Goal: Task Accomplishment & Management: Use online tool/utility

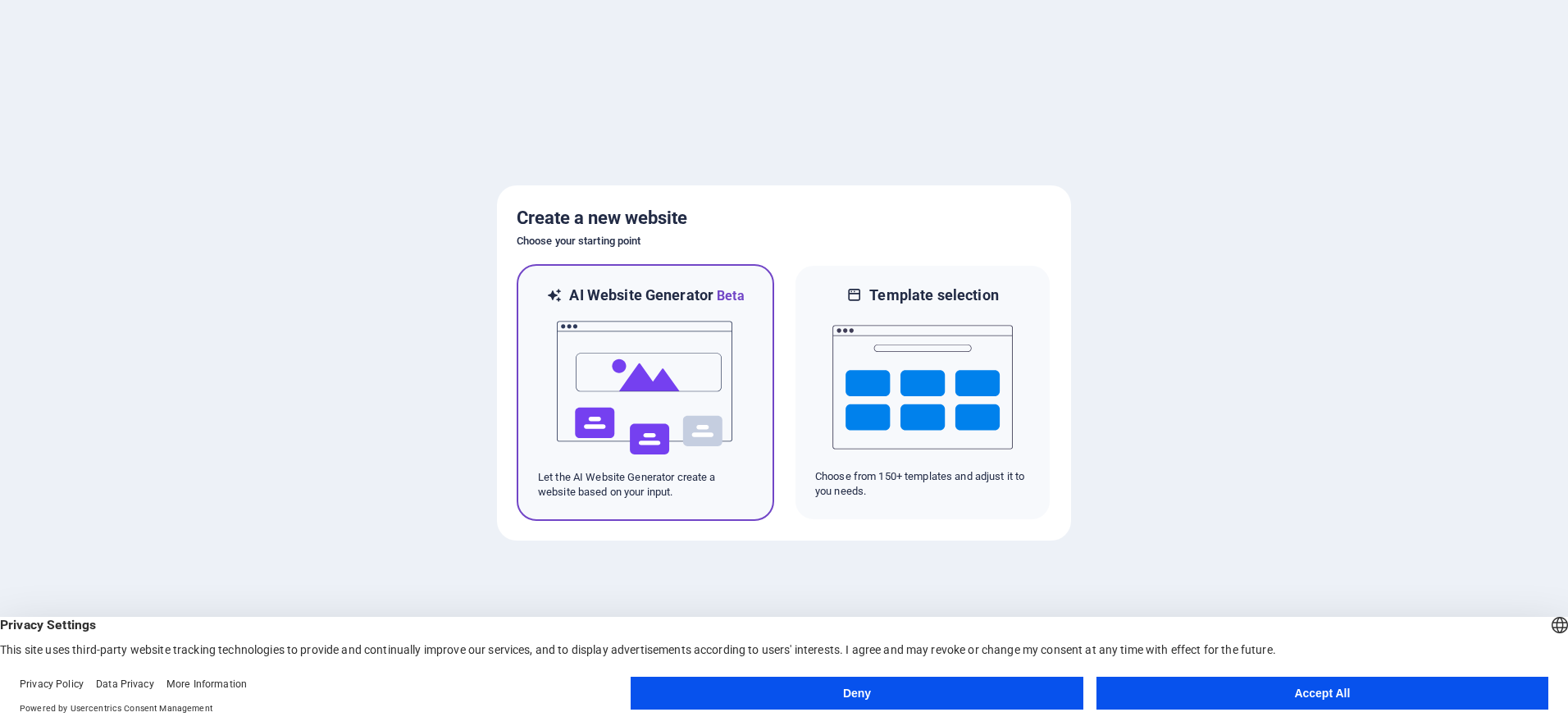
click at [567, 331] on img at bounding box center [645, 388] width 180 height 164
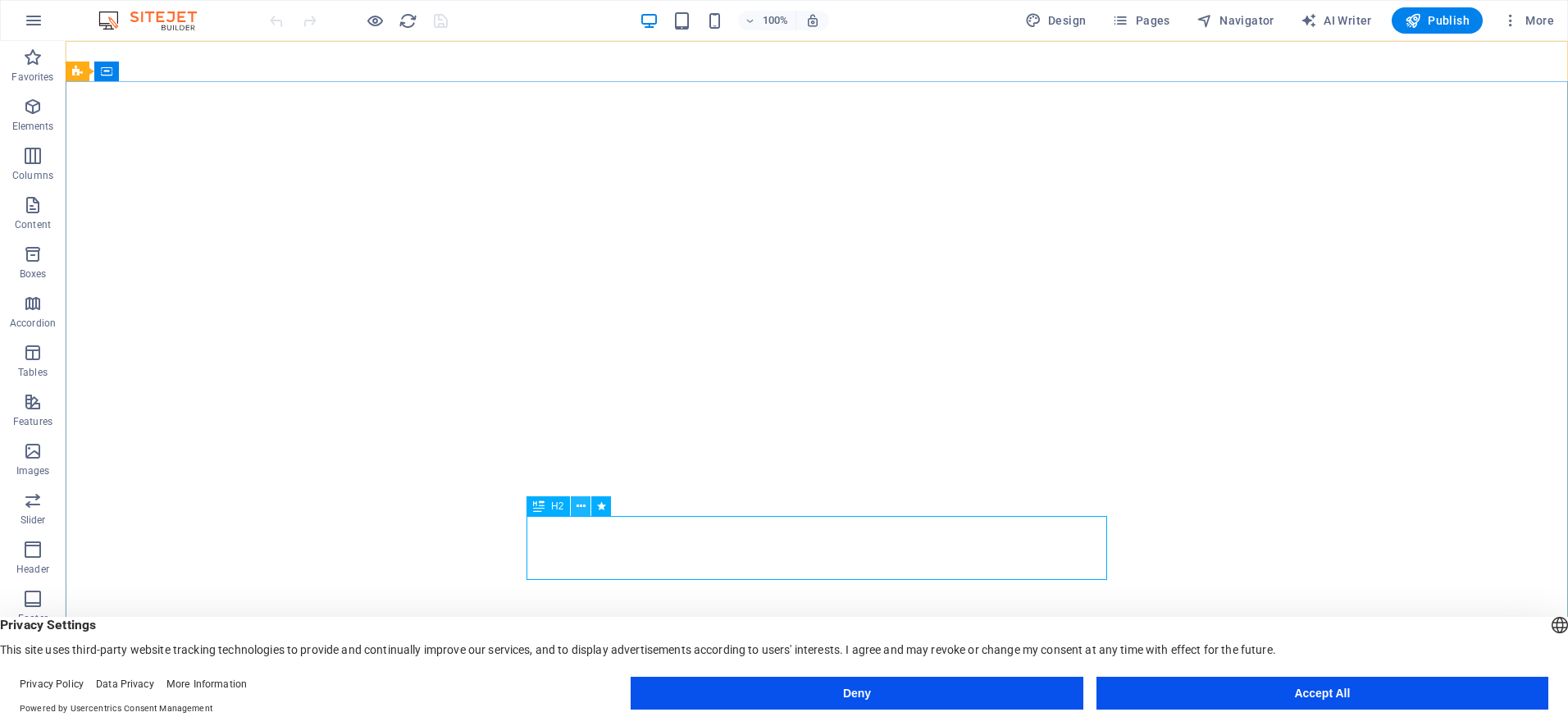
click at [578, 507] on icon at bounding box center [581, 507] width 9 height 17
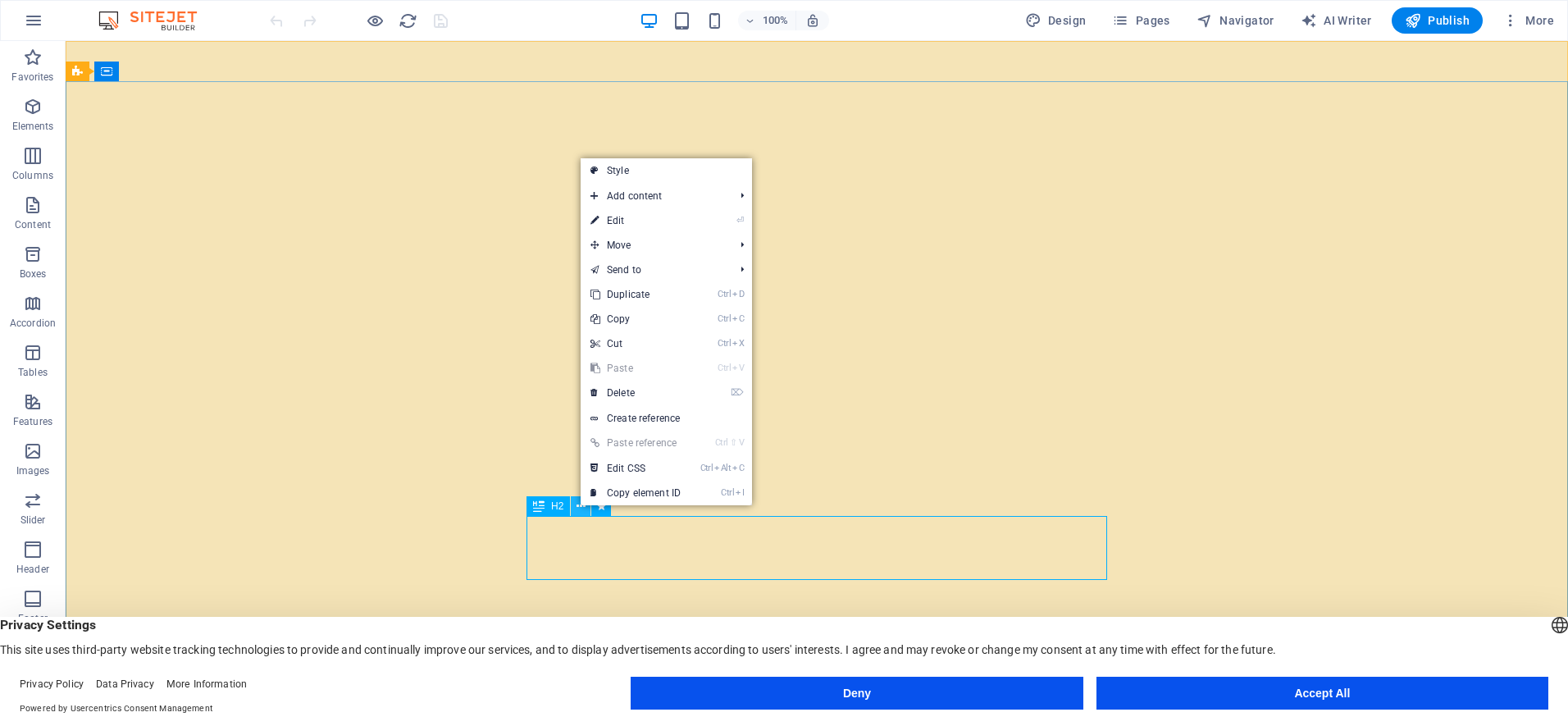
click at [578, 507] on icon at bounding box center [581, 507] width 9 height 17
click at [547, 508] on div "H2" at bounding box center [548, 506] width 43 height 20
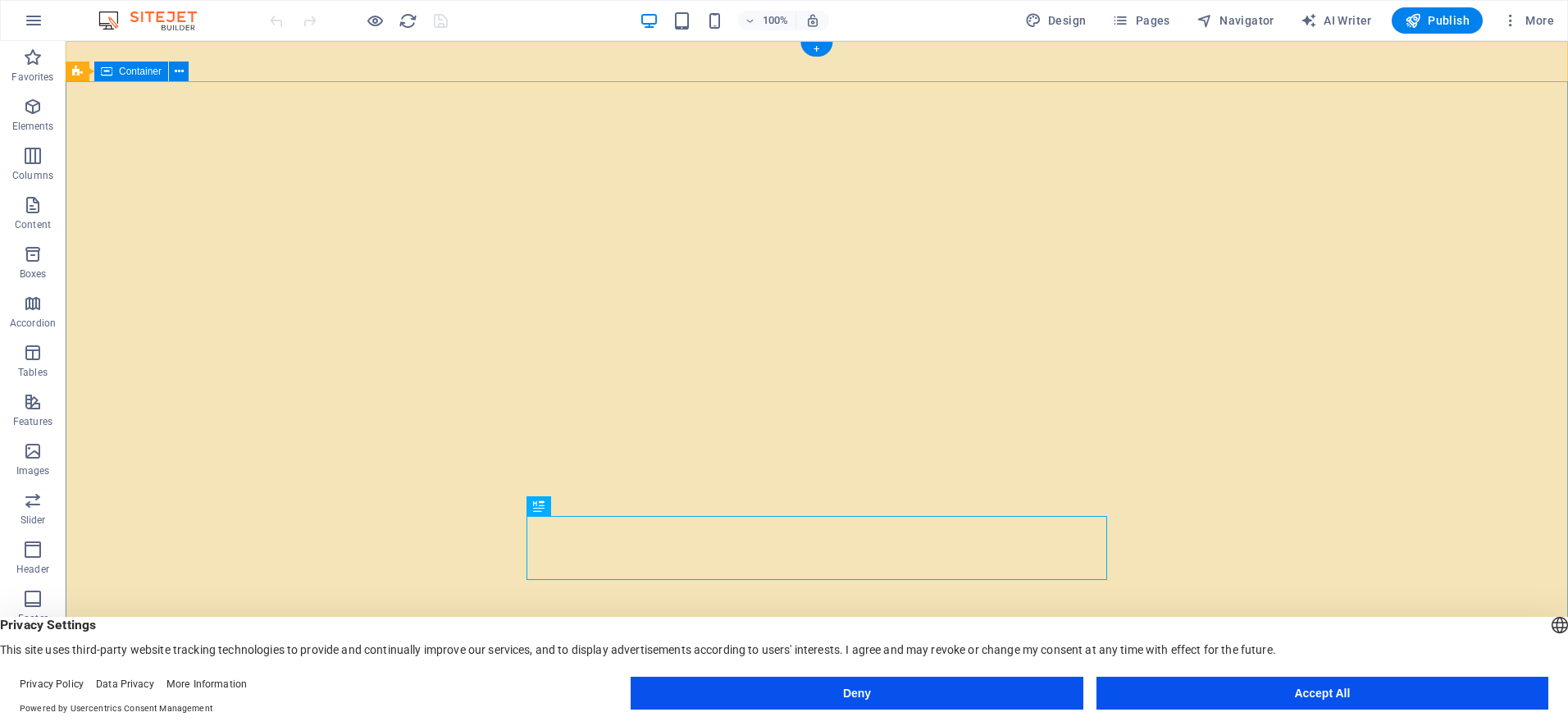
click at [559, 507] on span "H2" at bounding box center [557, 506] width 12 height 10
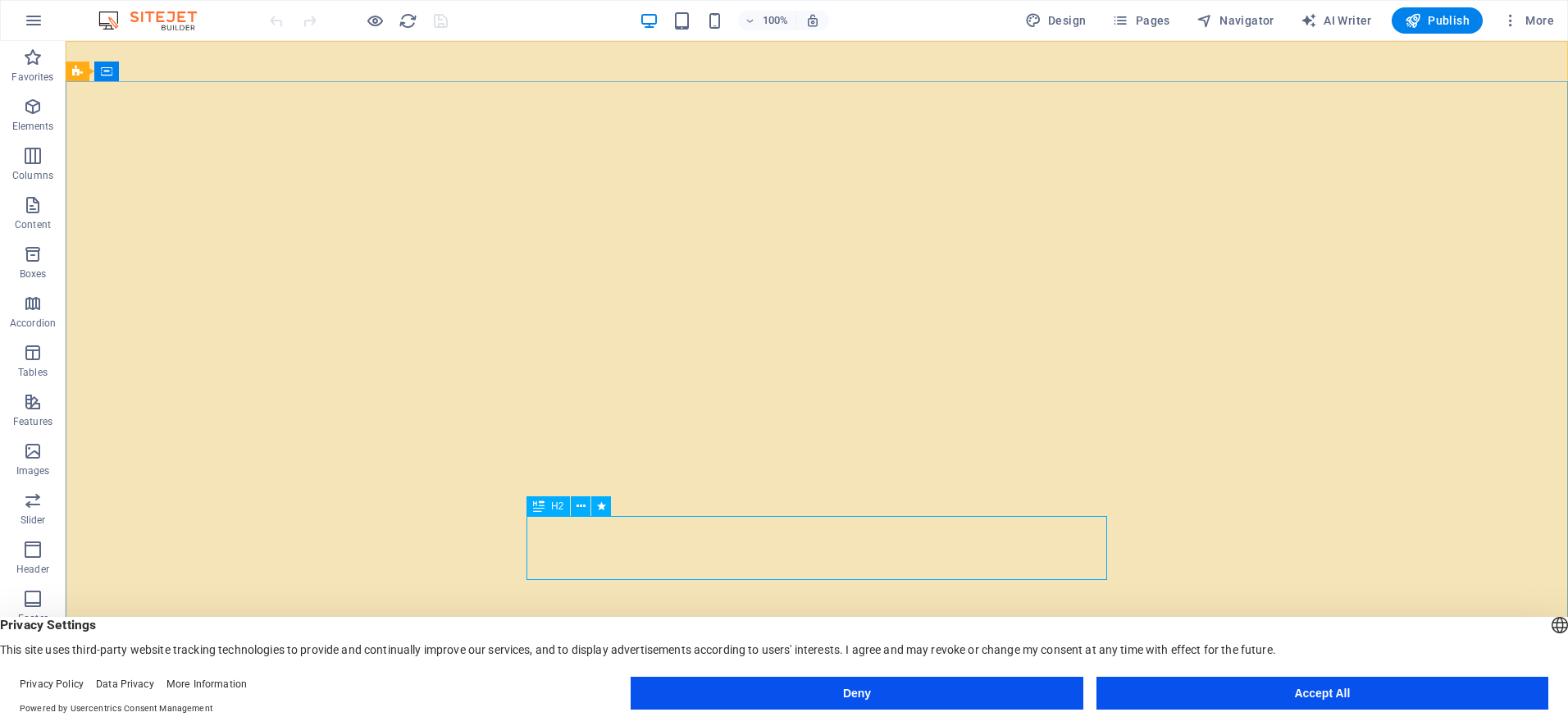
click at [540, 506] on icon at bounding box center [538, 506] width 11 height 20
click at [604, 506] on icon at bounding box center [601, 507] width 9 height 17
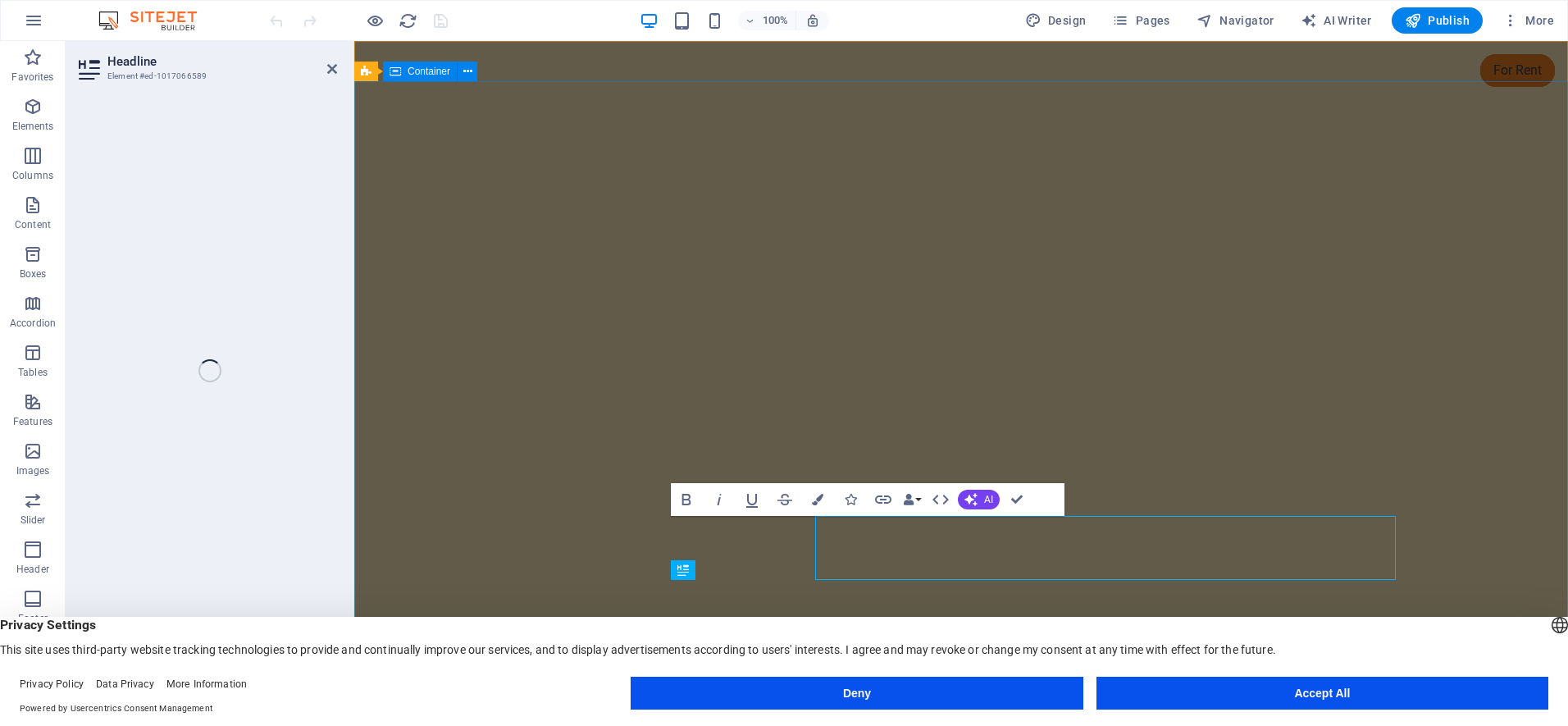
select select "fade"
select select "s"
select select "onload"
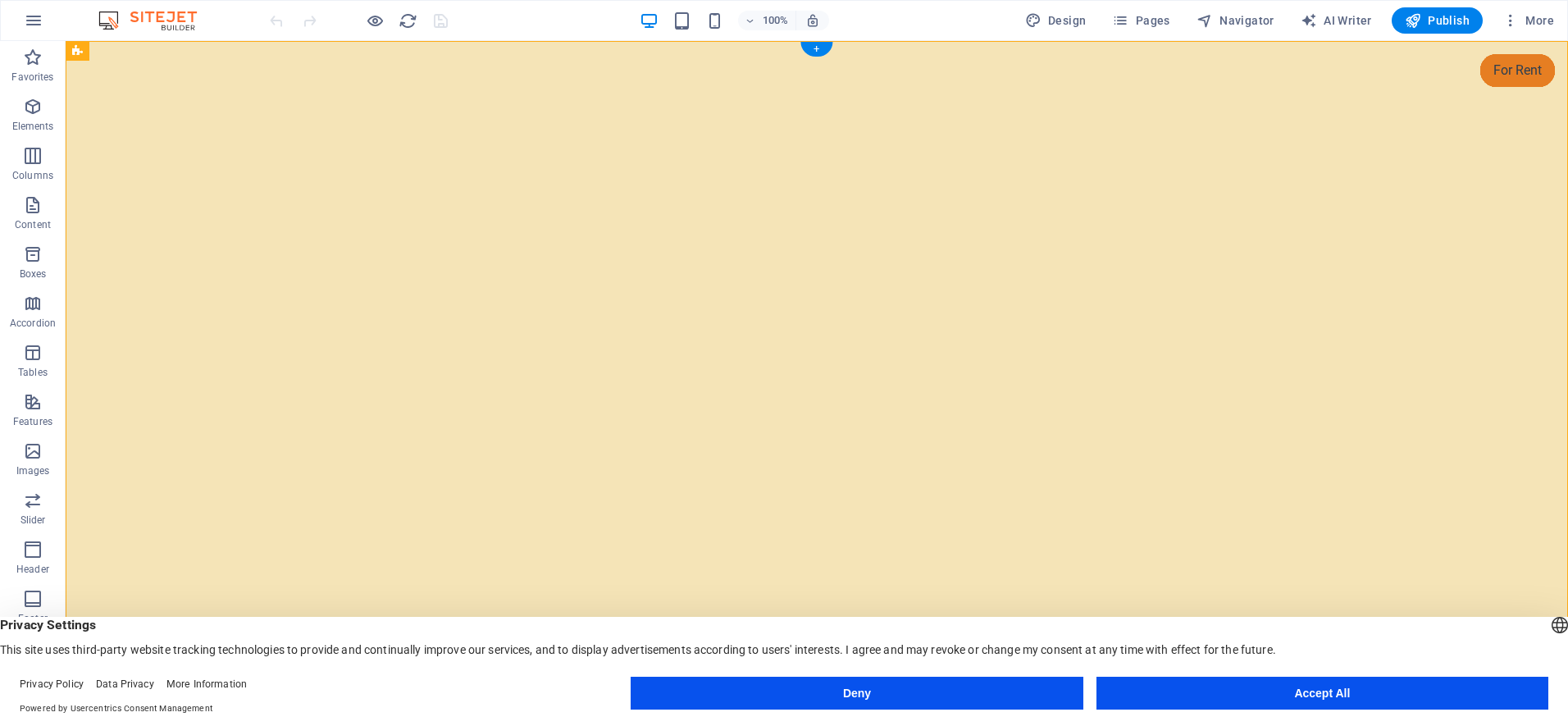
drag, startPoint x: 143, startPoint y: 94, endPoint x: 512, endPoint y: 56, distance: 371.0
click at [570, 52] on span "Logo" at bounding box center [564, 50] width 23 height 10
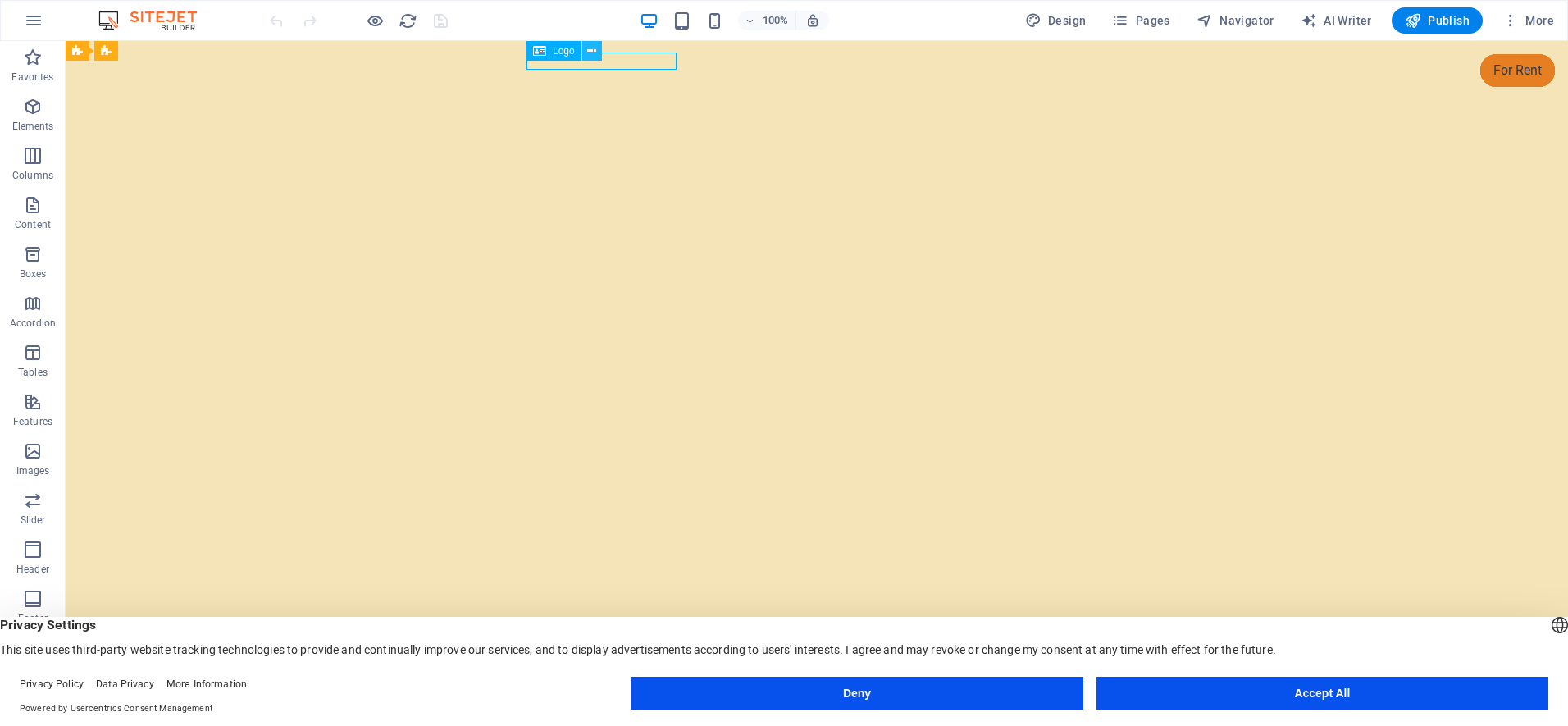
click at [590, 48] on icon at bounding box center [591, 51] width 9 height 17
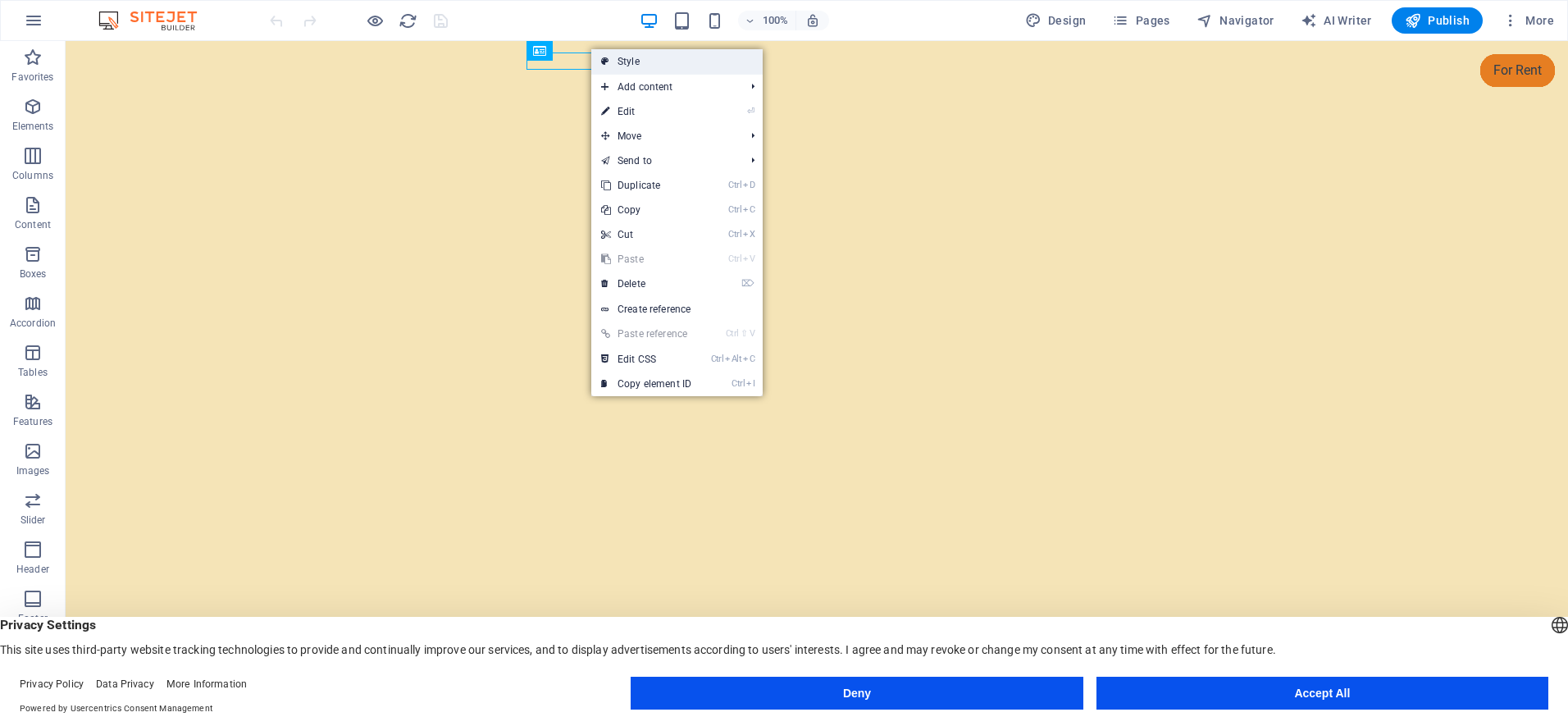
click at [612, 56] on link "Style" at bounding box center [677, 62] width 172 height 24
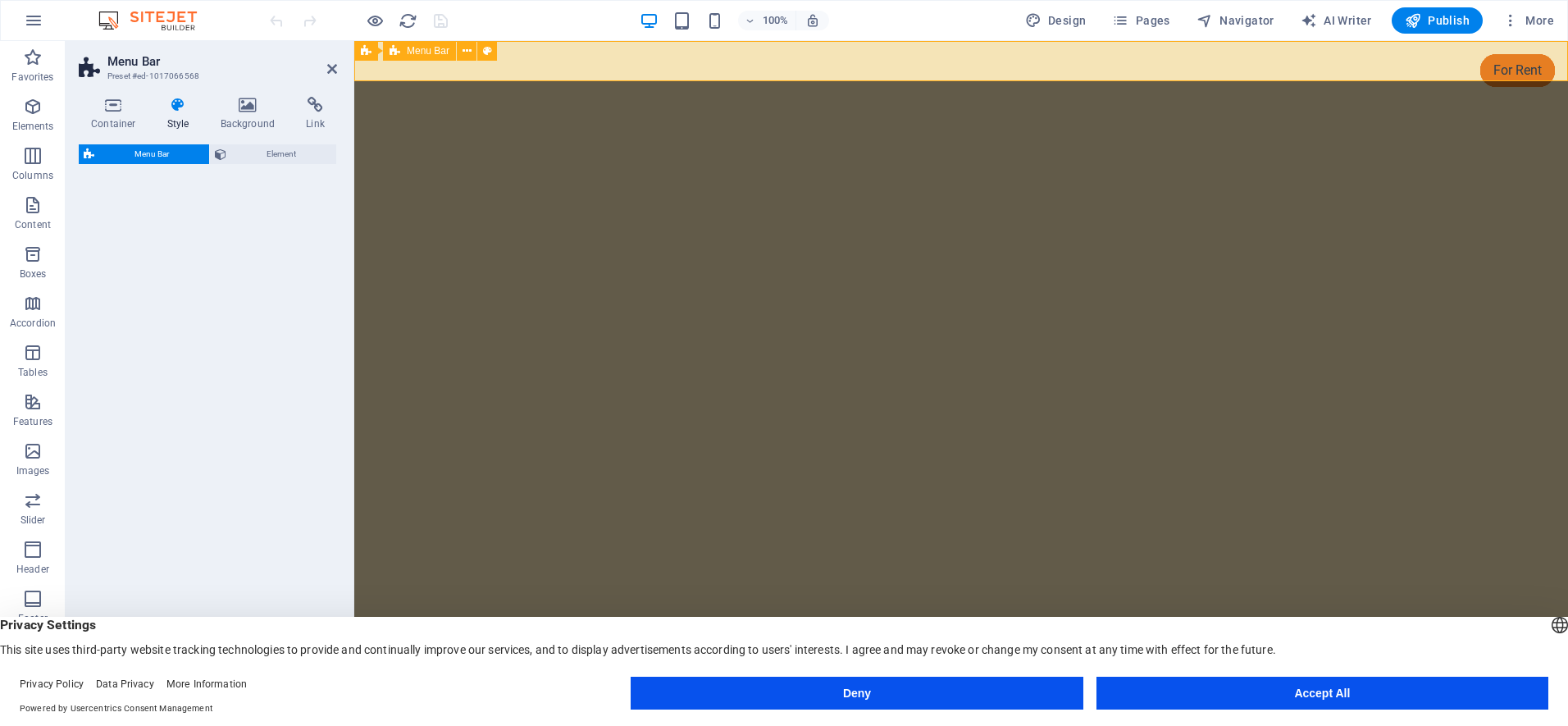
select select "rem"
select select "preset-menu-v2-home-hero-logo-nav-h1-slogan-menu"
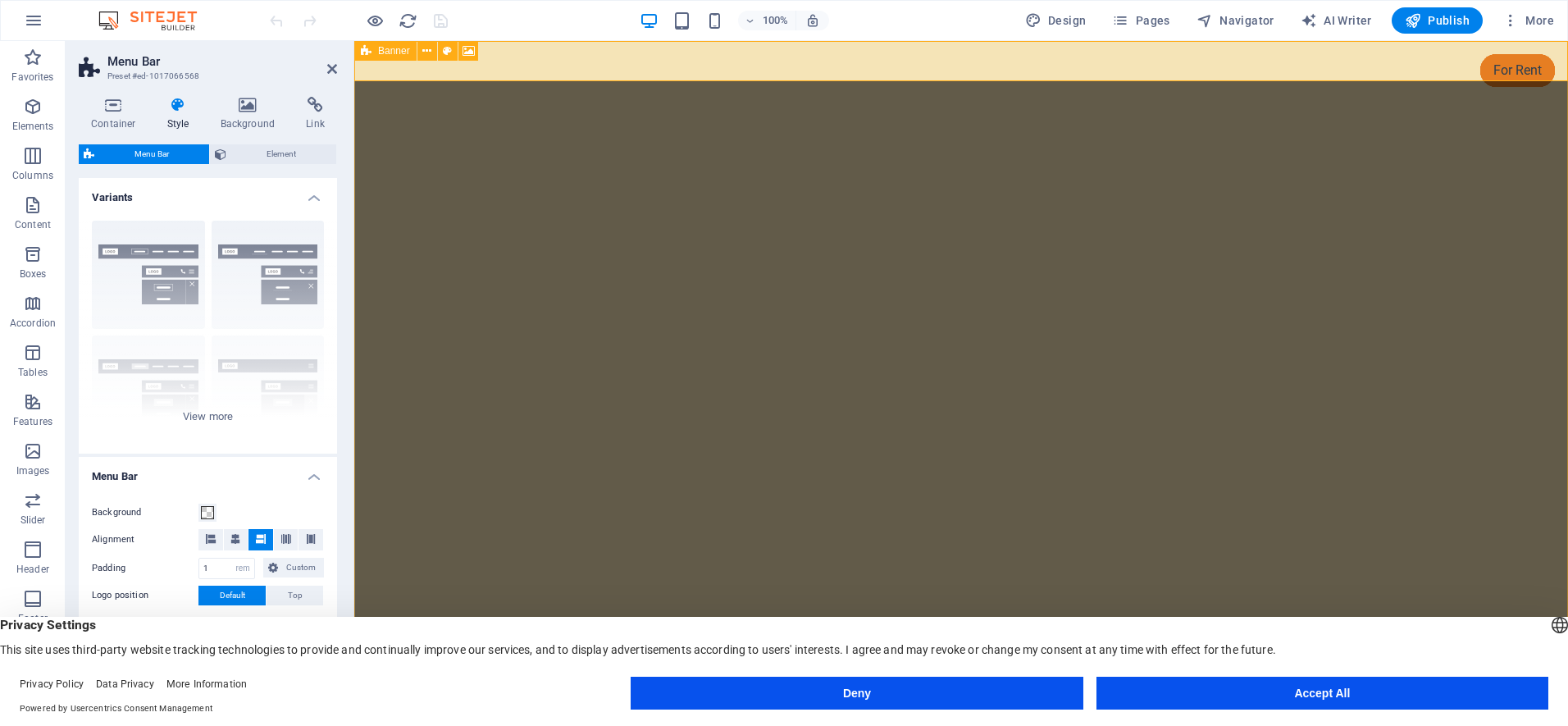
click at [386, 53] on span "Banner" at bounding box center [394, 50] width 32 height 10
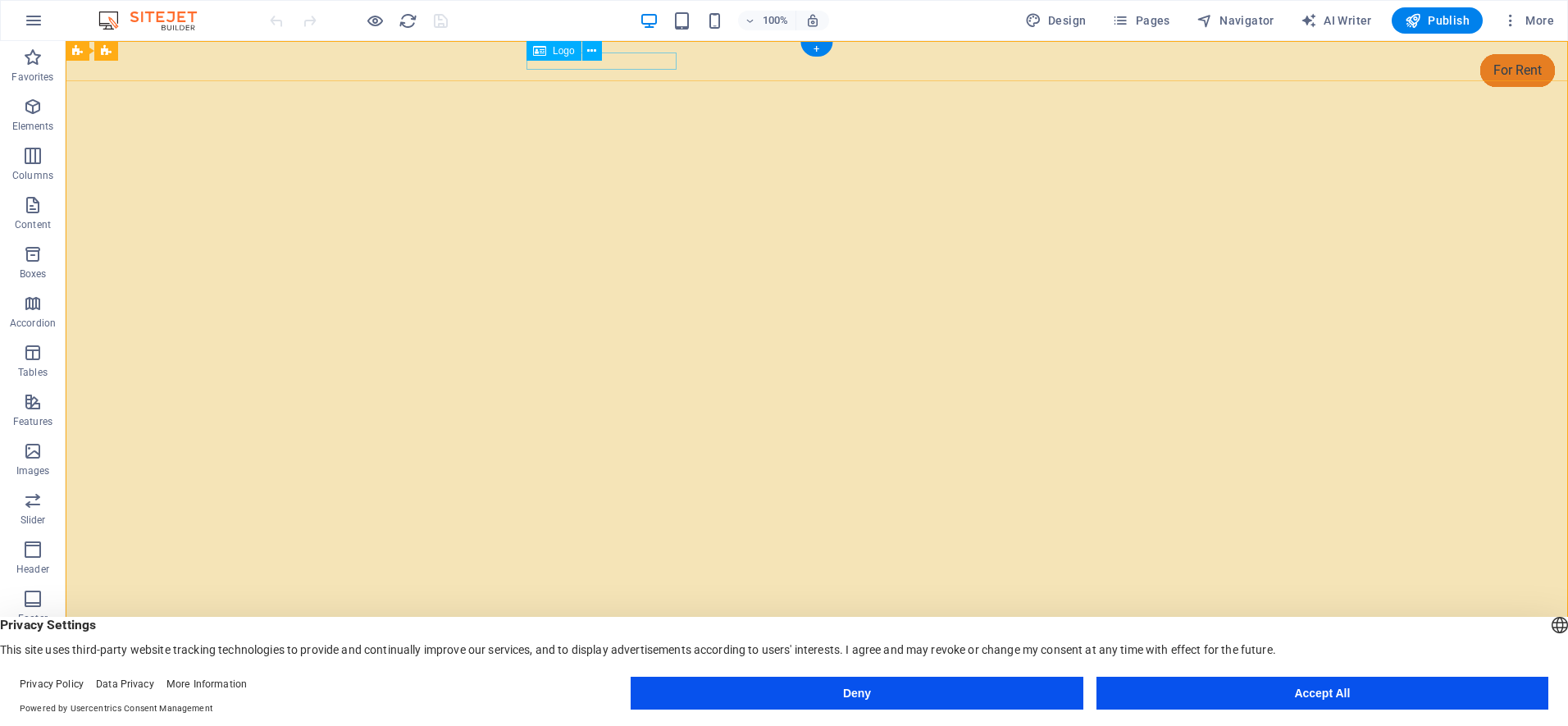
drag, startPoint x: 650, startPoint y: 54, endPoint x: 670, endPoint y: 95, distance: 45.6
click at [650, 713] on div "[DOMAIN_NAME]" at bounding box center [816, 724] width 774 height 23
click at [593, 49] on icon at bounding box center [591, 51] width 9 height 17
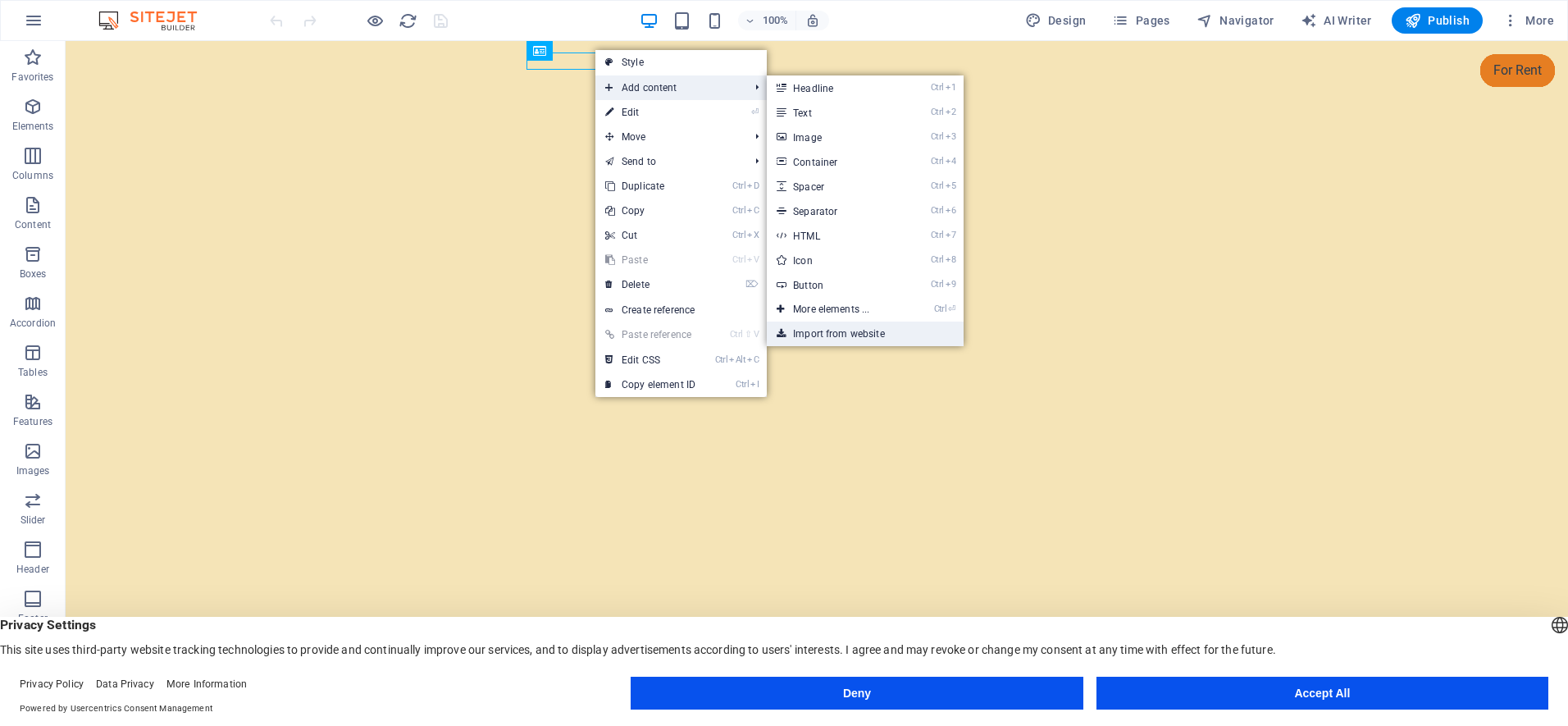
click at [854, 333] on link "Import from website" at bounding box center [865, 334] width 197 height 24
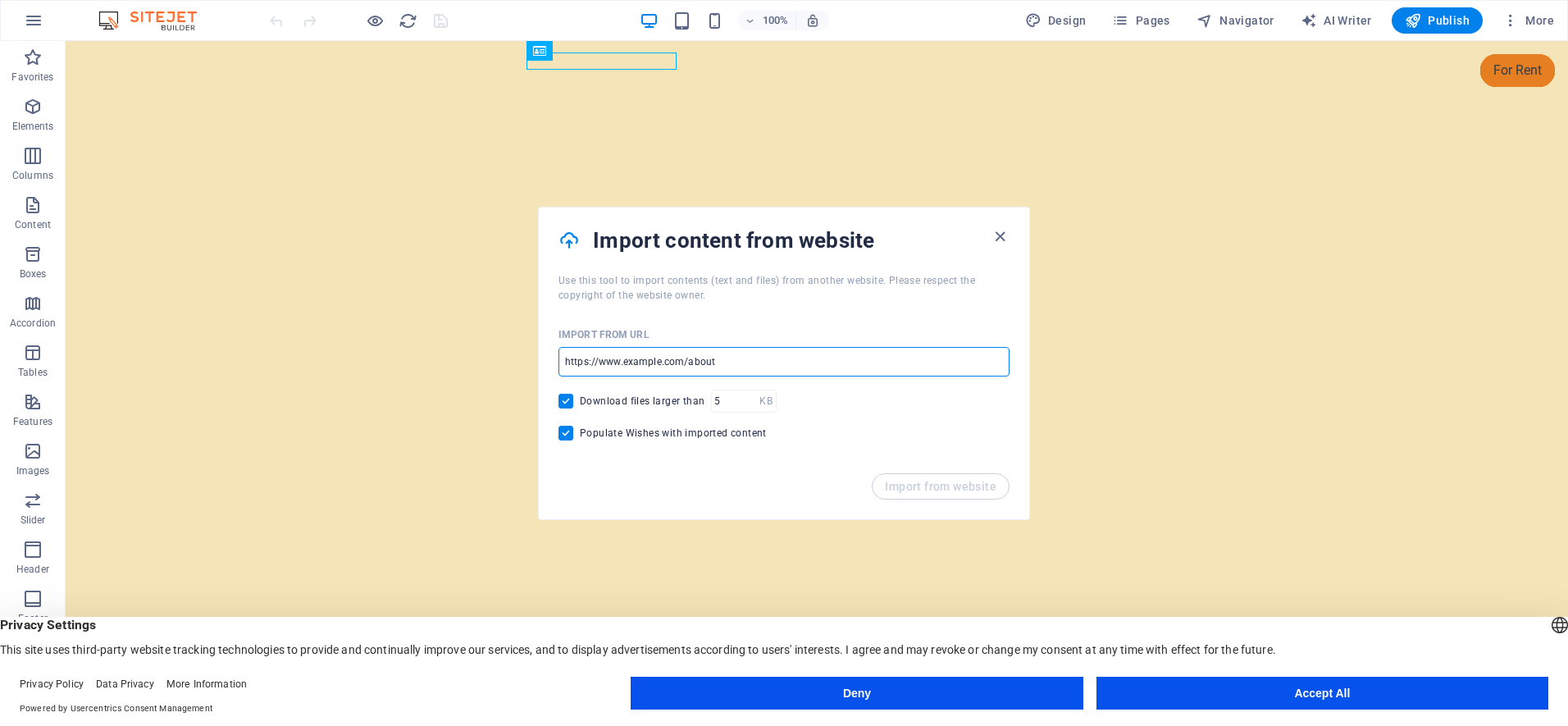
drag, startPoint x: 567, startPoint y: 360, endPoint x: 760, endPoint y: 370, distance: 193.3
click at [760, 370] on input "url" at bounding box center [784, 362] width 451 height 29
click at [726, 355] on input "url" at bounding box center [784, 362] width 451 height 29
click at [722, 359] on input "url" at bounding box center [784, 362] width 451 height 29
drag, startPoint x: 719, startPoint y: 362, endPoint x: 546, endPoint y: 363, distance: 173.0
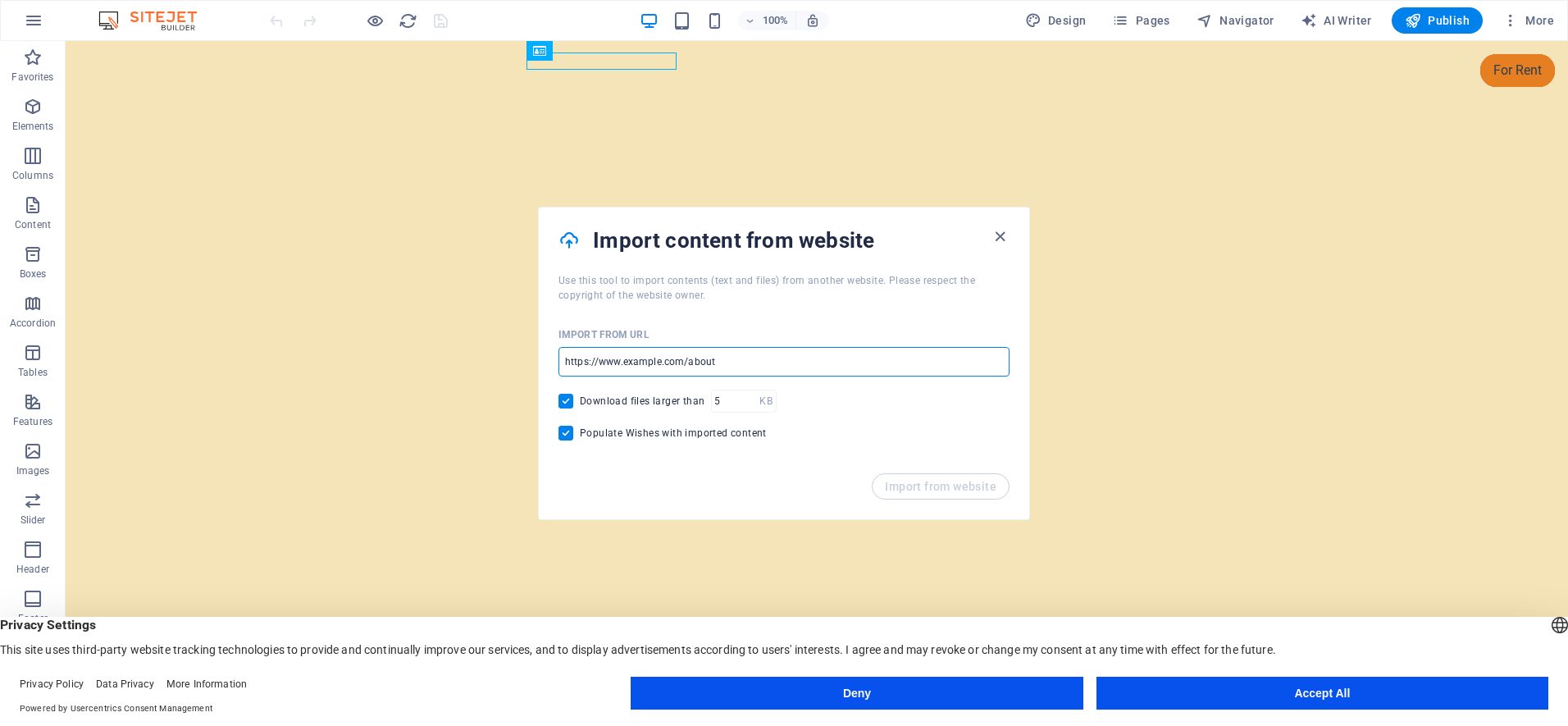
click at [559, 363] on input "url" at bounding box center [784, 362] width 451 height 29
click at [588, 358] on input "url" at bounding box center [784, 362] width 451 height 29
type input "https://www.desertskytours.com"
click at [947, 483] on span "Import from website" at bounding box center [940, 486] width 112 height 13
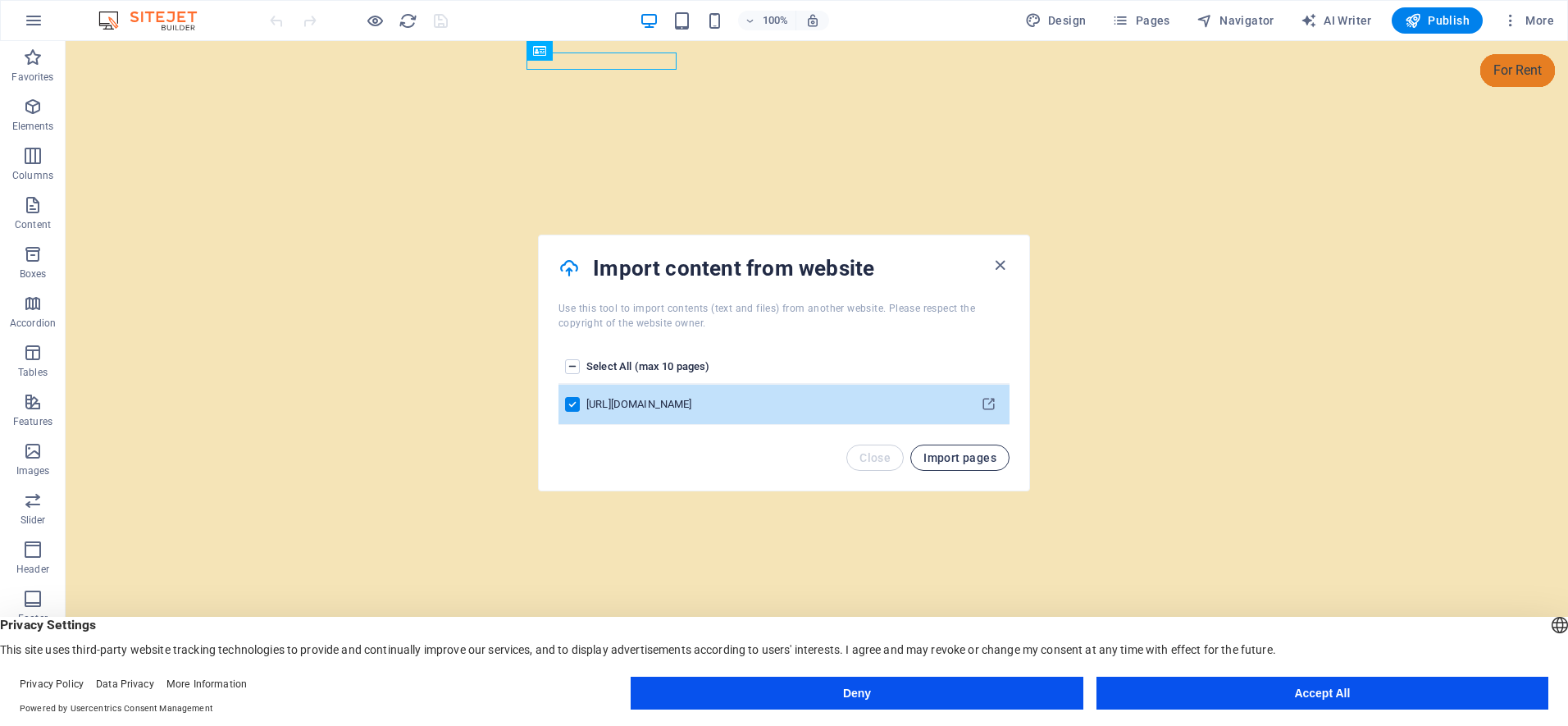
click at [983, 459] on span "Import pages" at bounding box center [959, 457] width 73 height 13
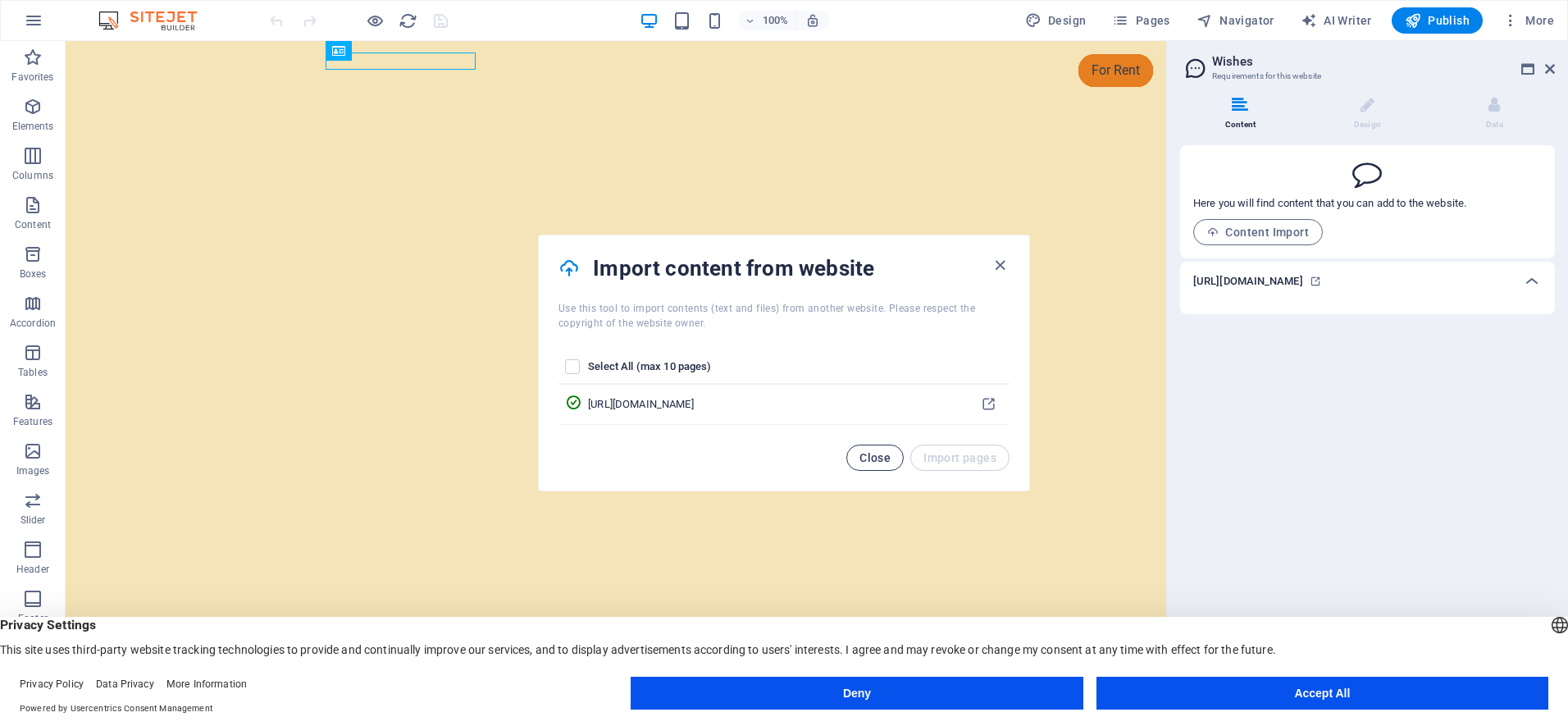
click at [872, 451] on span "Close" at bounding box center [875, 457] width 31 height 13
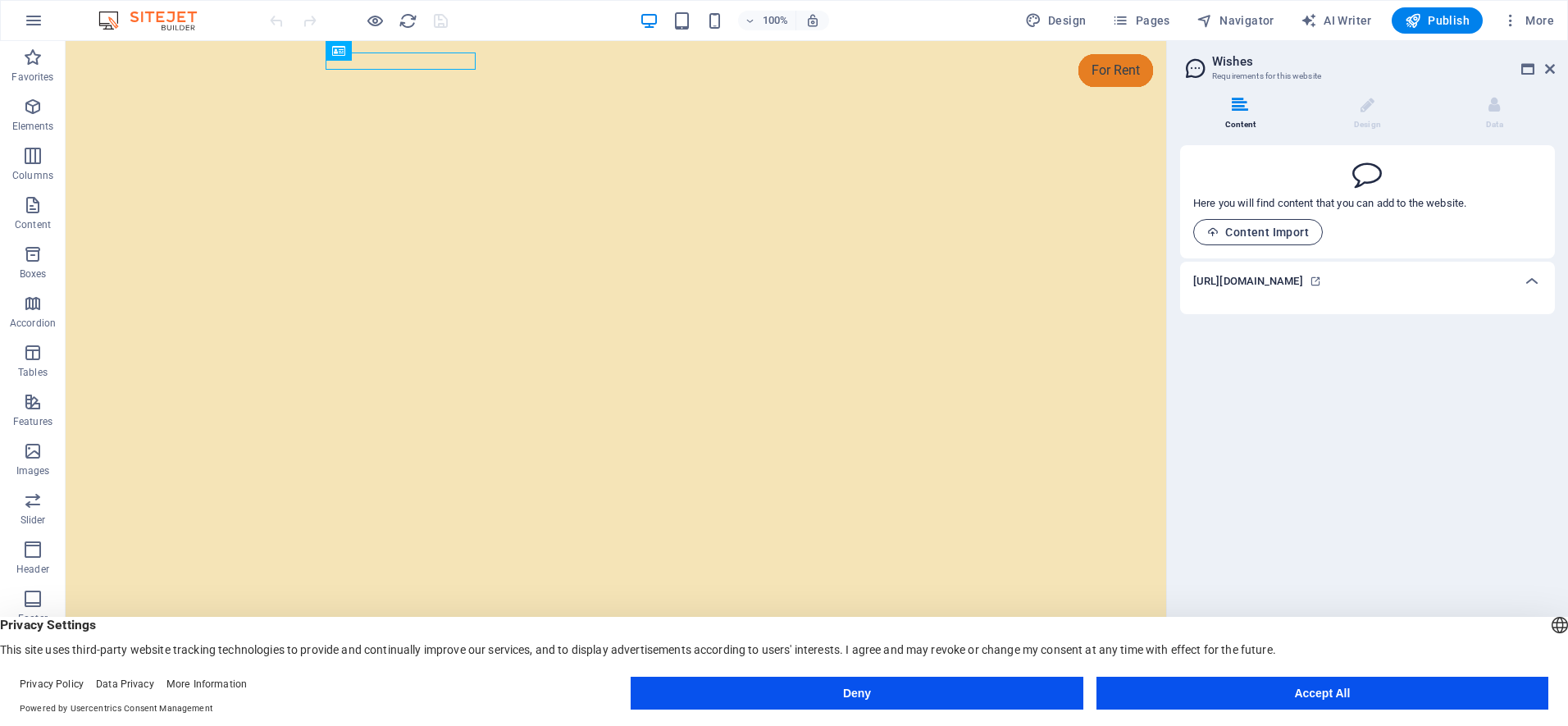
click at [1238, 233] on span "Content Import" at bounding box center [1258, 232] width 101 height 13
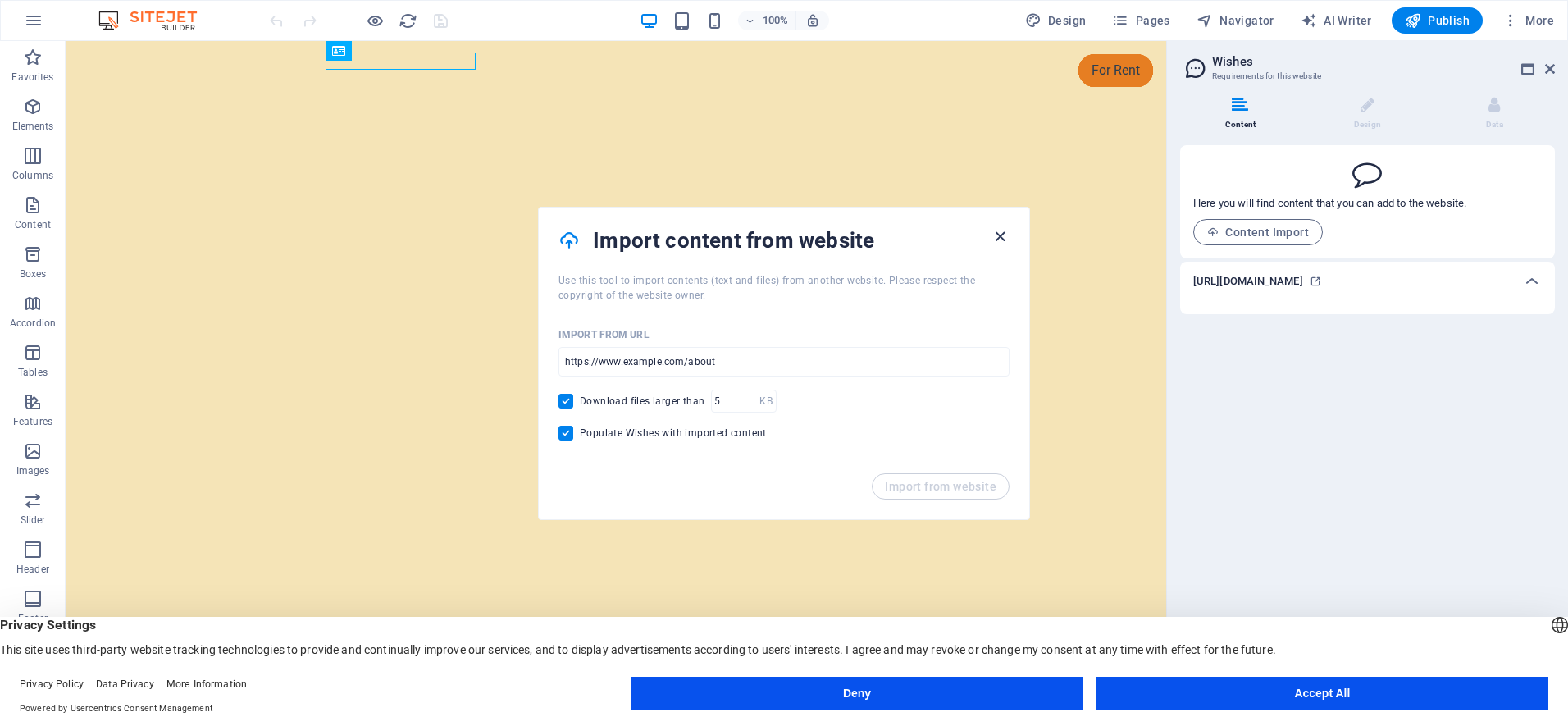
click at [995, 234] on icon "button" at bounding box center [1000, 237] width 19 height 19
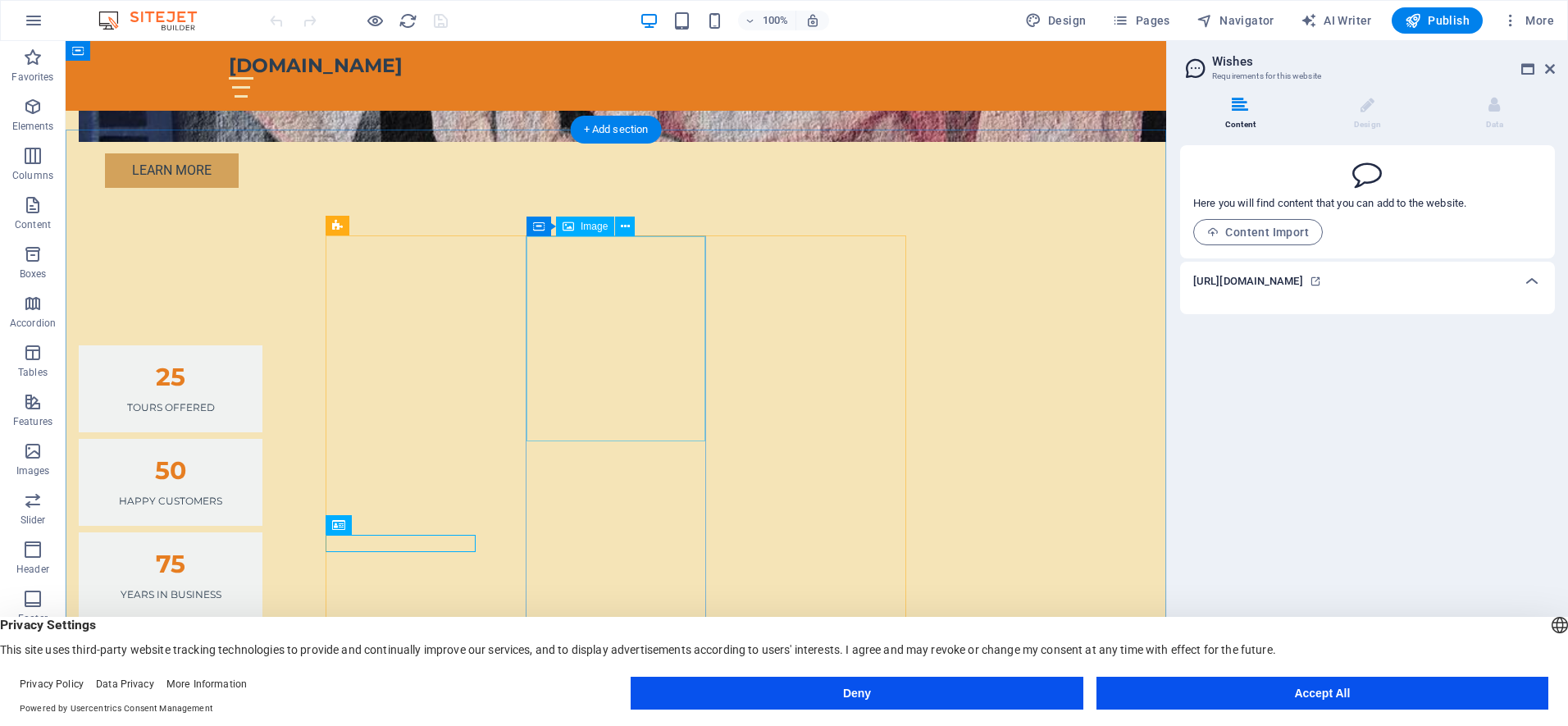
scroll to position [1584, 0]
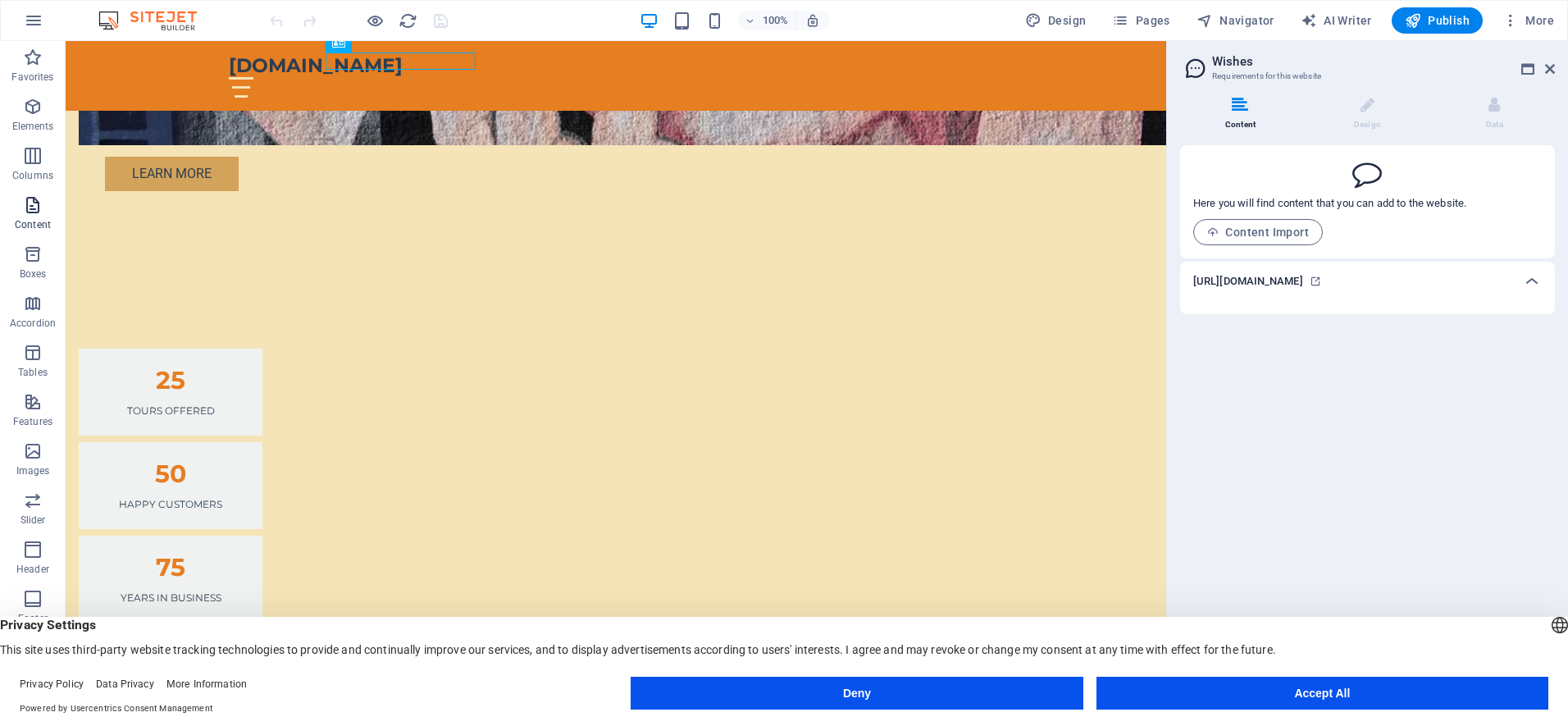
click at [36, 202] on icon "button" at bounding box center [32, 205] width 20 height 20
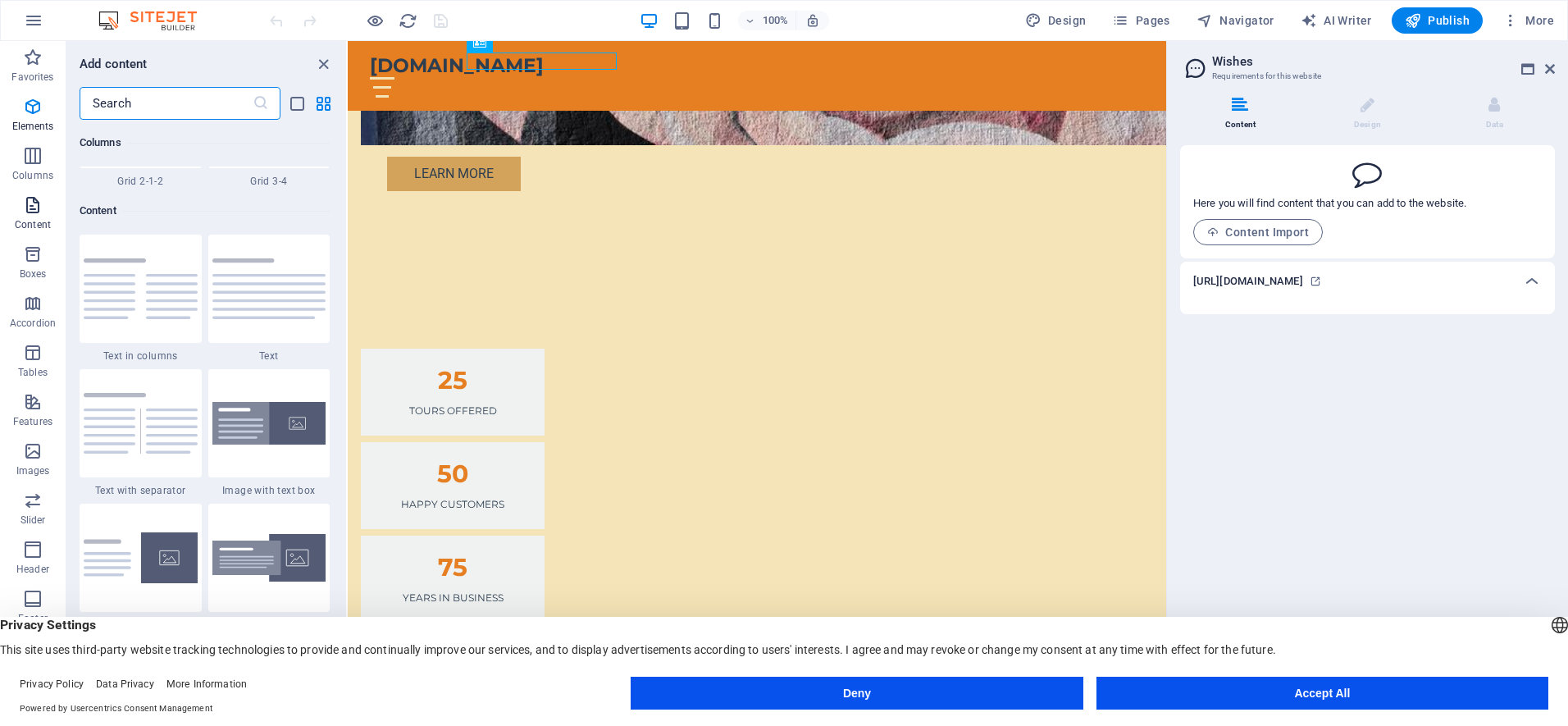
scroll to position [2869, 0]
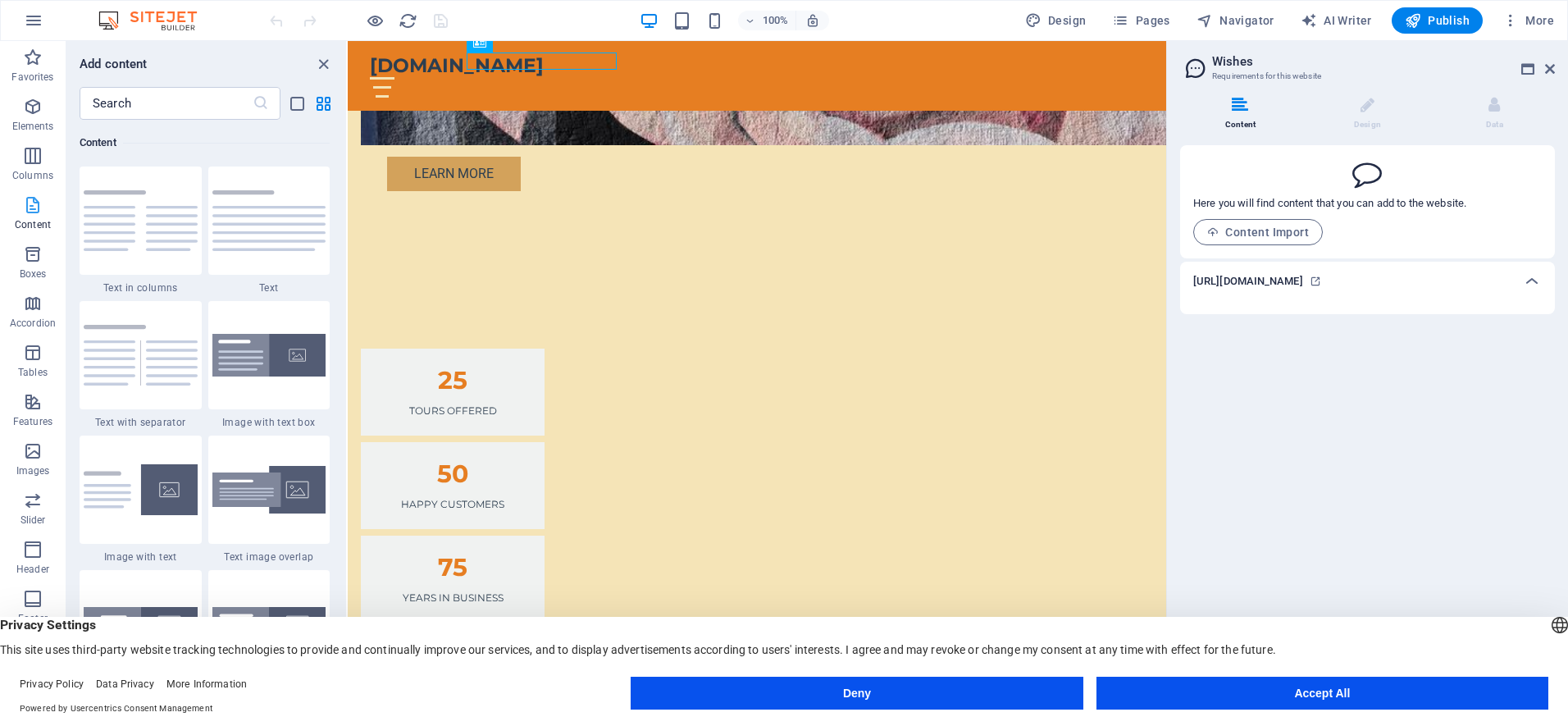
click at [36, 202] on icon "button" at bounding box center [32, 205] width 20 height 20
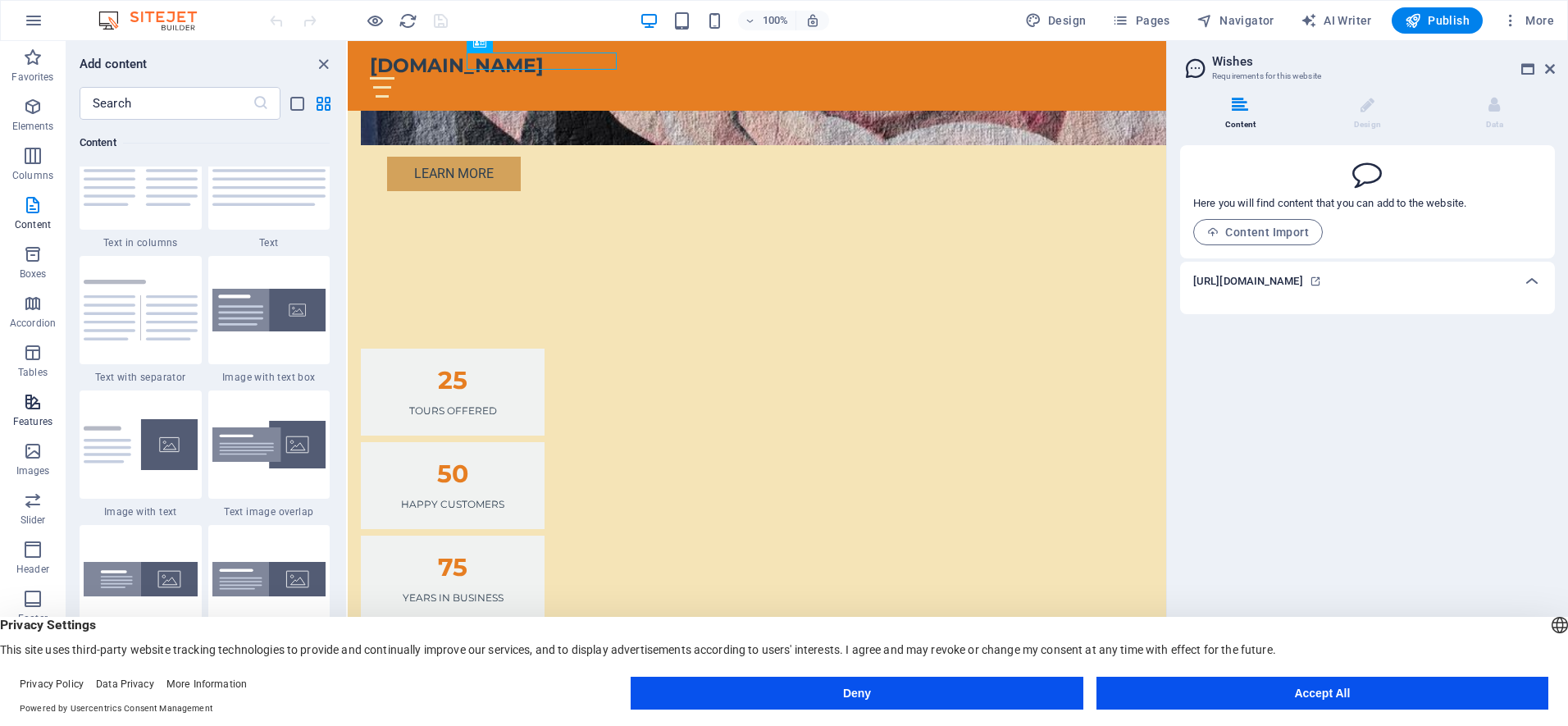
scroll to position [2930, 0]
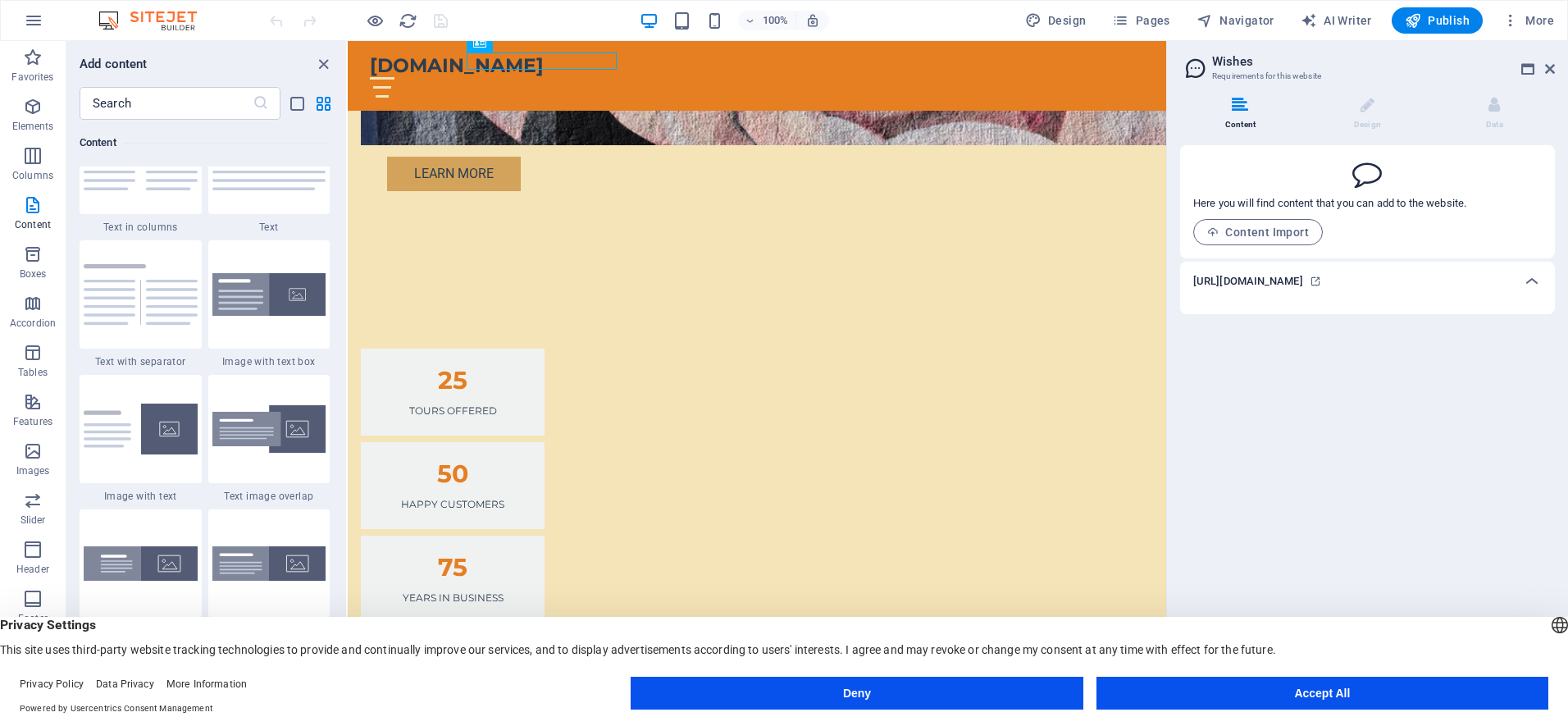
click at [1368, 354] on div "Content Design Data Here you will find content that you can add to the website.…" at bounding box center [1367, 391] width 401 height 616
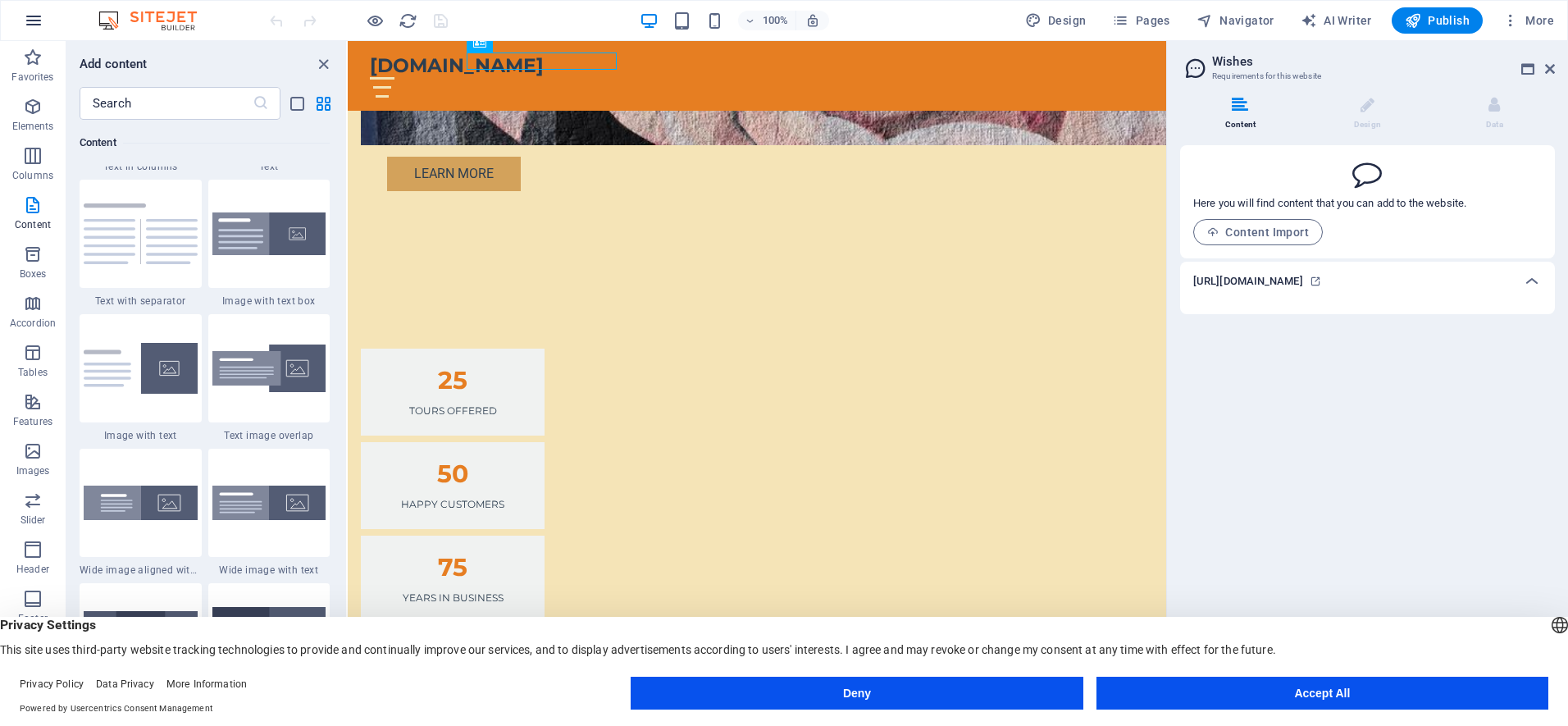
click at [30, 23] on icon "button" at bounding box center [33, 20] width 20 height 20
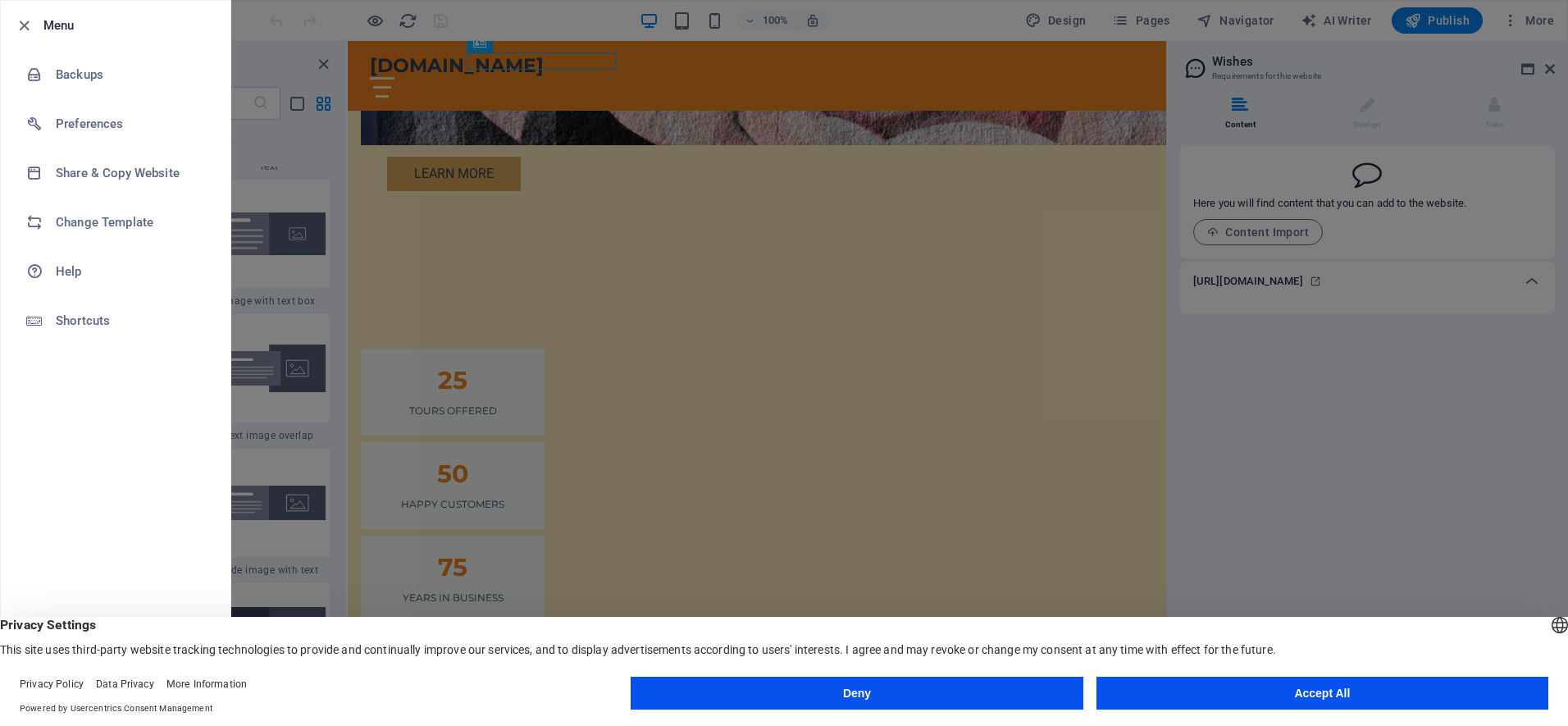
drag, startPoint x: 1480, startPoint y: 405, endPoint x: 1463, endPoint y: 412, distance: 18.4
click at [1480, 405] on div at bounding box center [784, 363] width 1568 height 726
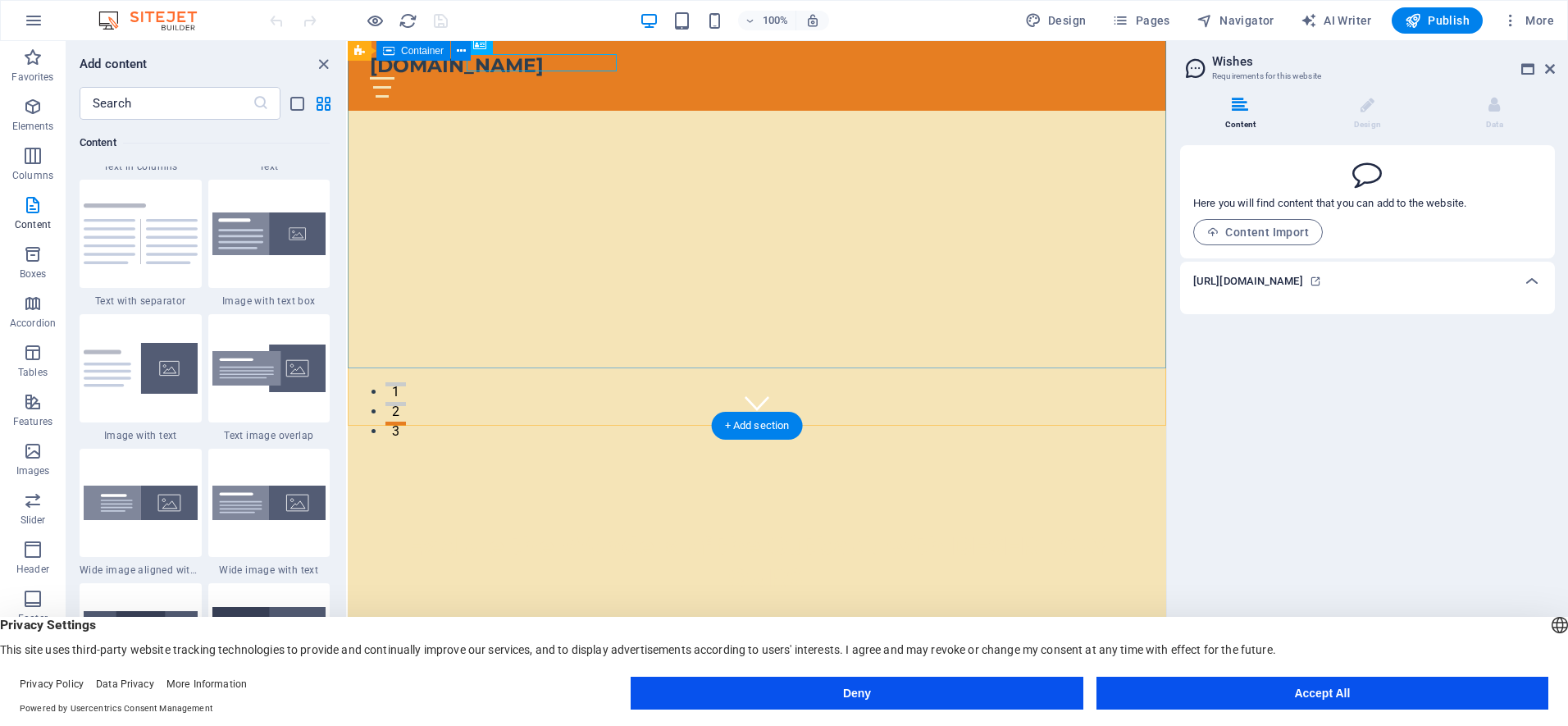
scroll to position [0, 0]
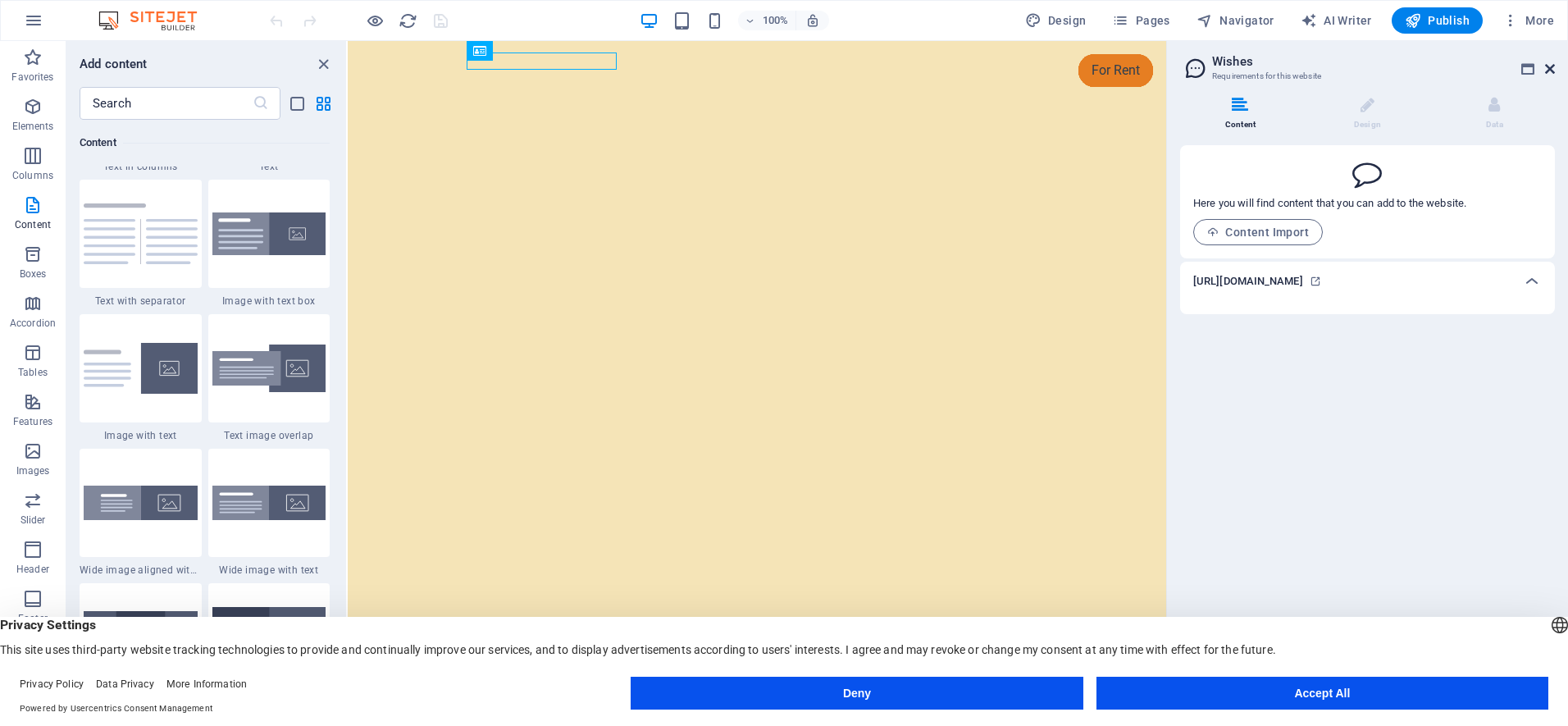
click at [1548, 71] on icon at bounding box center [1549, 69] width 10 height 13
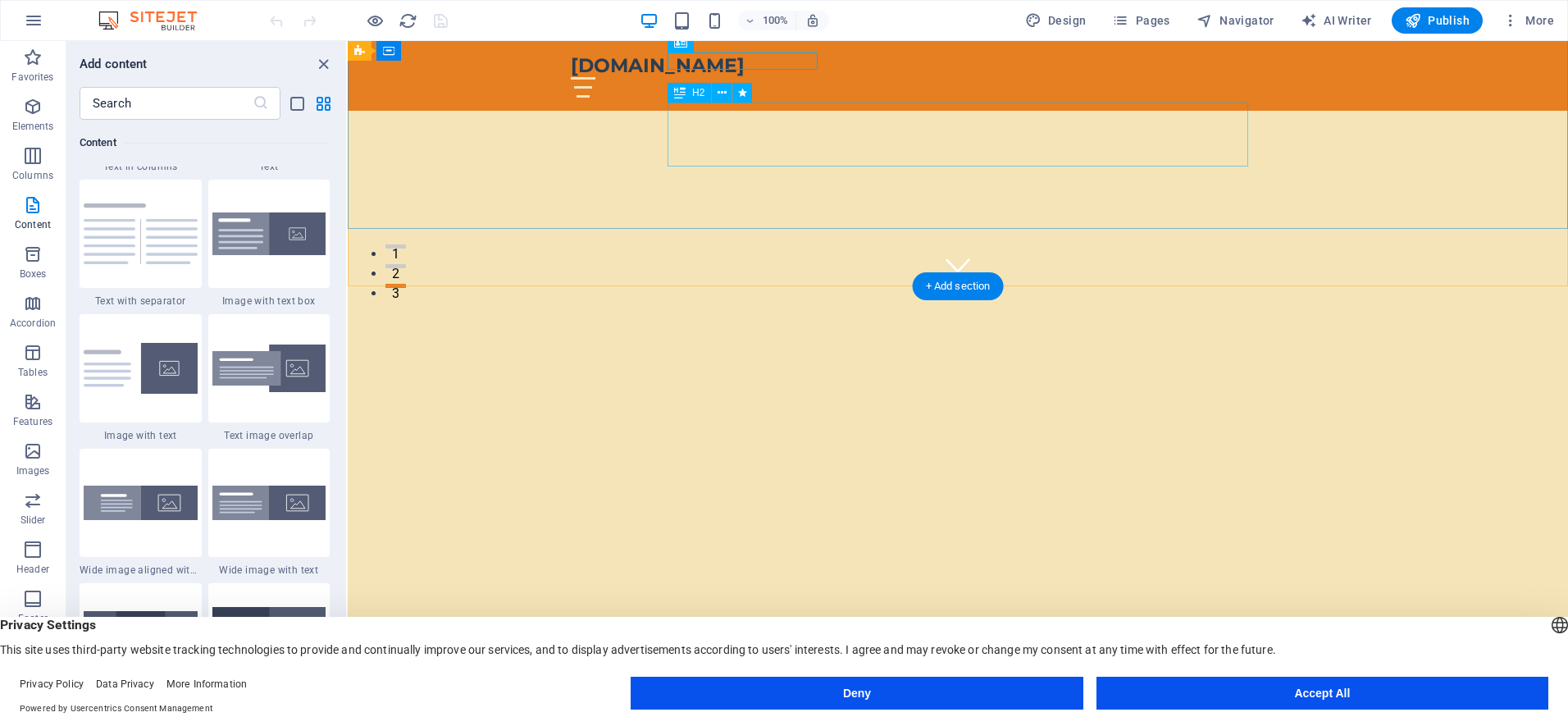
scroll to position [620, 0]
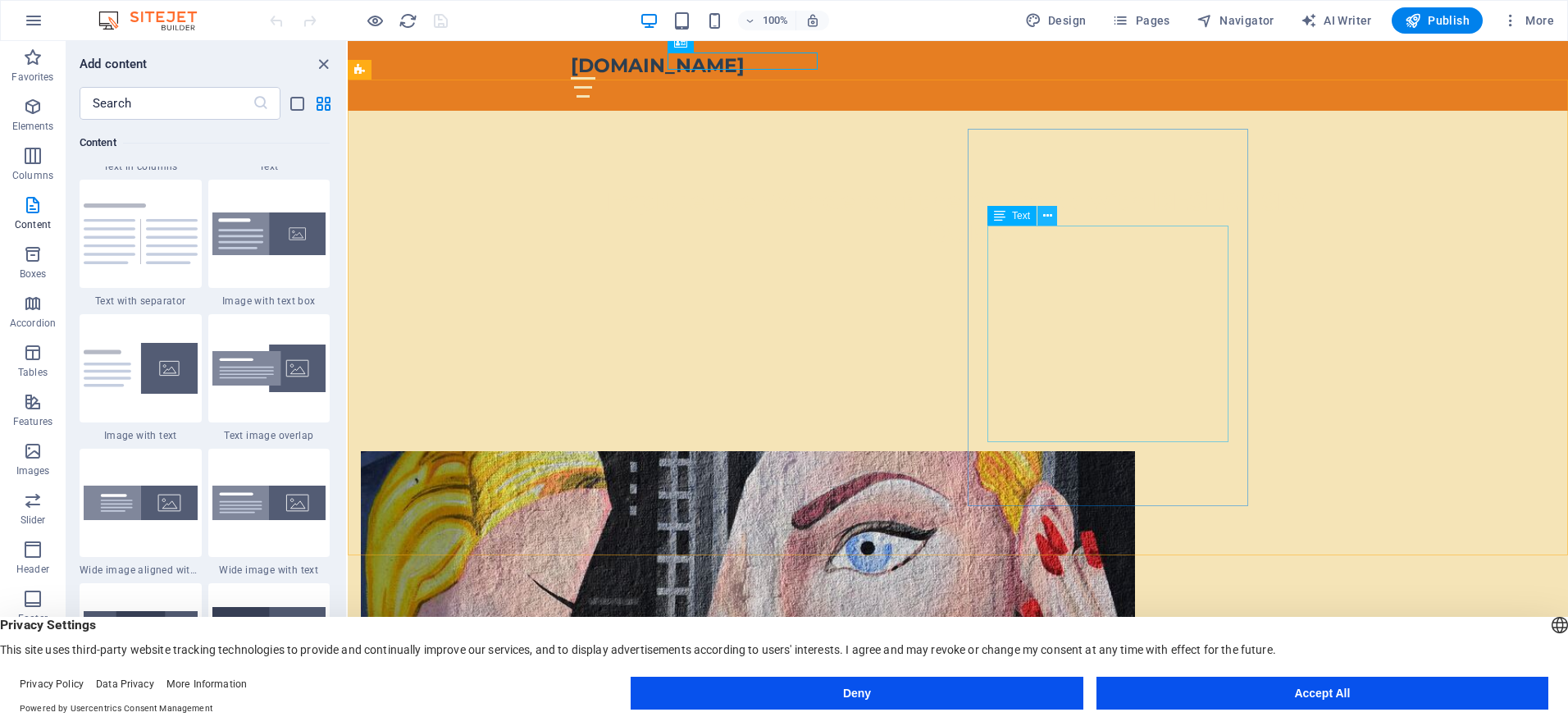
click at [1046, 214] on icon at bounding box center [1047, 216] width 9 height 17
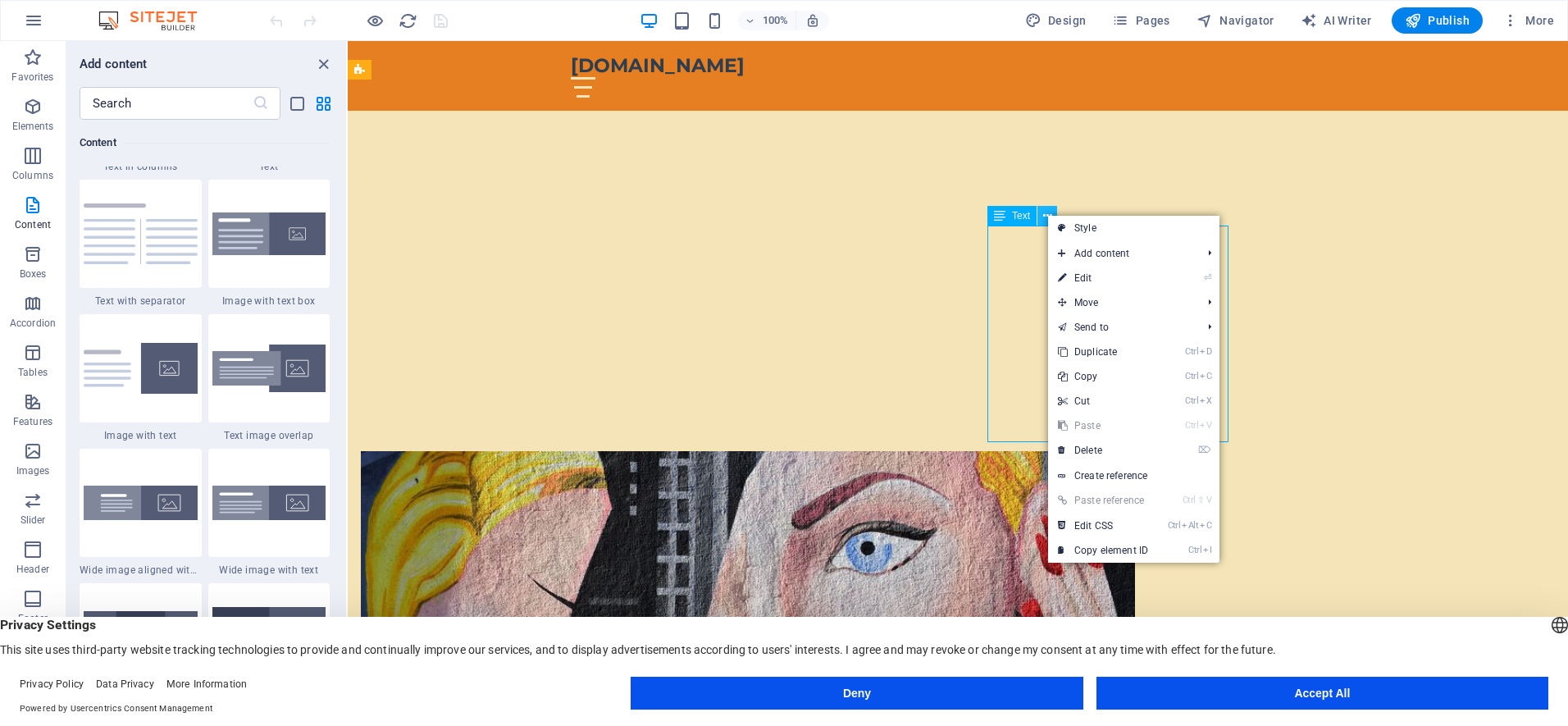
click at [1046, 214] on icon at bounding box center [1047, 216] width 9 height 17
click at [1078, 275] on link "⏎ Edit" at bounding box center [1102, 278] width 110 height 24
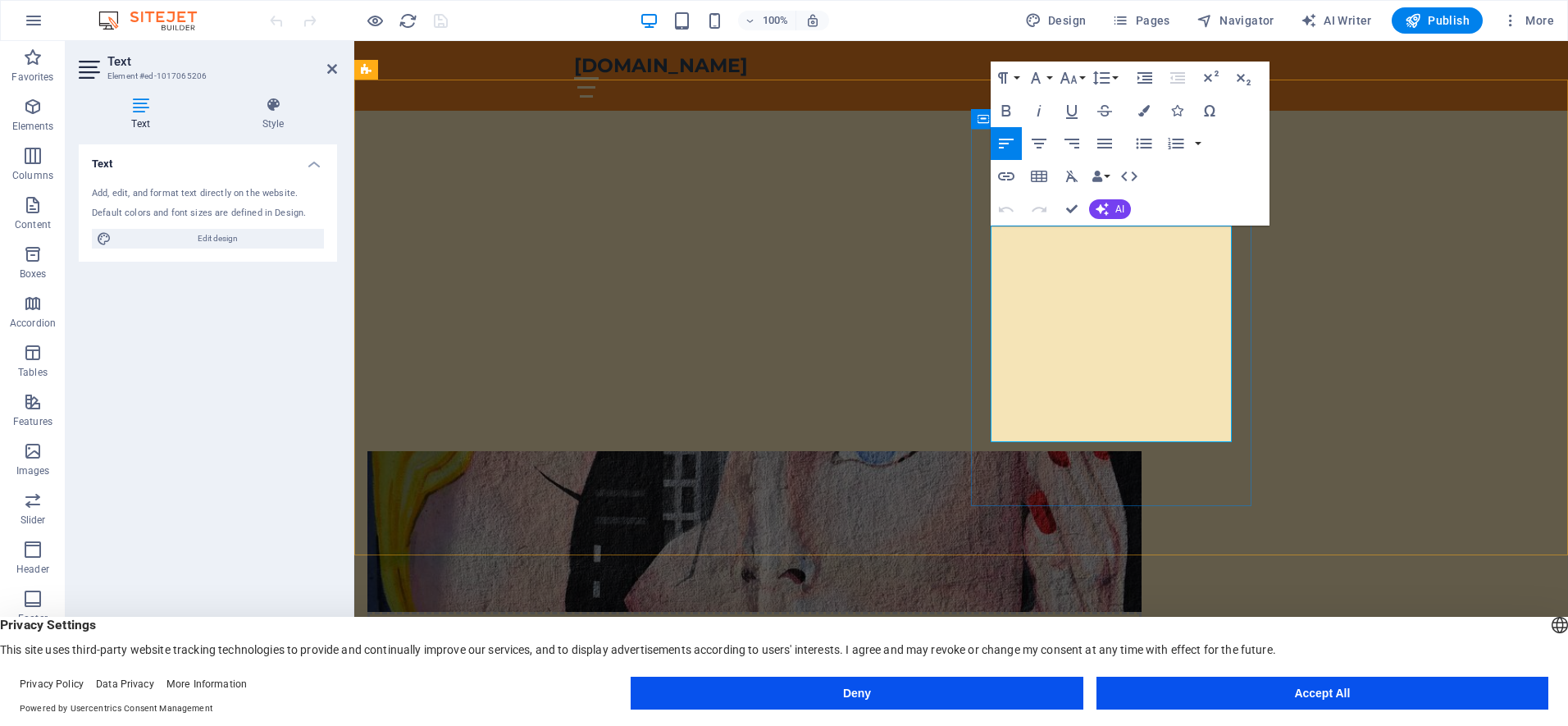
drag, startPoint x: 994, startPoint y: 236, endPoint x: 1194, endPoint y: 438, distance: 284.3
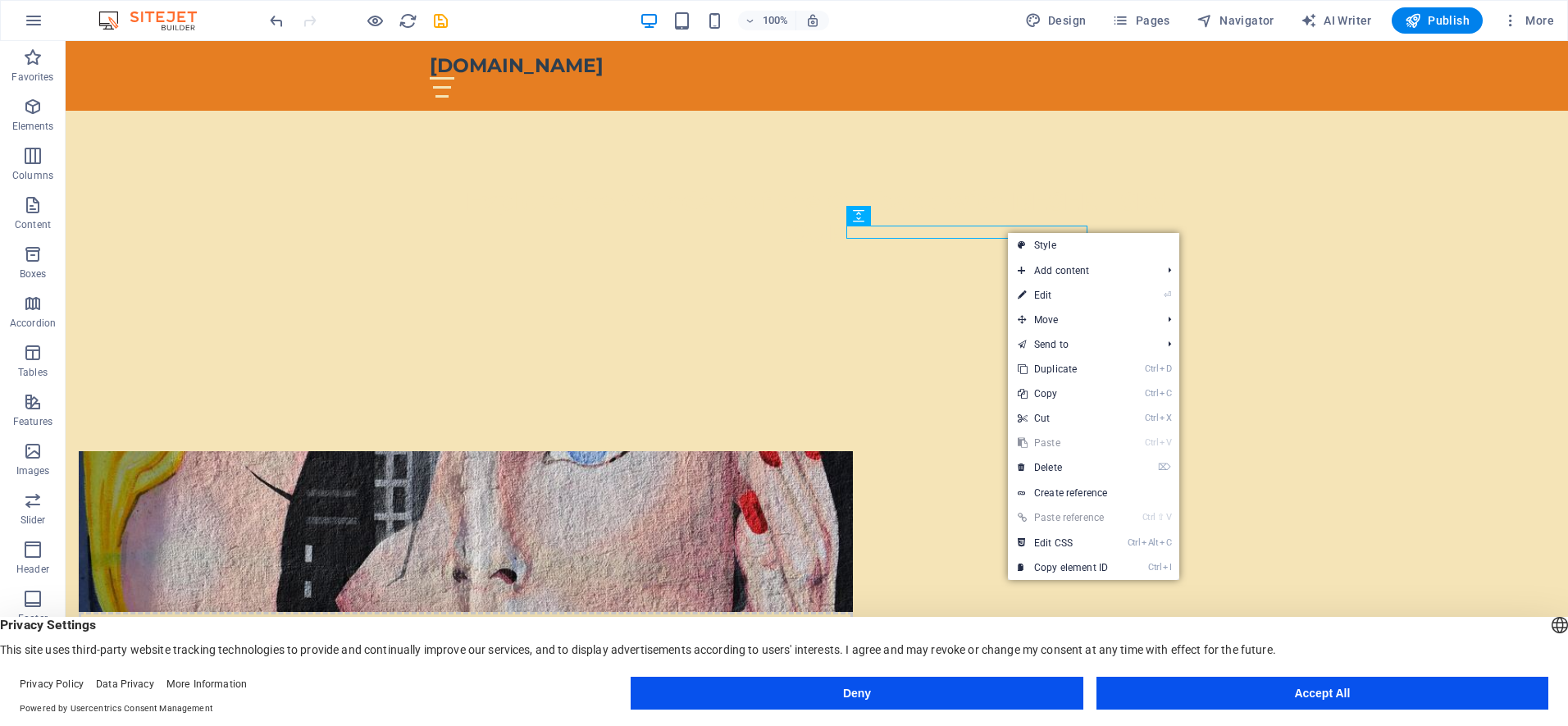
click at [1042, 442] on link "Ctrl V Paste" at bounding box center [1062, 442] width 110 height 24
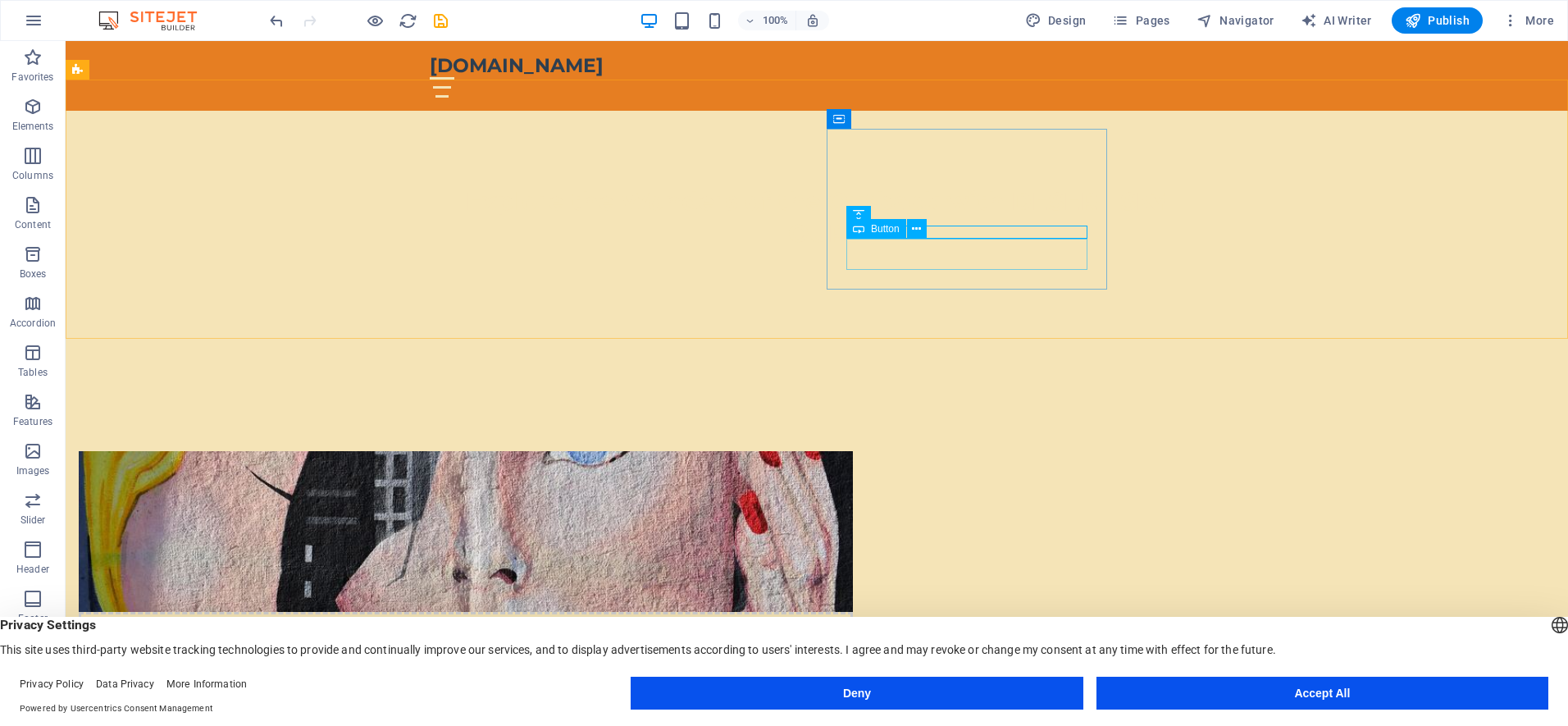
click at [883, 235] on div "Button" at bounding box center [876, 228] width 60 height 20
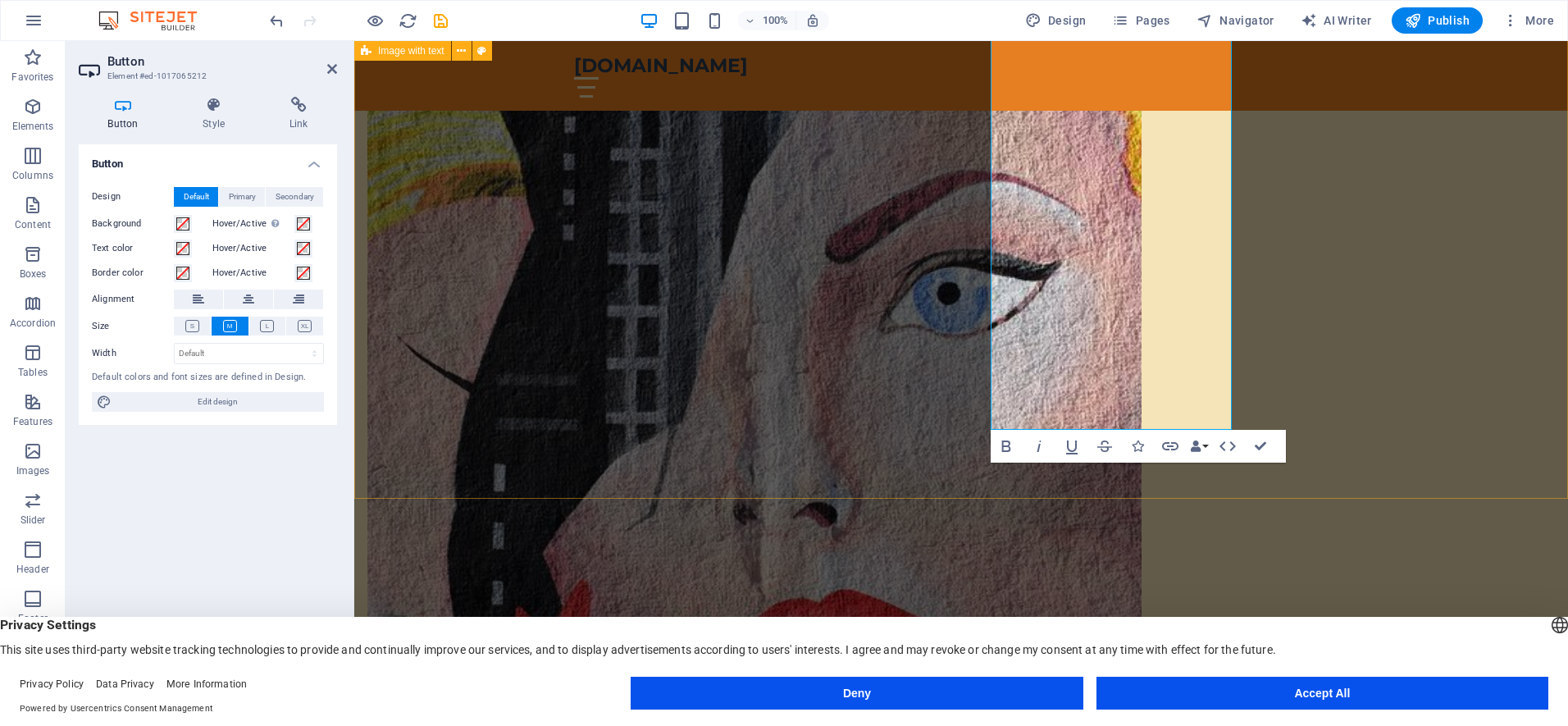
scroll to position [1239, 0]
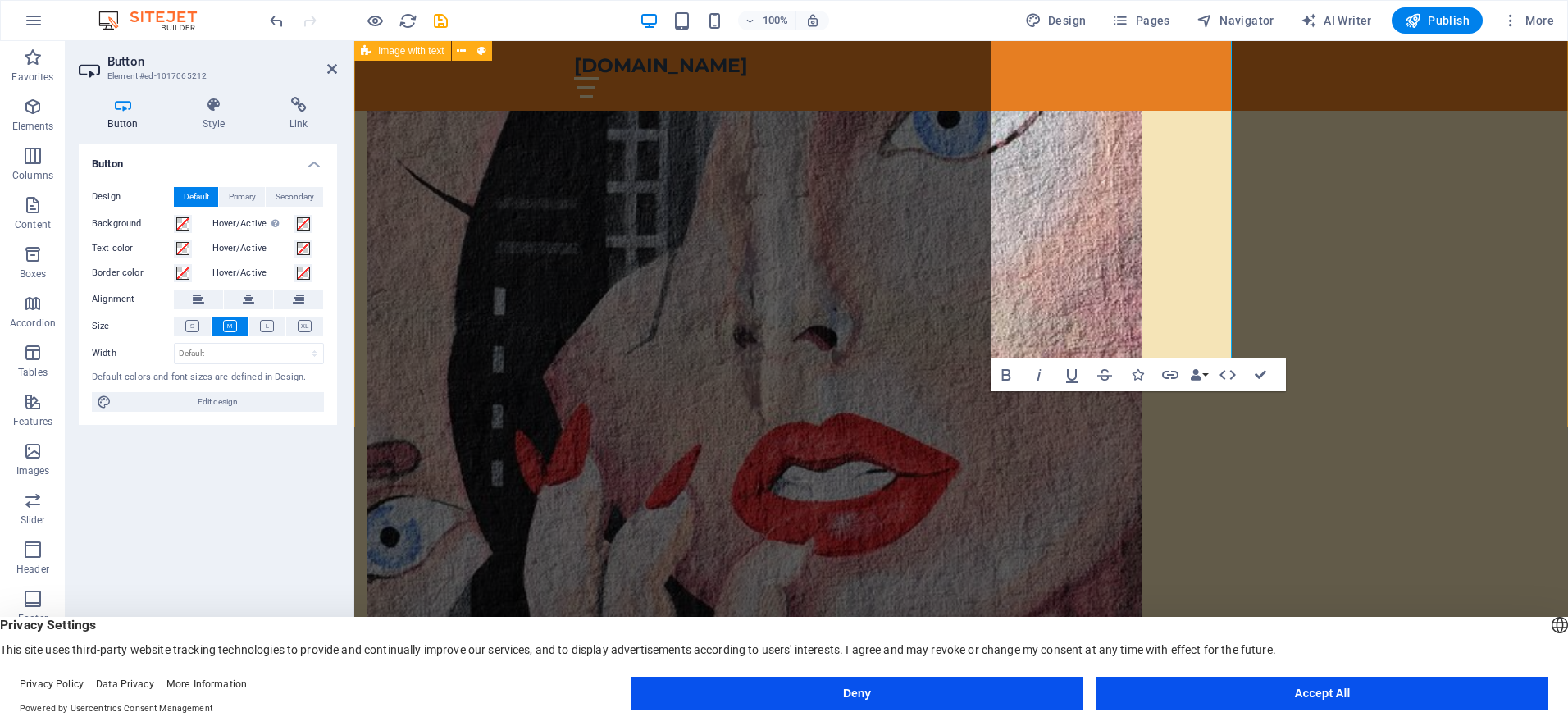
click at [1419, 309] on div "Drop content here or Add elements Paste clipboard About DESERT SKY TOURS Desert…" at bounding box center [960, 512] width 1213 height 1492
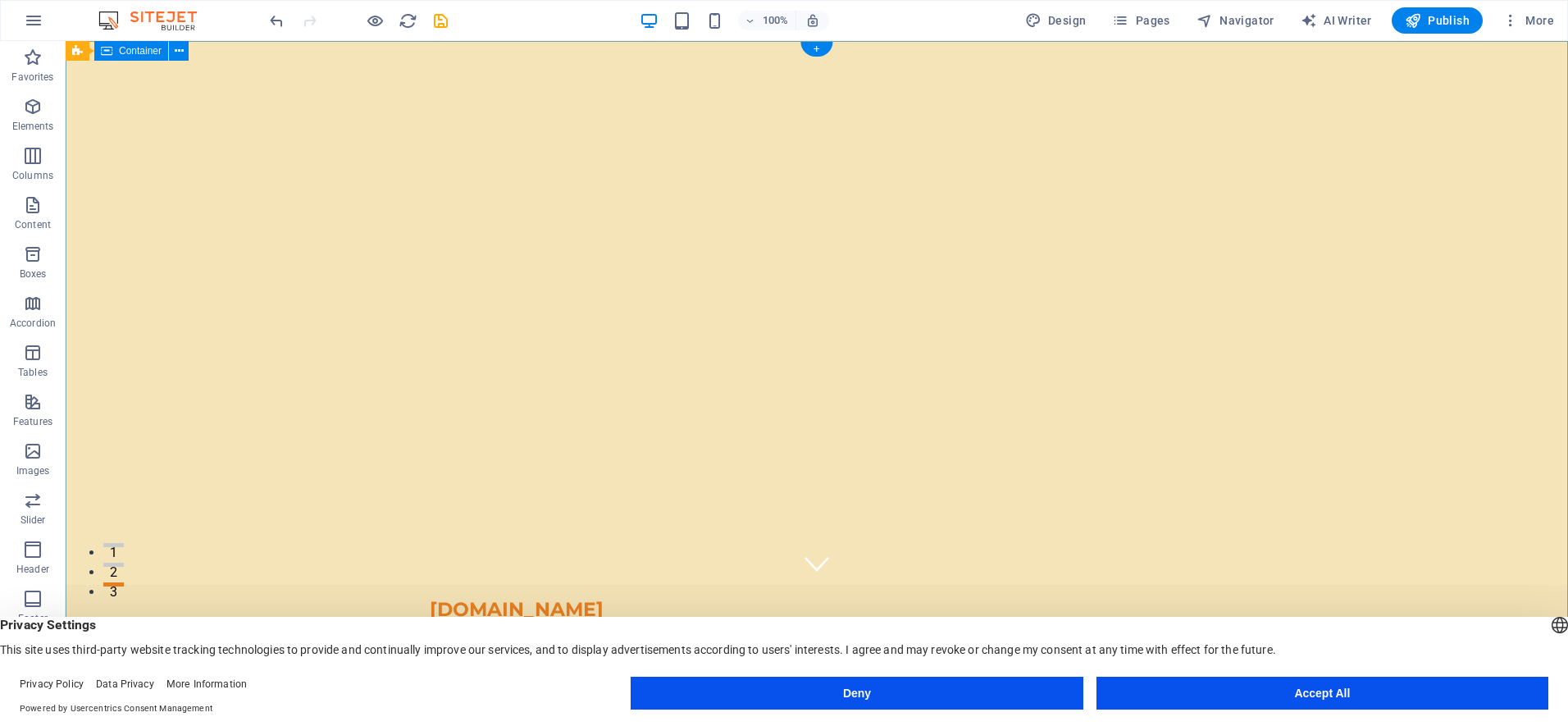
scroll to position [0, 0]
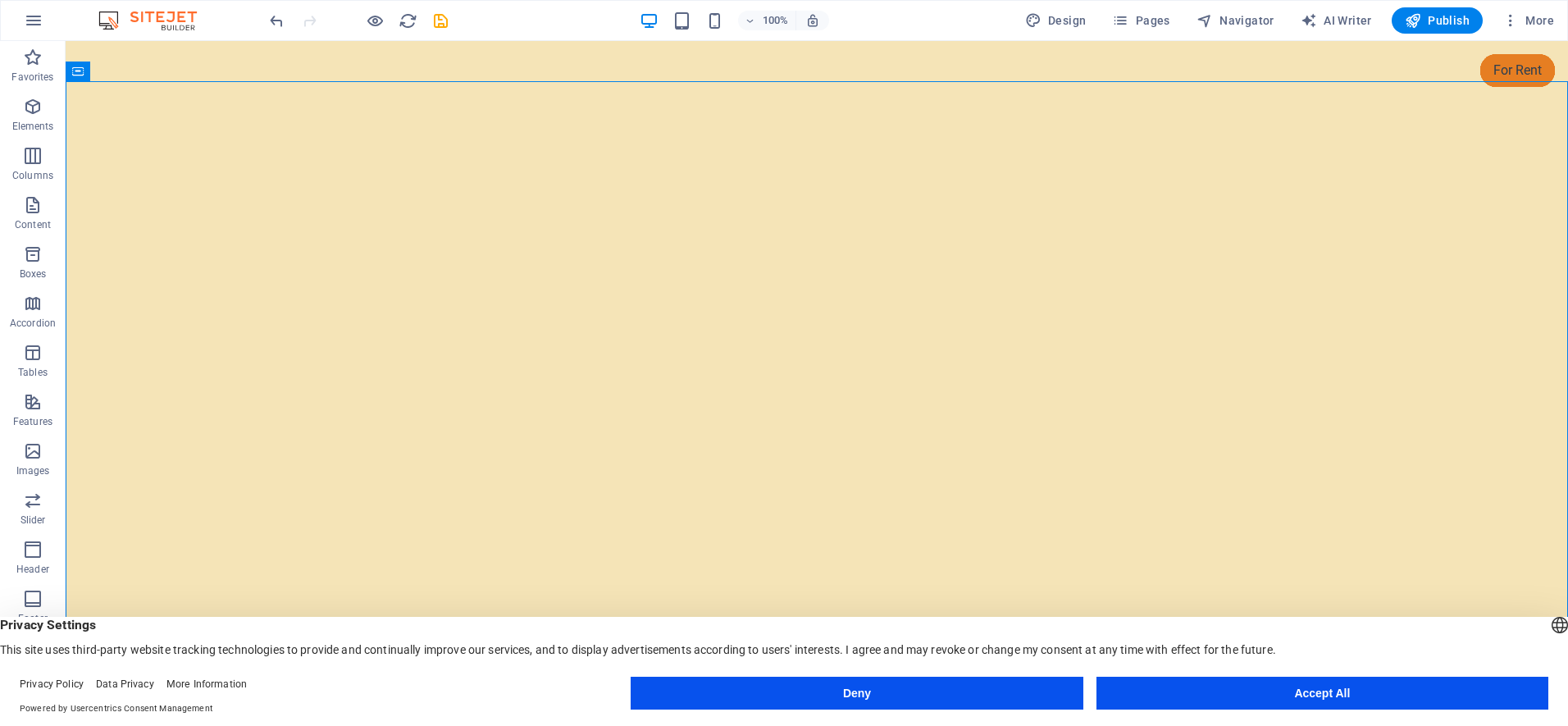
click at [1265, 683] on button "Accept All" at bounding box center [1322, 693] width 452 height 33
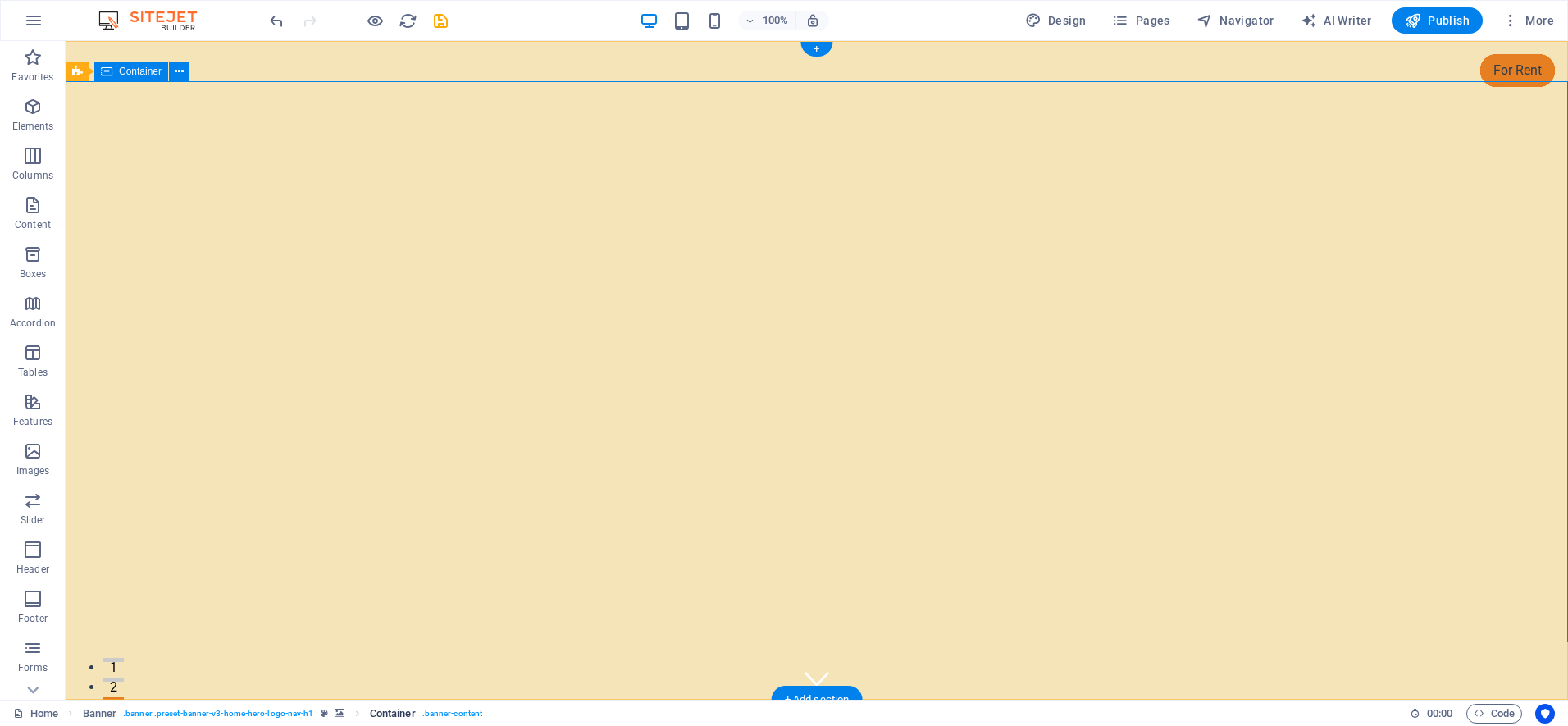
click at [445, 717] on span ". banner-content" at bounding box center [452, 713] width 60 height 20
click at [439, 714] on span ". banner-content" at bounding box center [452, 713] width 60 height 20
click at [405, 710] on span "Container" at bounding box center [392, 713] width 46 height 20
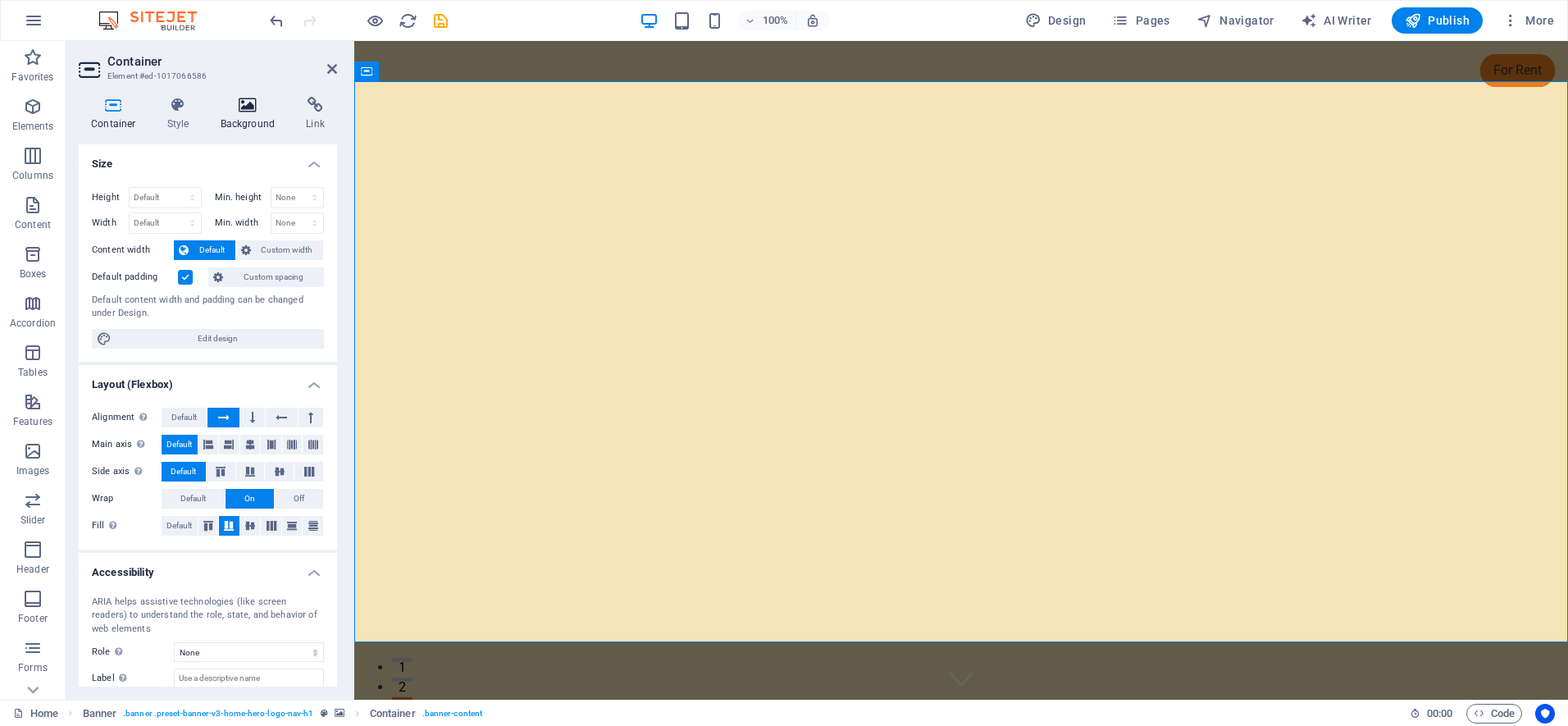
click at [248, 100] on icon at bounding box center [248, 105] width 80 height 16
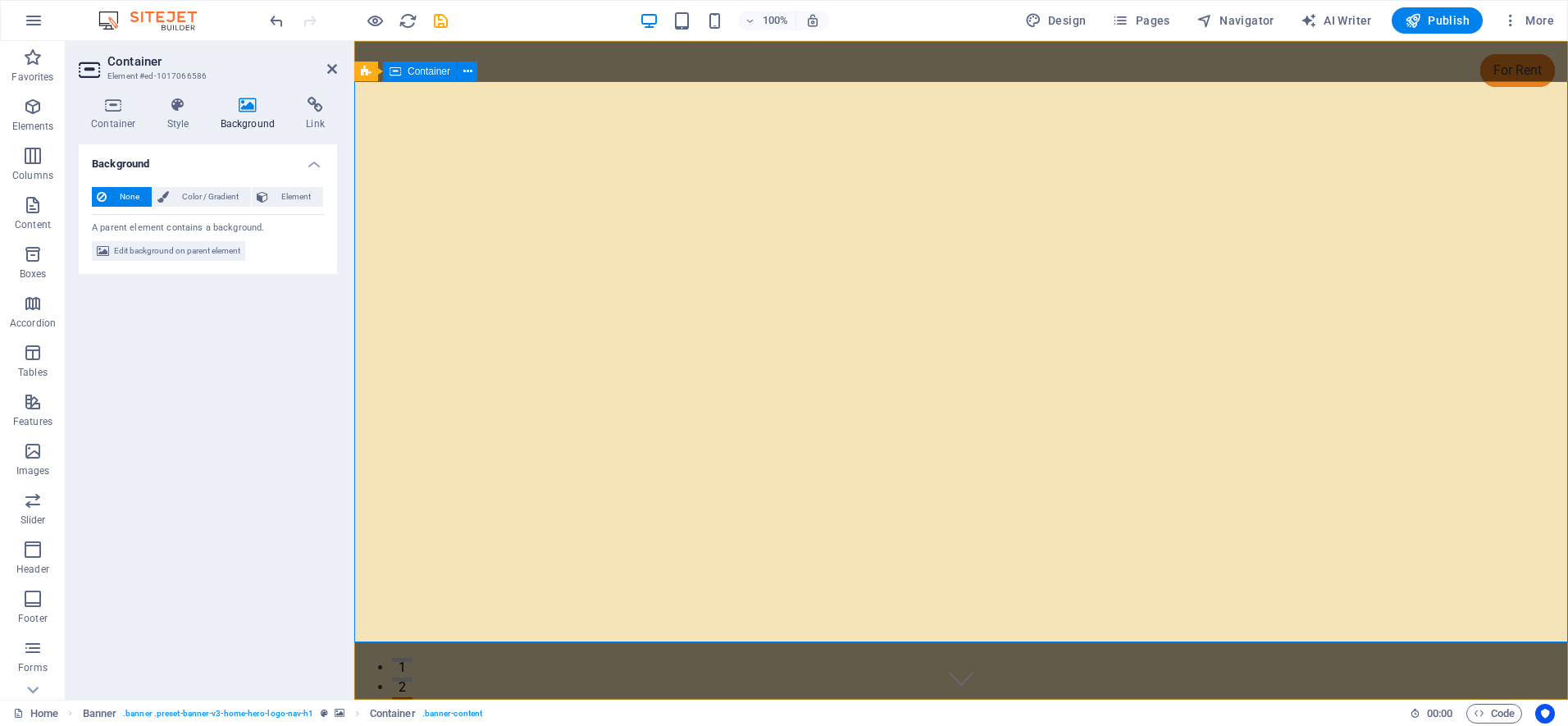
click at [109, 101] on icon at bounding box center [114, 105] width 69 height 16
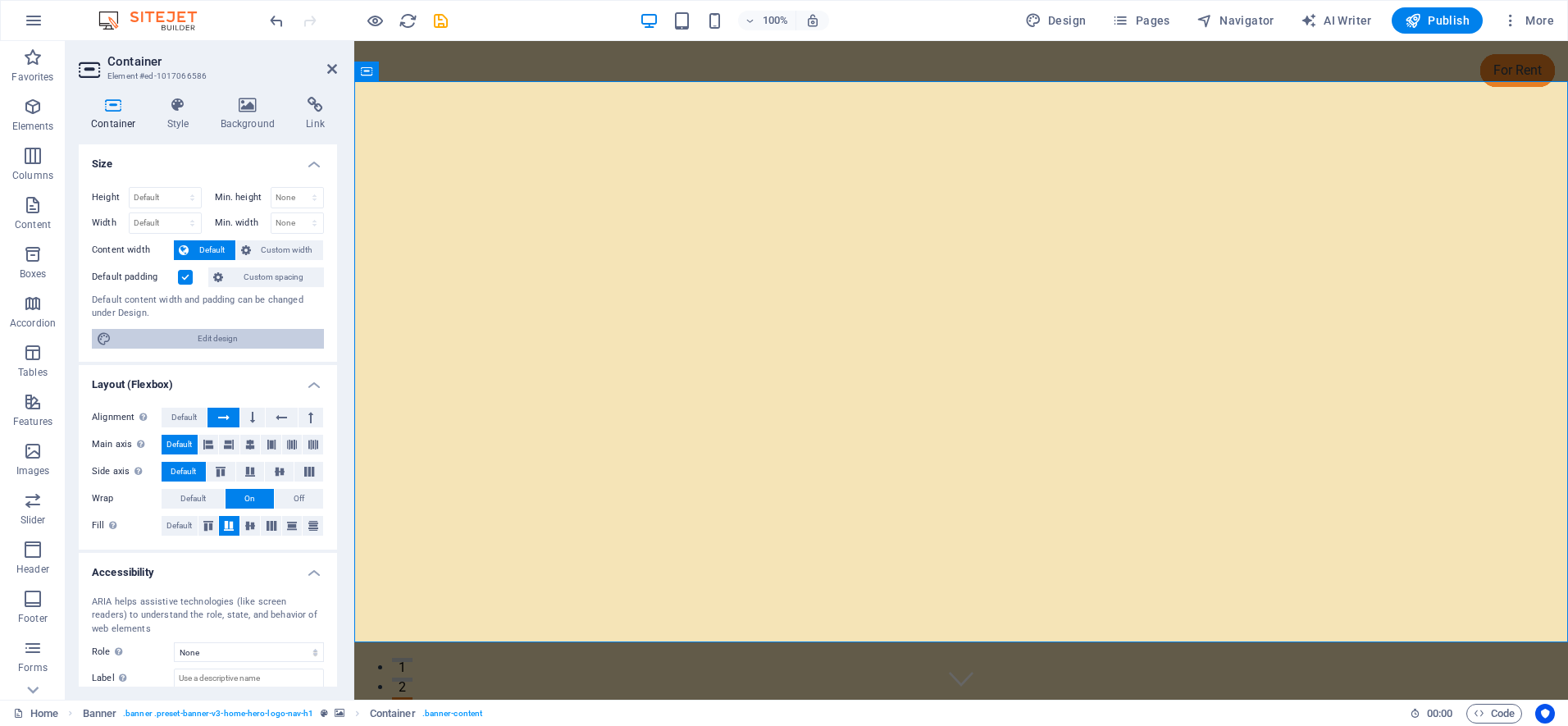
click at [180, 339] on span "Edit design" at bounding box center [218, 338] width 203 height 20
select select "px"
select select "200"
select select "px"
select select "rem"
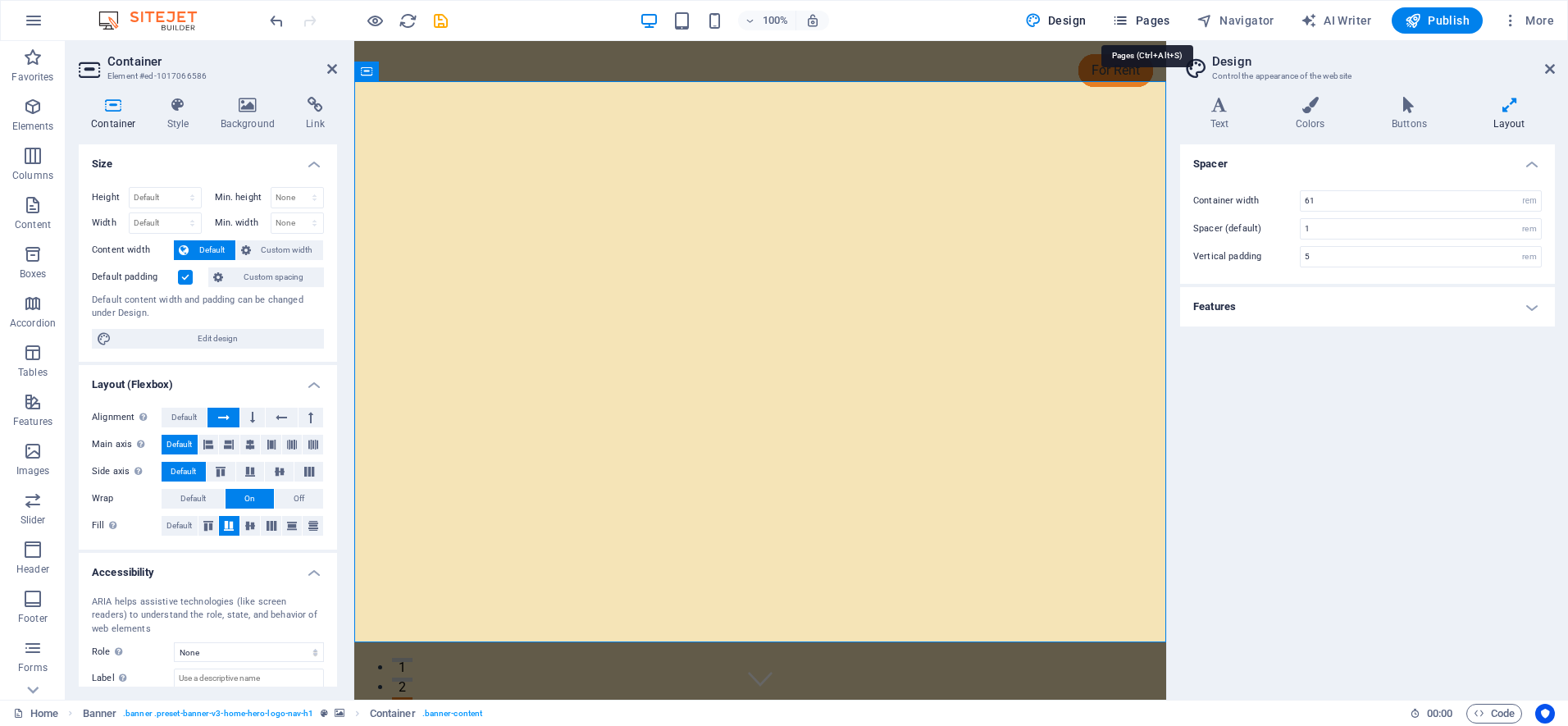
click at [1161, 23] on span "Pages" at bounding box center [1140, 20] width 57 height 16
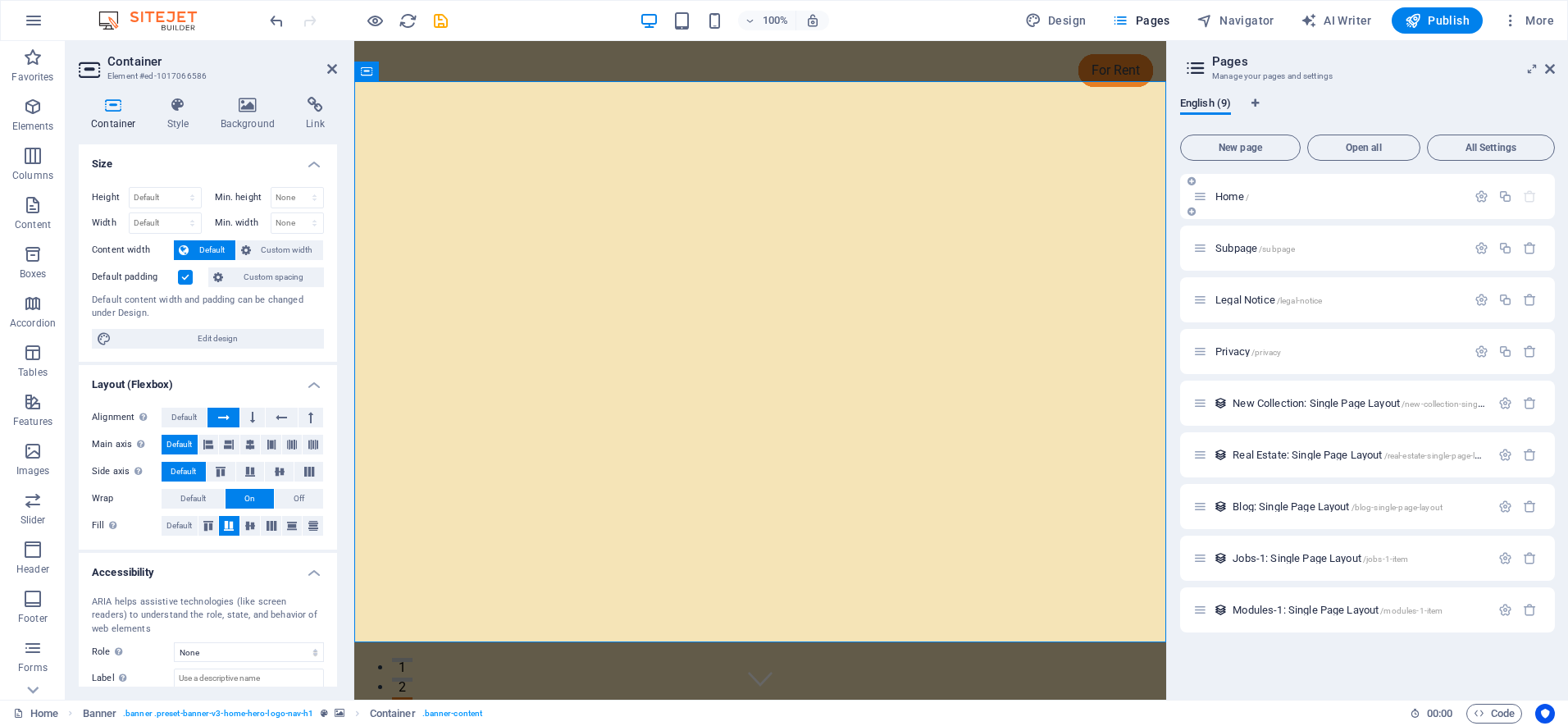
click at [1218, 199] on span "Home /" at bounding box center [1232, 196] width 34 height 12
click at [1217, 199] on span "Home /" at bounding box center [1232, 196] width 34 height 12
click at [1201, 196] on icon at bounding box center [1199, 196] width 14 height 14
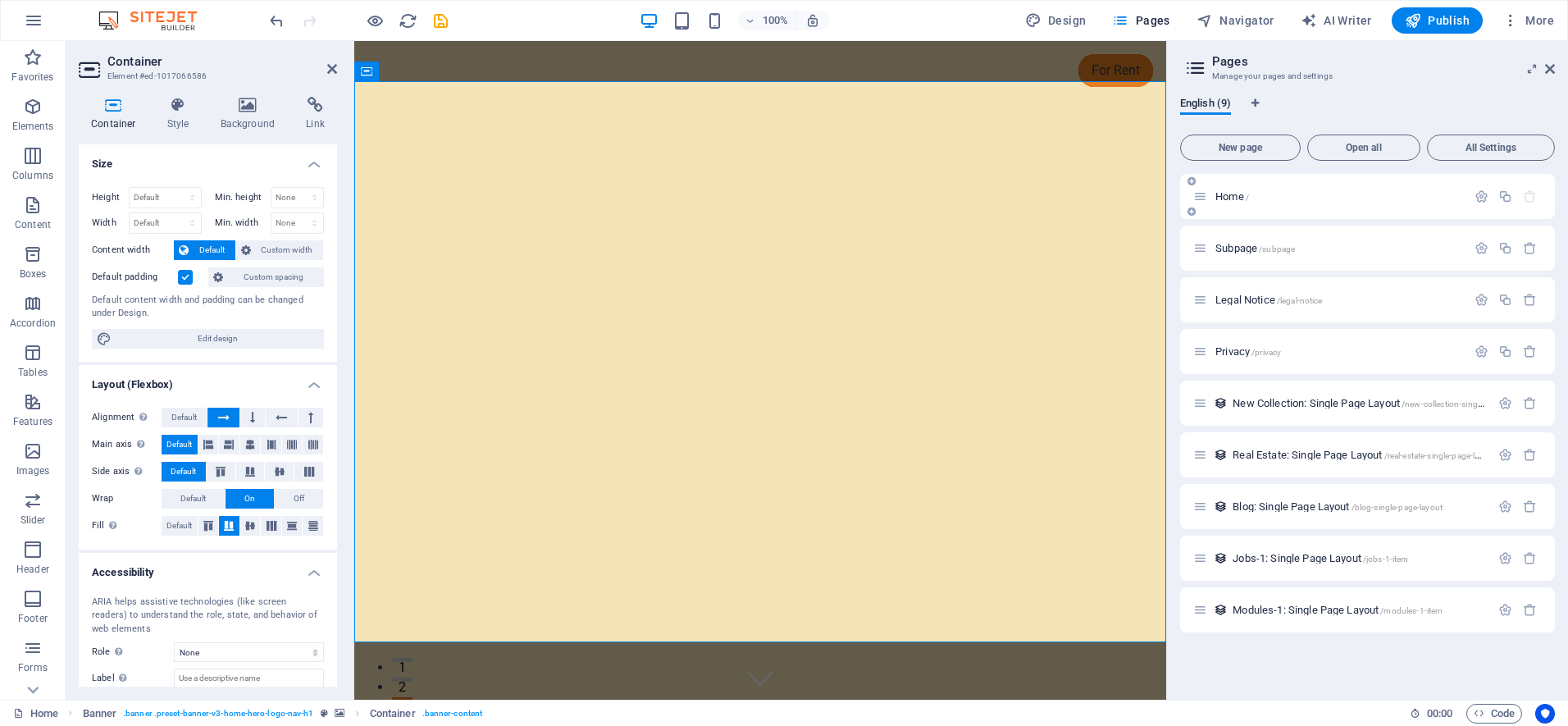
click at [1192, 178] on icon at bounding box center [1191, 180] width 8 height 10
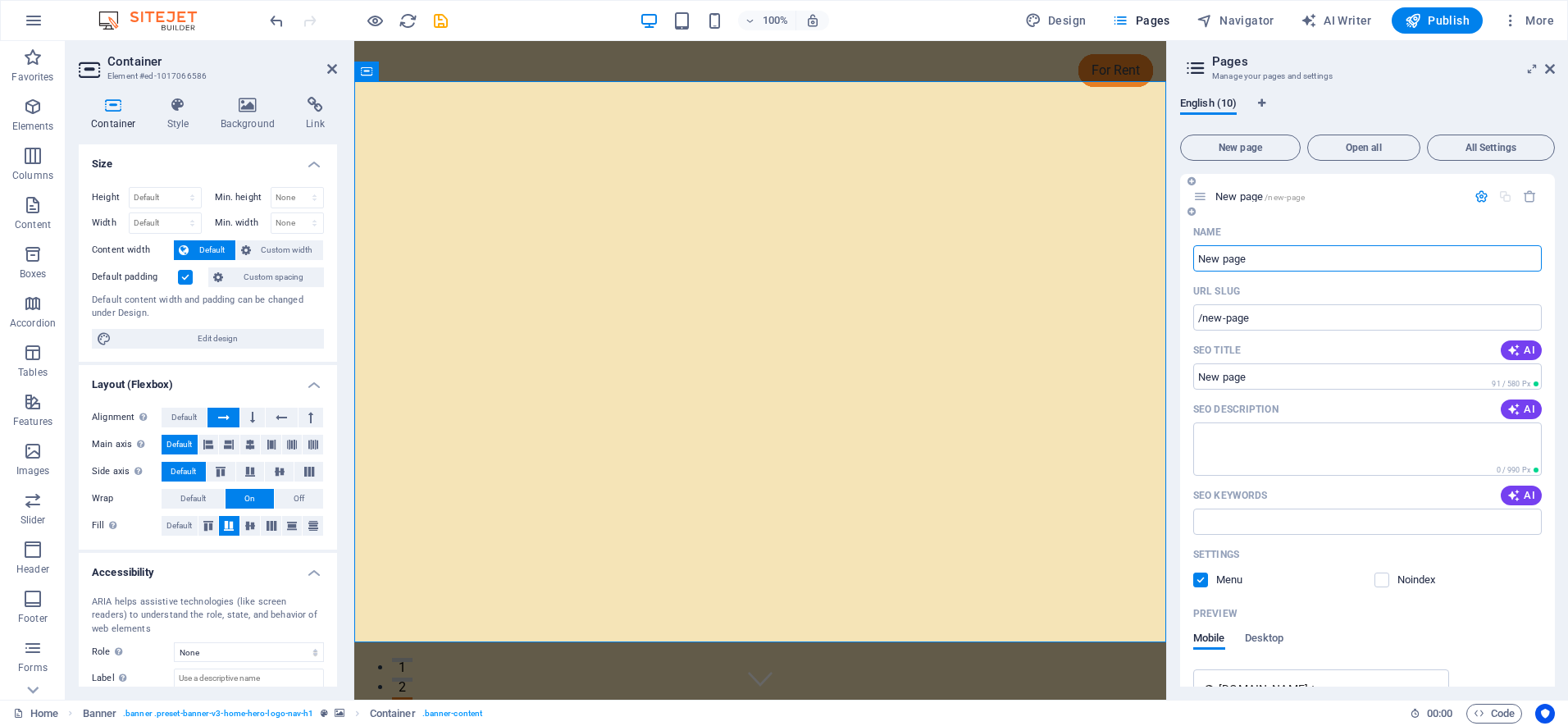
click at [1252, 262] on input "New page" at bounding box center [1367, 258] width 349 height 26
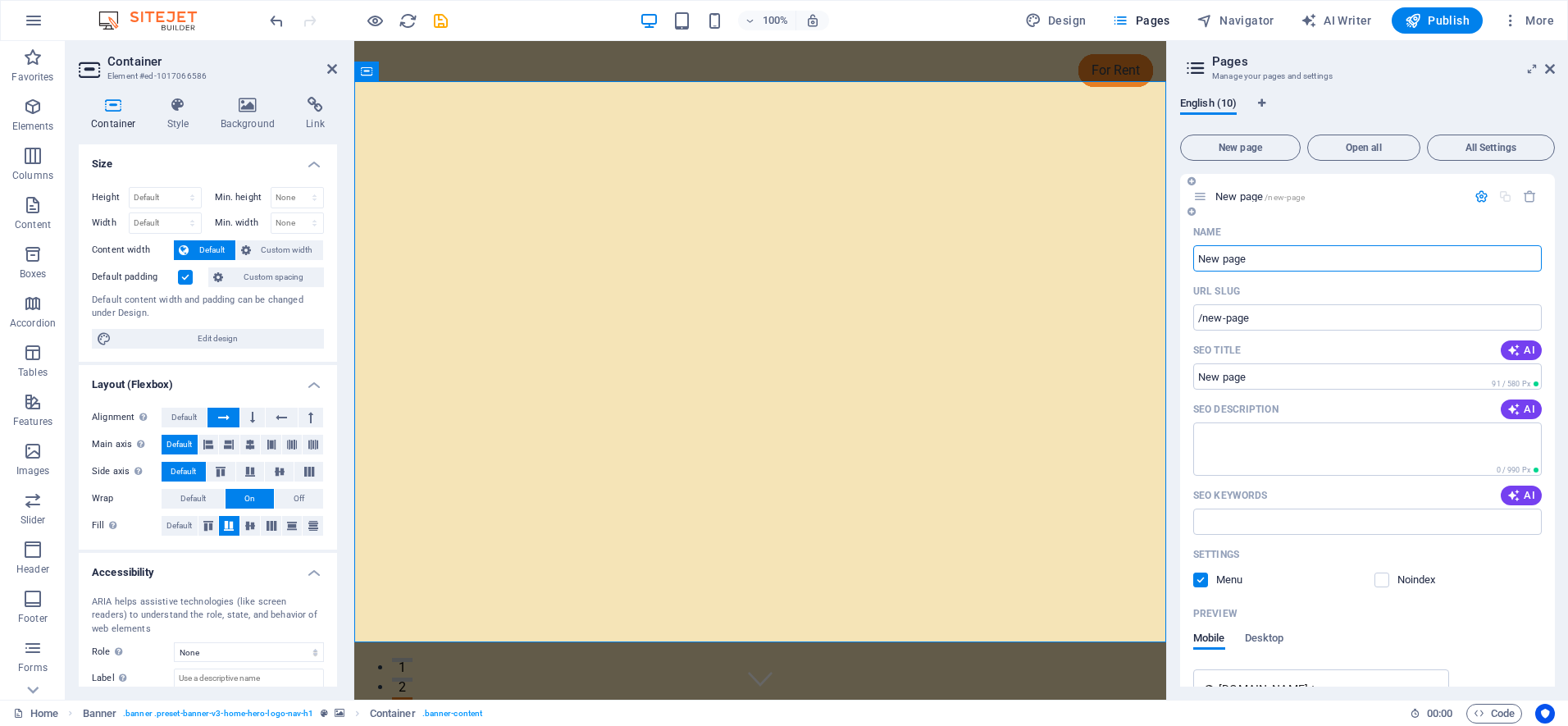
click at [1252, 262] on input "New page" at bounding box center [1367, 258] width 349 height 26
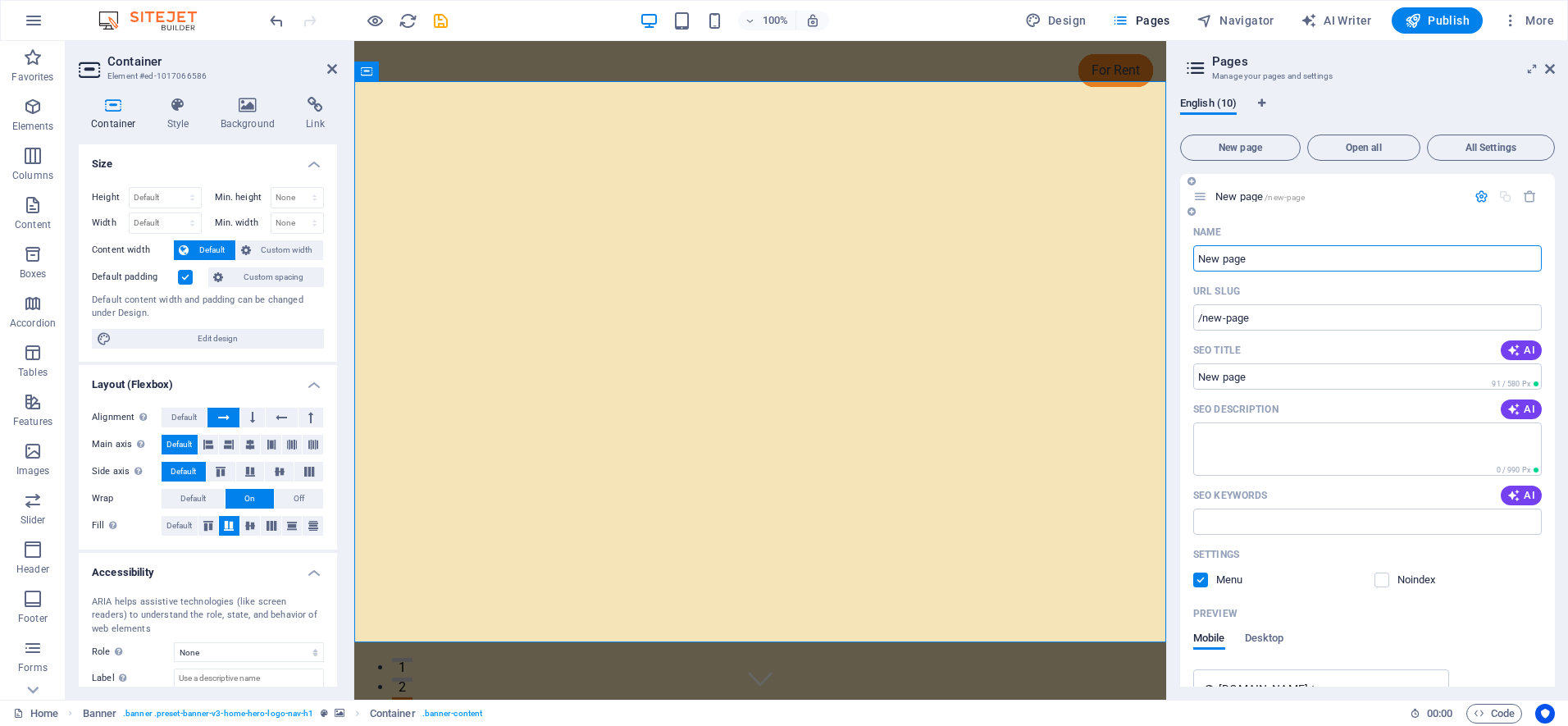
click at [1252, 262] on input "New page" at bounding box center [1367, 258] width 349 height 26
click at [1357, 146] on span "Open all" at bounding box center [1362, 147] width 98 height 10
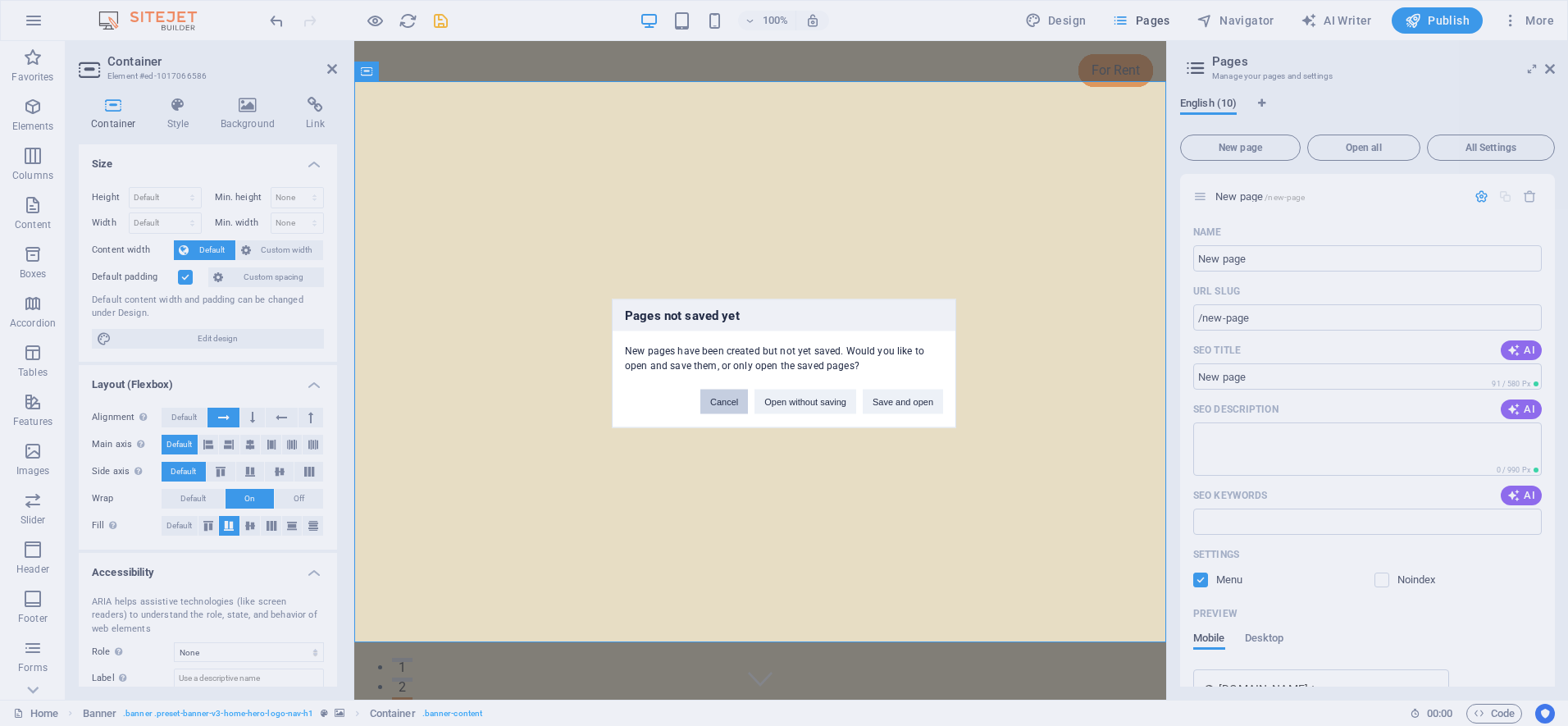
click at [708, 402] on button "Cancel" at bounding box center [723, 401] width 48 height 24
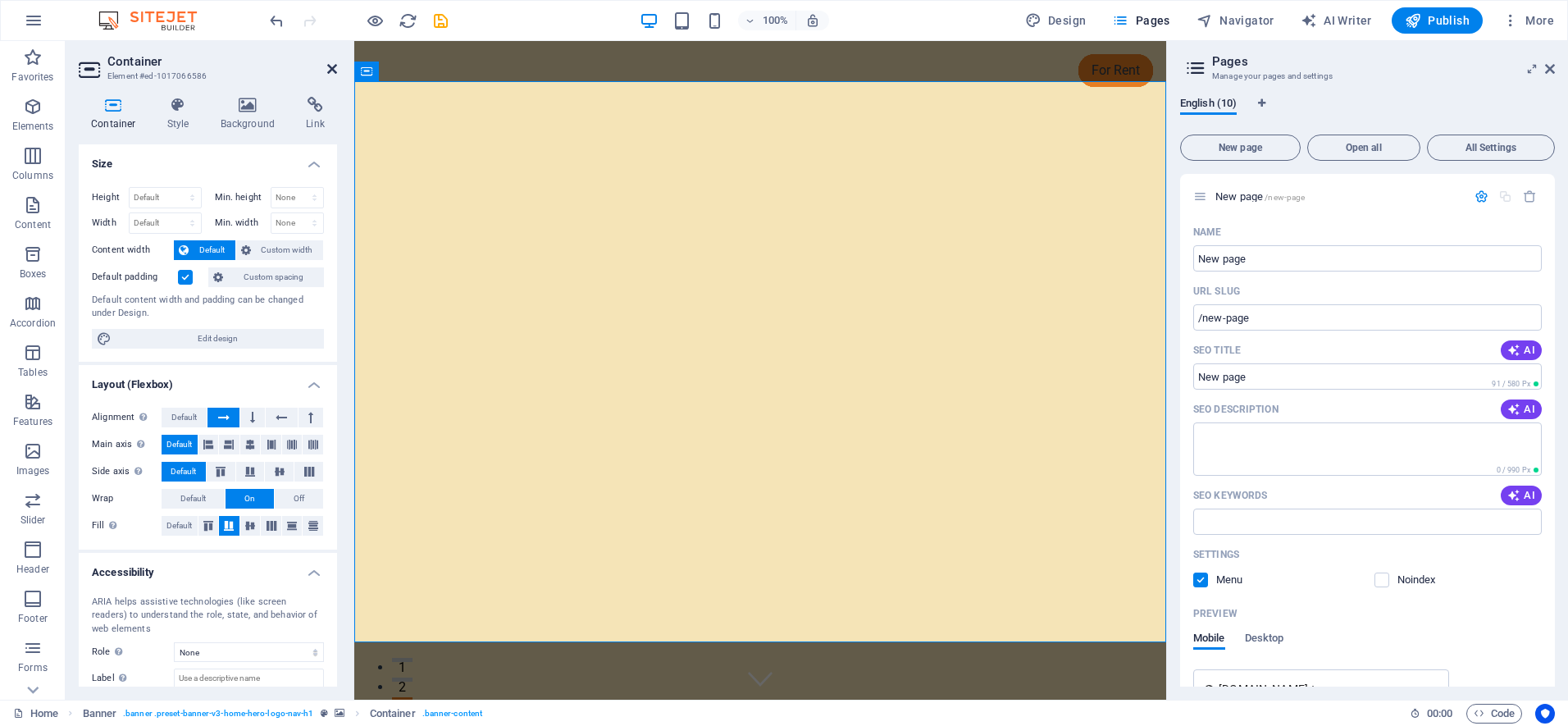
click at [330, 67] on icon at bounding box center [331, 69] width 10 height 13
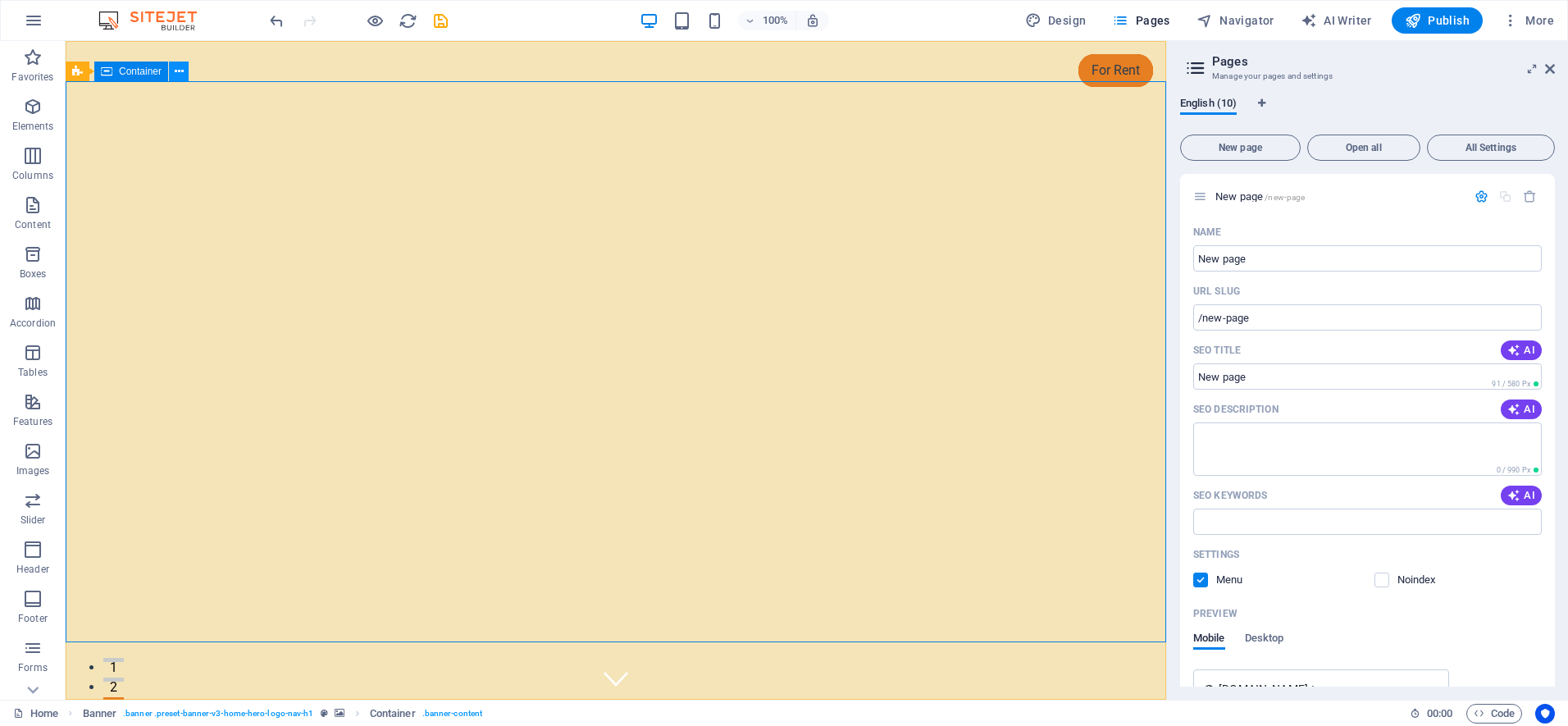
click at [181, 69] on icon at bounding box center [179, 72] width 9 height 17
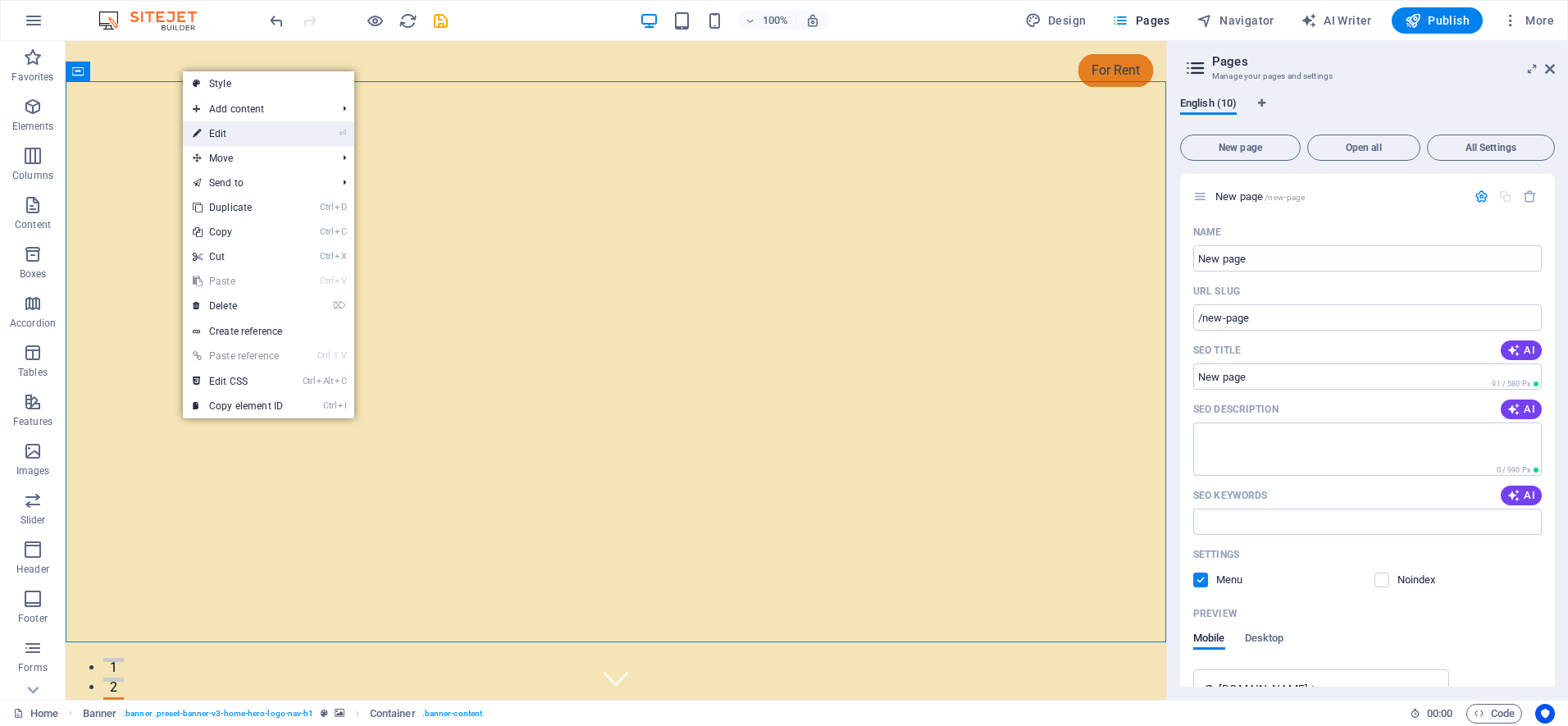
click at [223, 133] on link "⏎ Edit" at bounding box center [238, 134] width 110 height 24
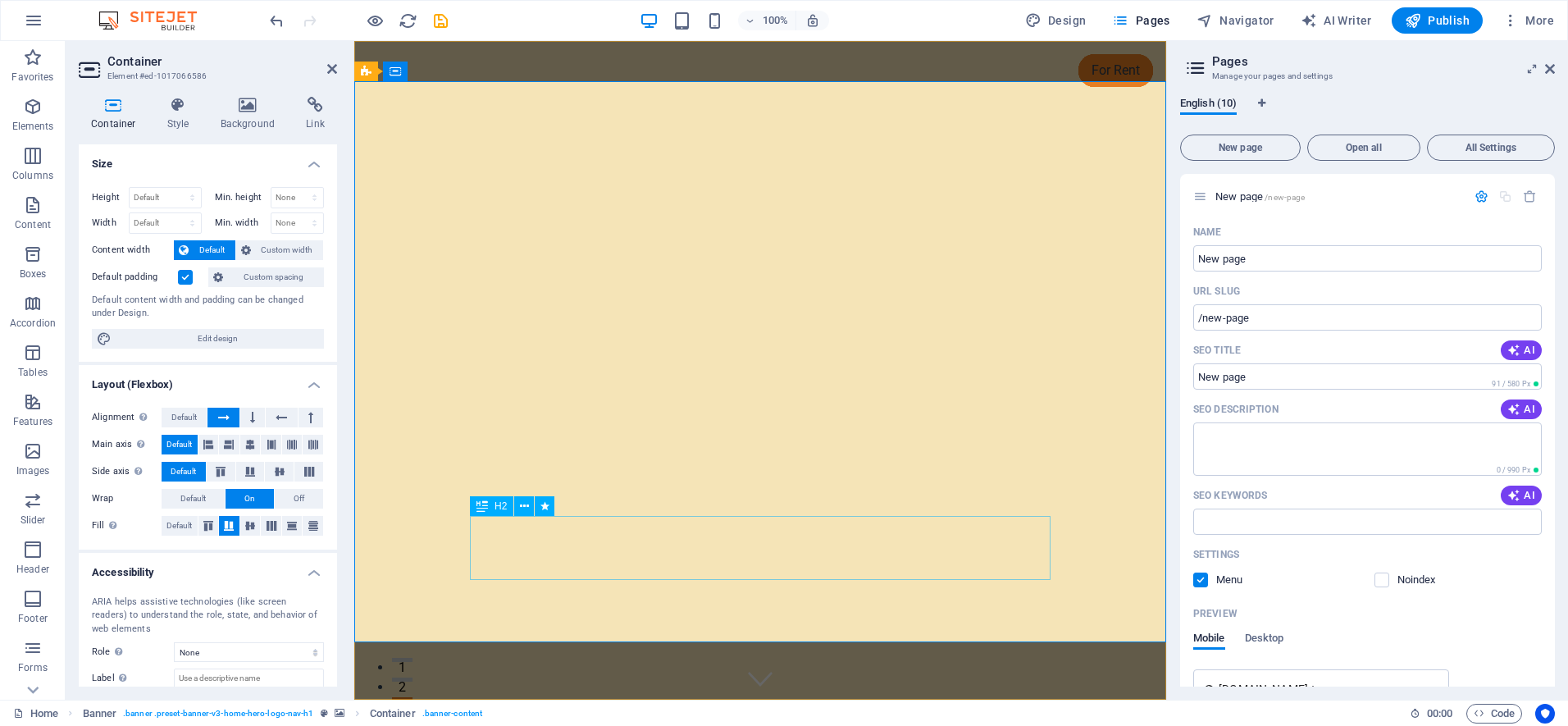
click at [479, 507] on icon at bounding box center [481, 506] width 11 height 20
select select "fade"
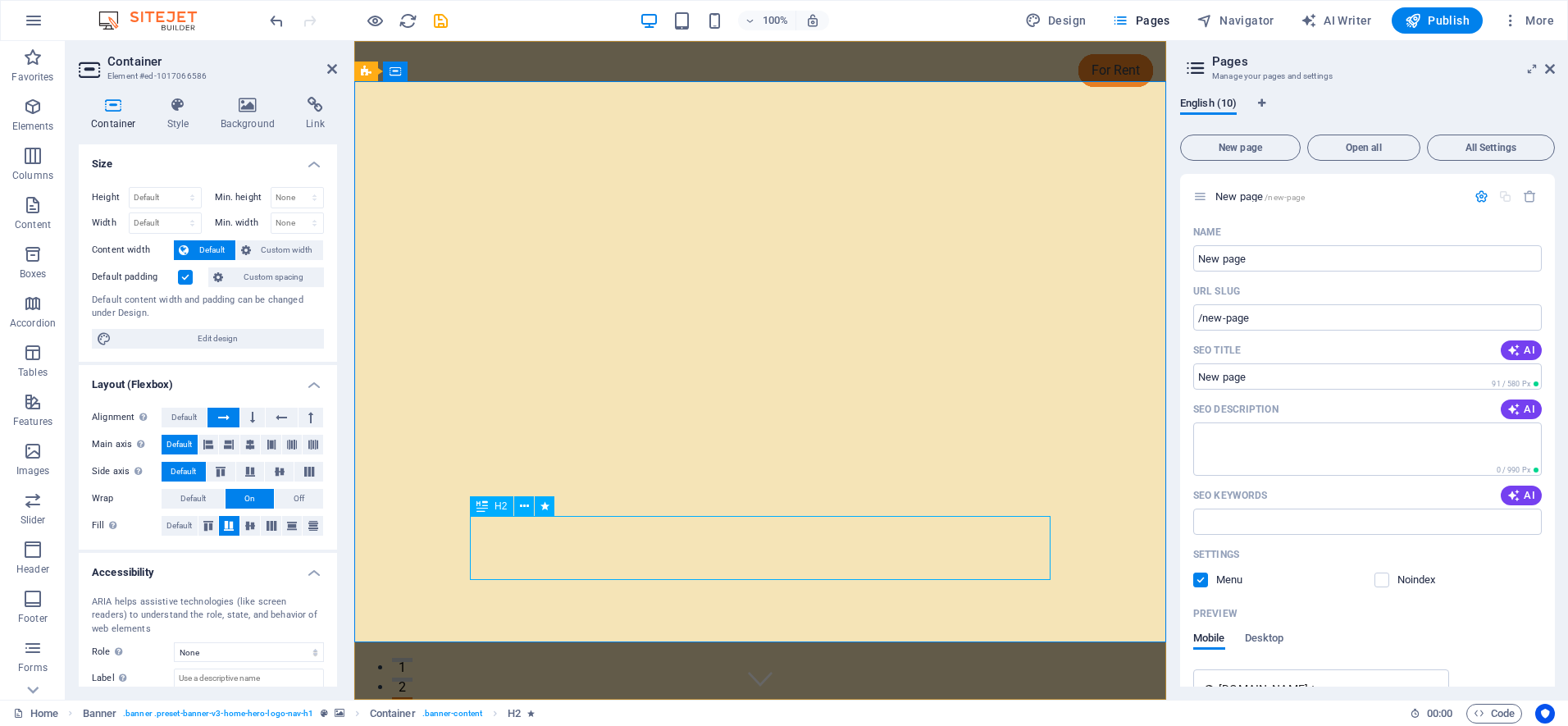
select select "s"
select select "onload"
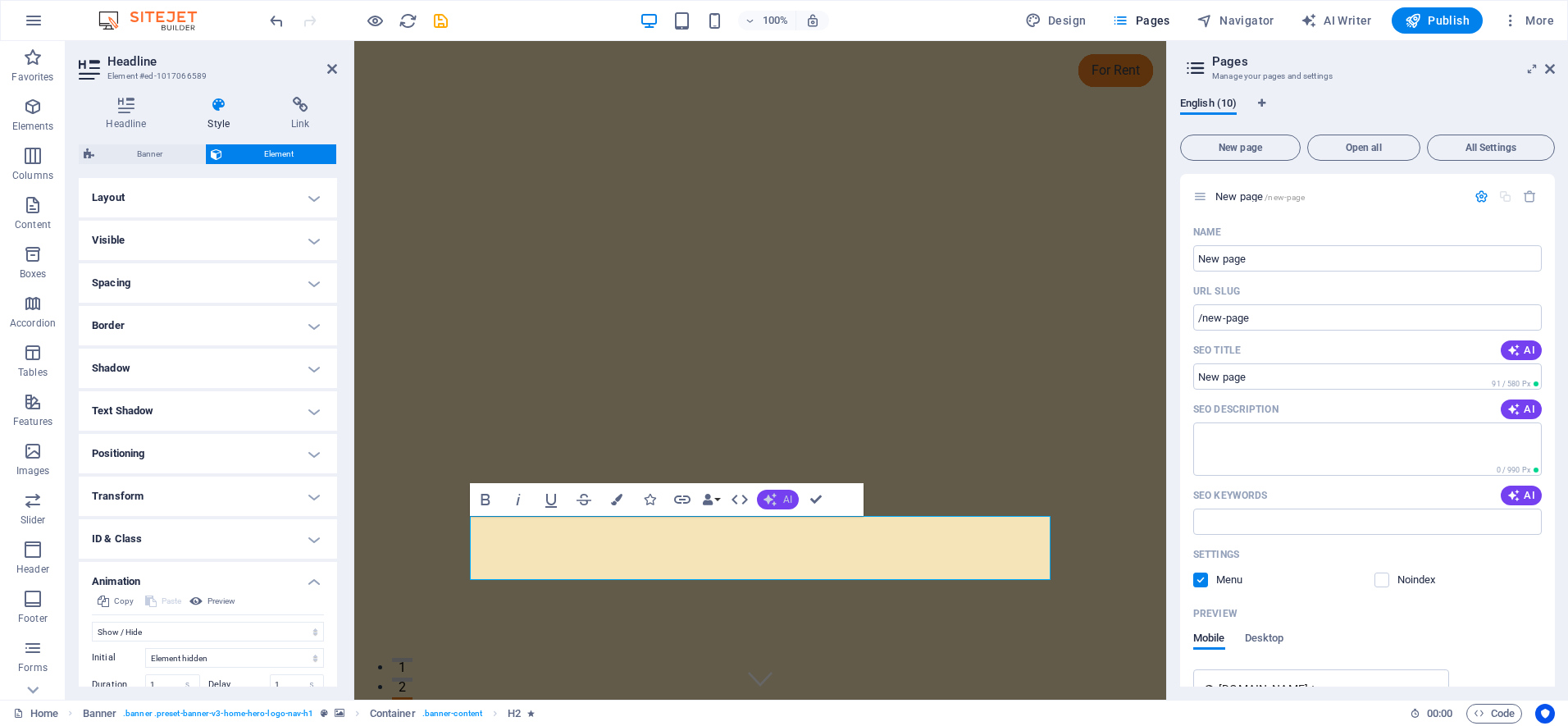
click at [788, 497] on span "AI" at bounding box center [787, 499] width 9 height 10
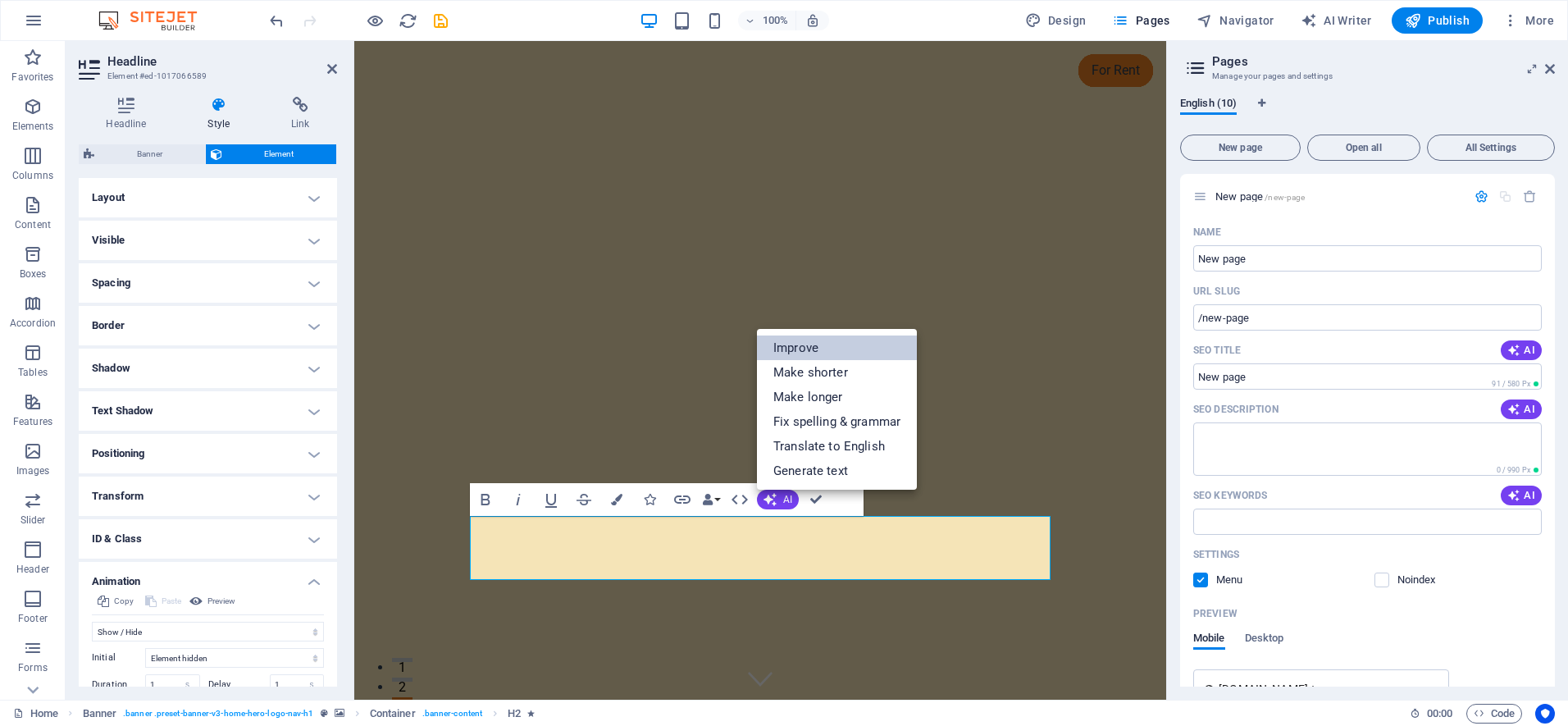
click at [790, 346] on link "Improve" at bounding box center [837, 348] width 160 height 24
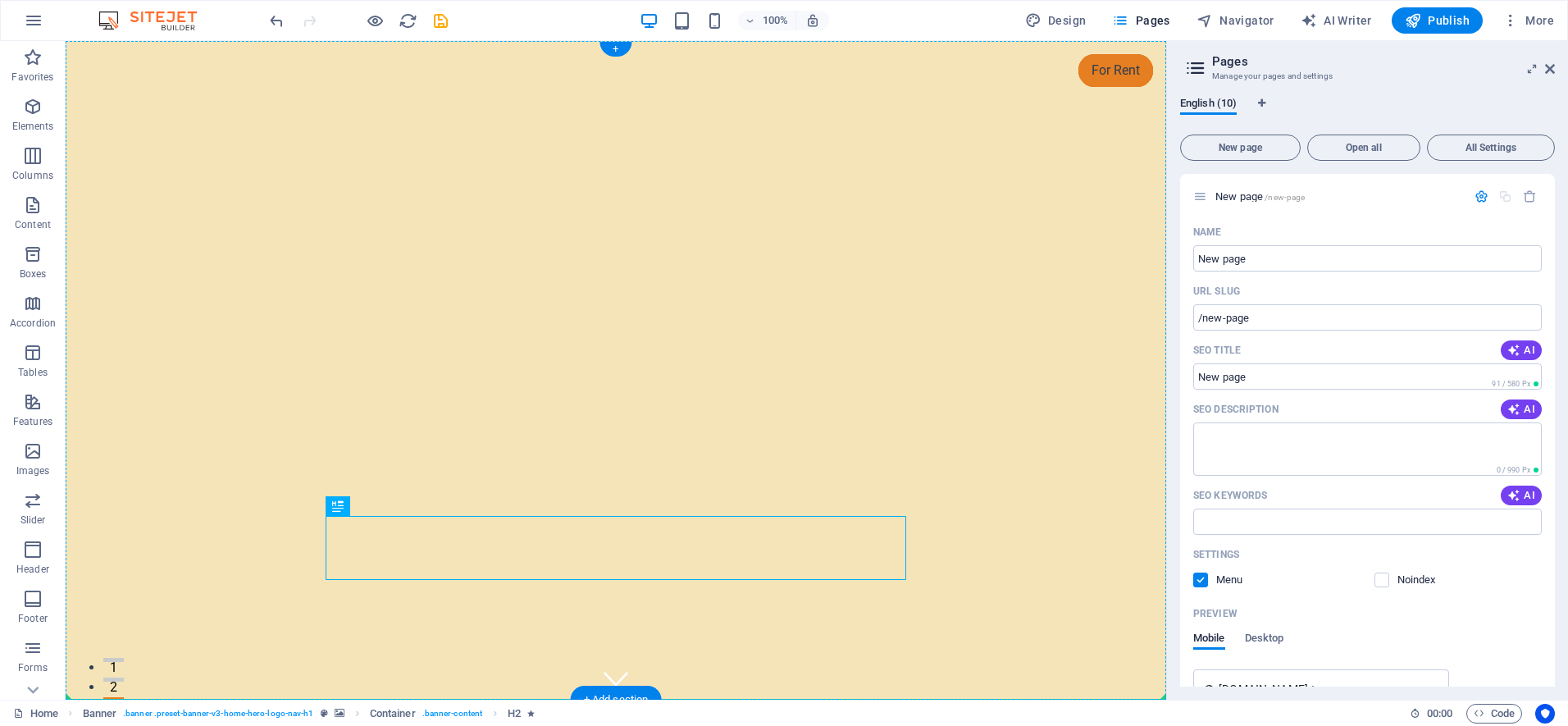
drag, startPoint x: 424, startPoint y: 554, endPoint x: 358, endPoint y: 410, distance: 158.4
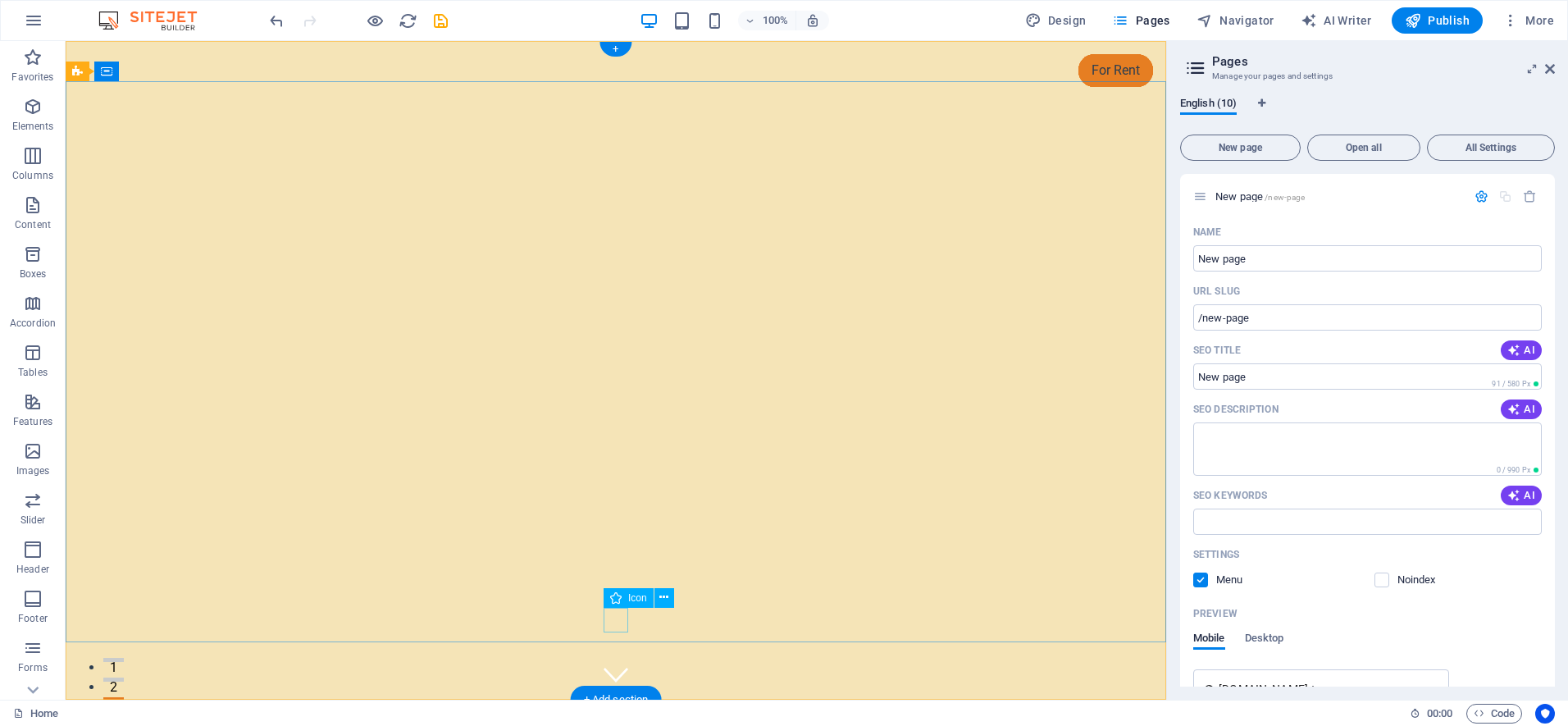
click at [624, 662] on figure at bounding box center [616, 674] width 24 height 24
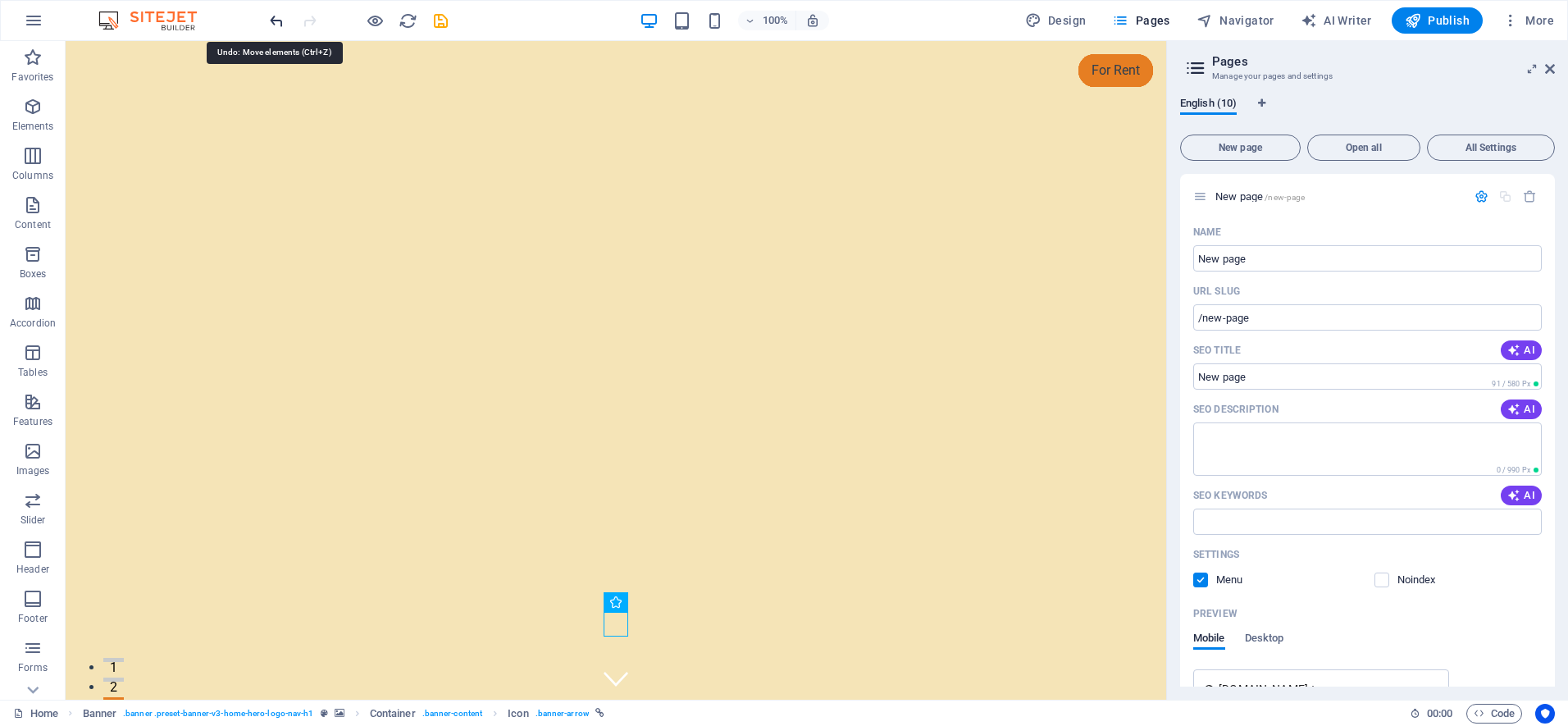
click at [272, 23] on icon "undo" at bounding box center [277, 21] width 19 height 19
click at [362, 53] on span "Logo" at bounding box center [363, 50] width 23 height 10
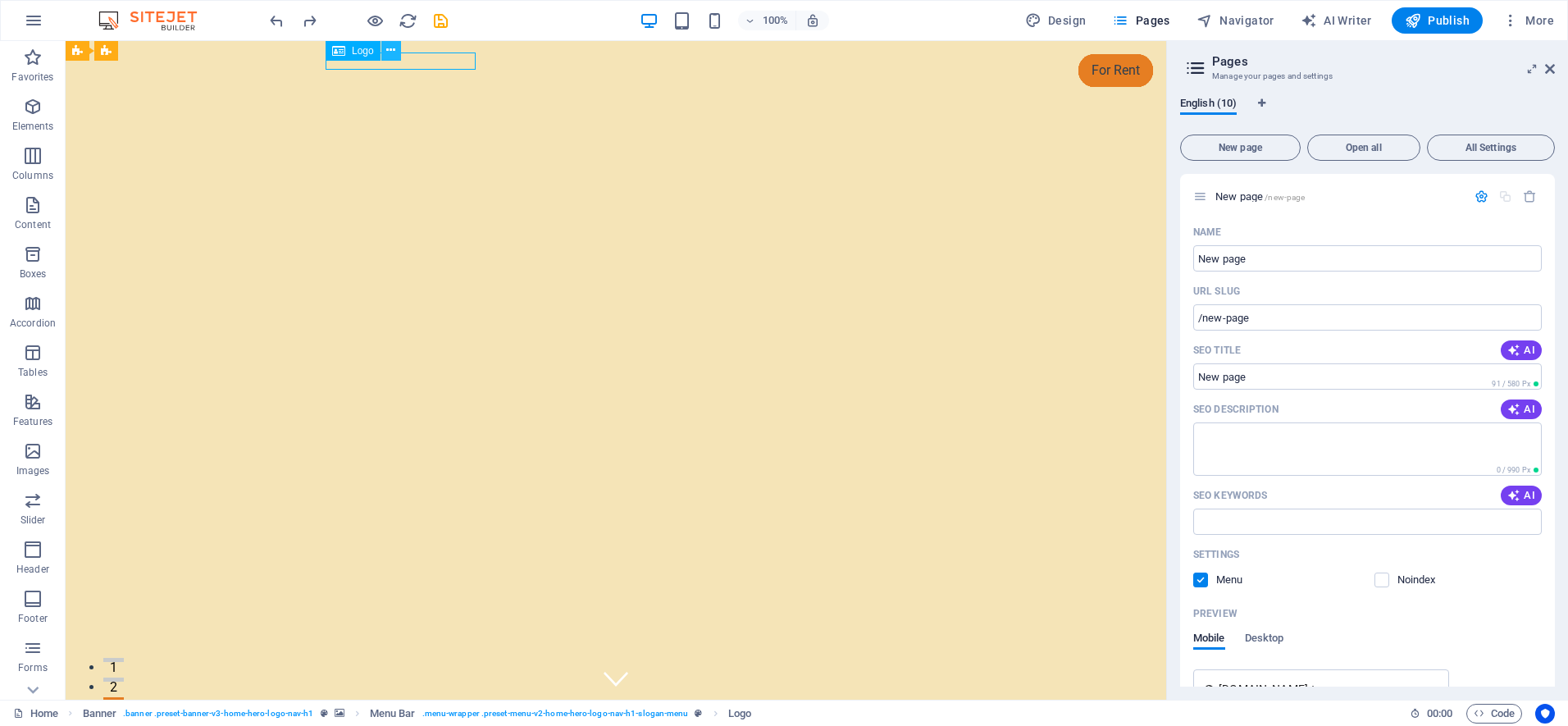
click at [391, 51] on icon at bounding box center [390, 50] width 9 height 17
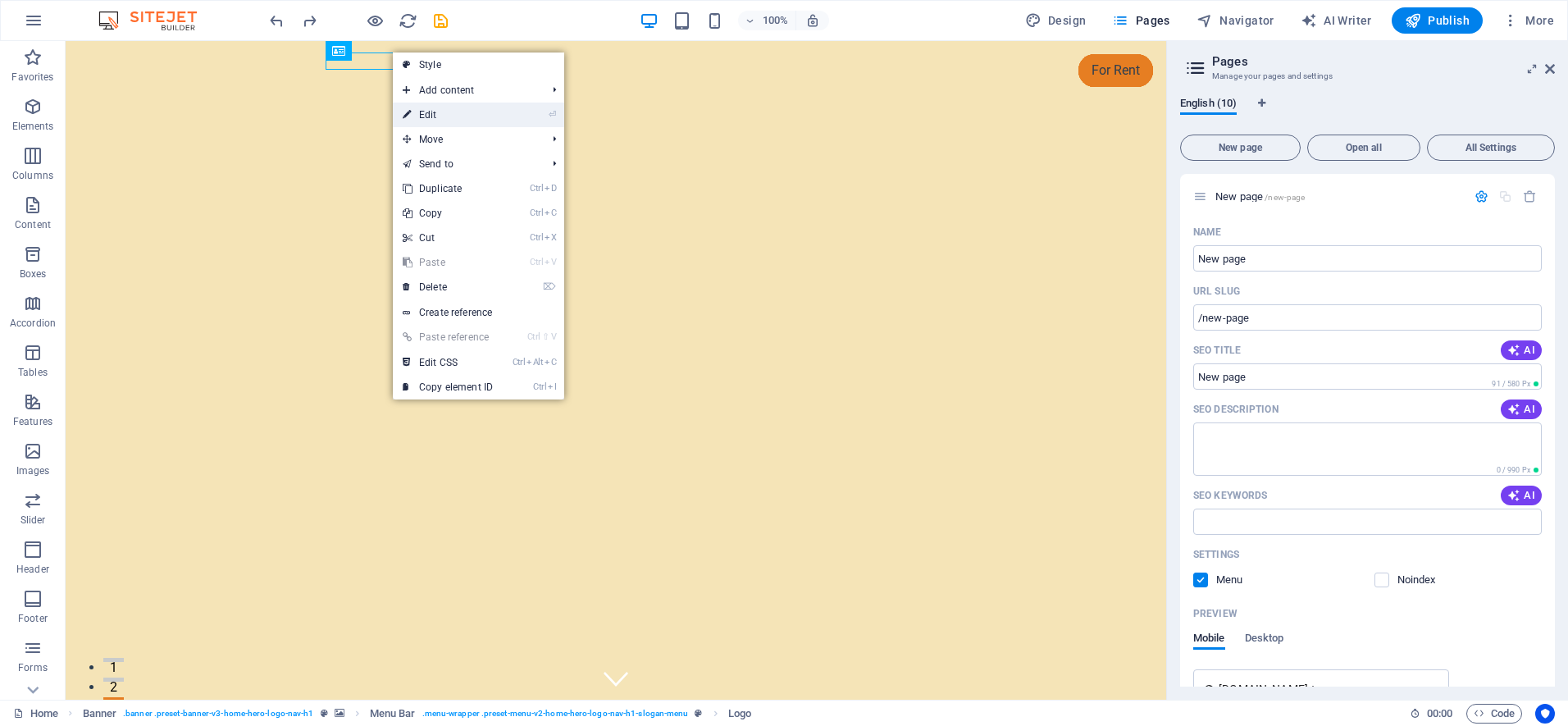
click at [437, 115] on link "⏎ Edit" at bounding box center [448, 114] width 110 height 24
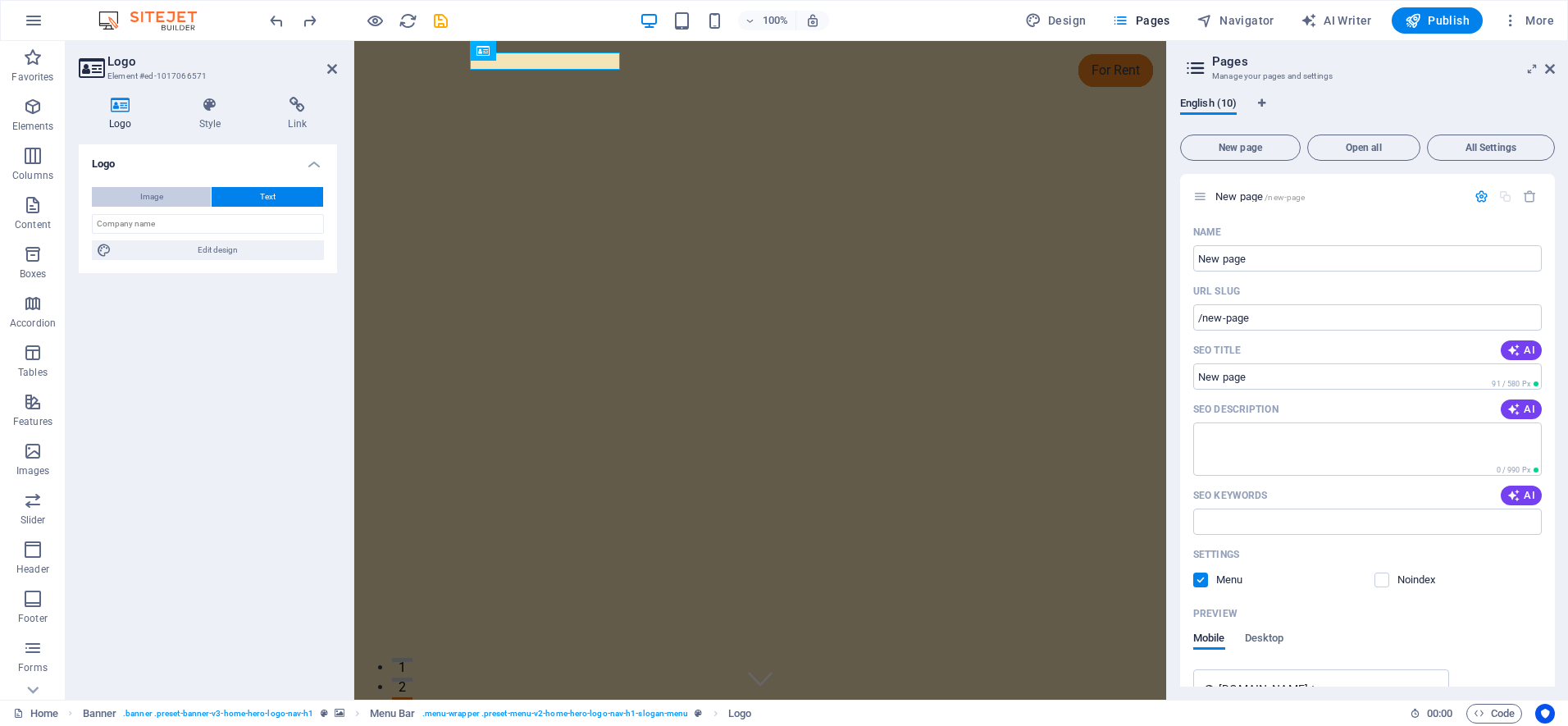
click at [149, 194] on span "Image" at bounding box center [152, 197] width 23 height 20
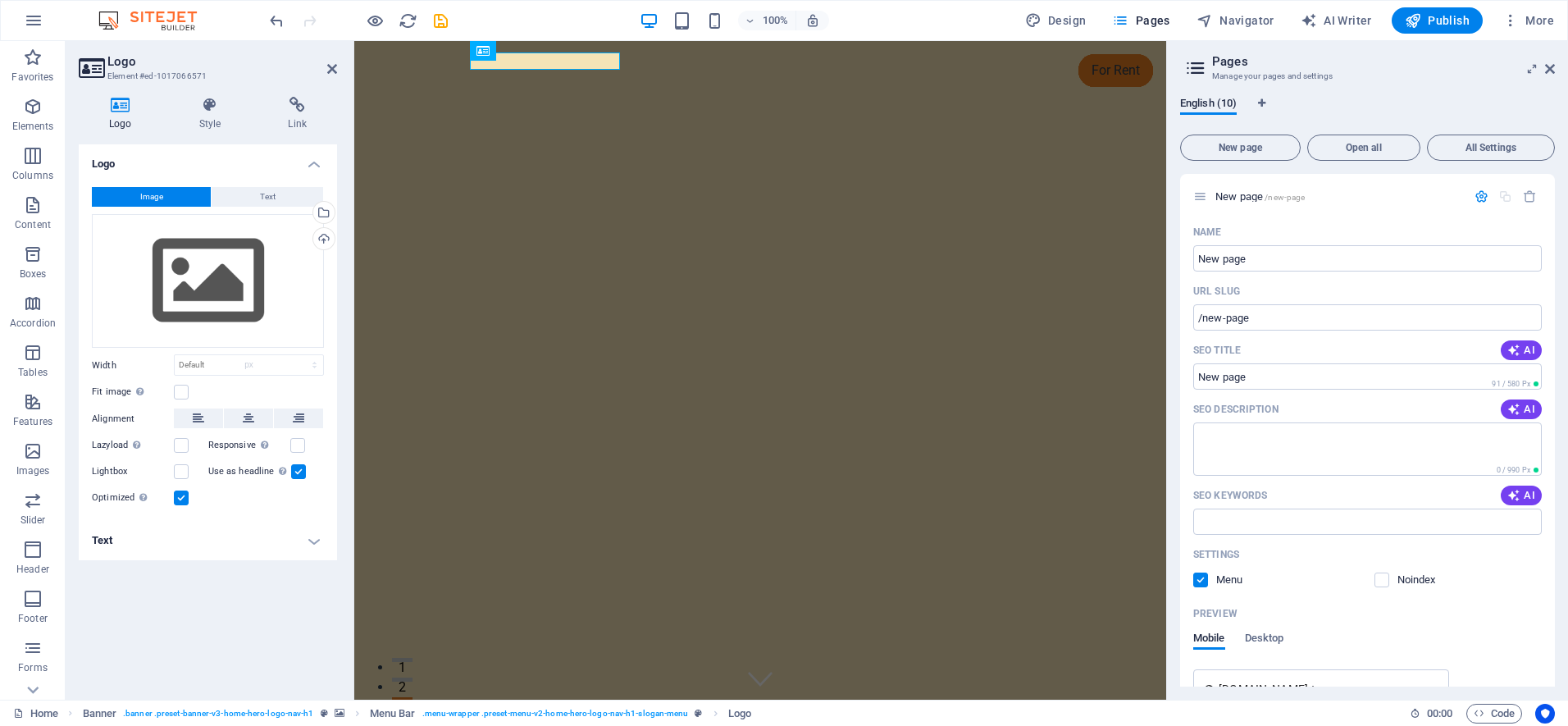
select select "DISABLED_OPTION_VALUE"
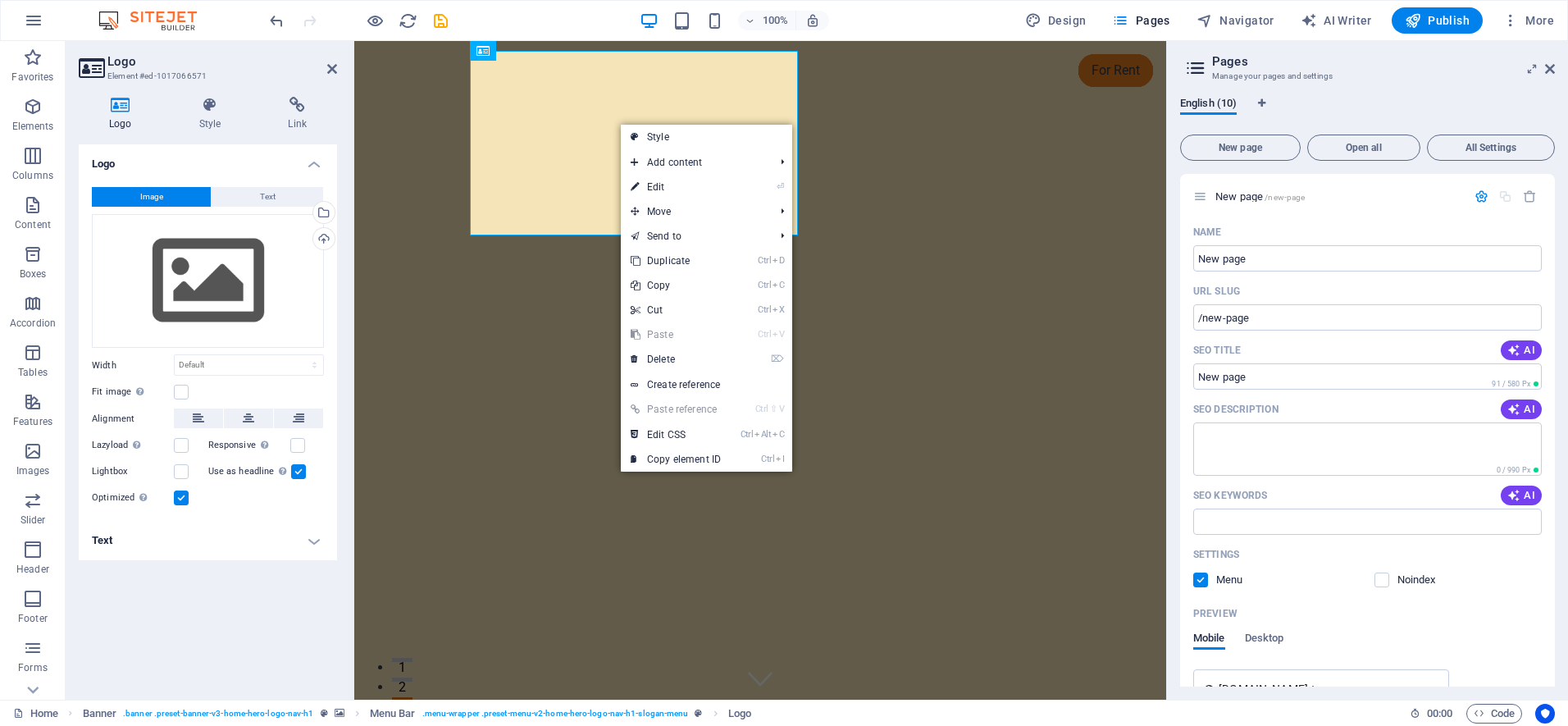
click at [117, 110] on icon at bounding box center [121, 105] width 83 height 16
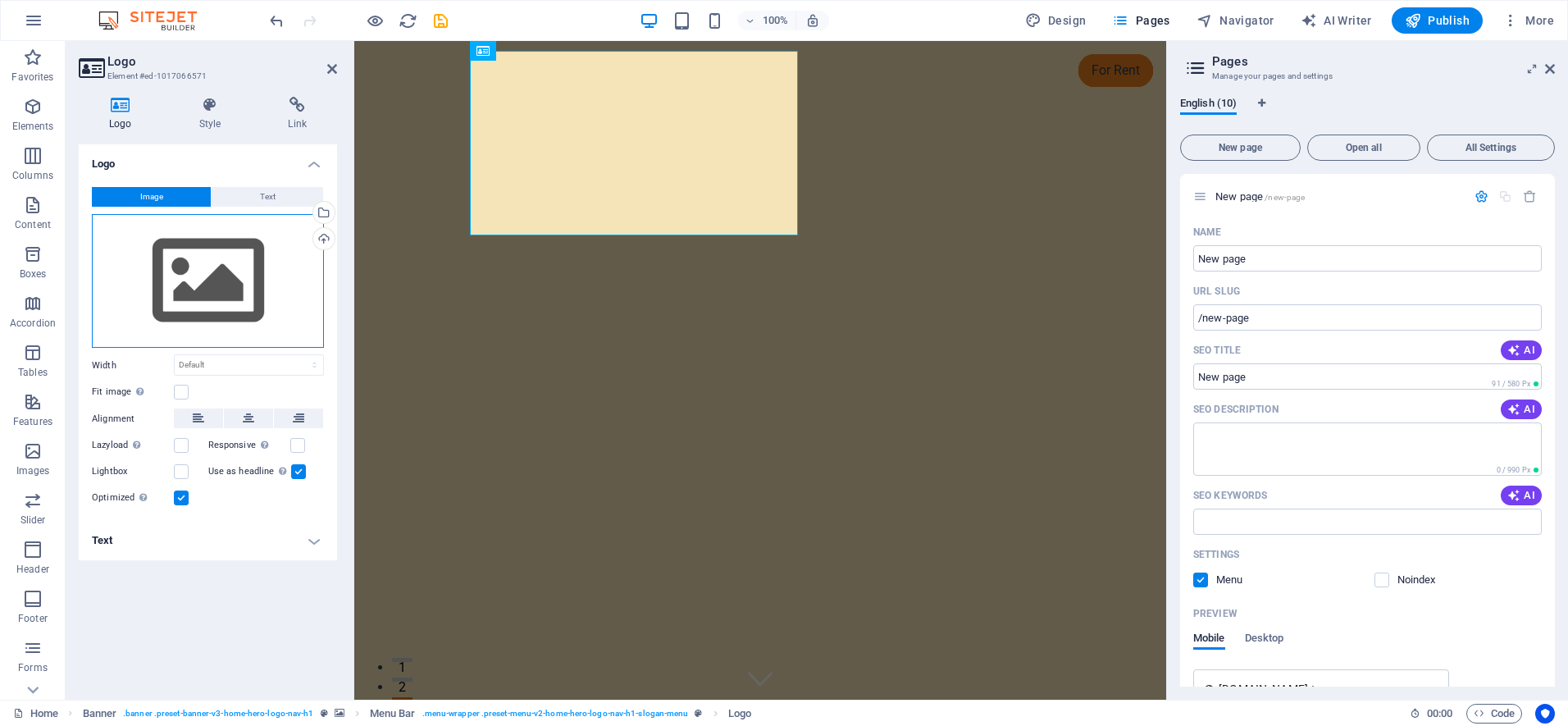
click at [177, 285] on div "Drag files here, click to choose files or select files from Files or our free s…" at bounding box center [208, 281] width 232 height 134
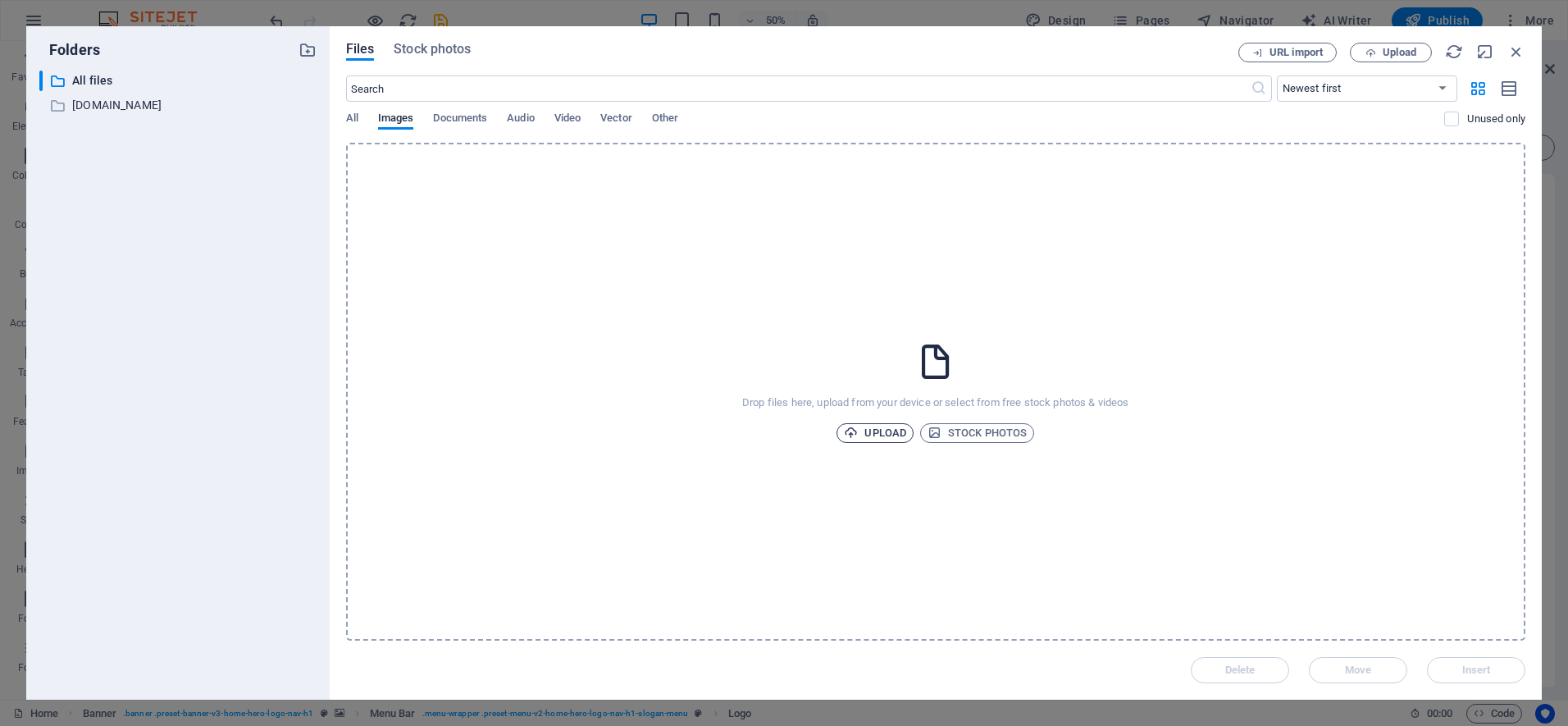
click at [885, 435] on span "Upload" at bounding box center [875, 433] width 62 height 20
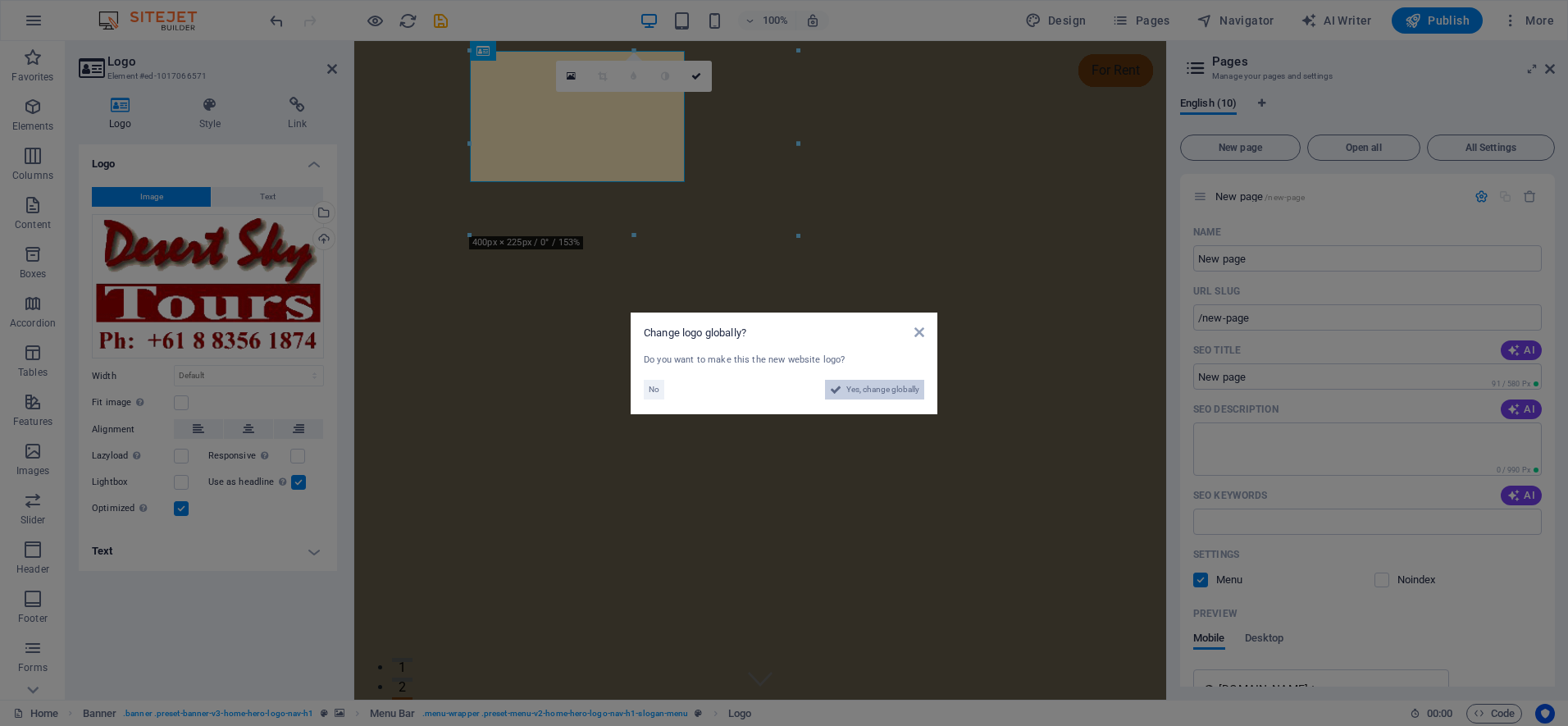
click at [865, 383] on span "Yes, change globally" at bounding box center [883, 389] width 73 height 20
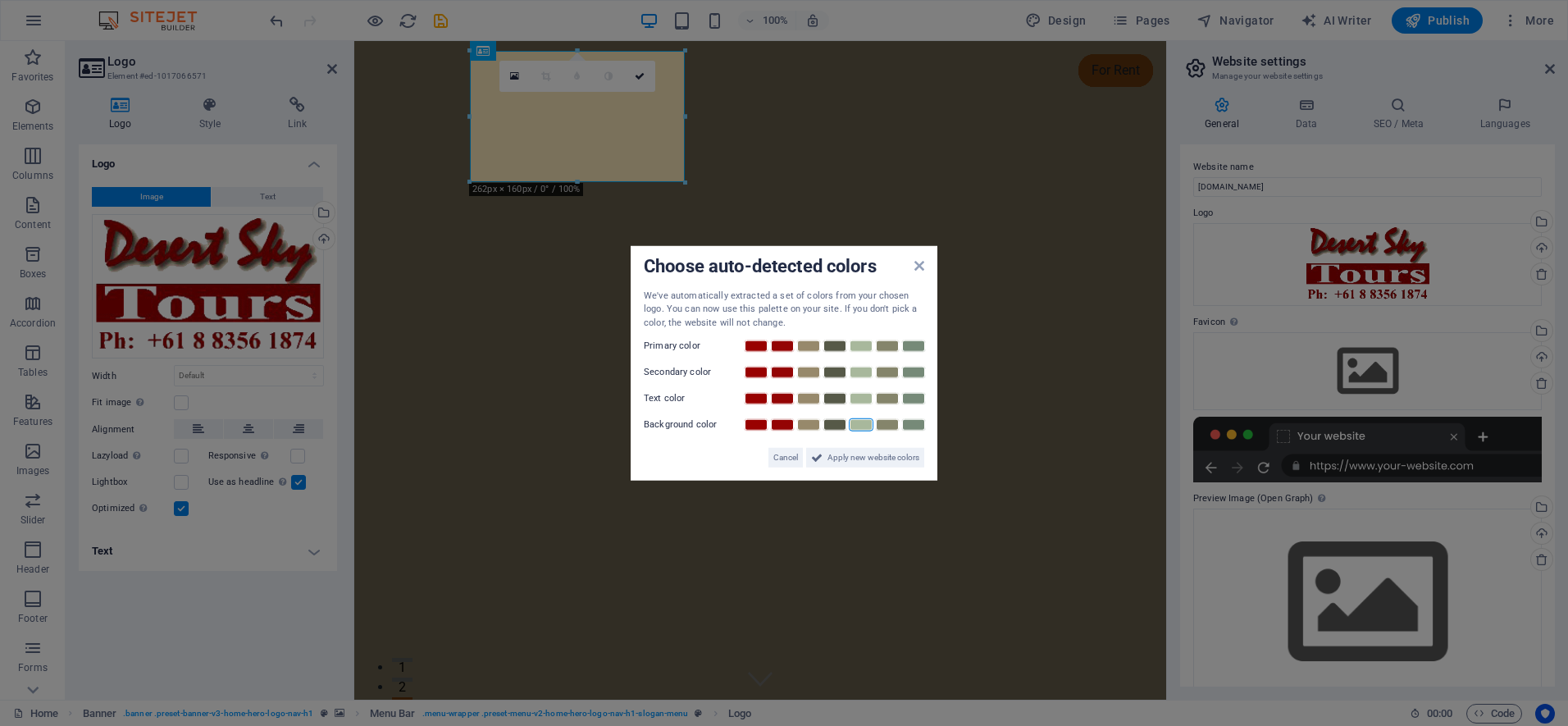
click at [859, 423] on link at bounding box center [860, 424] width 24 height 13
click at [847, 457] on span "Apply new website colors" at bounding box center [873, 457] width 92 height 20
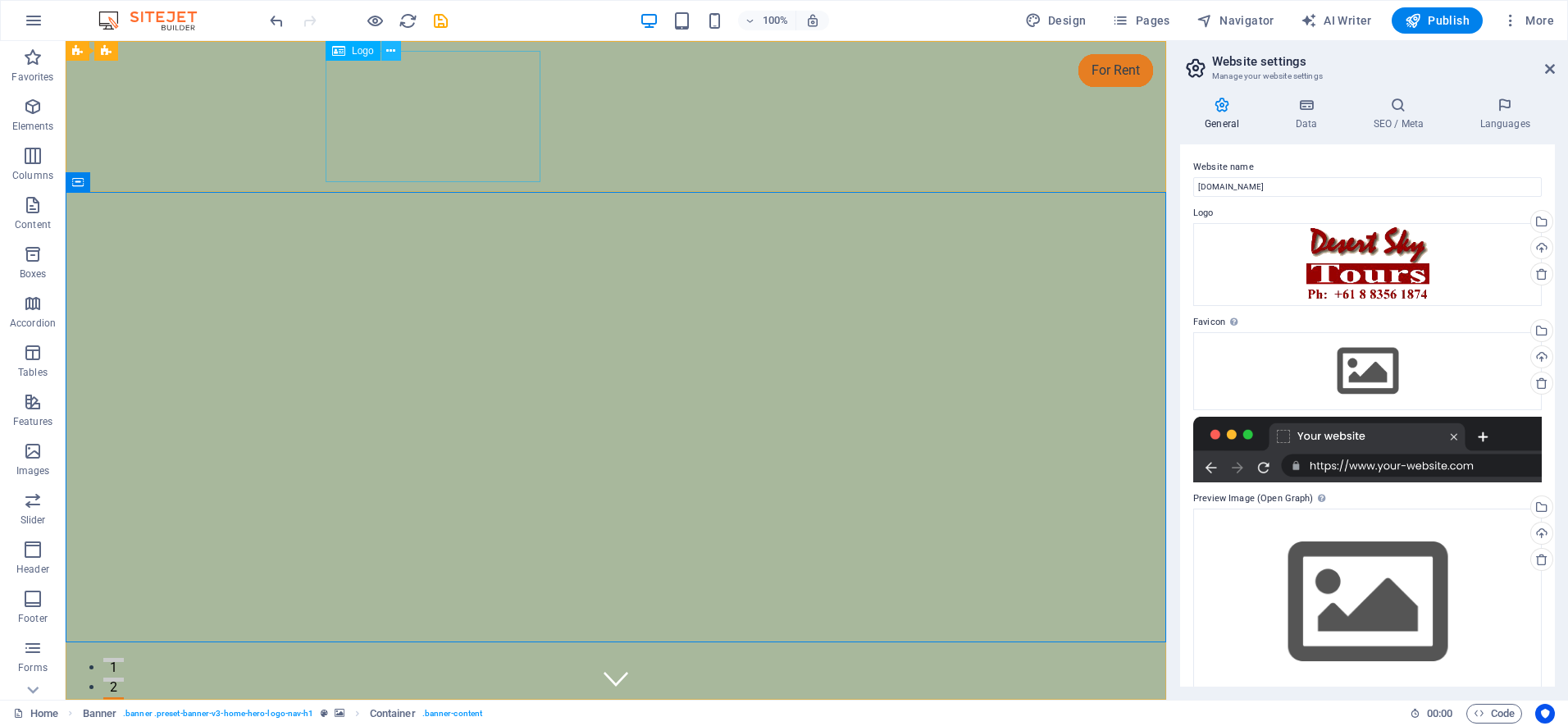
click at [389, 51] on icon at bounding box center [390, 51] width 9 height 17
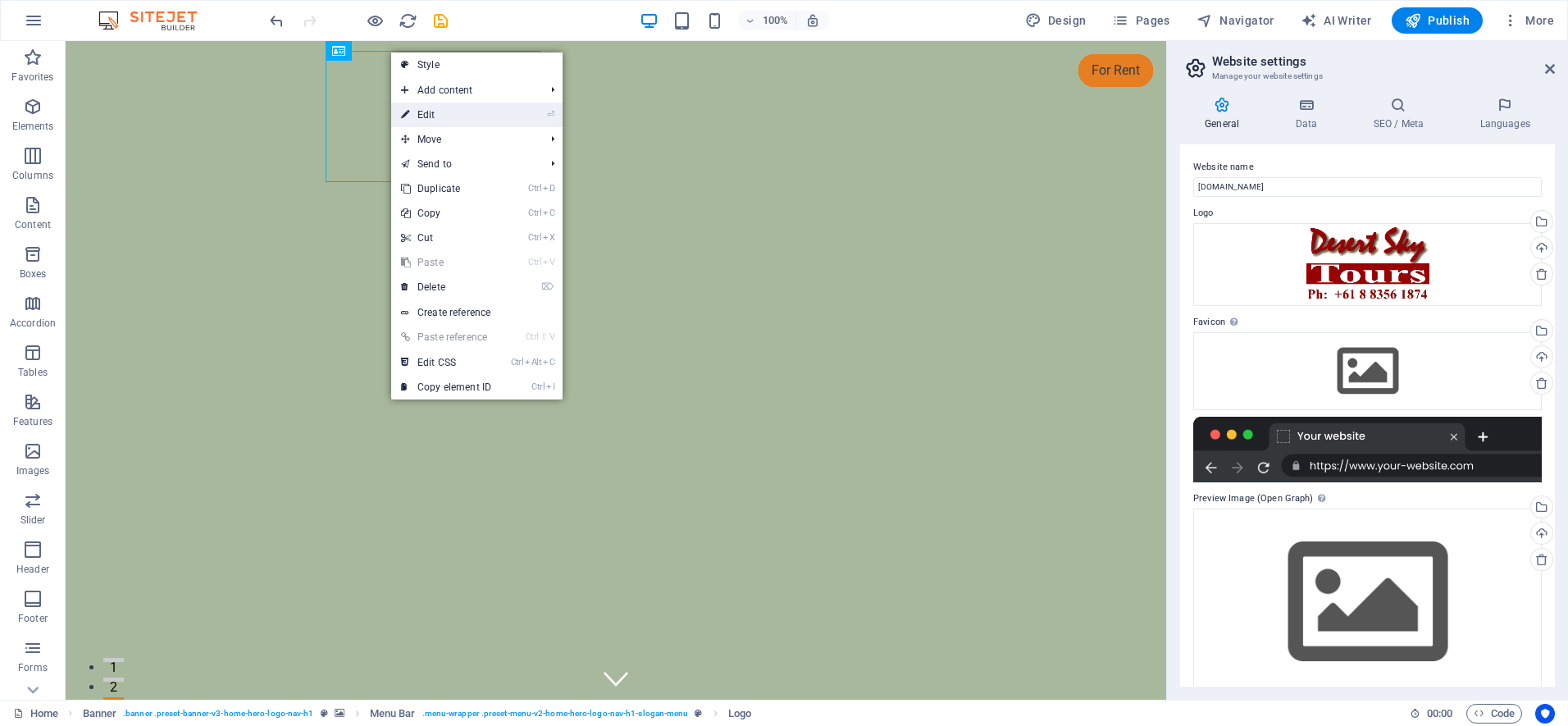
click at [434, 119] on link "⏎ Edit" at bounding box center [446, 114] width 110 height 24
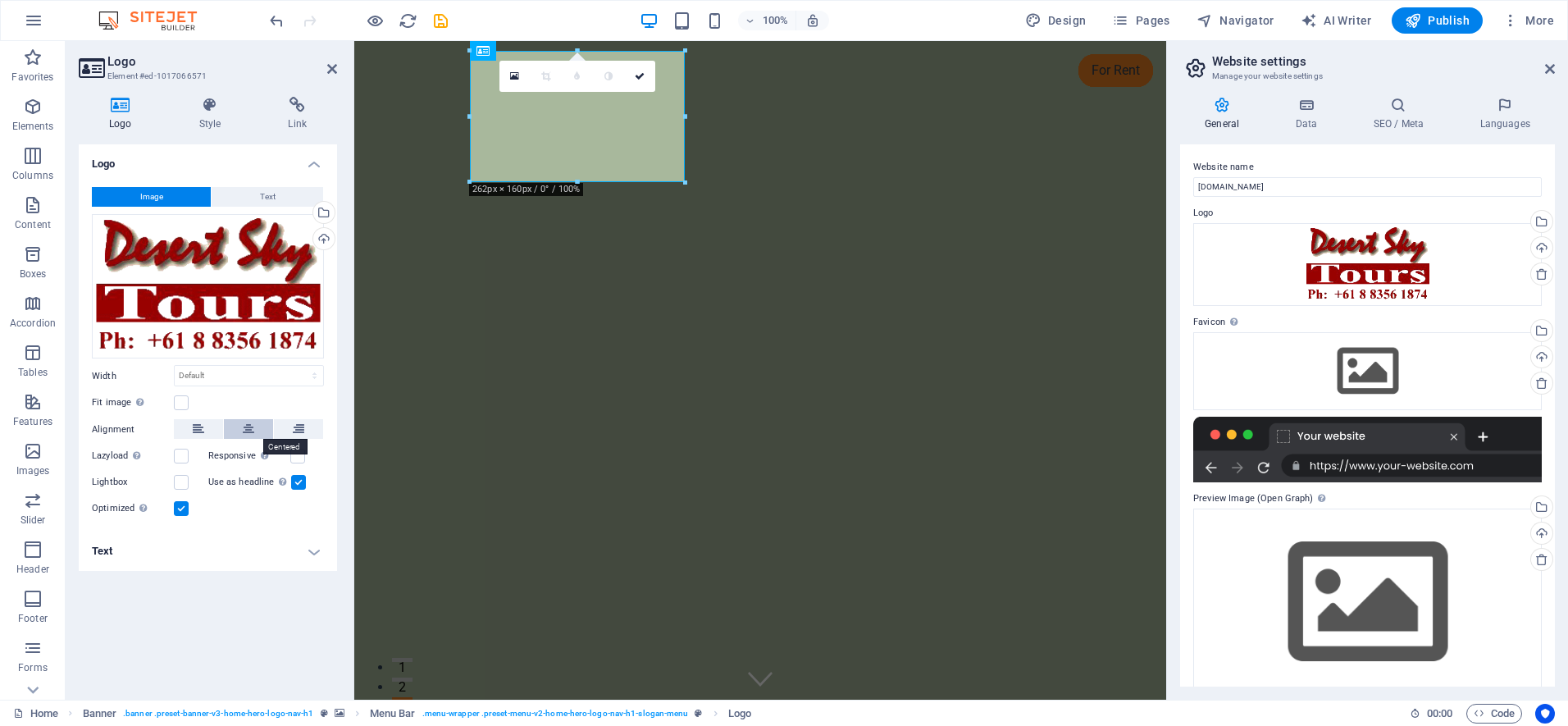
click at [243, 428] on icon at bounding box center [248, 428] width 11 height 20
click at [180, 405] on label at bounding box center [180, 402] width 15 height 15
click at [0, 0] on input "Fit image Automatically fit image to a fixed width and height" at bounding box center [0, 0] width 0 height 0
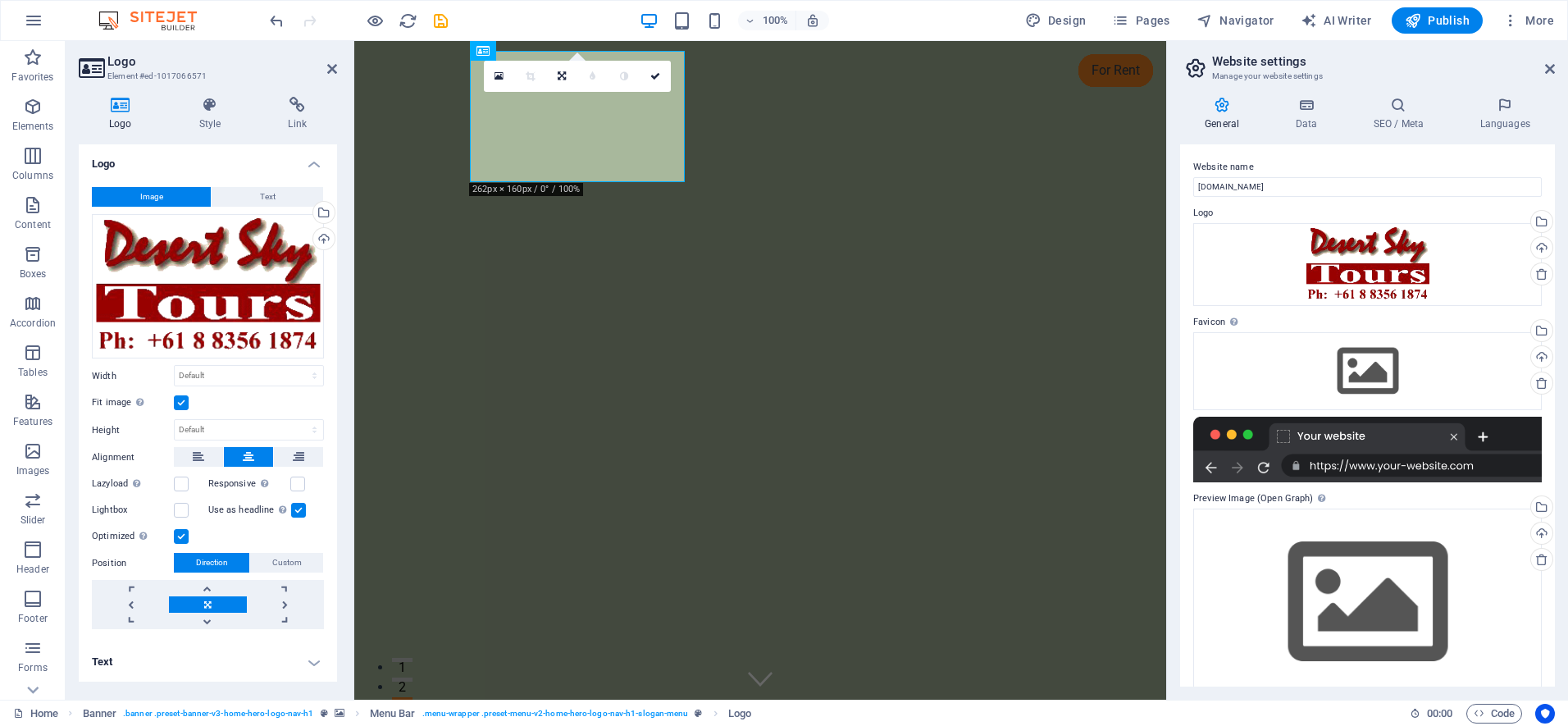
click at [317, 662] on h4 "Text" at bounding box center [208, 661] width 258 height 39
click at [316, 662] on h4 "Text" at bounding box center [208, 657] width 258 height 29
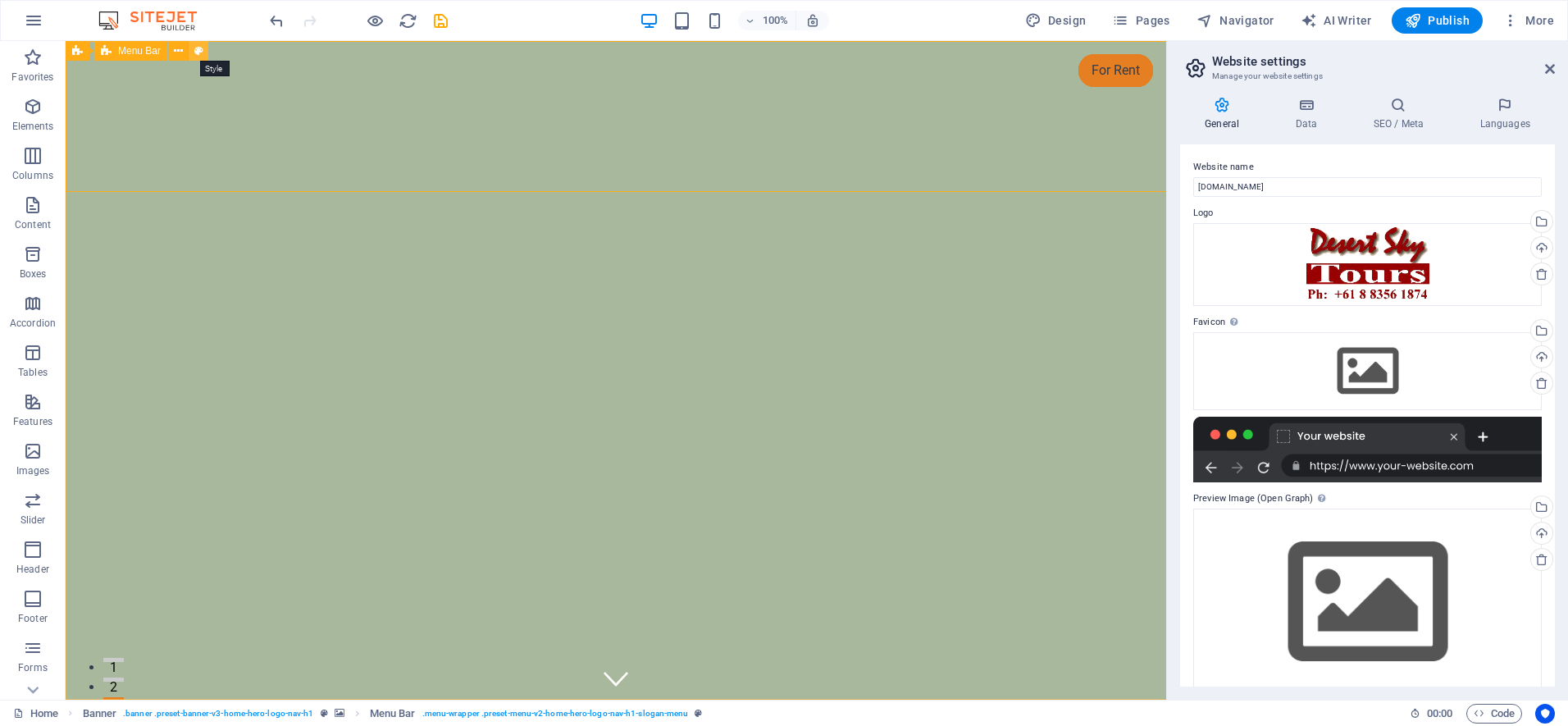
click at [189, 52] on button at bounding box center [198, 50] width 20 height 20
select select "rem"
select select "preset-menu-v2-home-hero-logo-nav-h1-slogan-menu"
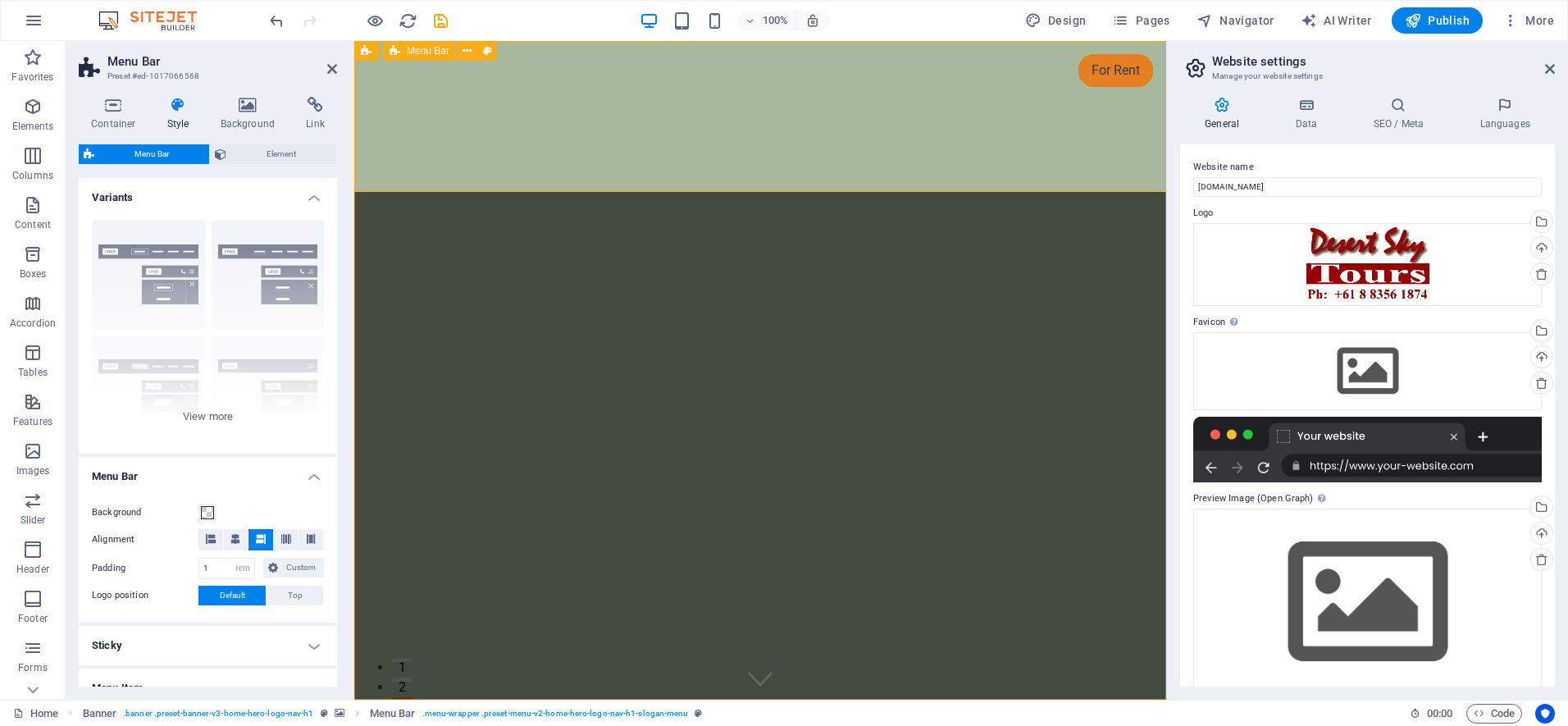
click at [428, 56] on span "Menu Bar" at bounding box center [428, 50] width 42 height 10
click at [529, 51] on button at bounding box center [535, 50] width 20 height 20
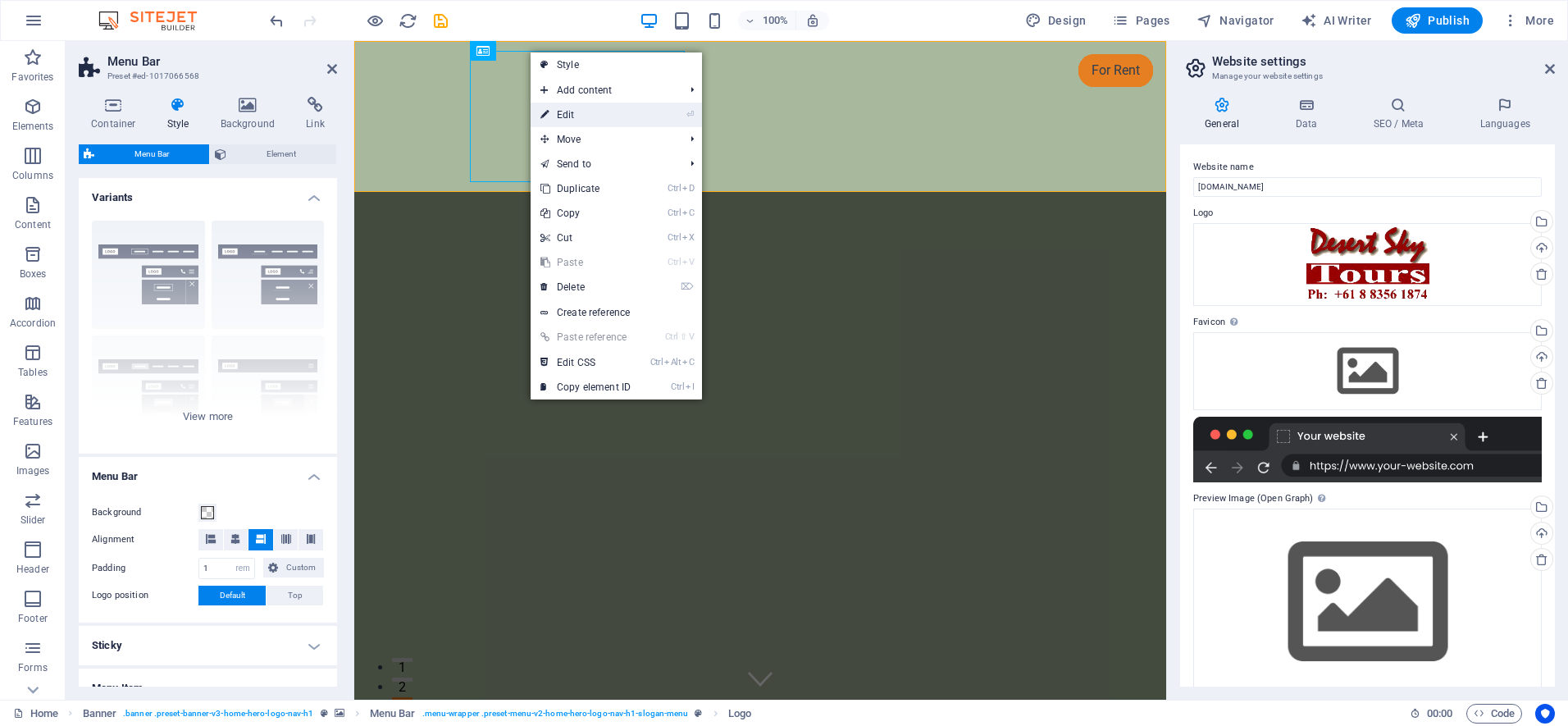
click at [572, 118] on link "⏎ Edit" at bounding box center [585, 114] width 110 height 24
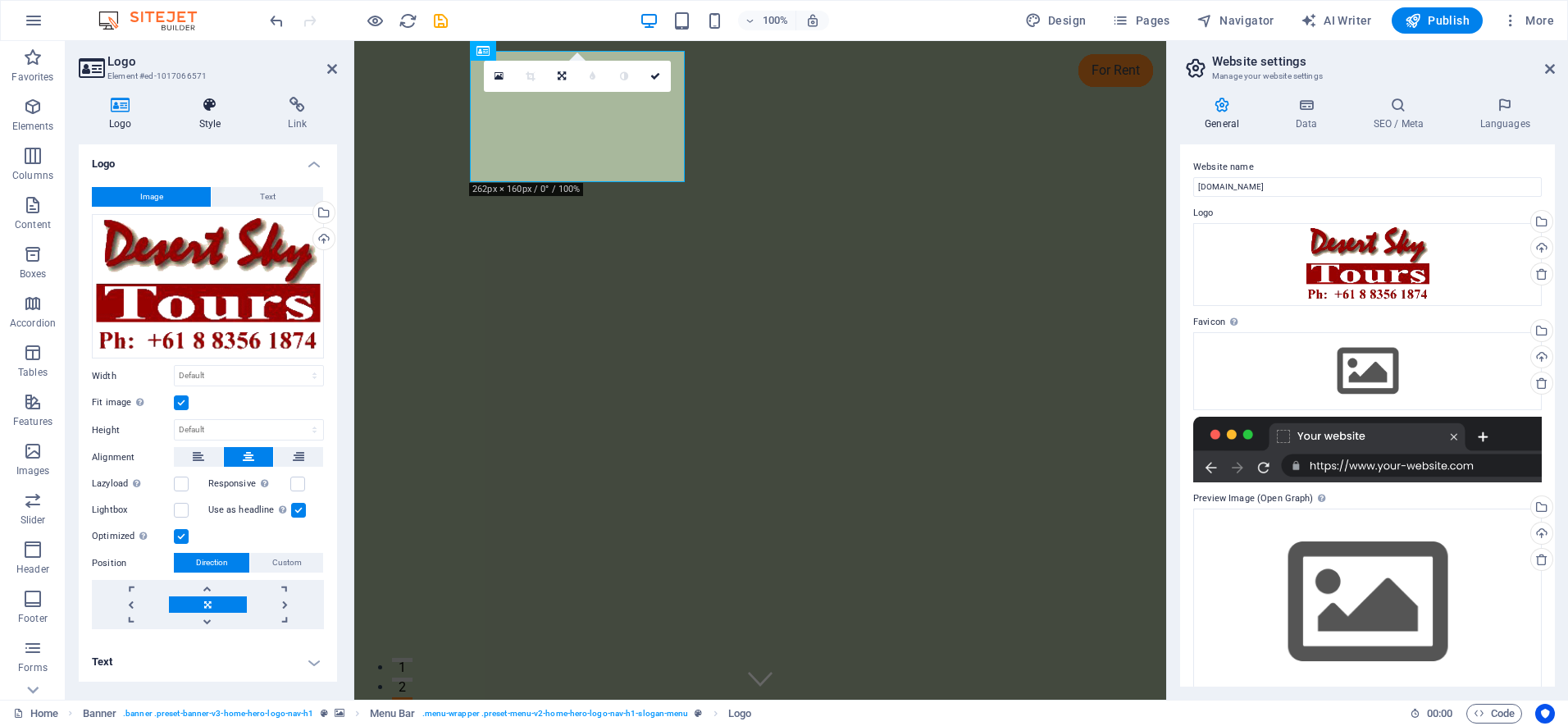
click at [204, 112] on icon at bounding box center [210, 105] width 82 height 16
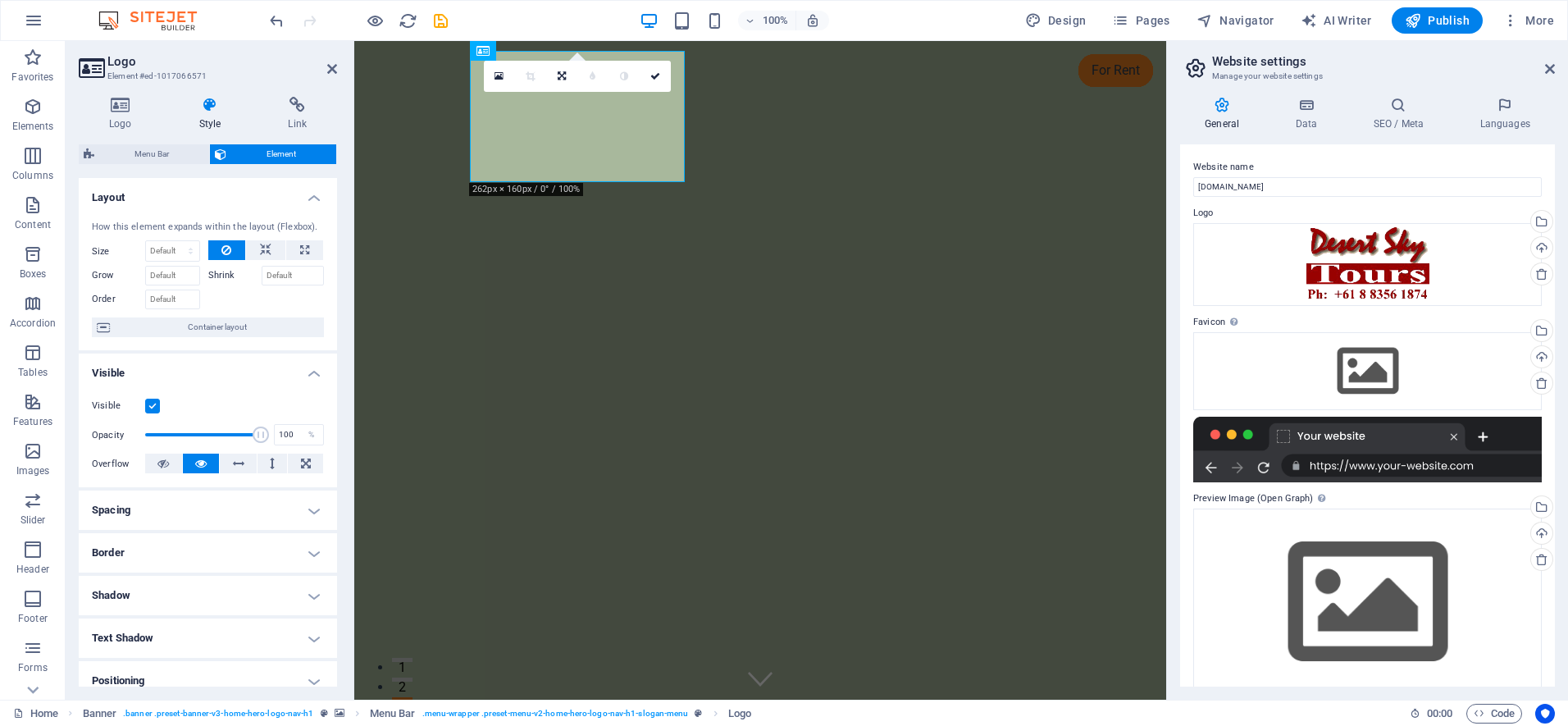
click at [317, 511] on h4 "Spacing" at bounding box center [208, 509] width 258 height 39
click at [317, 511] on h4 "Spacing" at bounding box center [208, 505] width 258 height 29
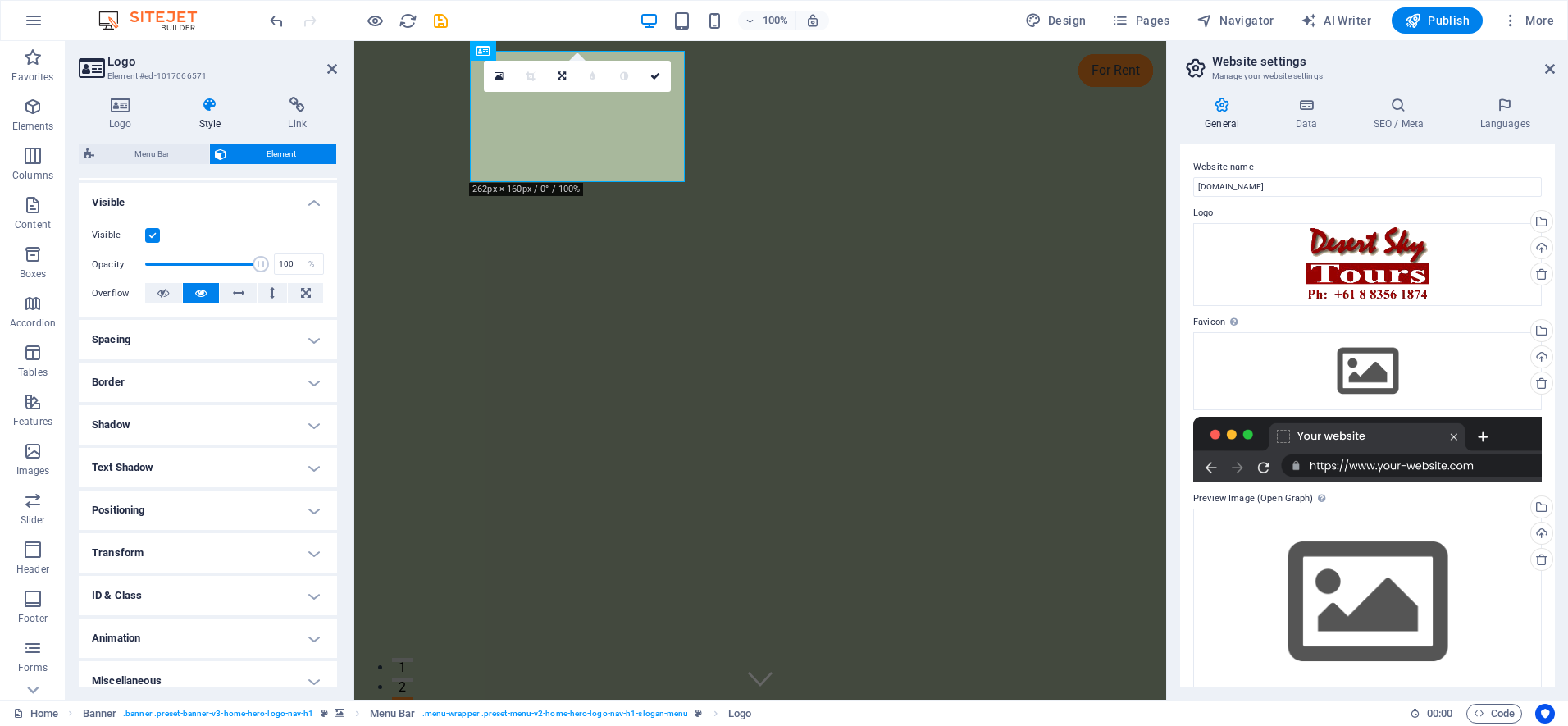
scroll to position [185, 0]
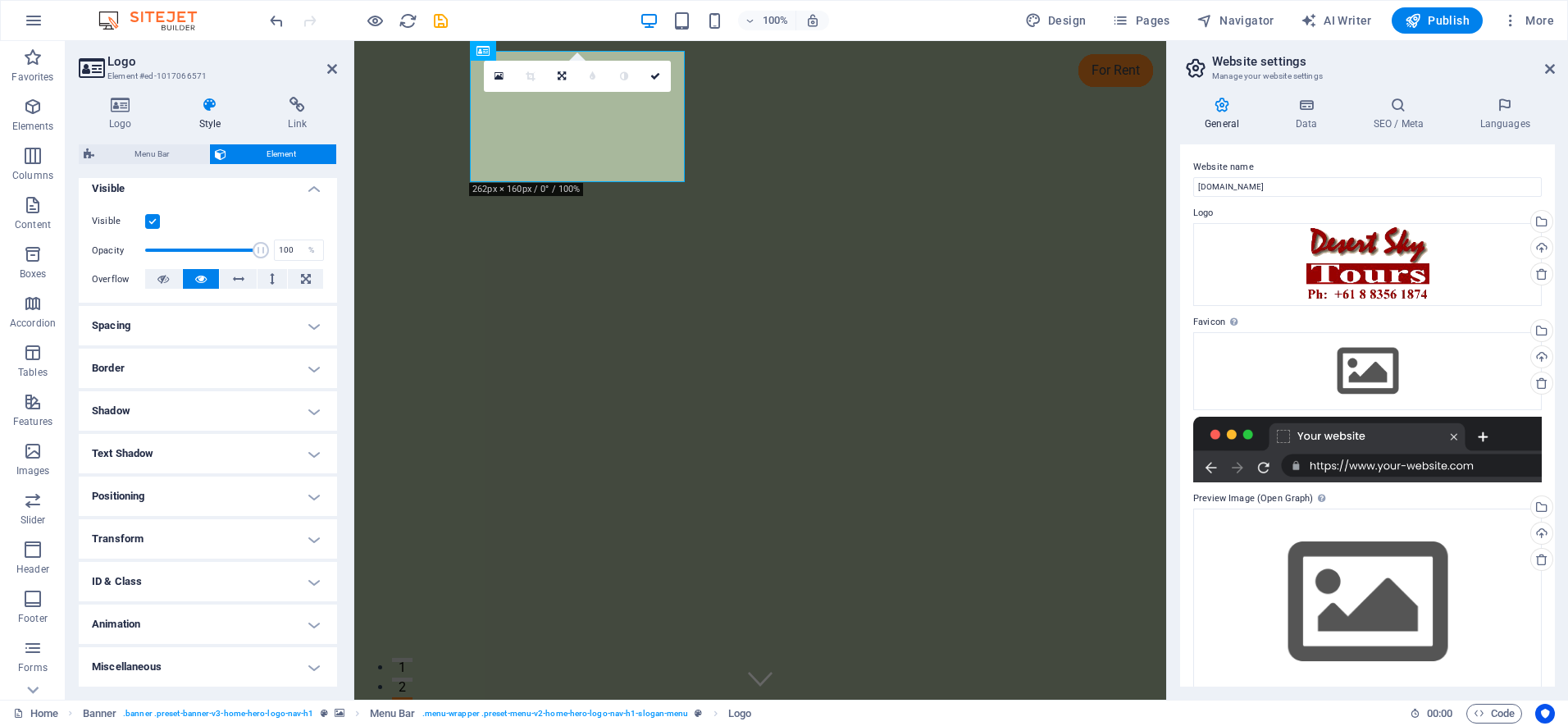
click at [314, 455] on h4 "Text Shadow" at bounding box center [208, 453] width 258 height 39
click at [203, 487] on span "None" at bounding box center [206, 486] width 20 height 20
click at [314, 535] on h4 "Positioning" at bounding box center [208, 533] width 258 height 39
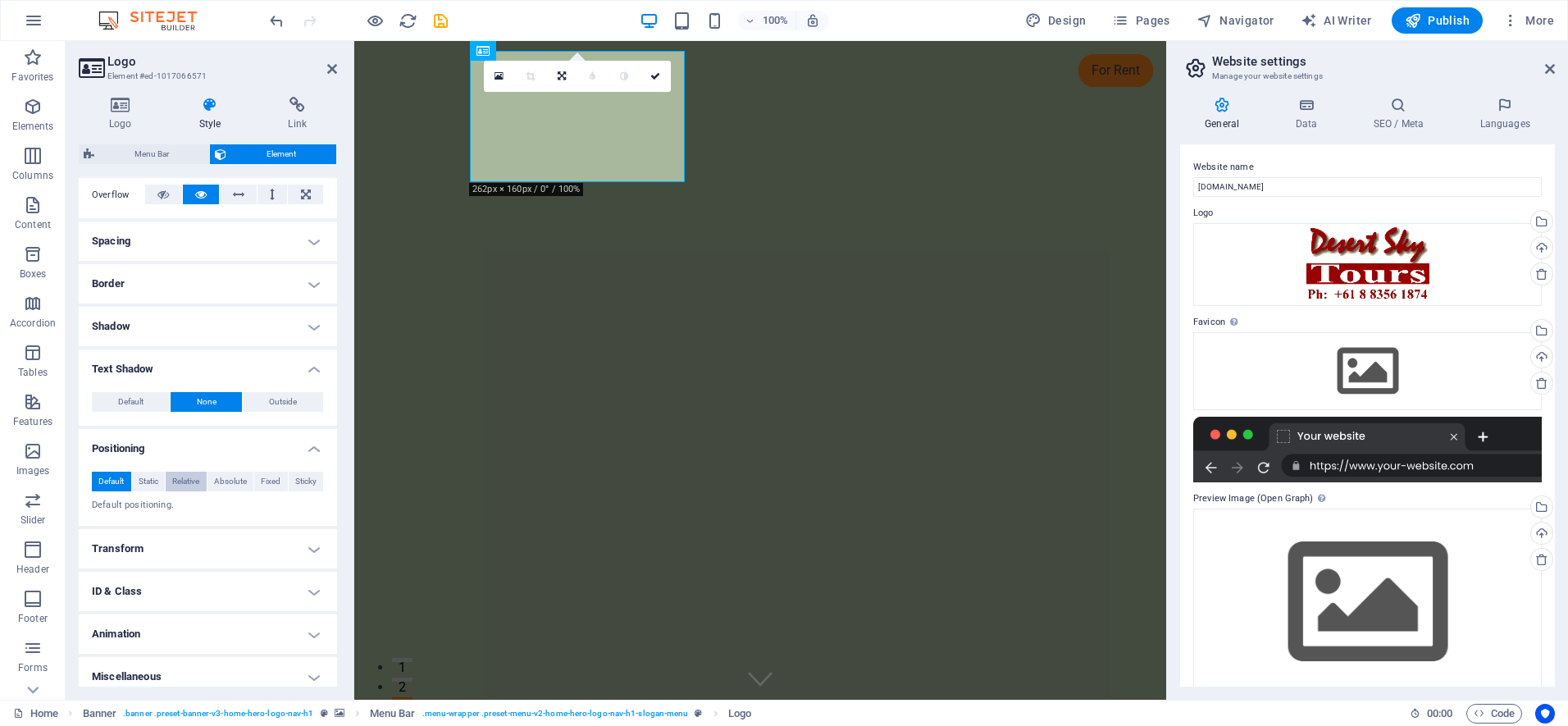
scroll to position [278, 0]
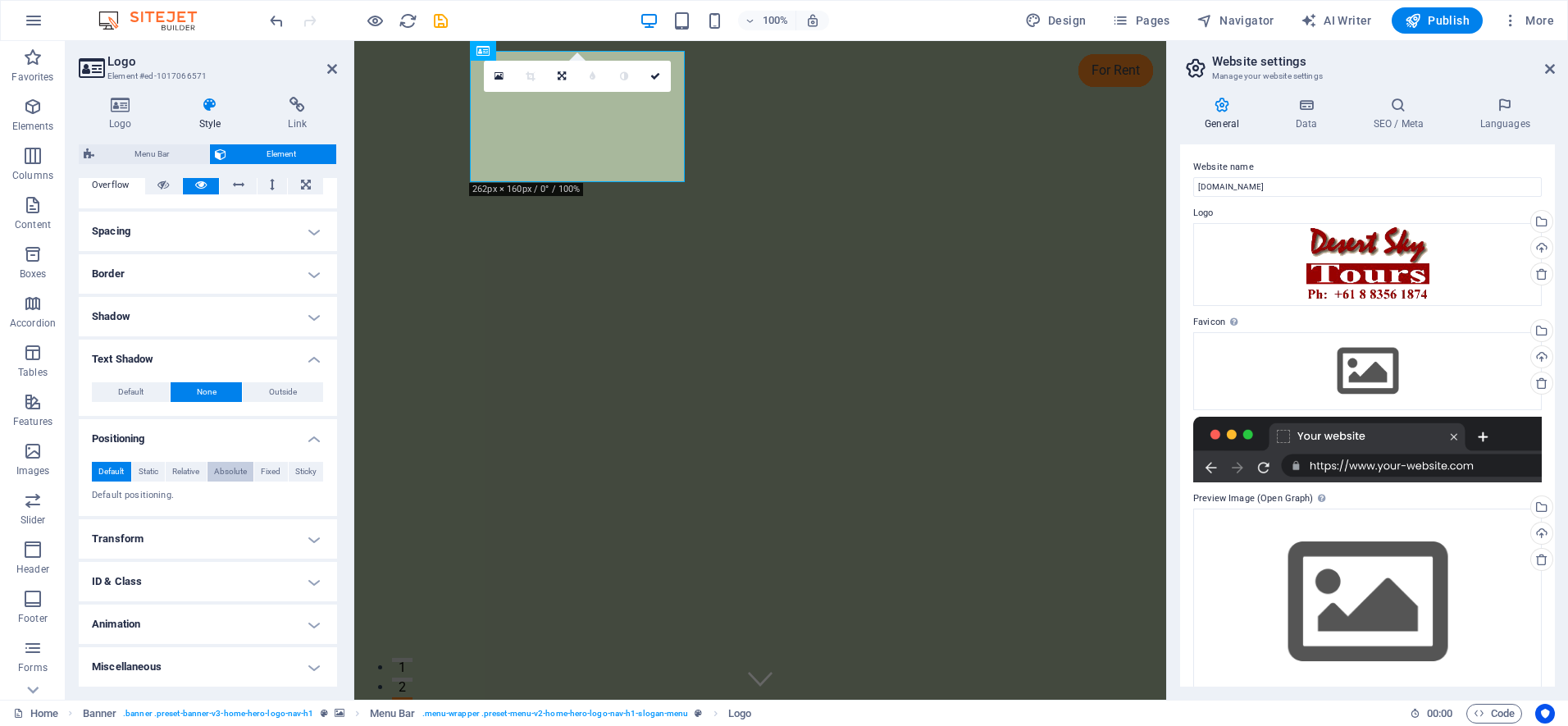
click at [238, 472] on span "Absolute" at bounding box center [231, 471] width 33 height 20
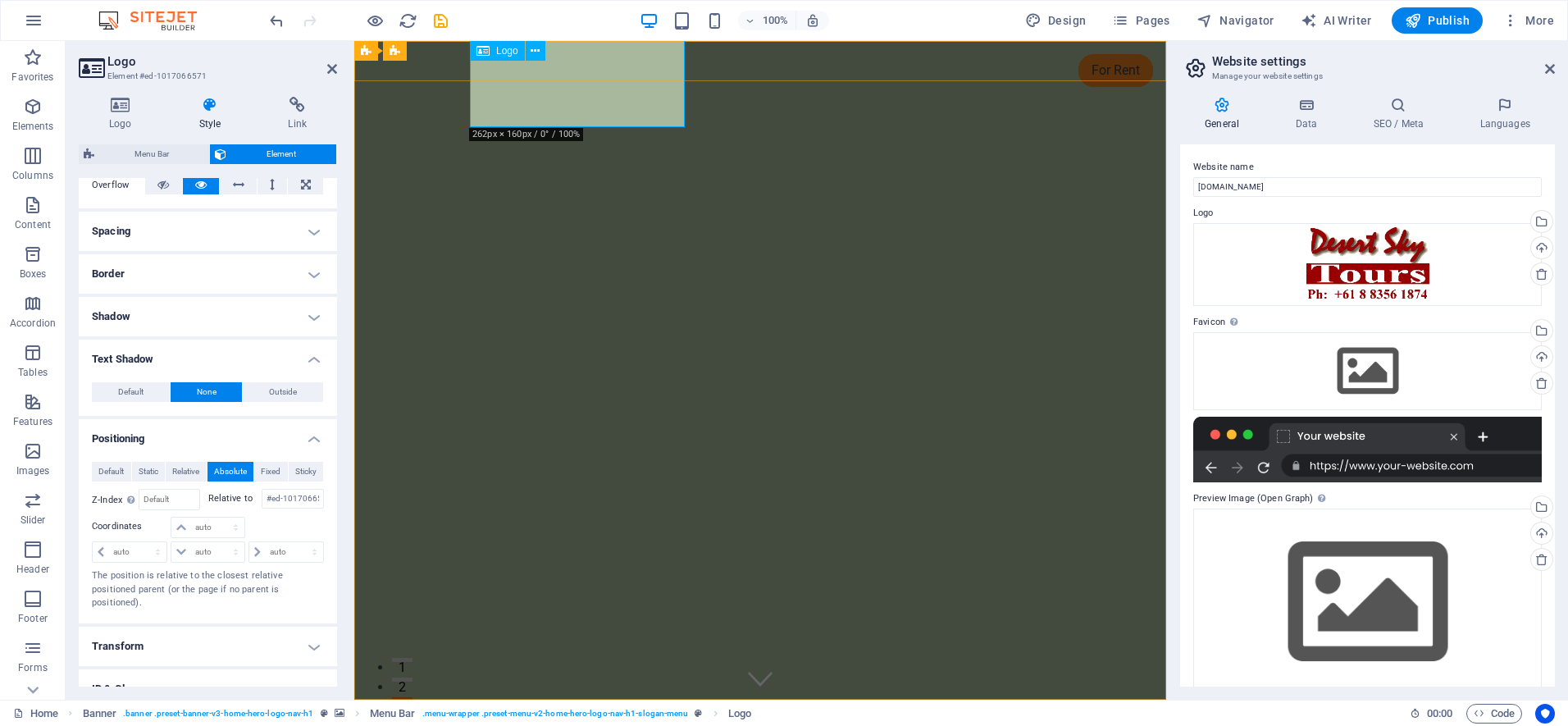
drag, startPoint x: 497, startPoint y: 88, endPoint x: 521, endPoint y: 88, distance: 24.0
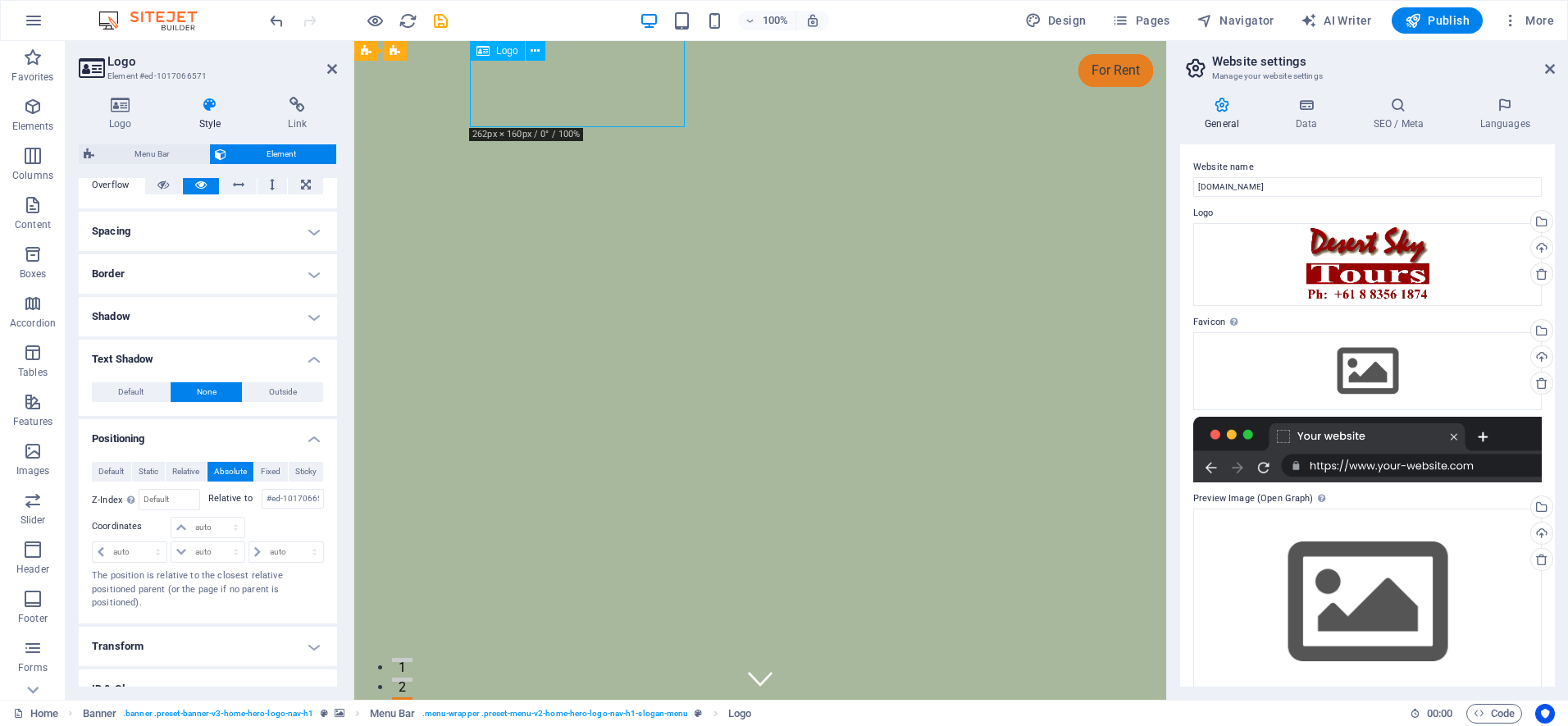
click at [276, 474] on span "Fixed" at bounding box center [271, 471] width 20 height 20
click at [306, 469] on span "Sticky" at bounding box center [305, 471] width 22 height 20
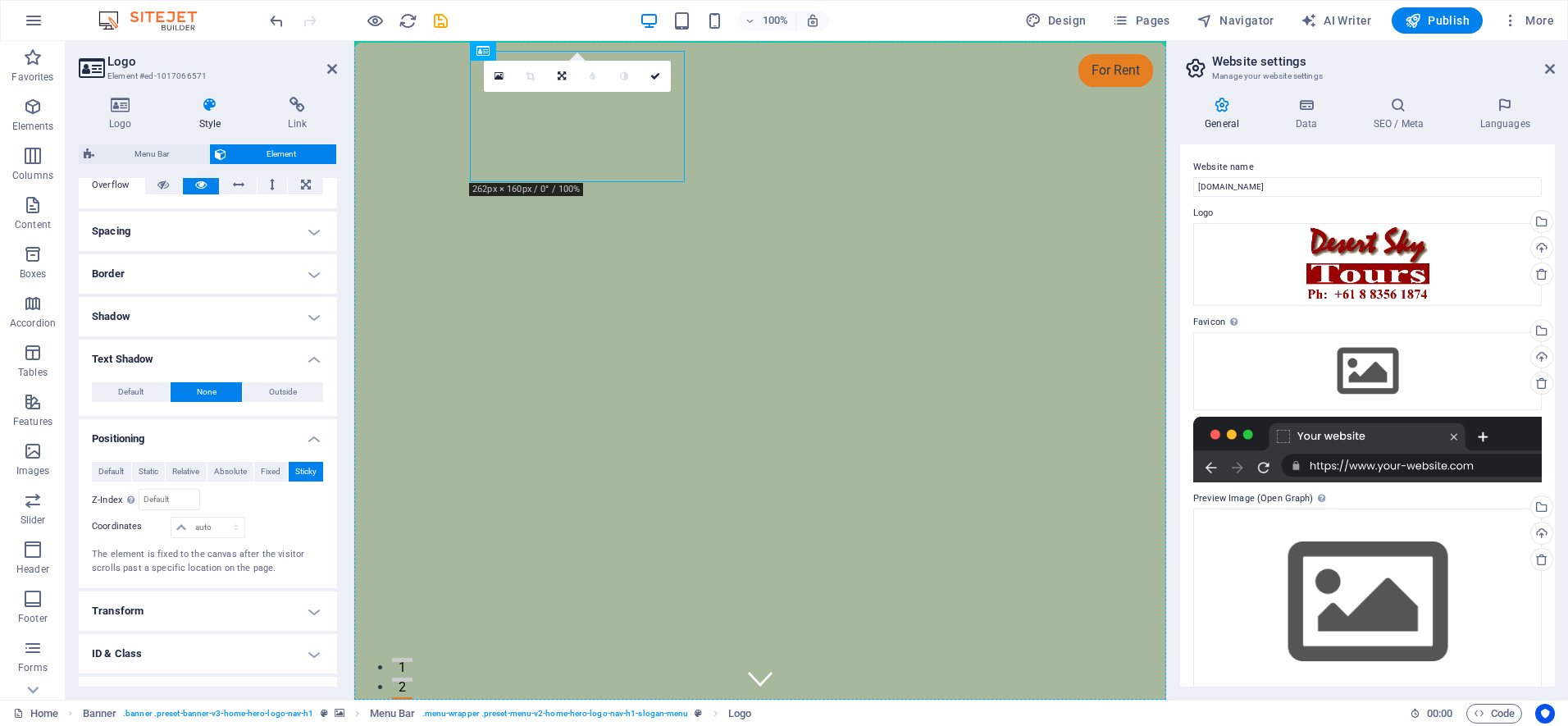
drag, startPoint x: 859, startPoint y: 97, endPoint x: 702, endPoint y: 60, distance: 161.3
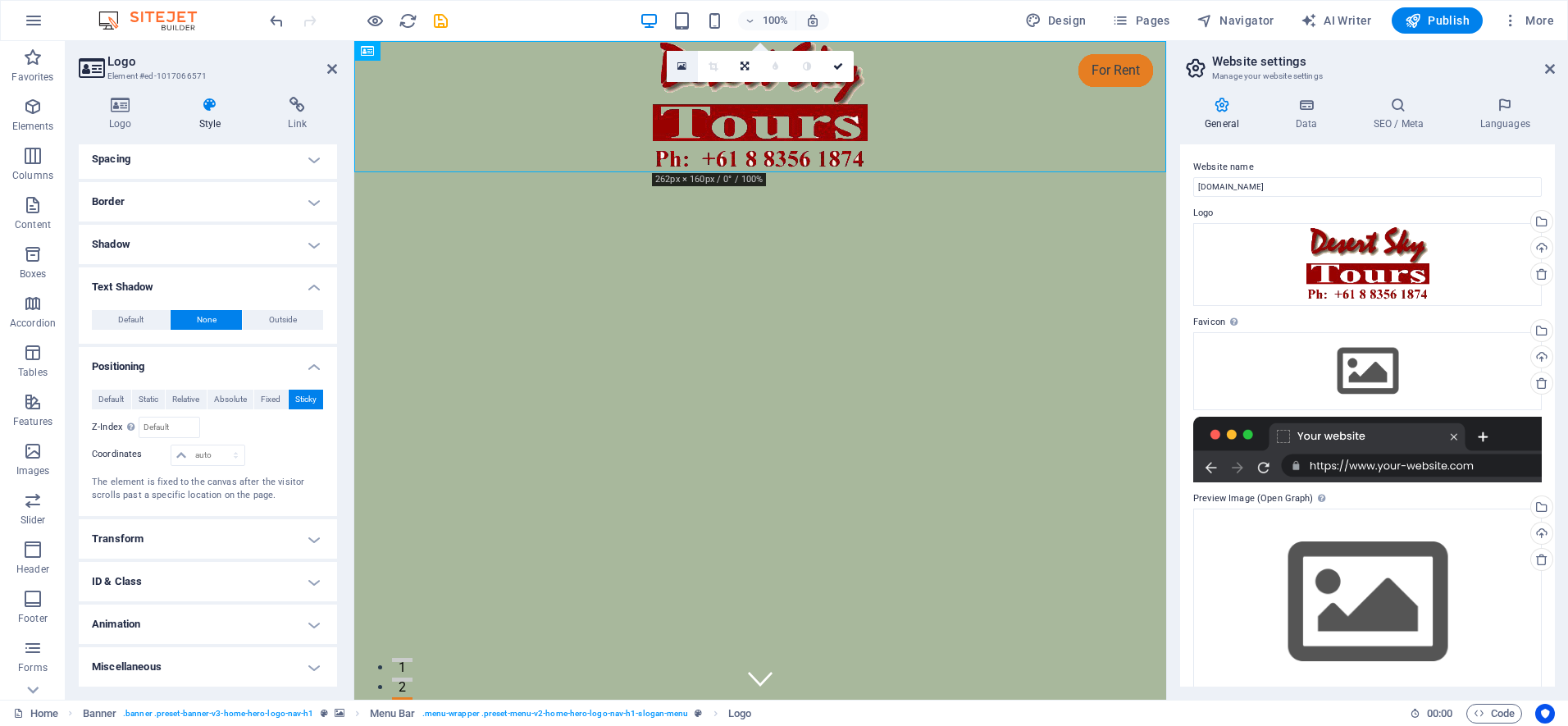
scroll to position [142, 0]
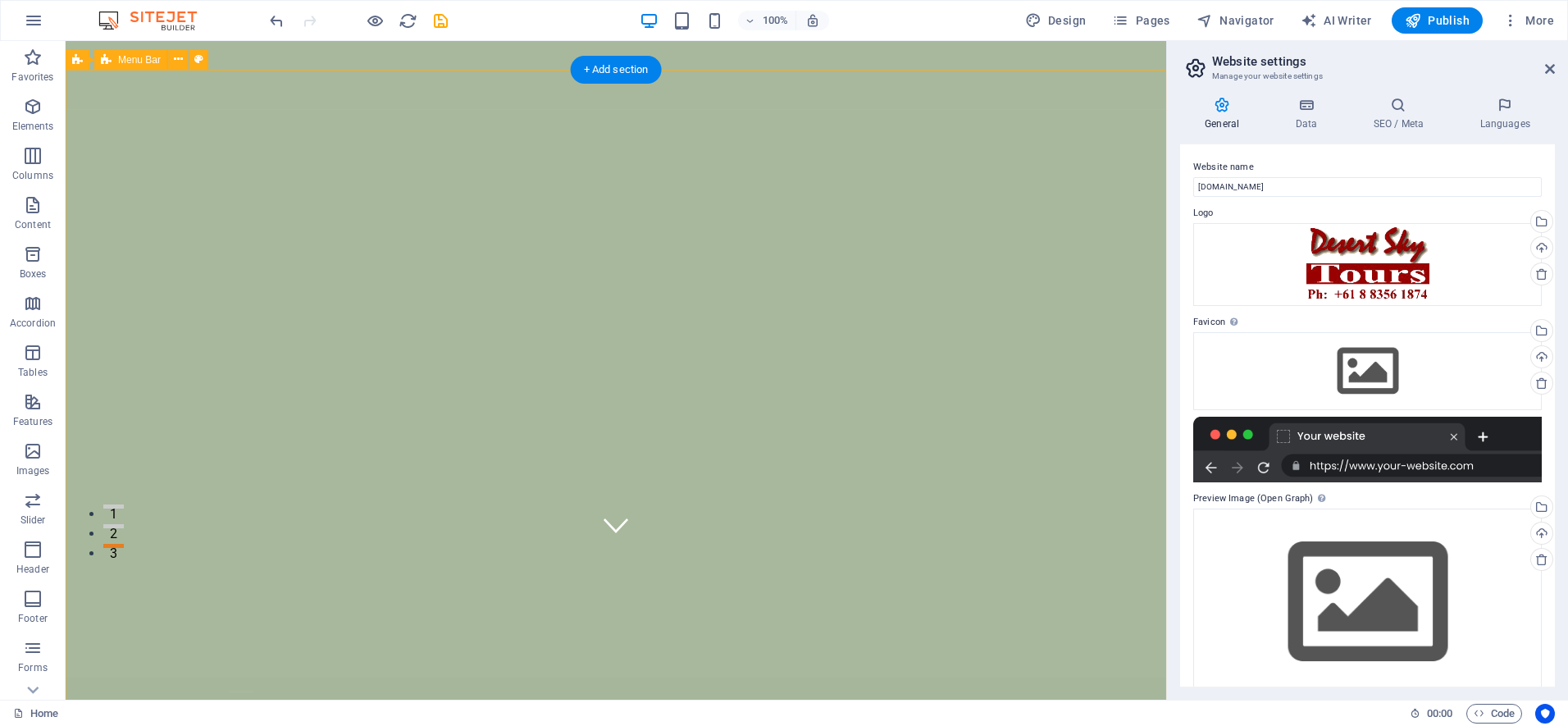
scroll to position [0, 0]
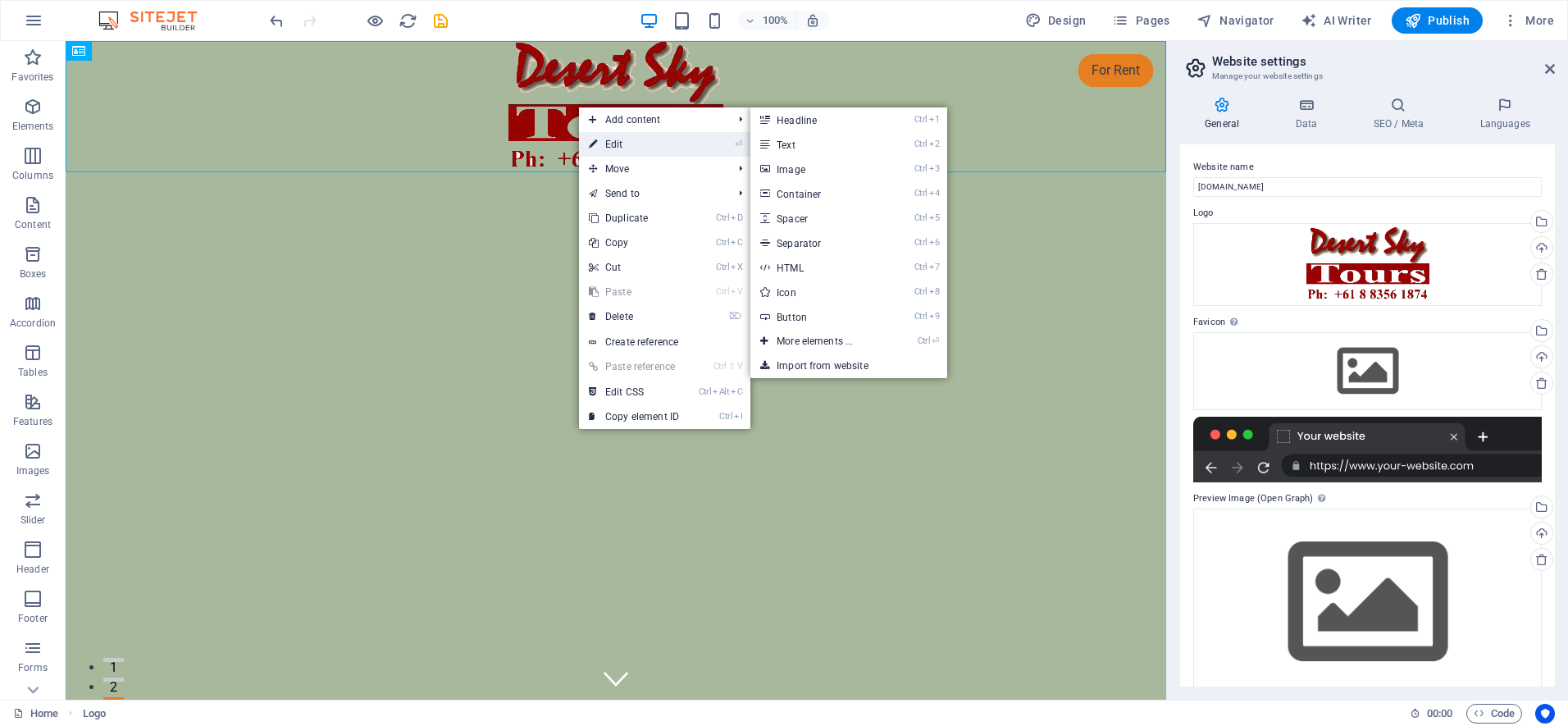
click at [630, 144] on link "⏎ Edit" at bounding box center [633, 144] width 110 height 24
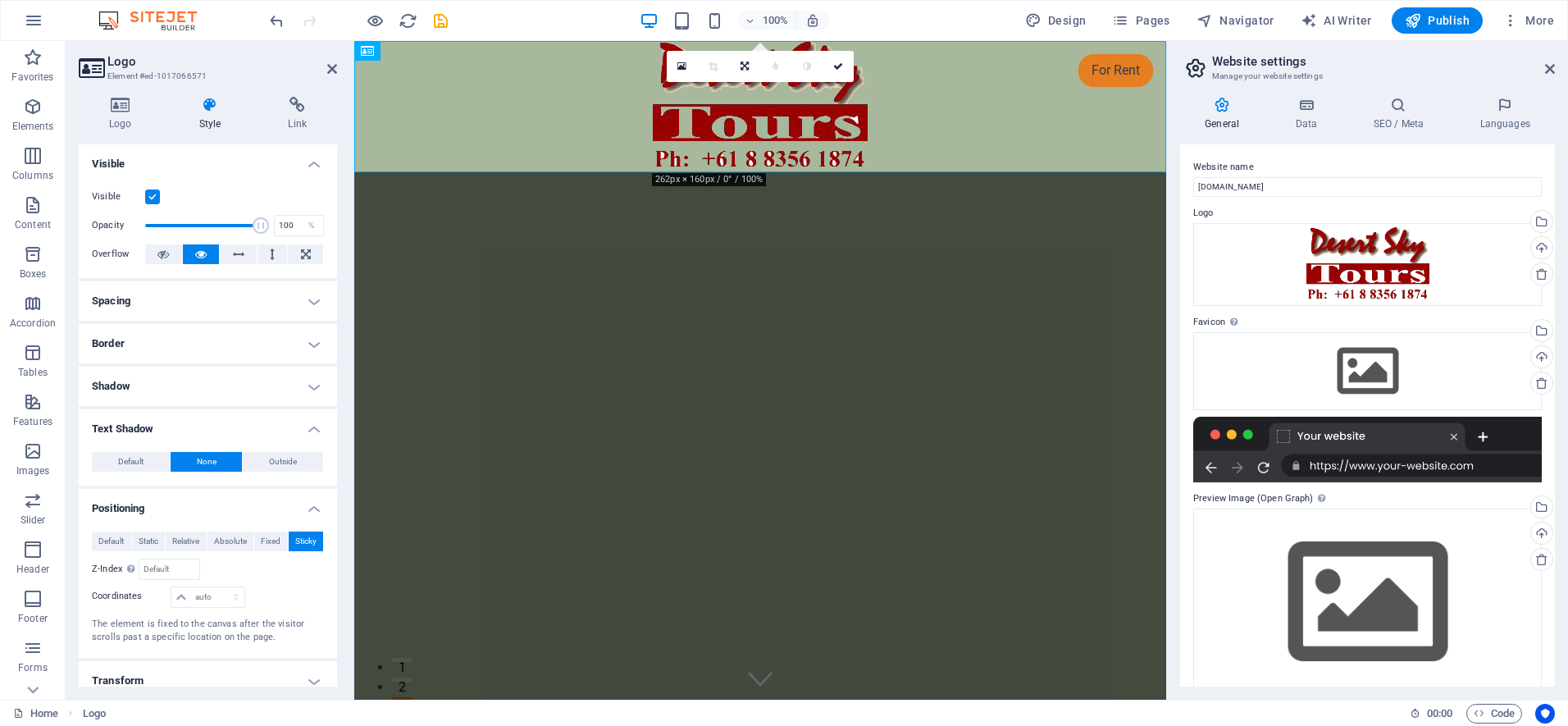
click at [318, 384] on h4 "Shadow" at bounding box center [208, 386] width 258 height 39
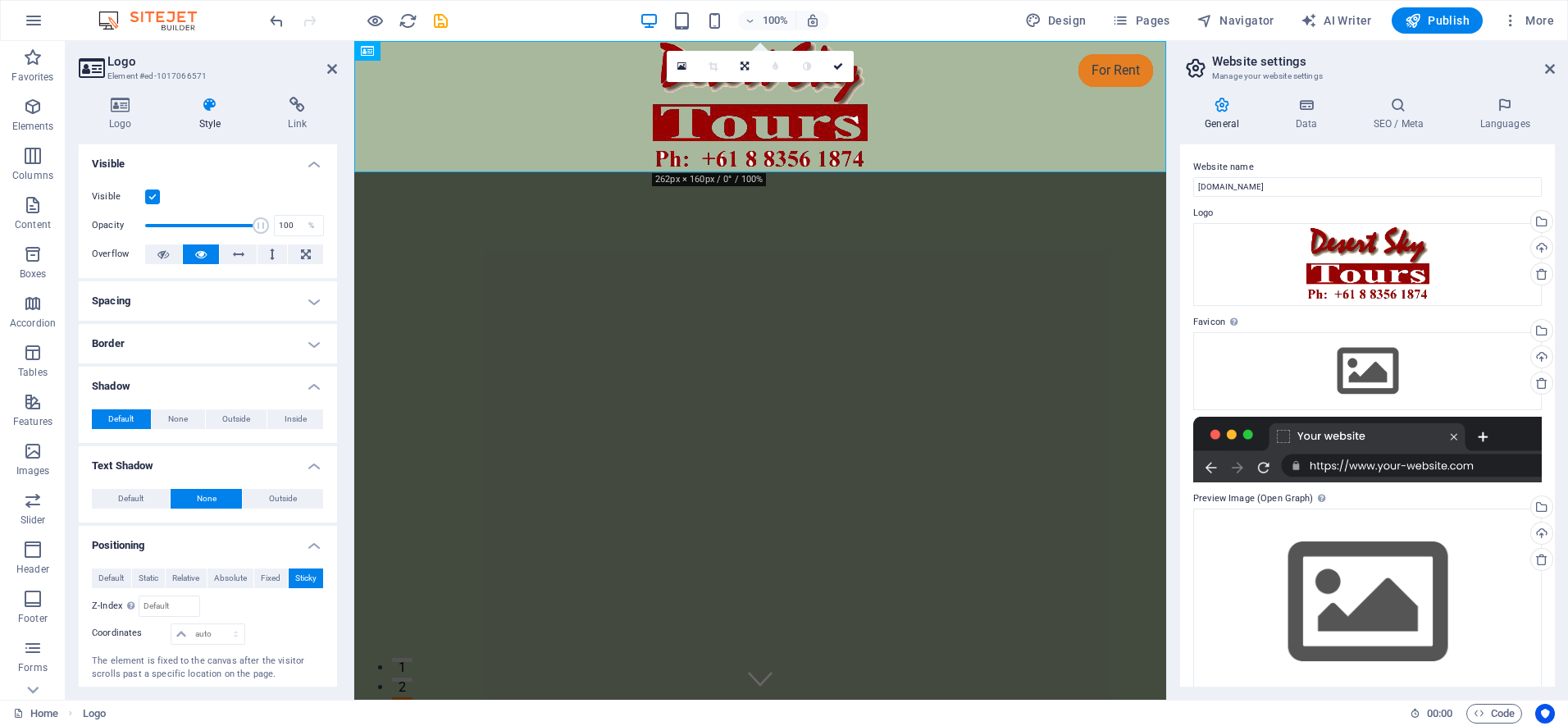
click at [316, 343] on h4 "Border" at bounding box center [208, 343] width 258 height 39
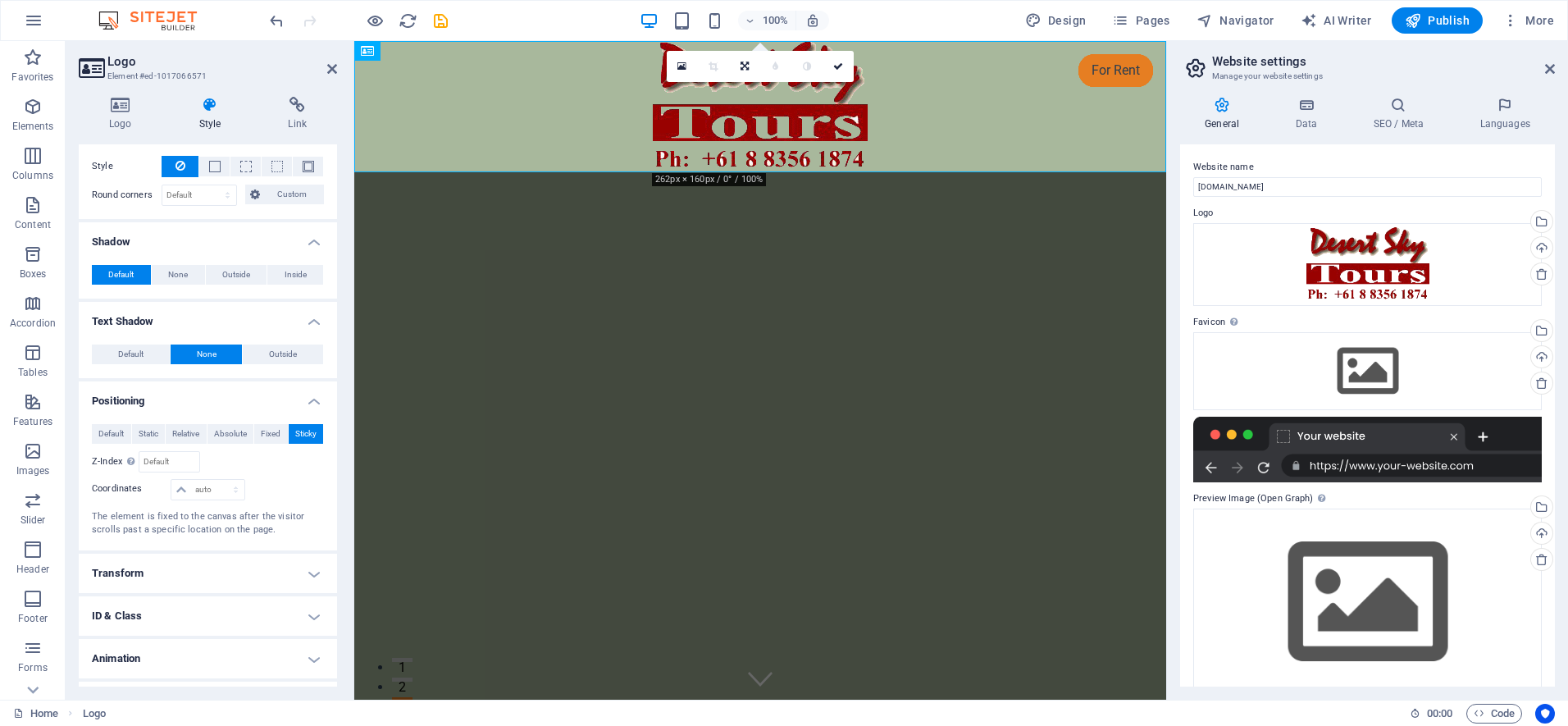
scroll to position [245, 0]
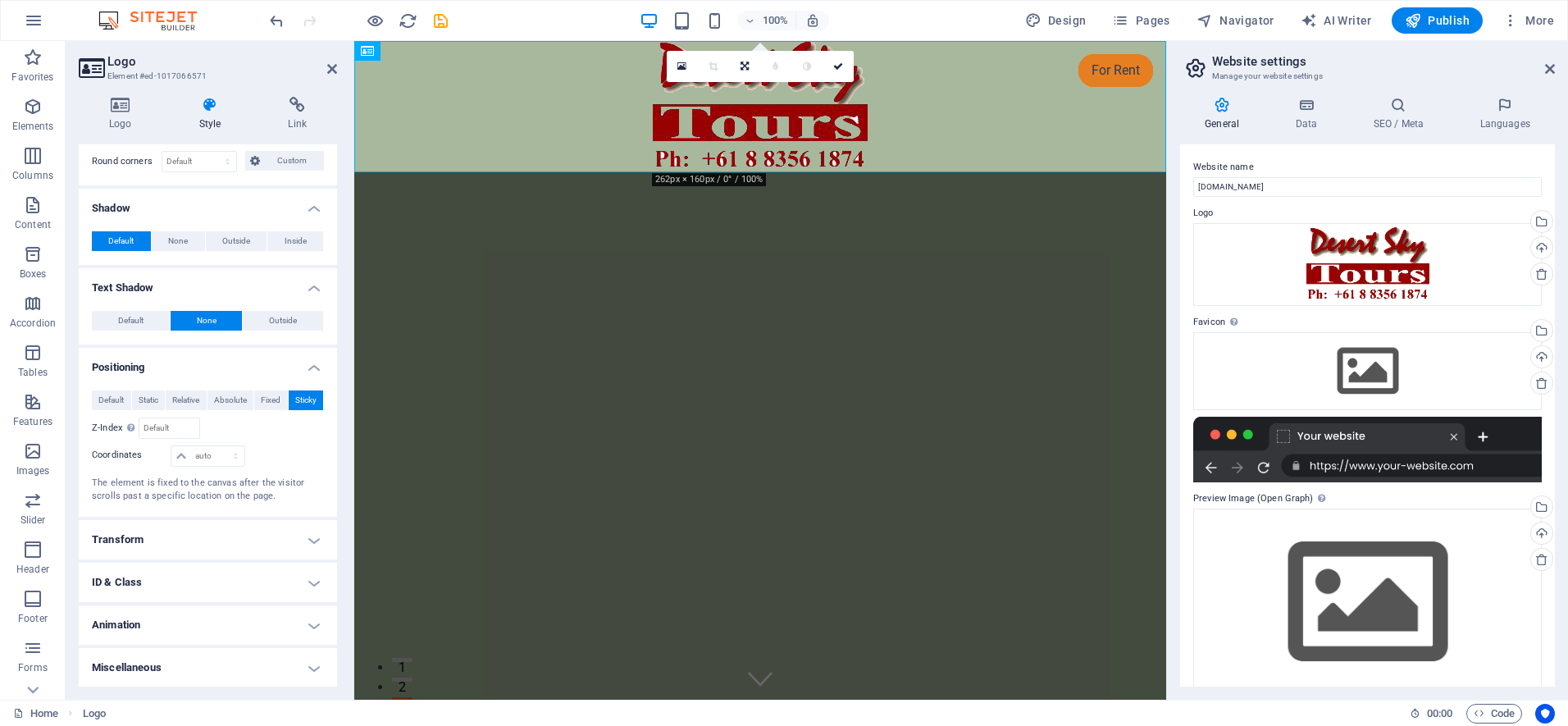
click at [317, 669] on h4 "Miscellaneous" at bounding box center [208, 667] width 258 height 39
click at [311, 662] on h4 "Miscellaneous" at bounding box center [208, 663] width 258 height 29
click at [140, 667] on h4 "Miscellaneous" at bounding box center [208, 667] width 258 height 39
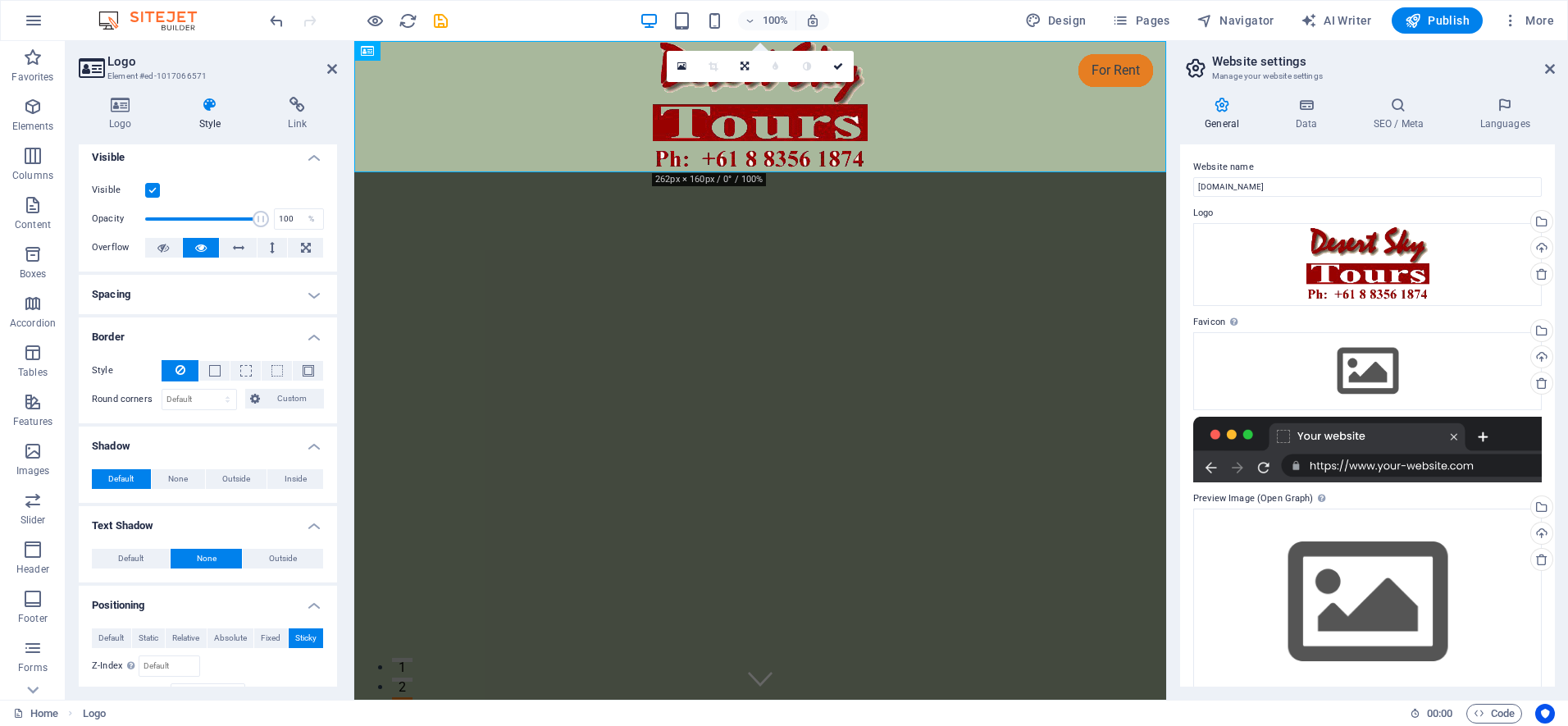
scroll to position [0, 0]
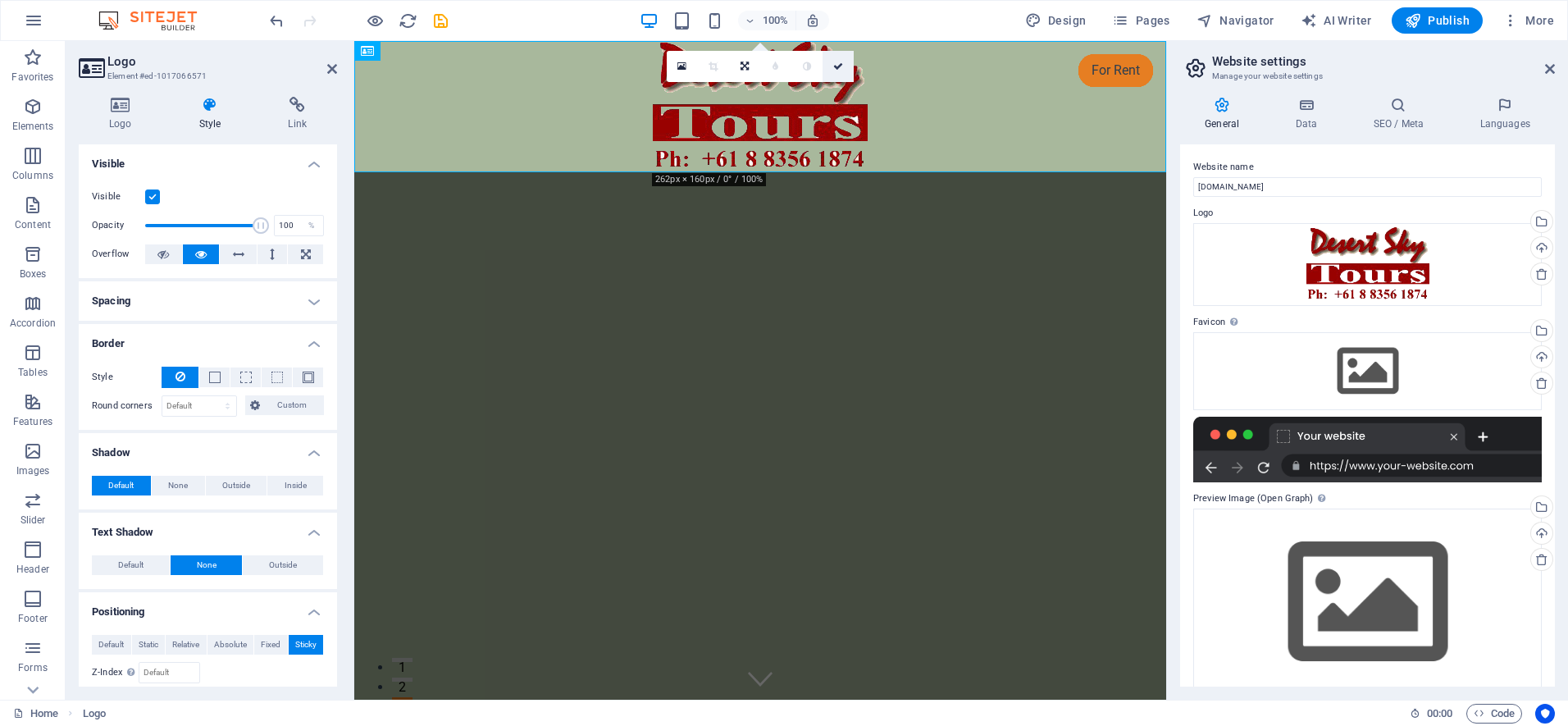
click at [838, 65] on icon at bounding box center [837, 66] width 10 height 10
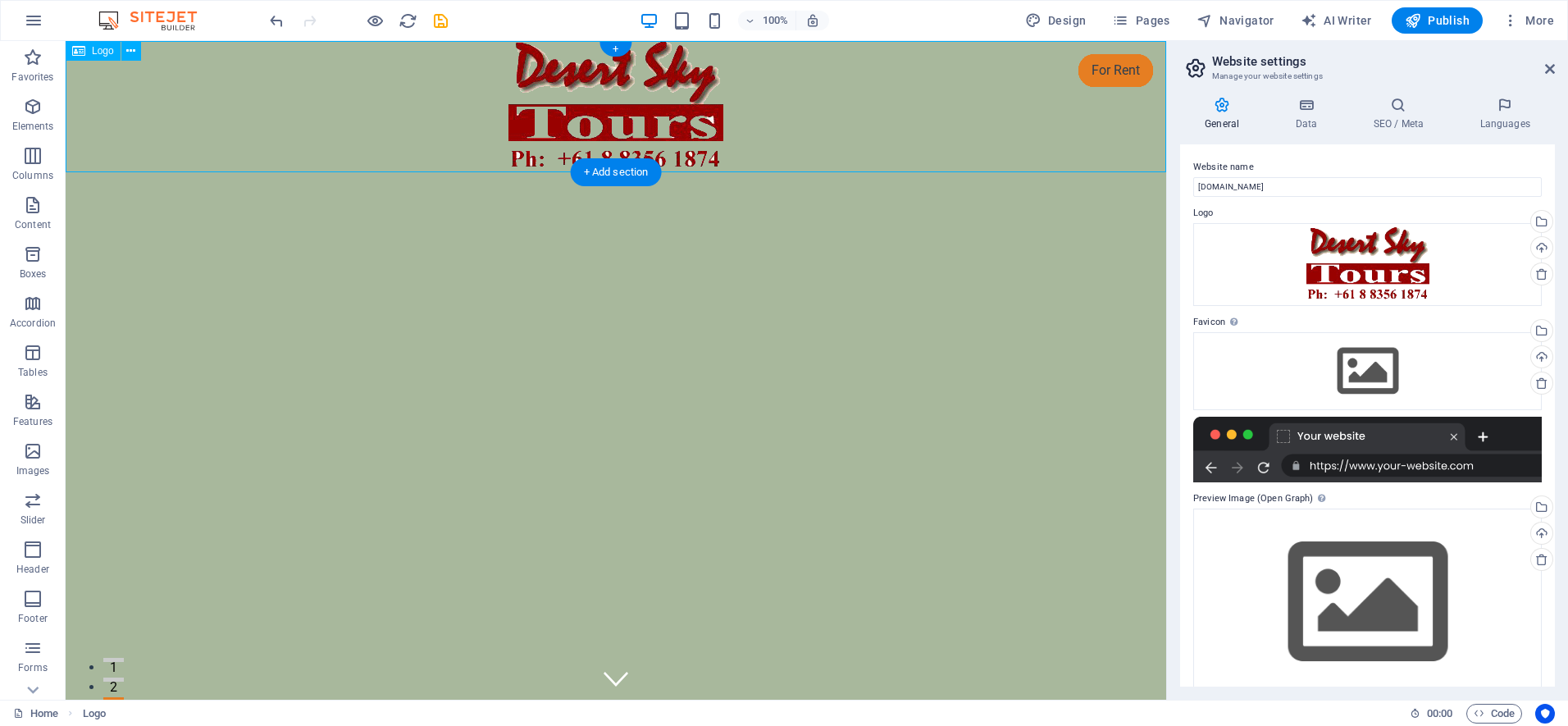
click at [860, 103] on div at bounding box center [616, 106] width 1101 height 131
click at [1047, 16] on span "Design" at bounding box center [1055, 20] width 62 height 16
select select "rem"
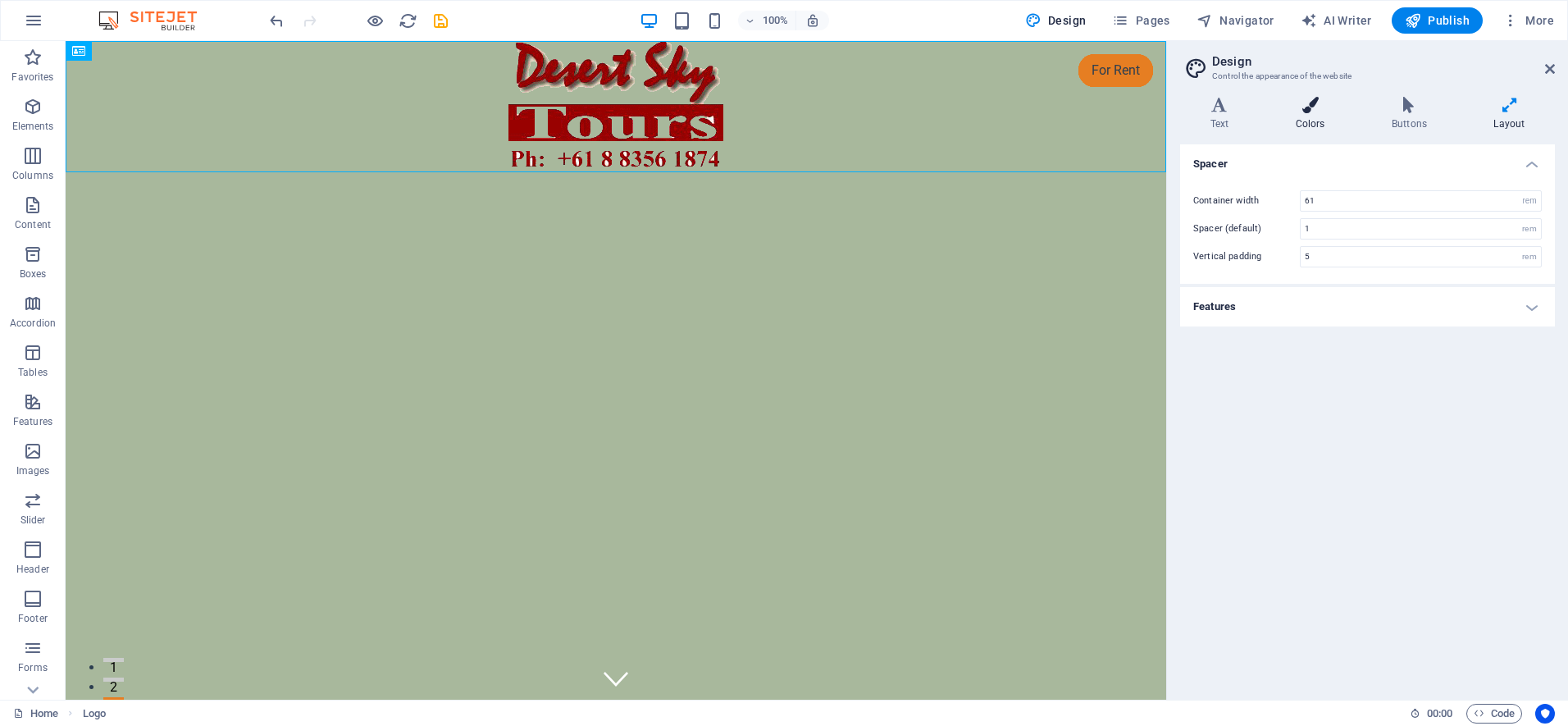
click at [1314, 115] on h4 "Colors" at bounding box center [1313, 114] width 96 height 35
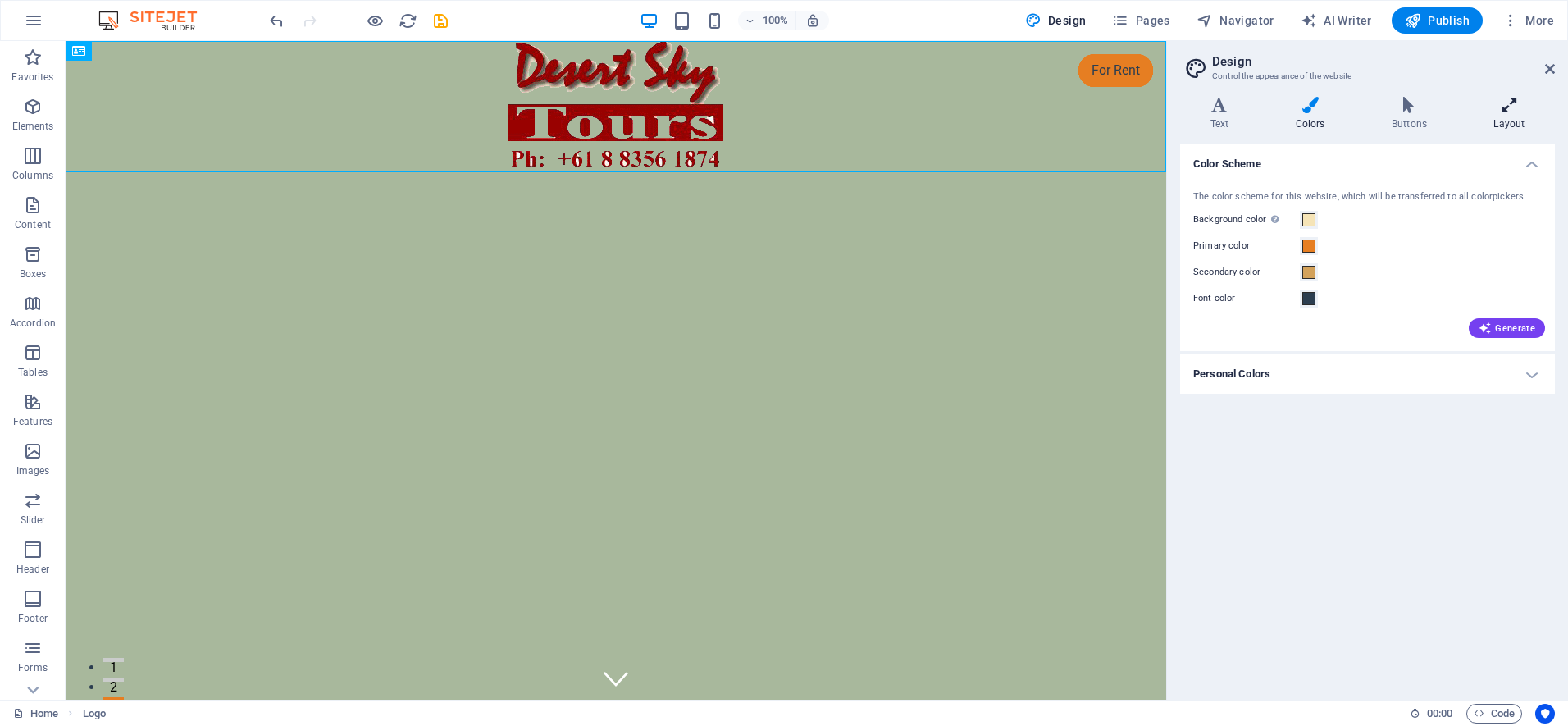
click at [1503, 108] on icon at bounding box center [1508, 105] width 91 height 16
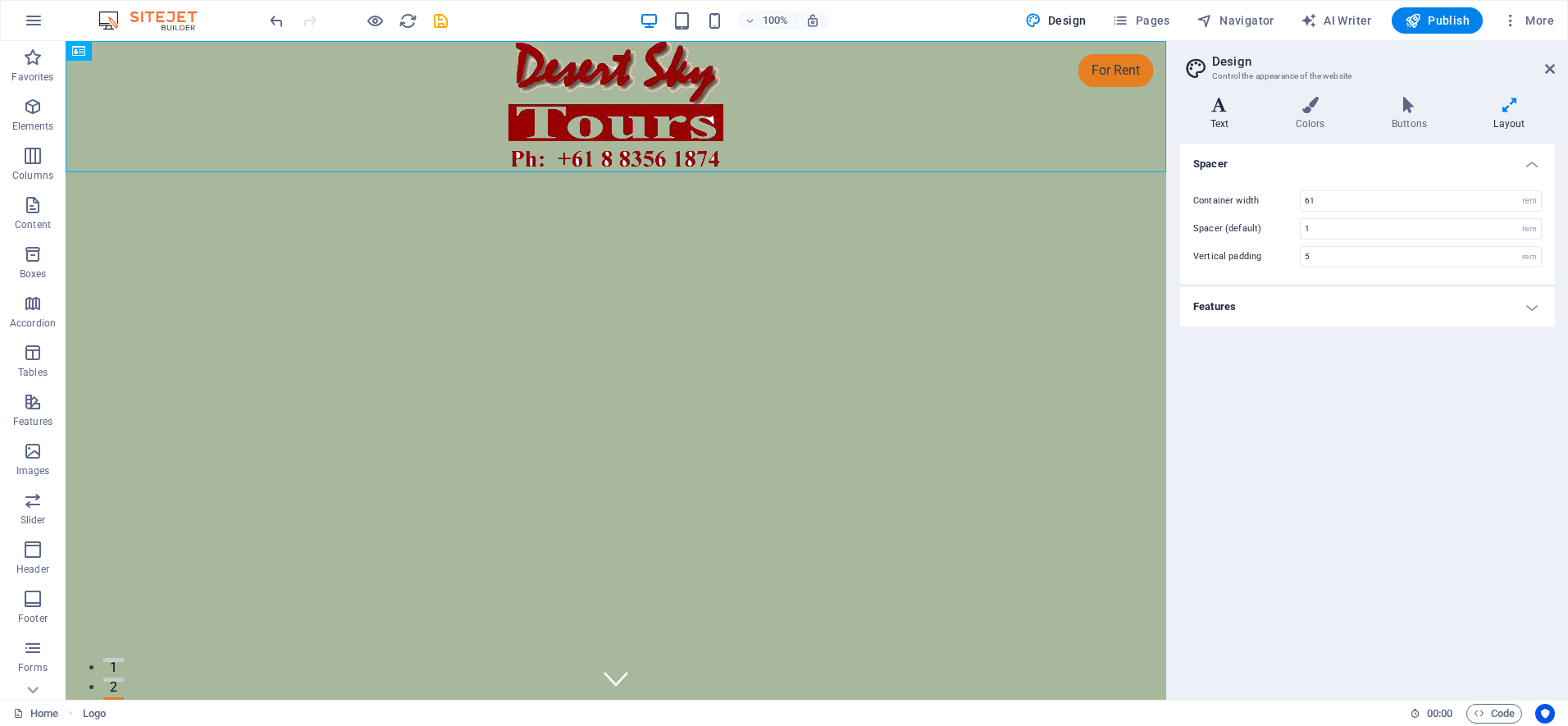
click at [1217, 114] on h4 "Text" at bounding box center [1222, 114] width 85 height 35
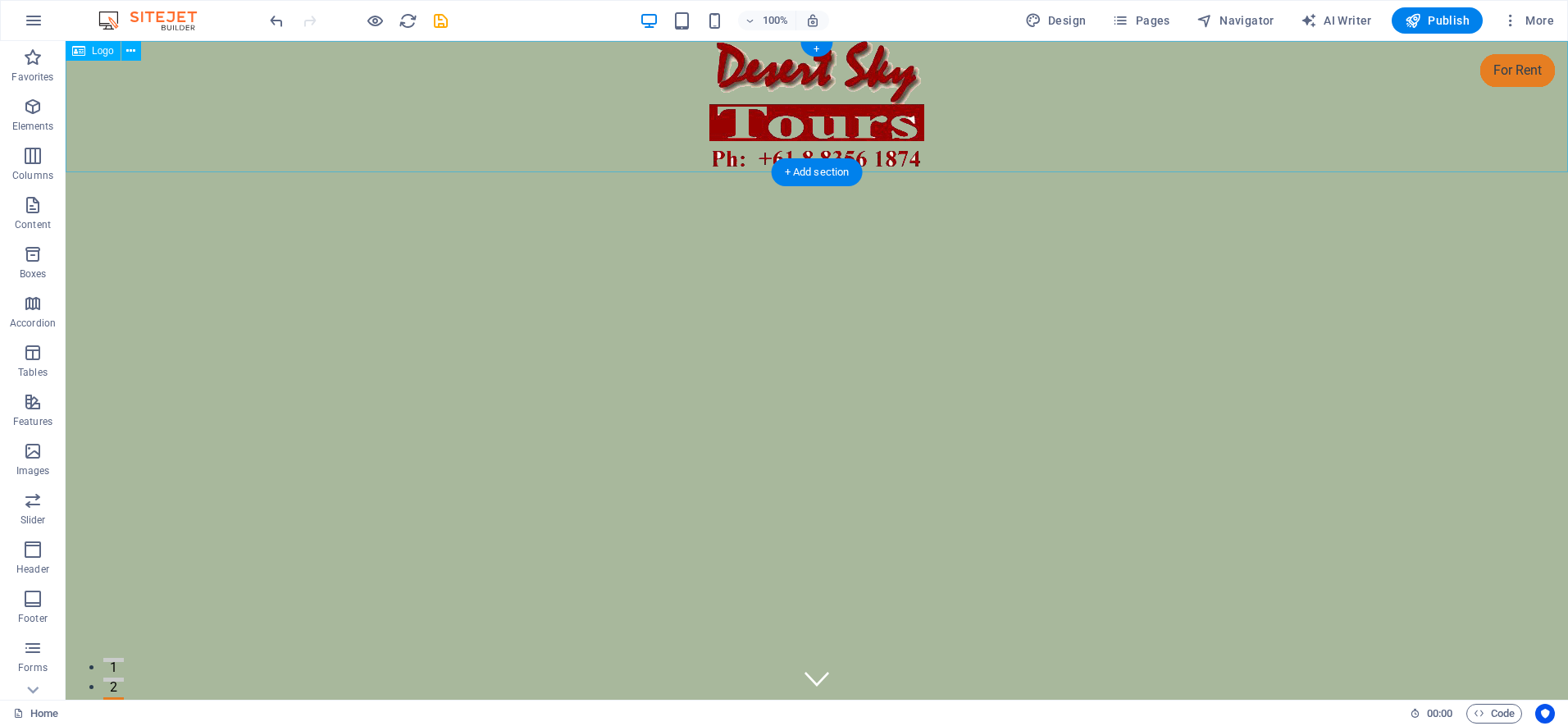
click at [1173, 127] on div at bounding box center [817, 106] width 1502 height 131
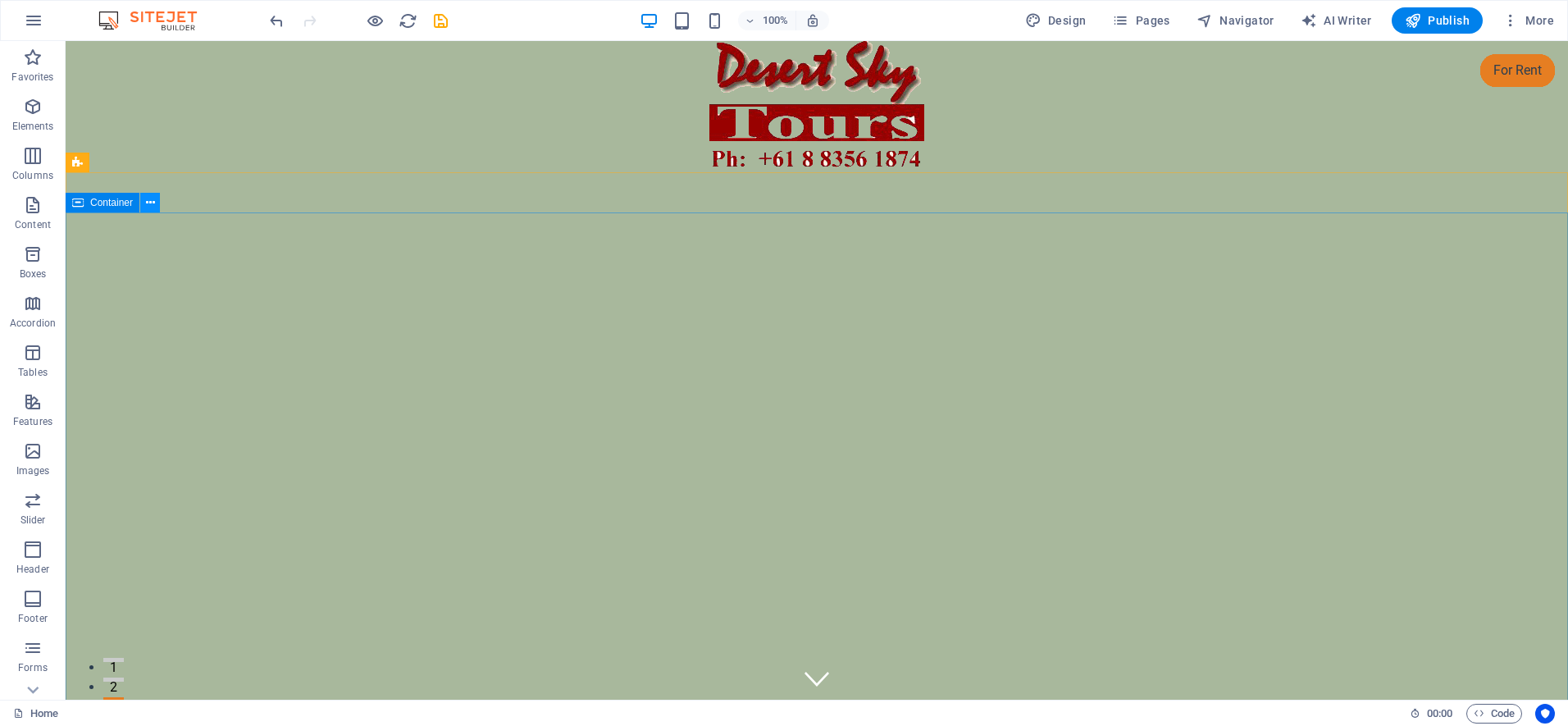
click at [146, 200] on icon at bounding box center [150, 203] width 9 height 17
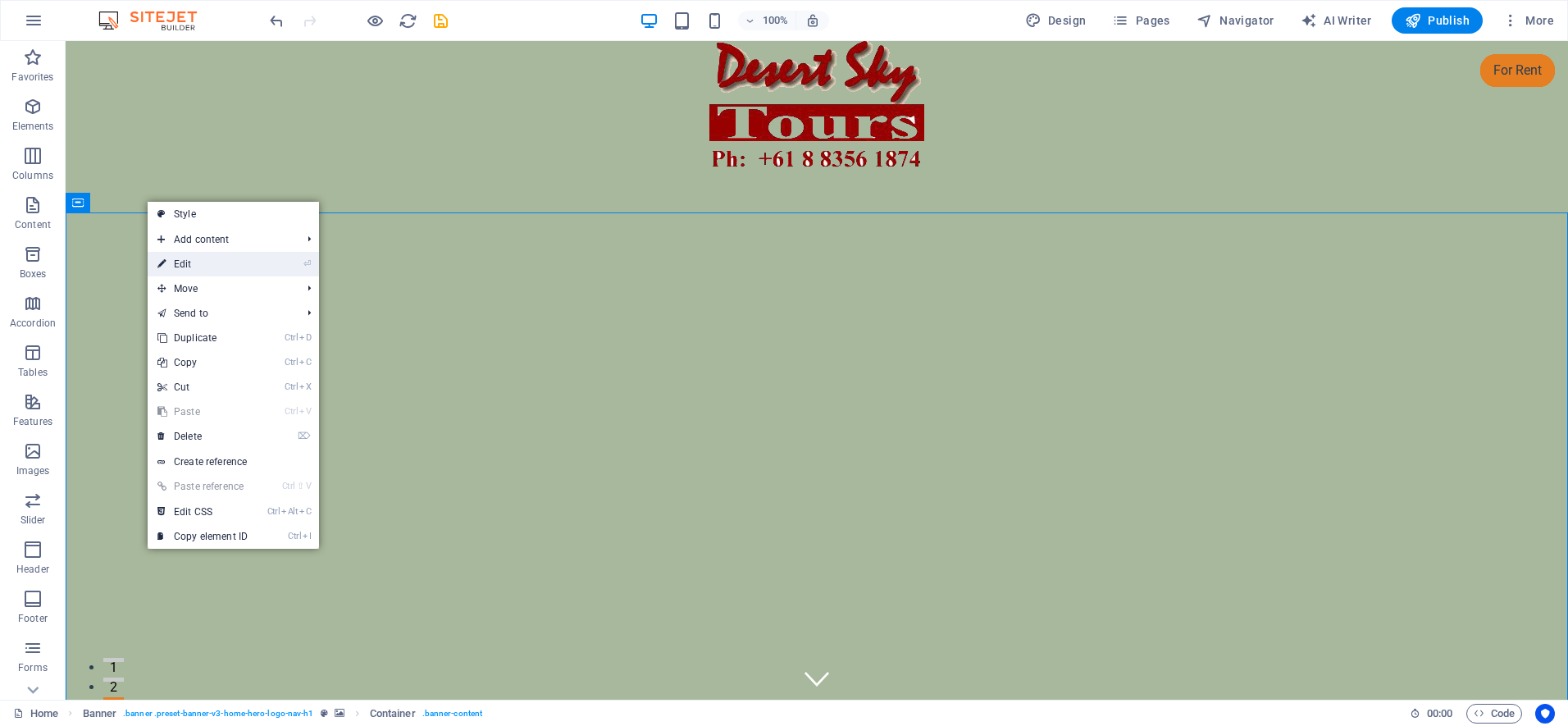
click at [178, 262] on link "⏎ Edit" at bounding box center [202, 264] width 110 height 24
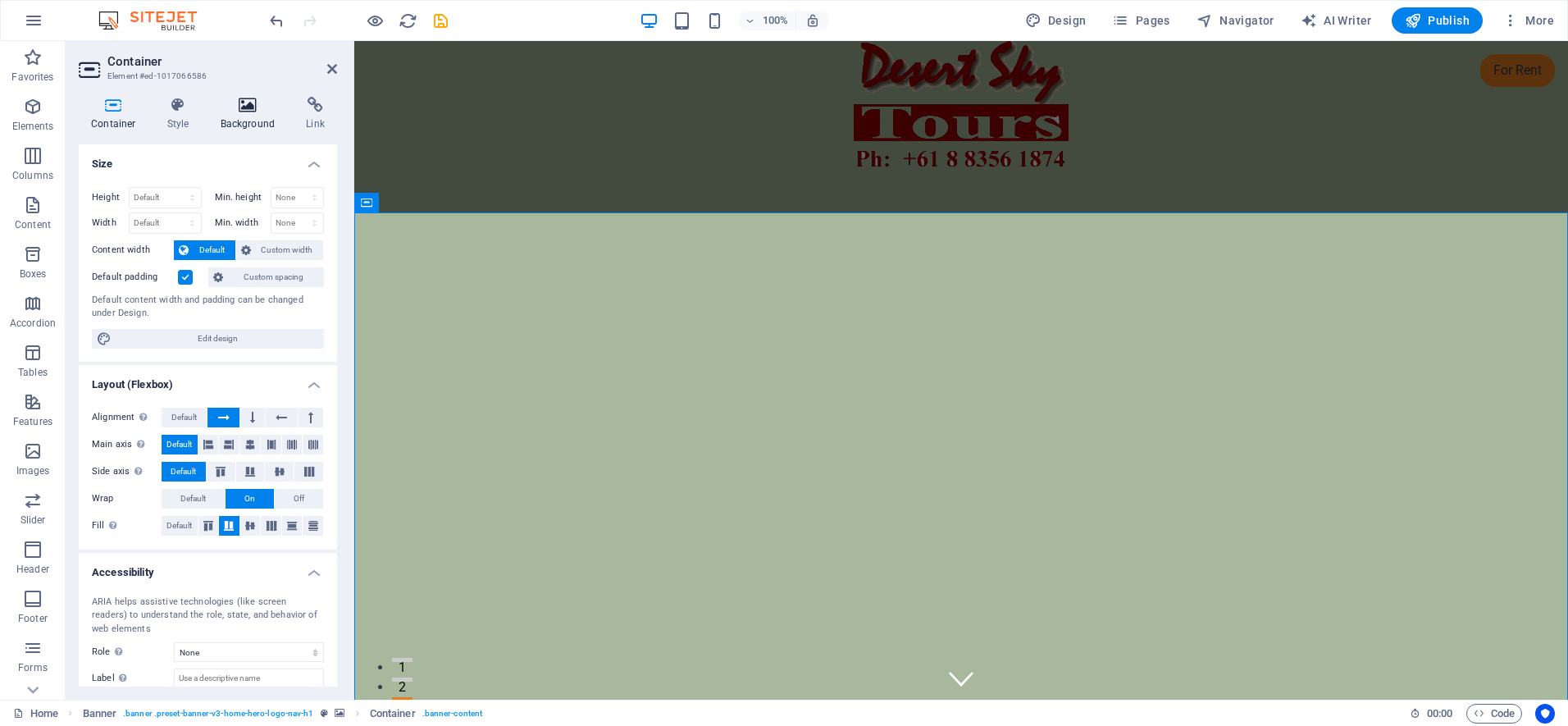
click at [245, 102] on icon at bounding box center [248, 105] width 80 height 16
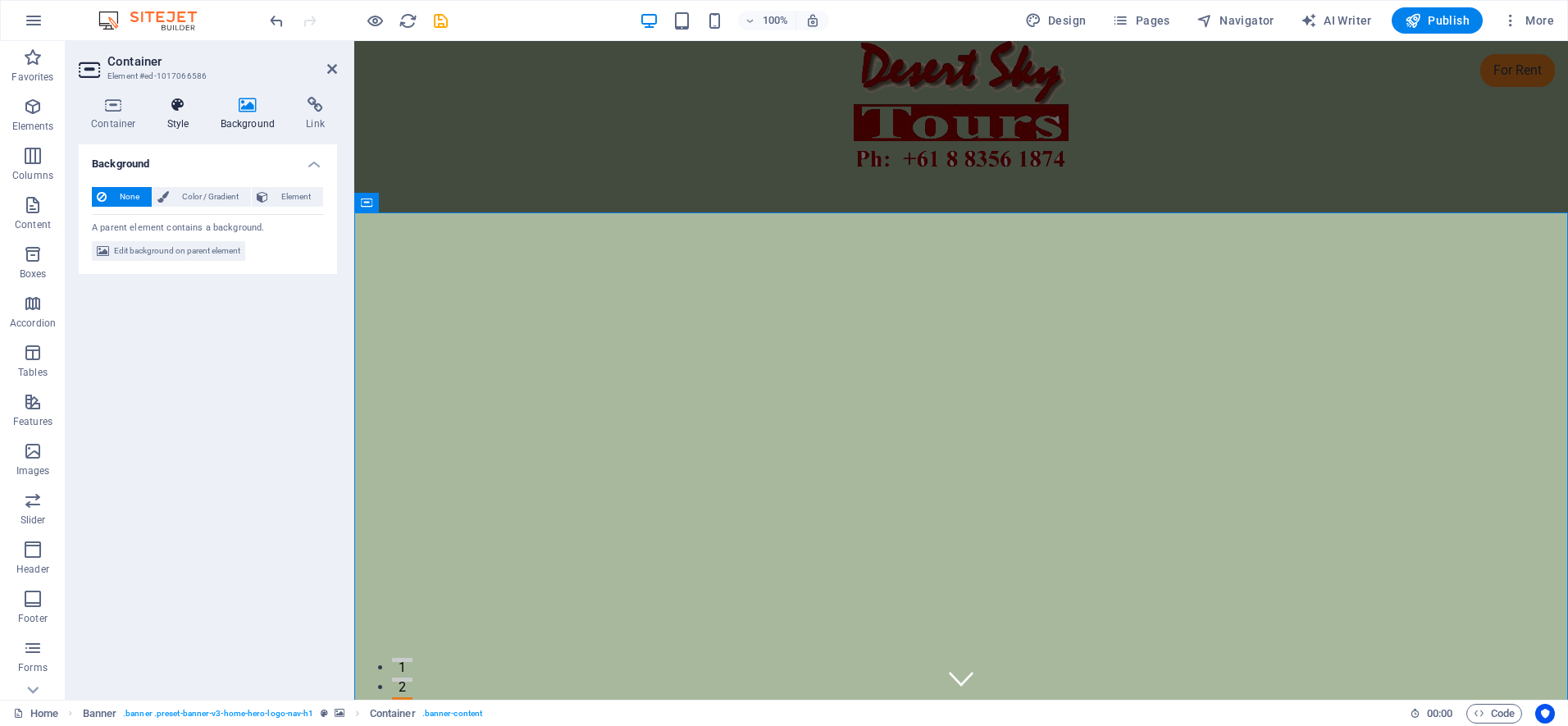
click at [174, 104] on icon at bounding box center [179, 105] width 47 height 16
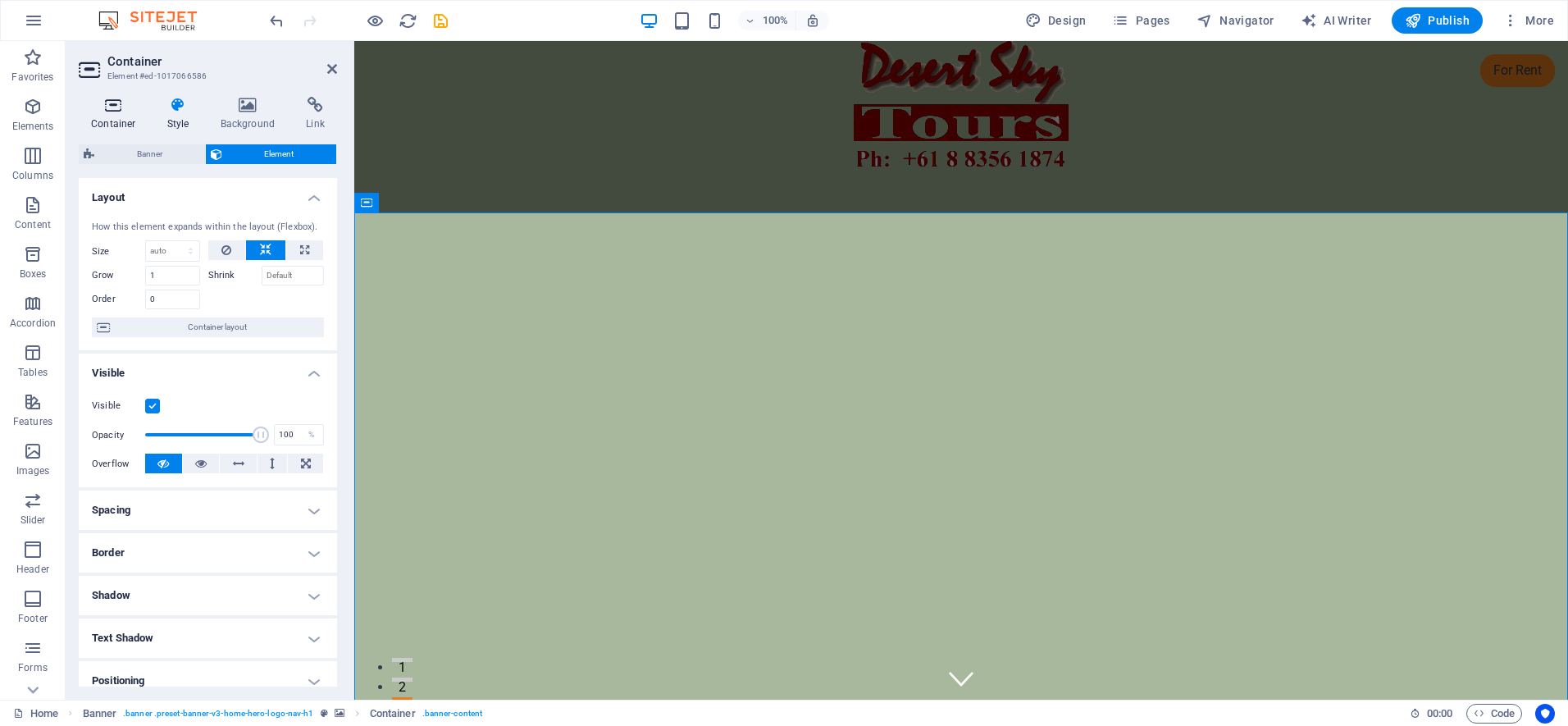
click at [119, 107] on icon at bounding box center [114, 105] width 69 height 16
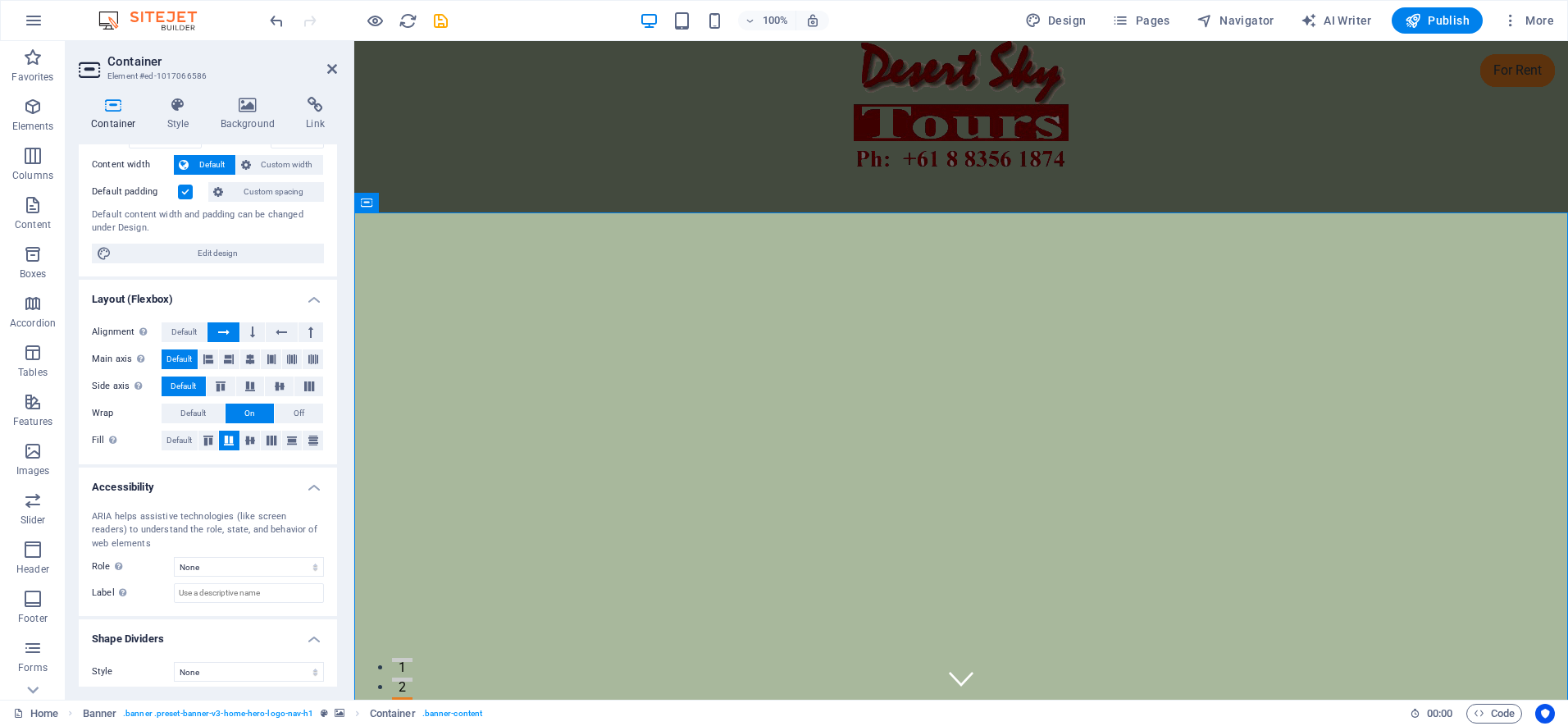
scroll to position [94, 0]
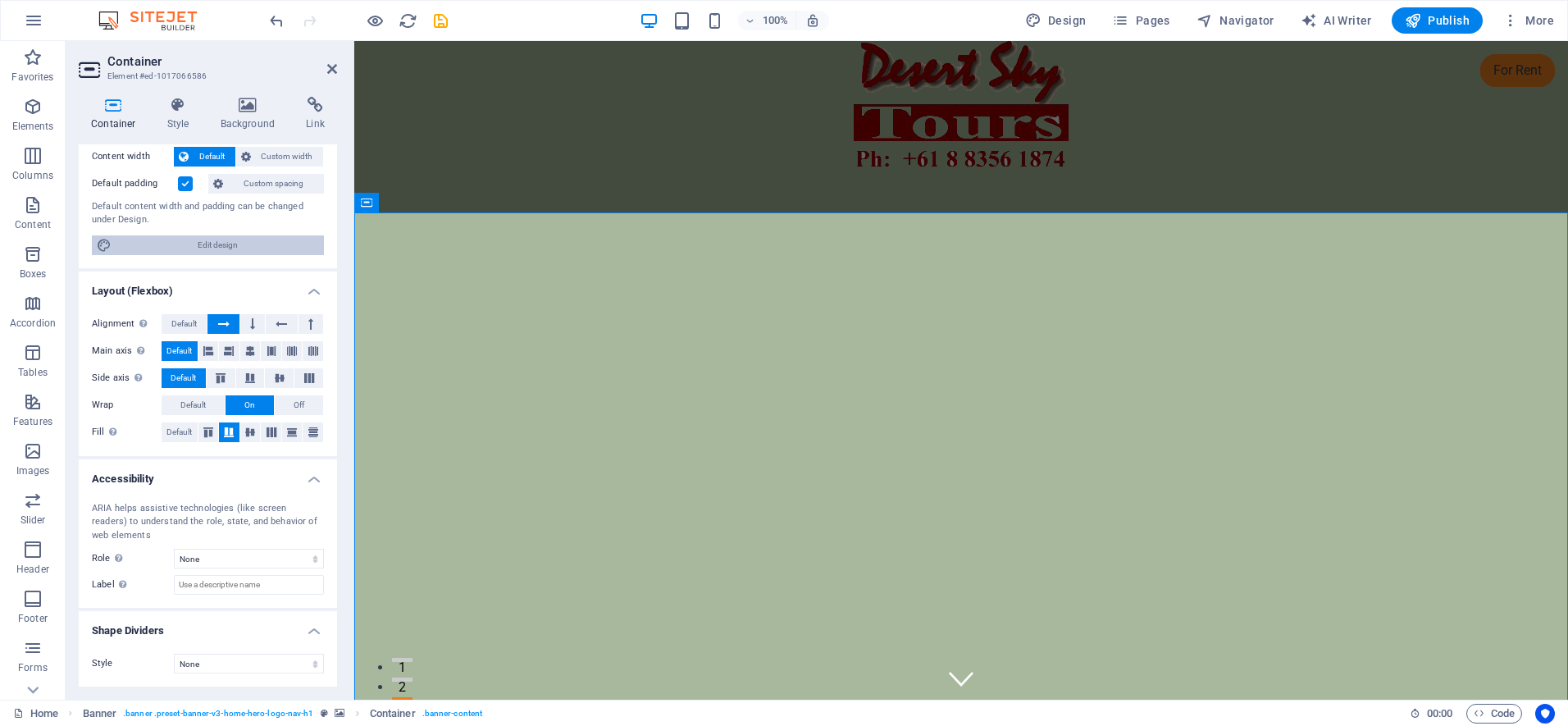
click at [221, 245] on span "Edit design" at bounding box center [218, 245] width 203 height 20
select select "rem"
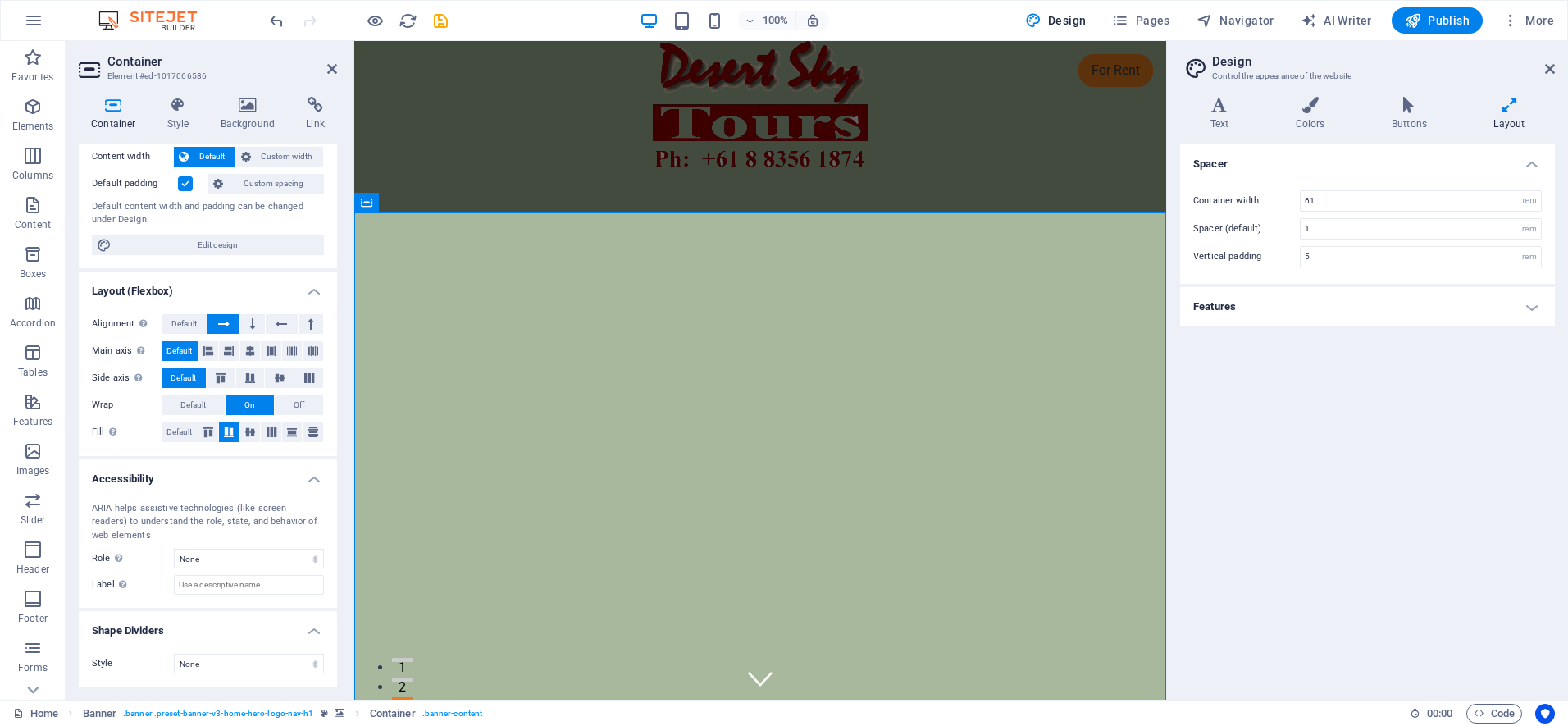
click at [1512, 123] on h4 "Layout" at bounding box center [1508, 114] width 91 height 35
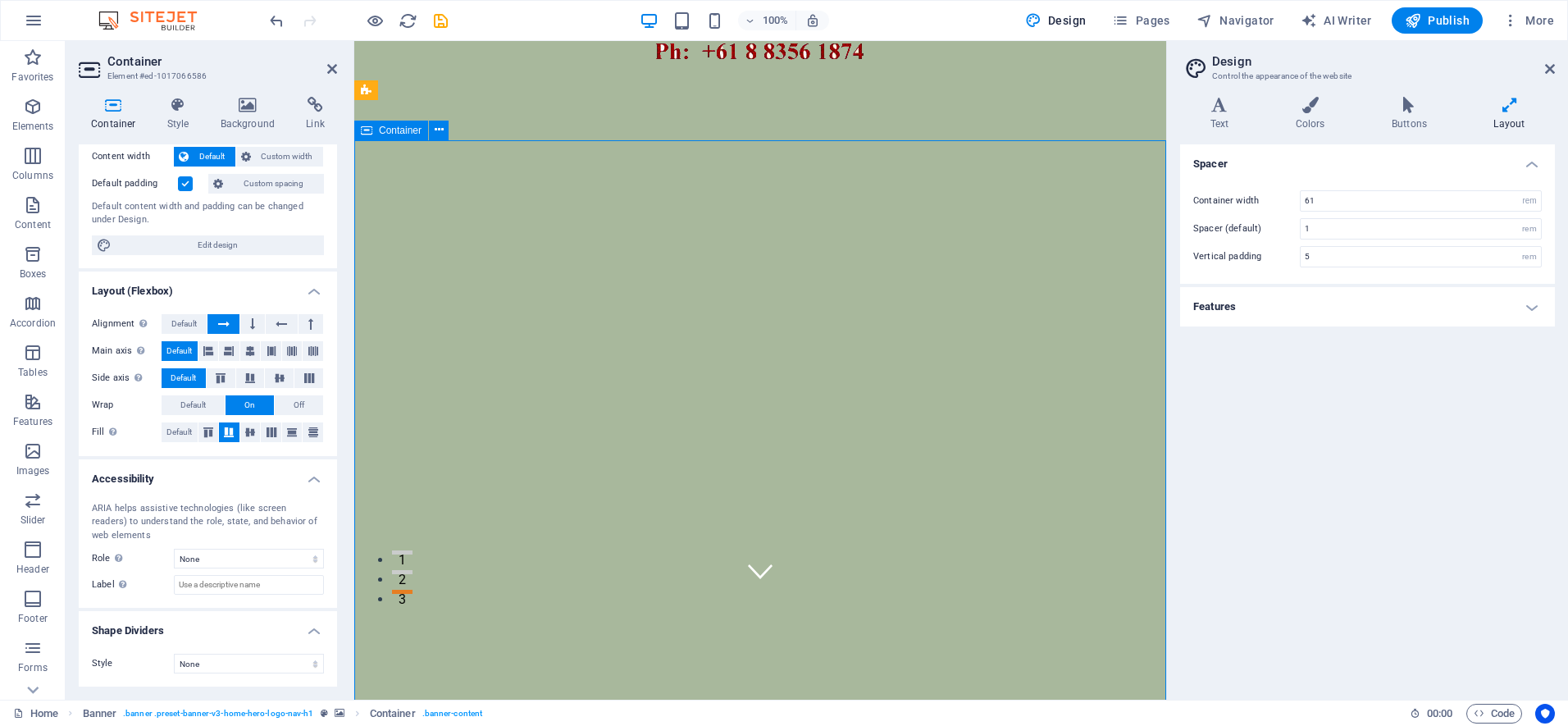
scroll to position [276, 0]
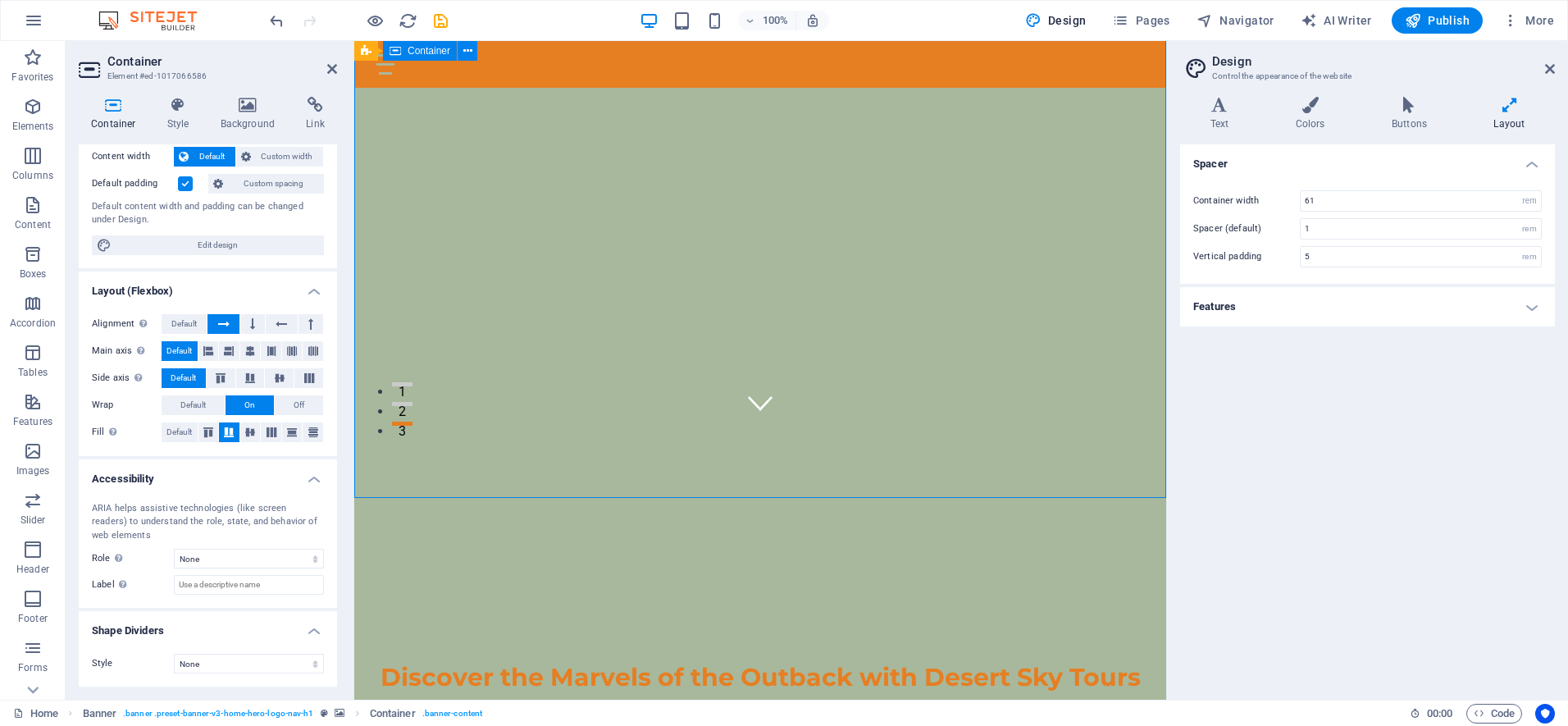
click at [766, 555] on div "Discover the Marvels of the Outback with Desert Sky Tours" at bounding box center [760, 664] width 812 height 217
click at [760, 411] on figure at bounding box center [760, 398] width 24 height 24
click at [813, 455] on icon at bounding box center [807, 458] width 9 height 17
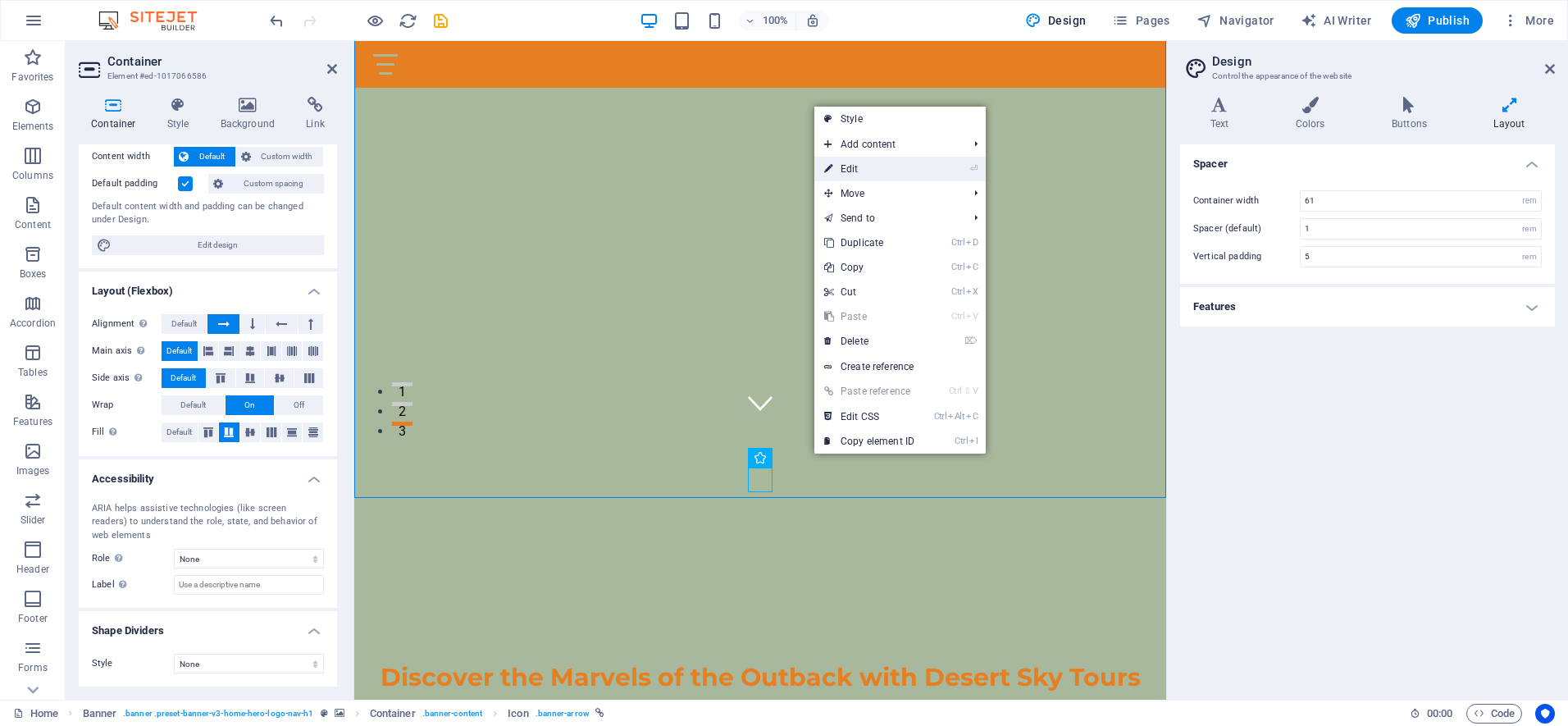
click at [859, 168] on link "⏎ Edit" at bounding box center [869, 169] width 110 height 24
select select "xMidYMid"
select select "px"
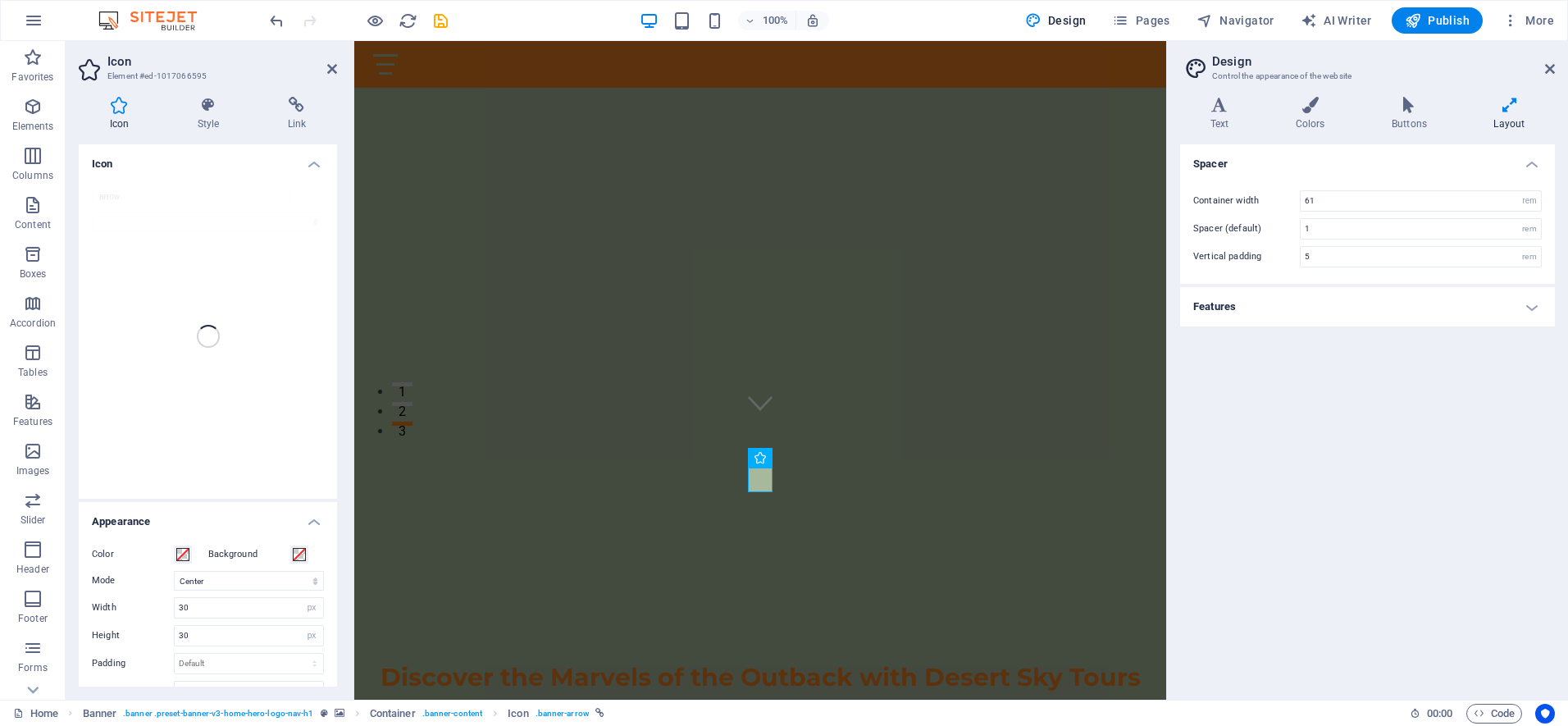
click at [224, 428] on div "arrow" at bounding box center [208, 336] width 258 height 324
click at [32, 453] on icon "button" at bounding box center [32, 451] width 20 height 20
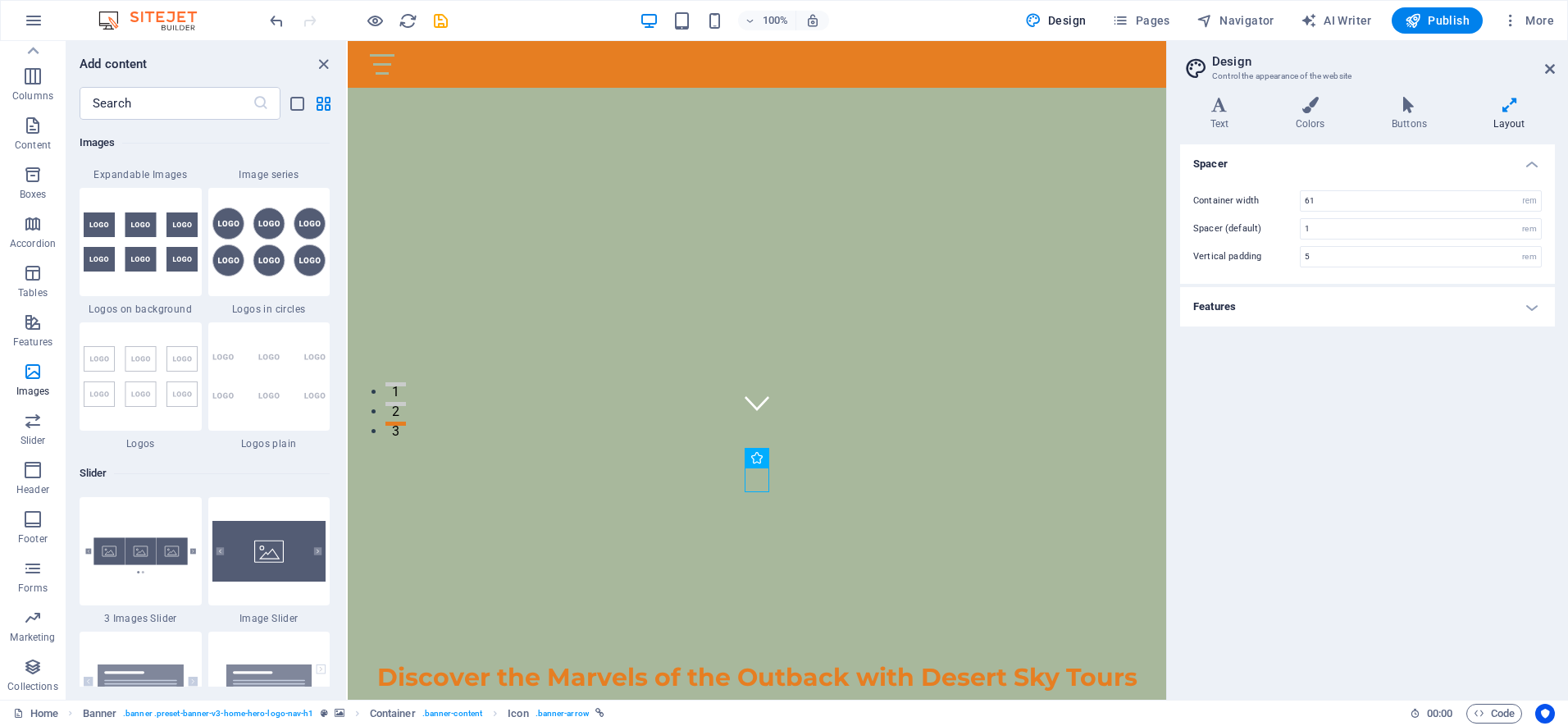
scroll to position [8974, 0]
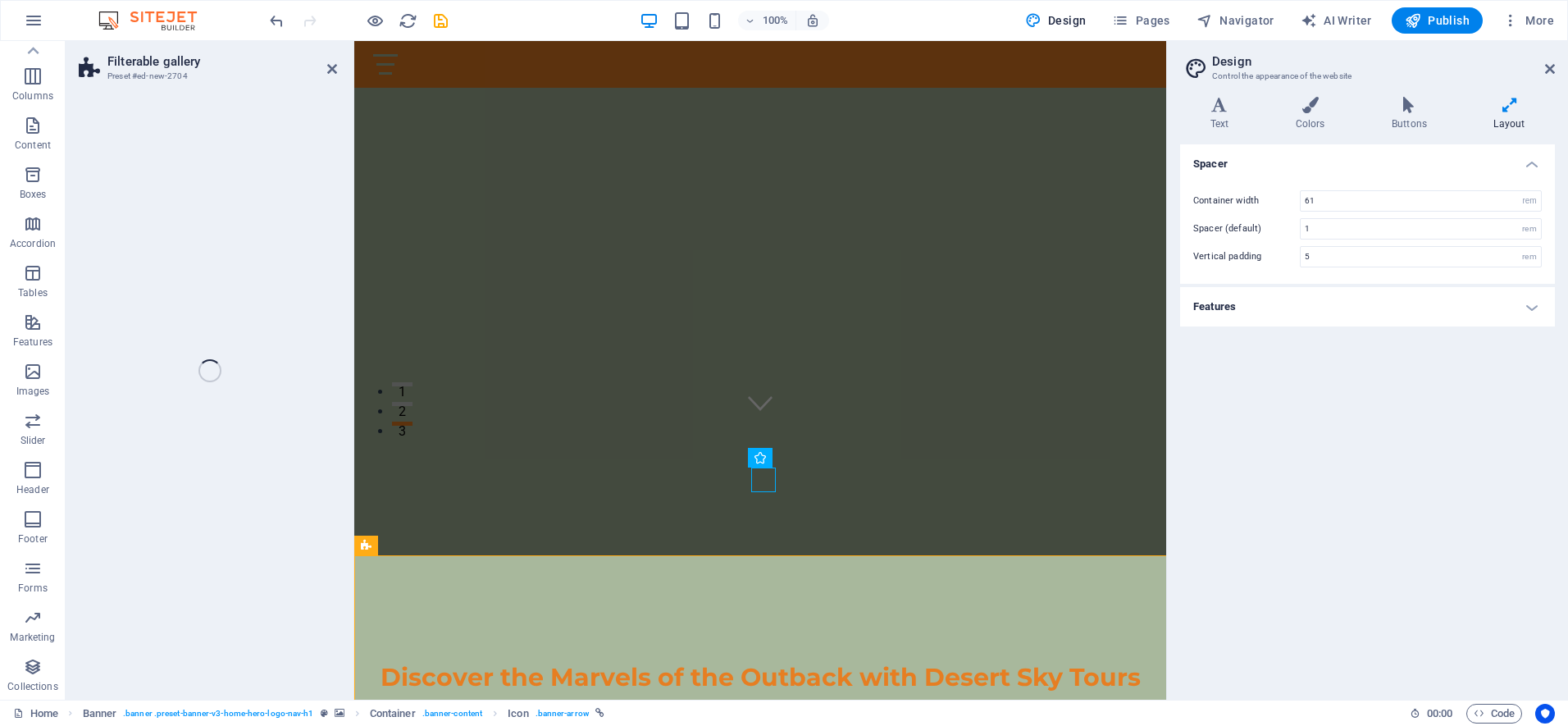
select select "rem"
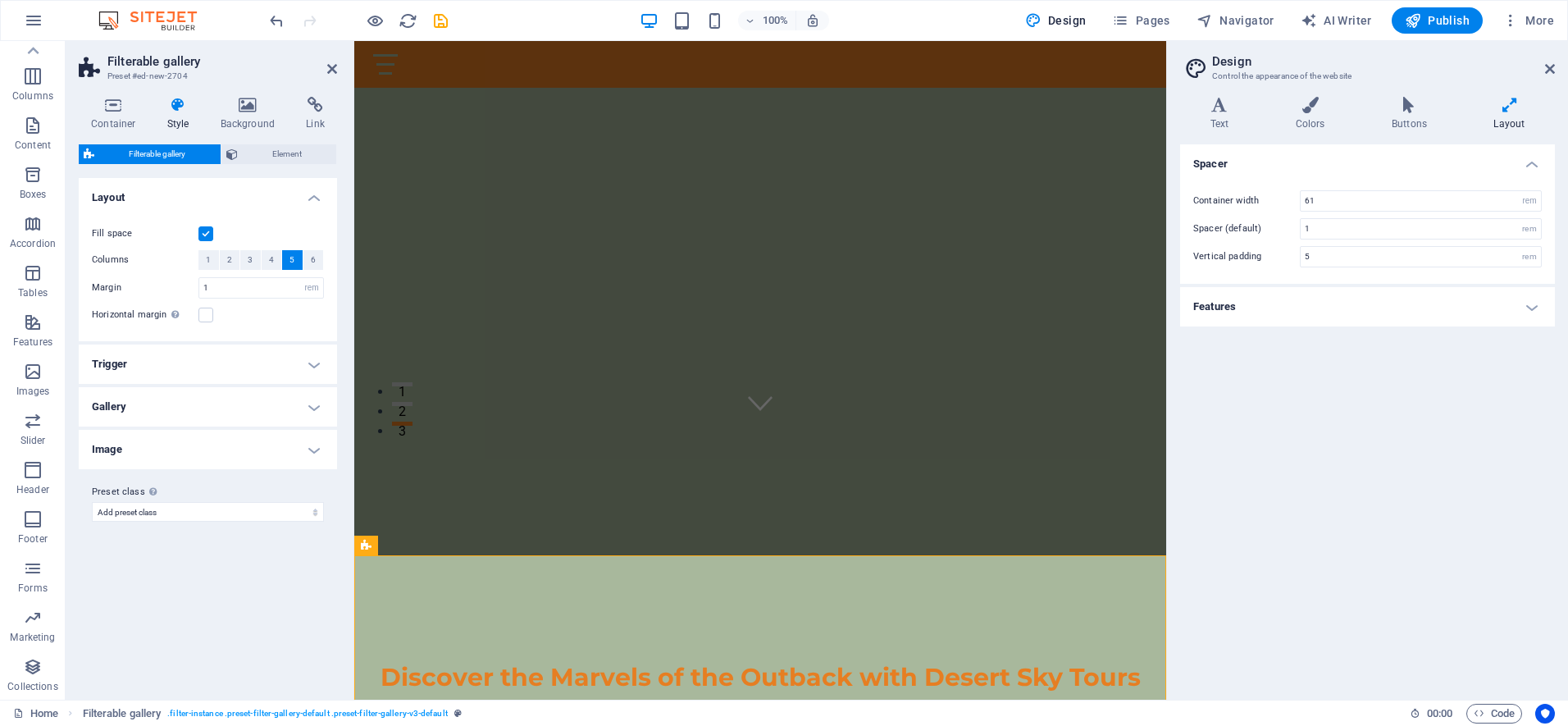
scroll to position [80, 0]
click at [318, 408] on h4 "Gallery" at bounding box center [208, 406] width 258 height 39
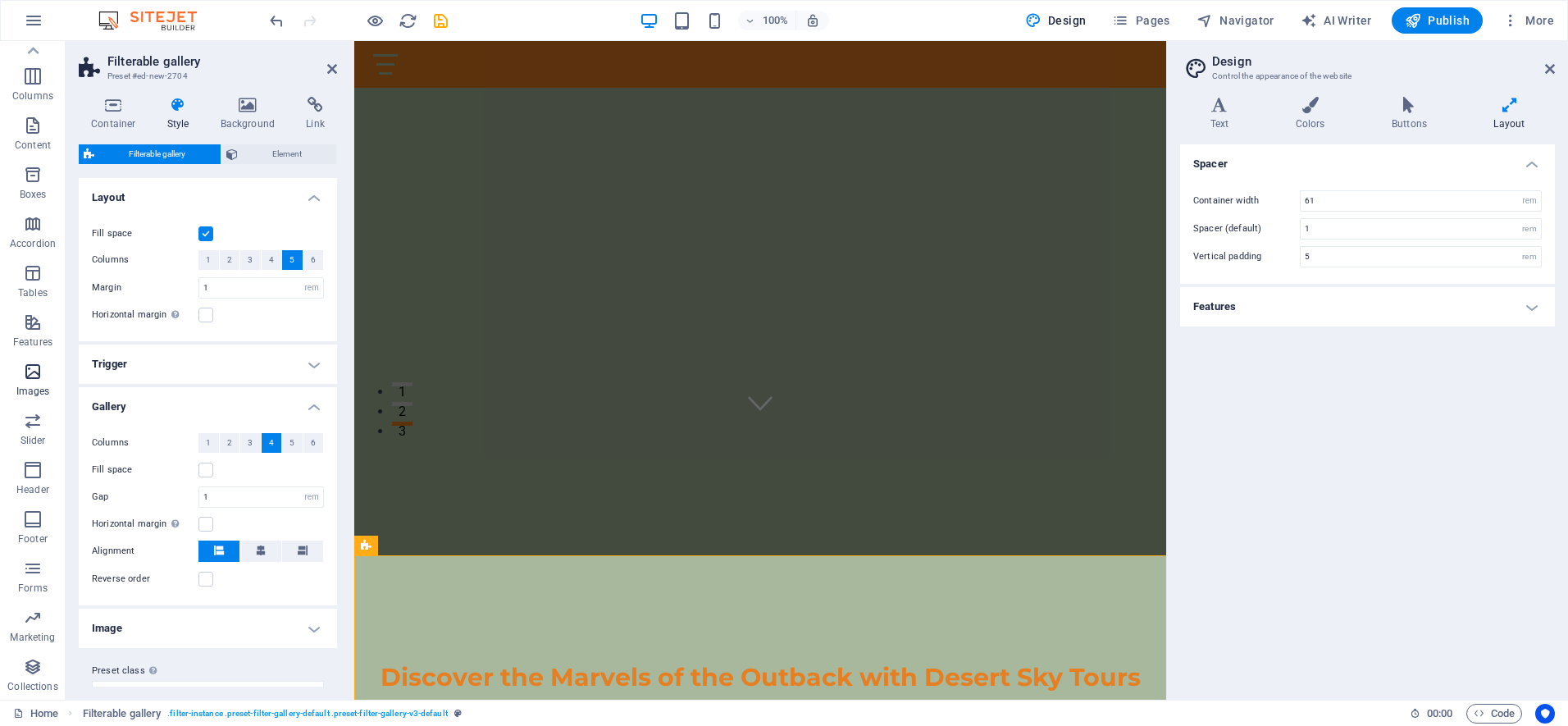
click at [33, 376] on icon "button" at bounding box center [32, 371] width 20 height 20
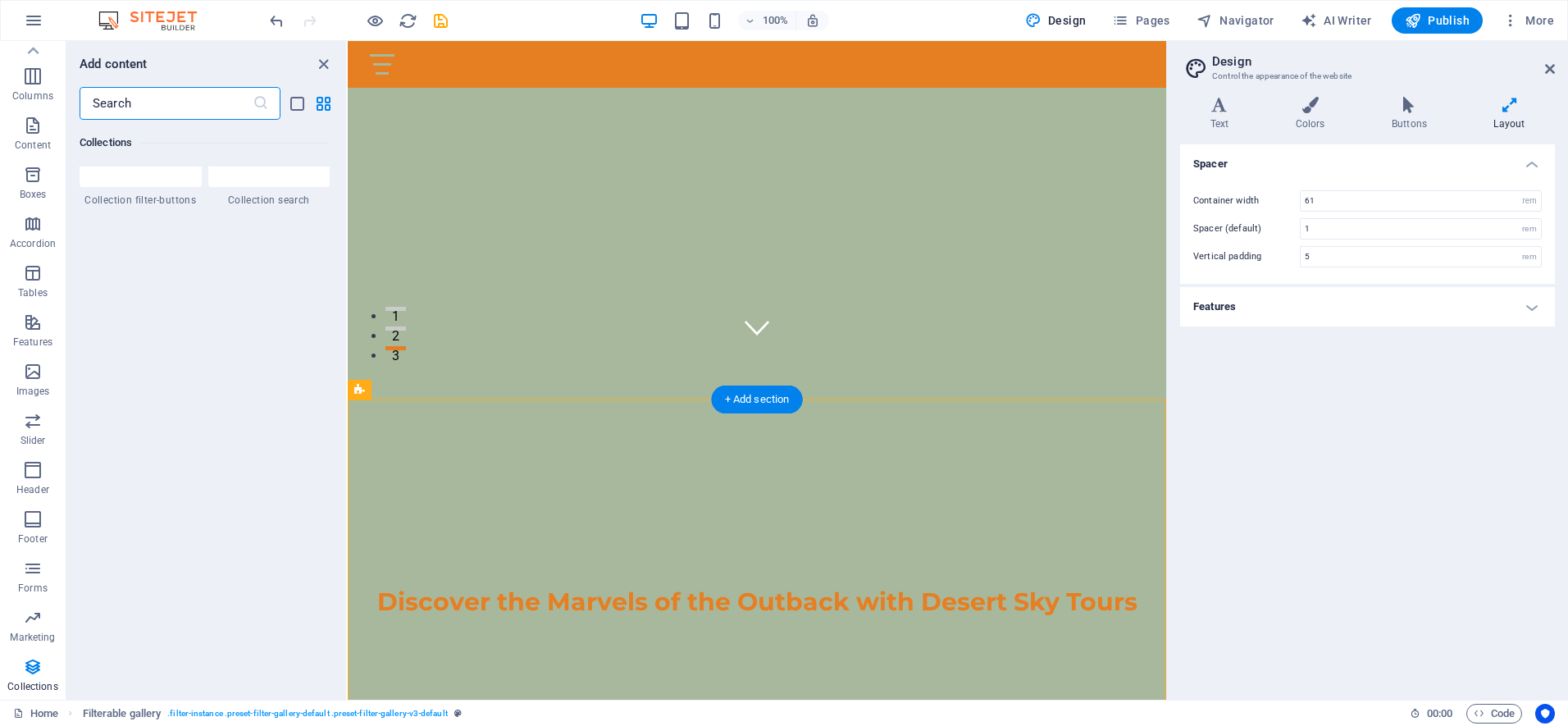
scroll to position [482, 0]
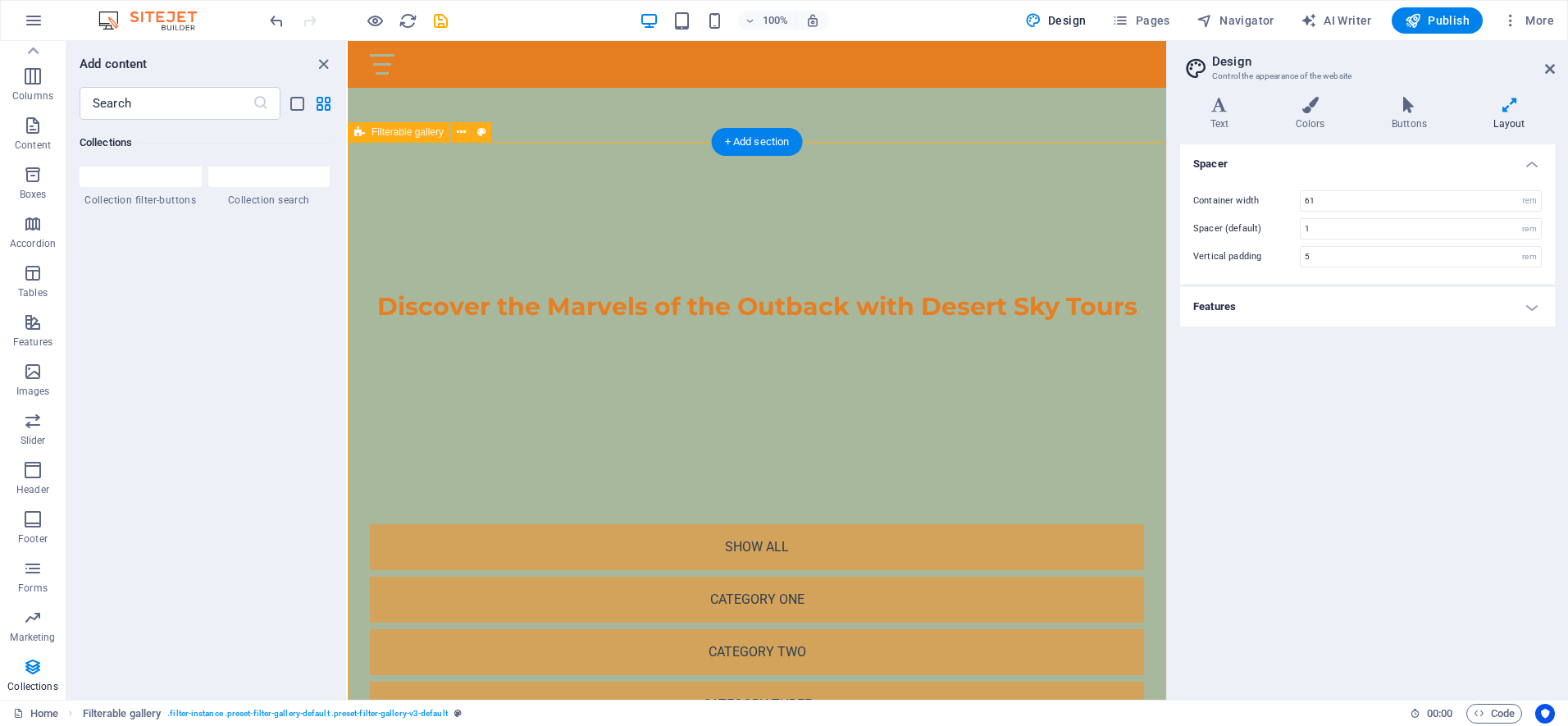
scroll to position [689, 0]
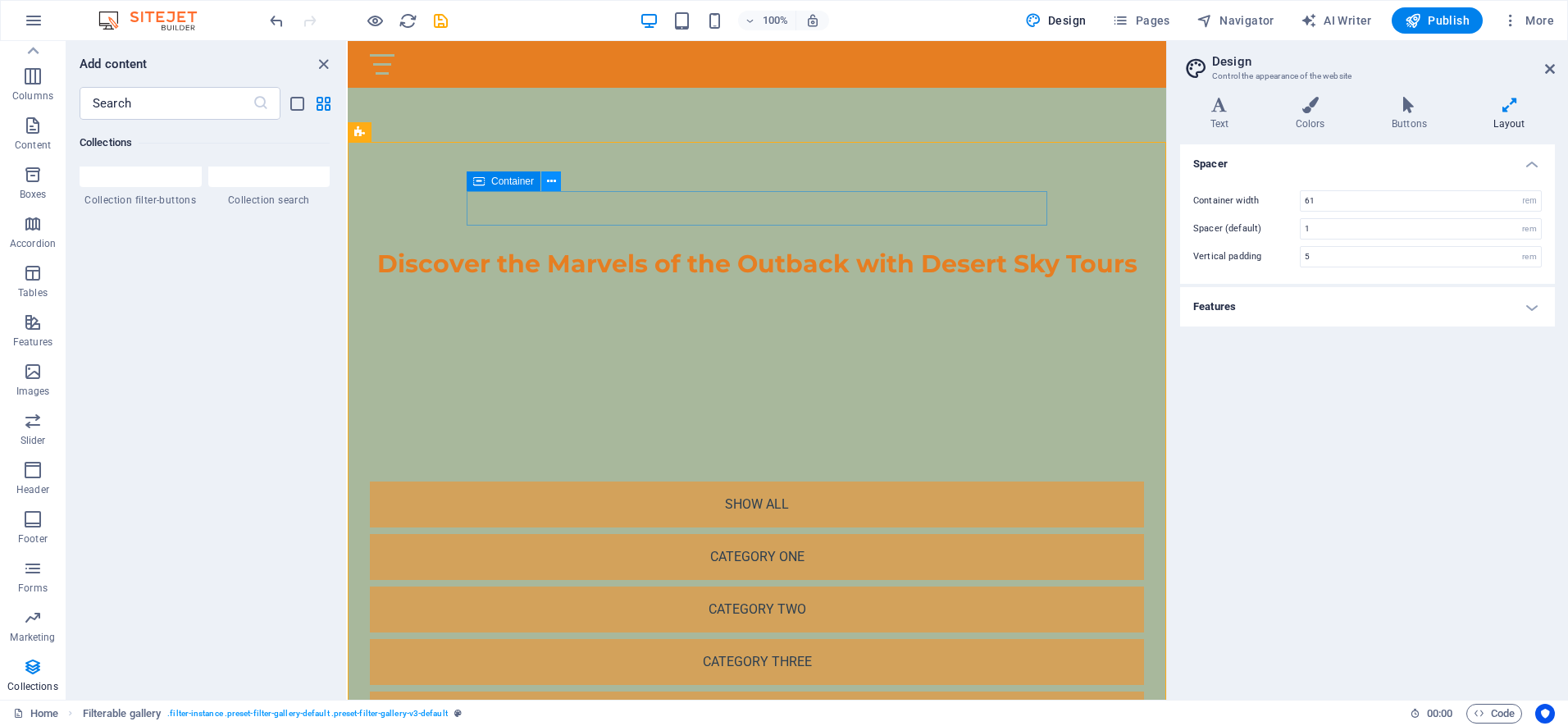
click at [546, 180] on button at bounding box center [551, 181] width 20 height 20
click at [564, 181] on icon at bounding box center [566, 181] width 9 height 17
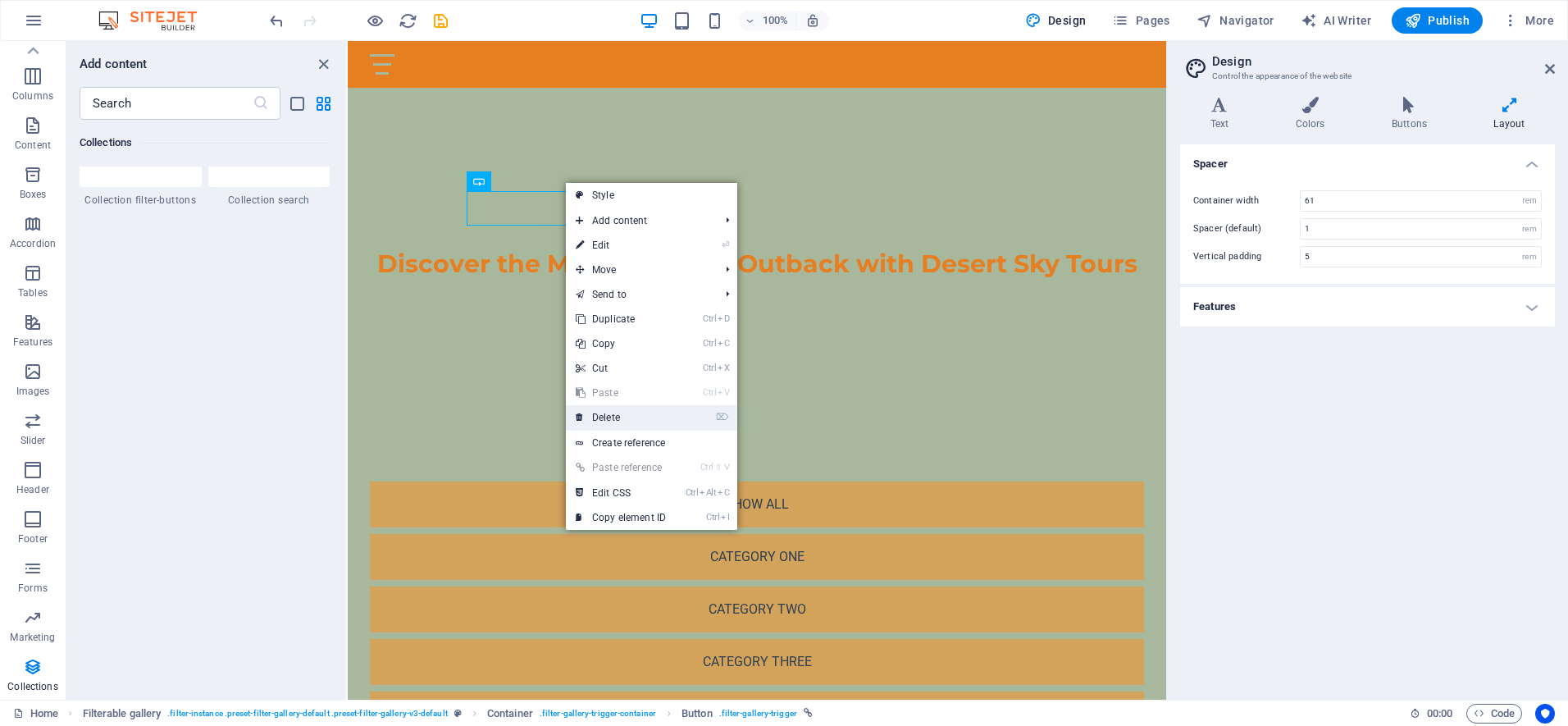
click at [624, 412] on link "⌦ Delete" at bounding box center [620, 417] width 110 height 24
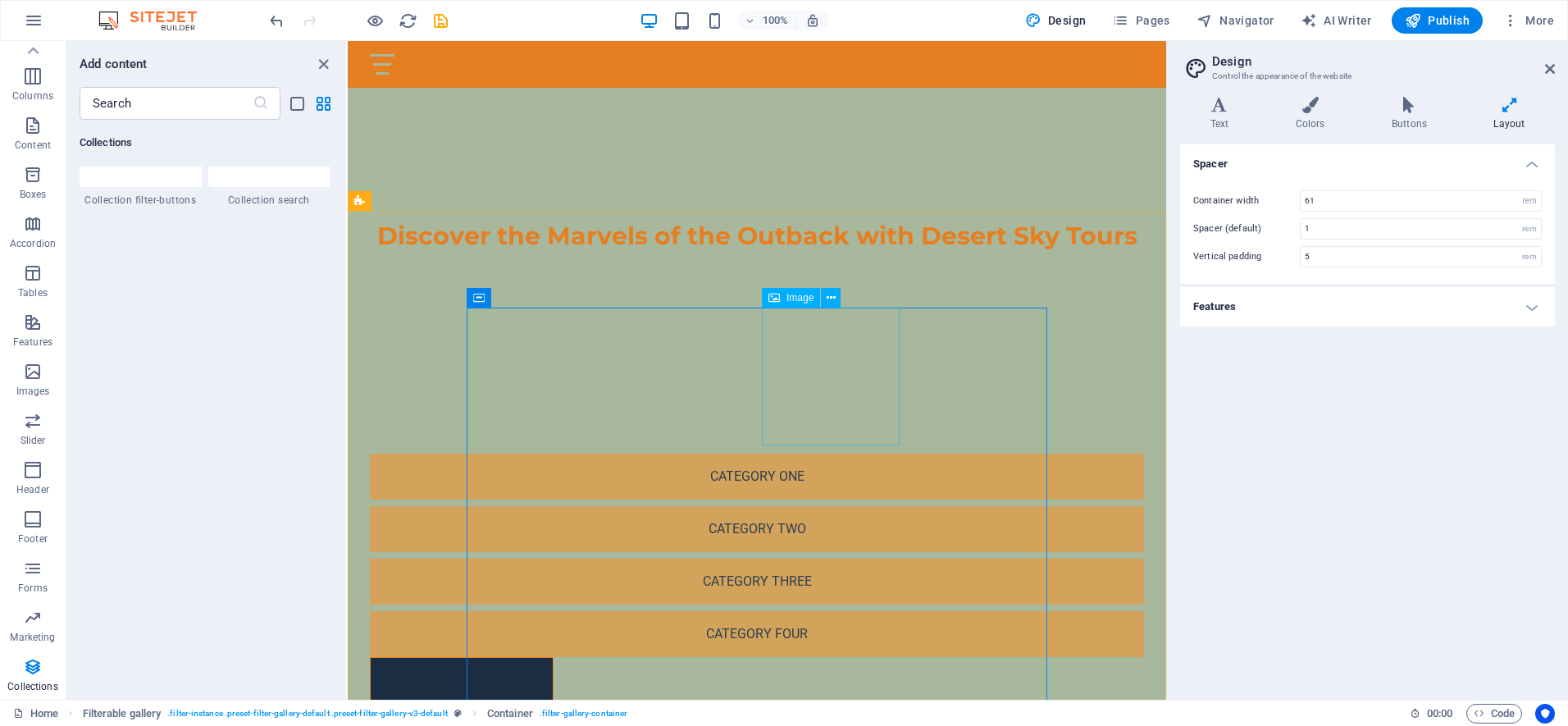
scroll to position [620, 0]
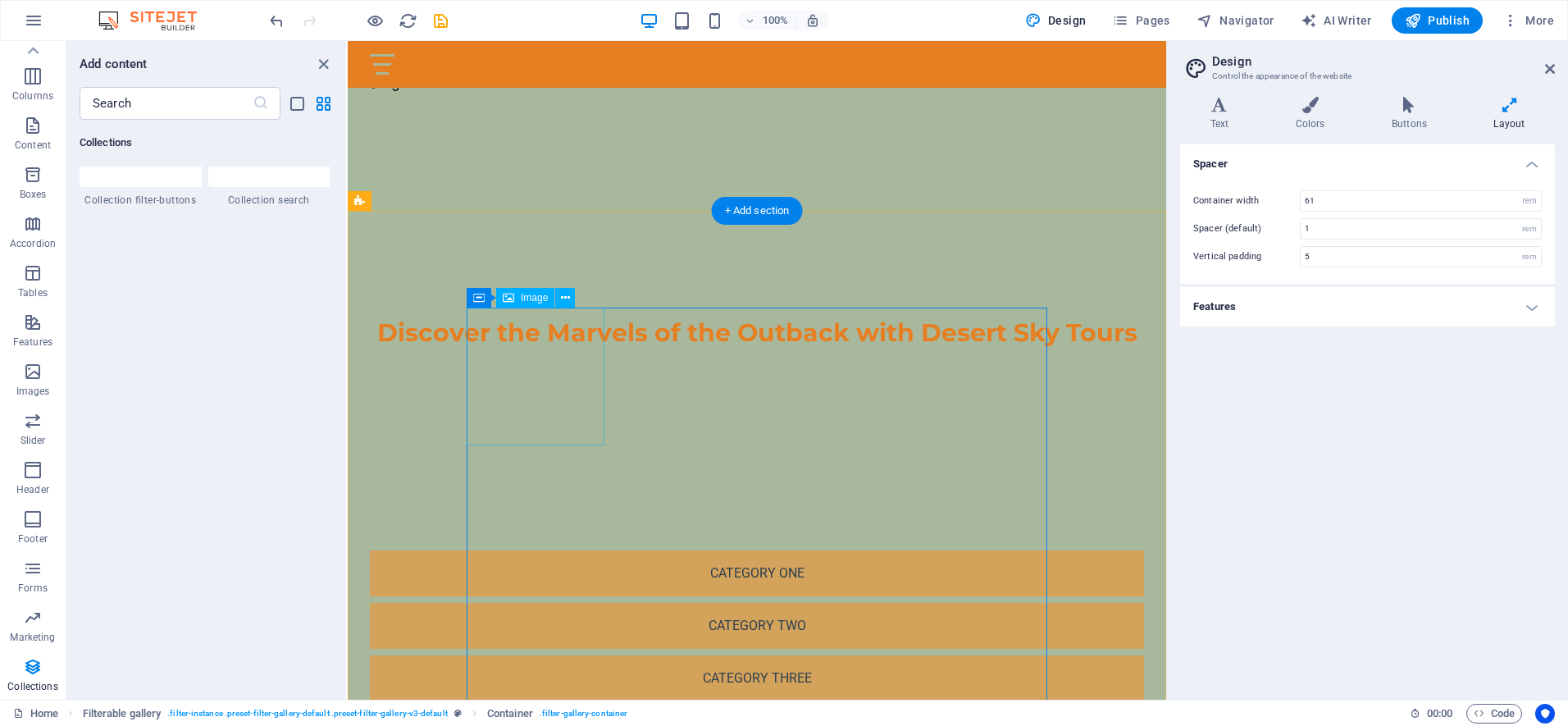
click at [548, 298] on icon at bounding box center [552, 298] width 9 height 17
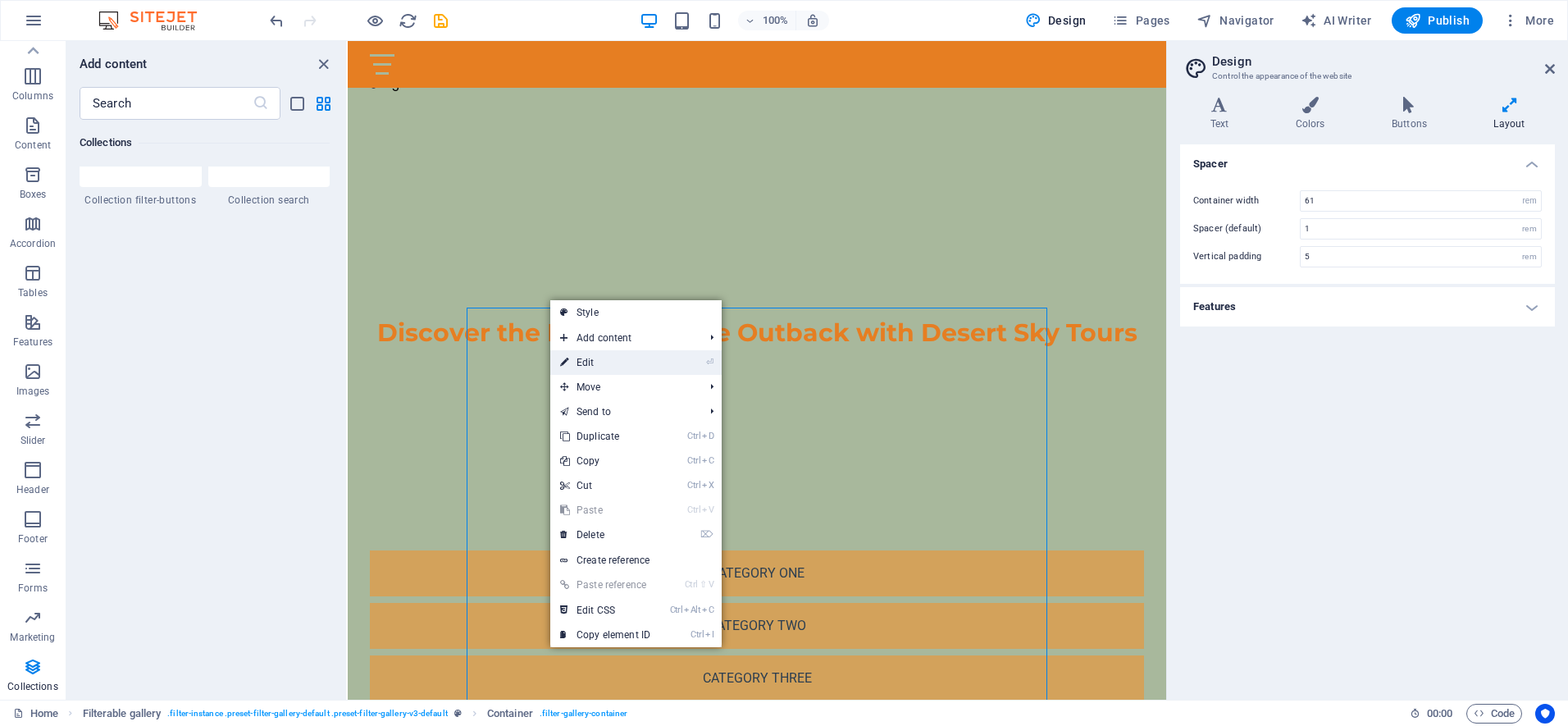
click at [582, 360] on link "⏎ Edit" at bounding box center [604, 363] width 110 height 24
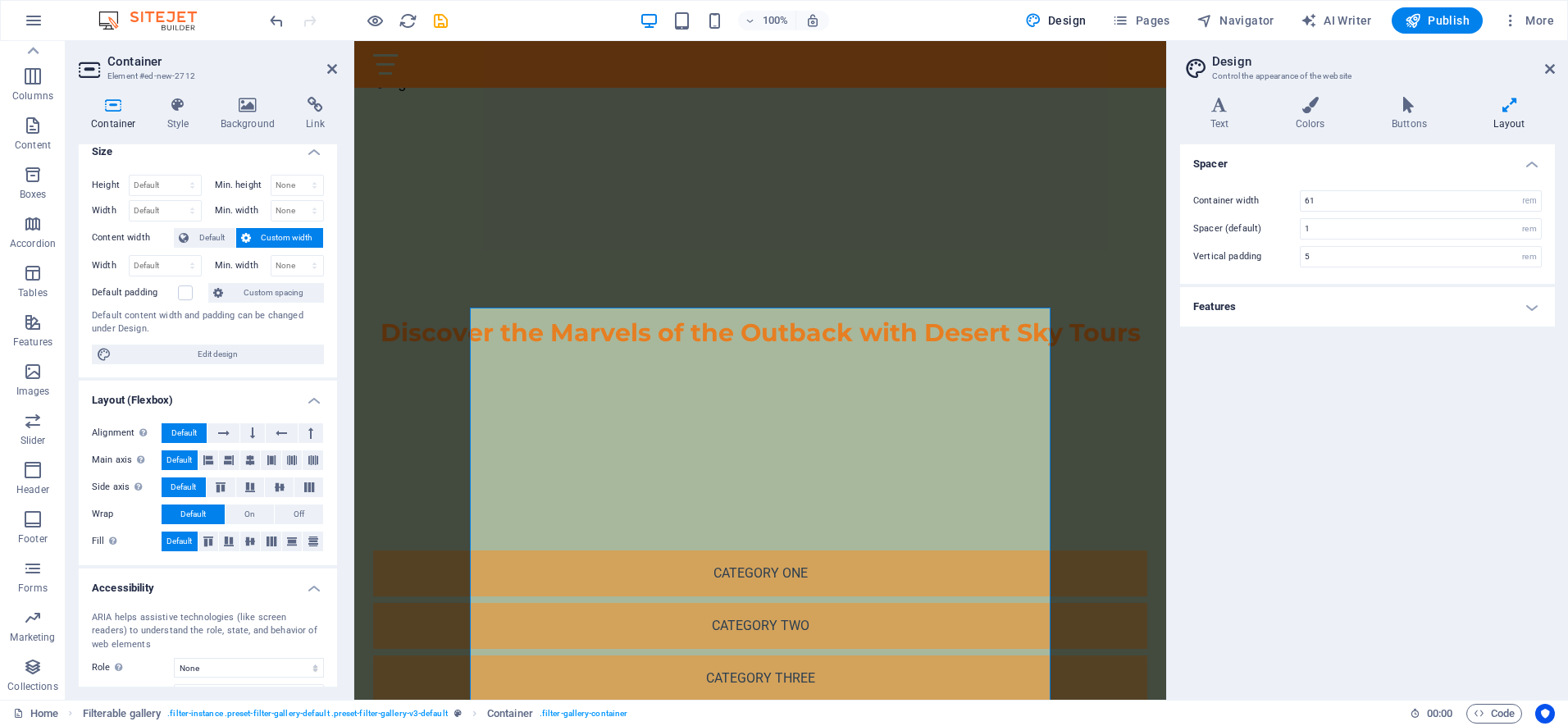
scroll to position [0, 0]
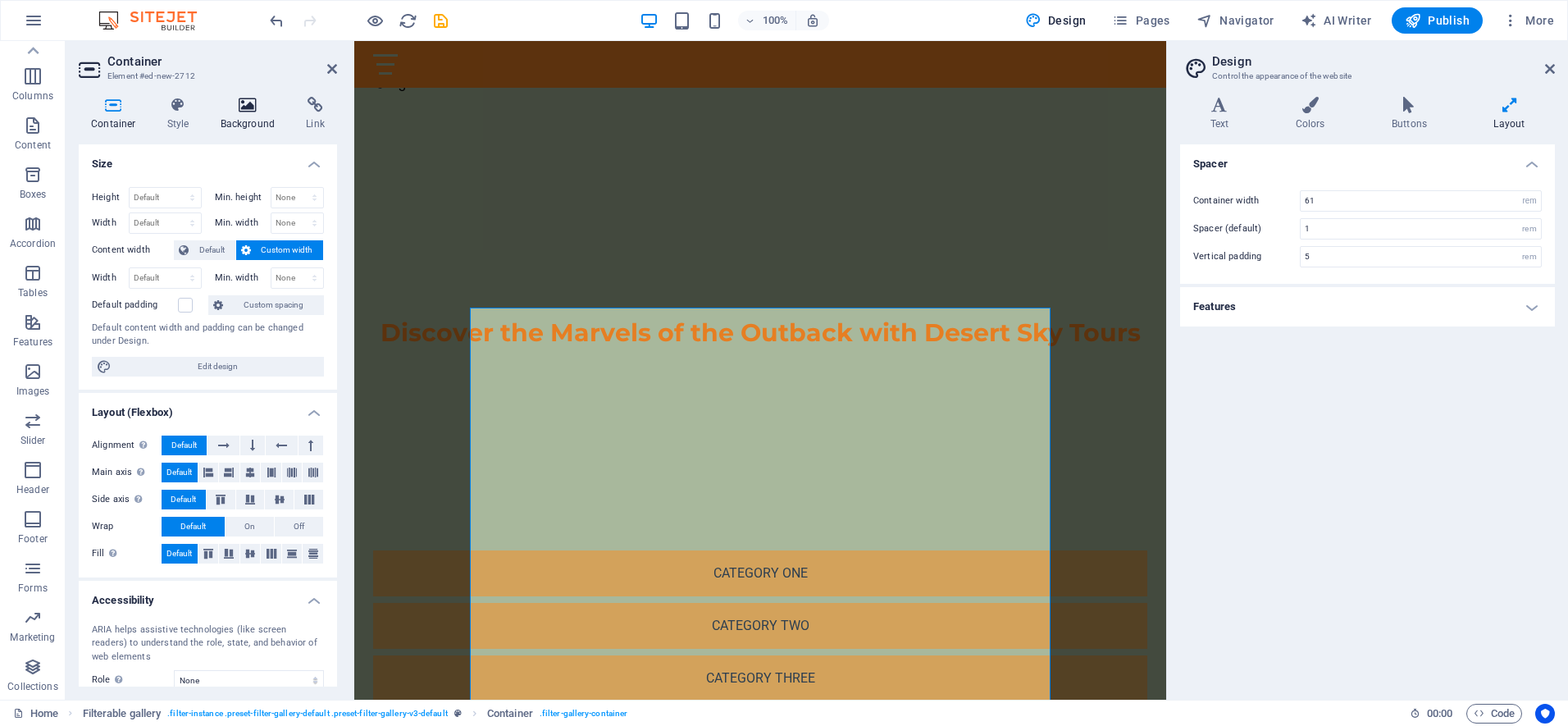
click at [243, 110] on icon at bounding box center [248, 105] width 80 height 16
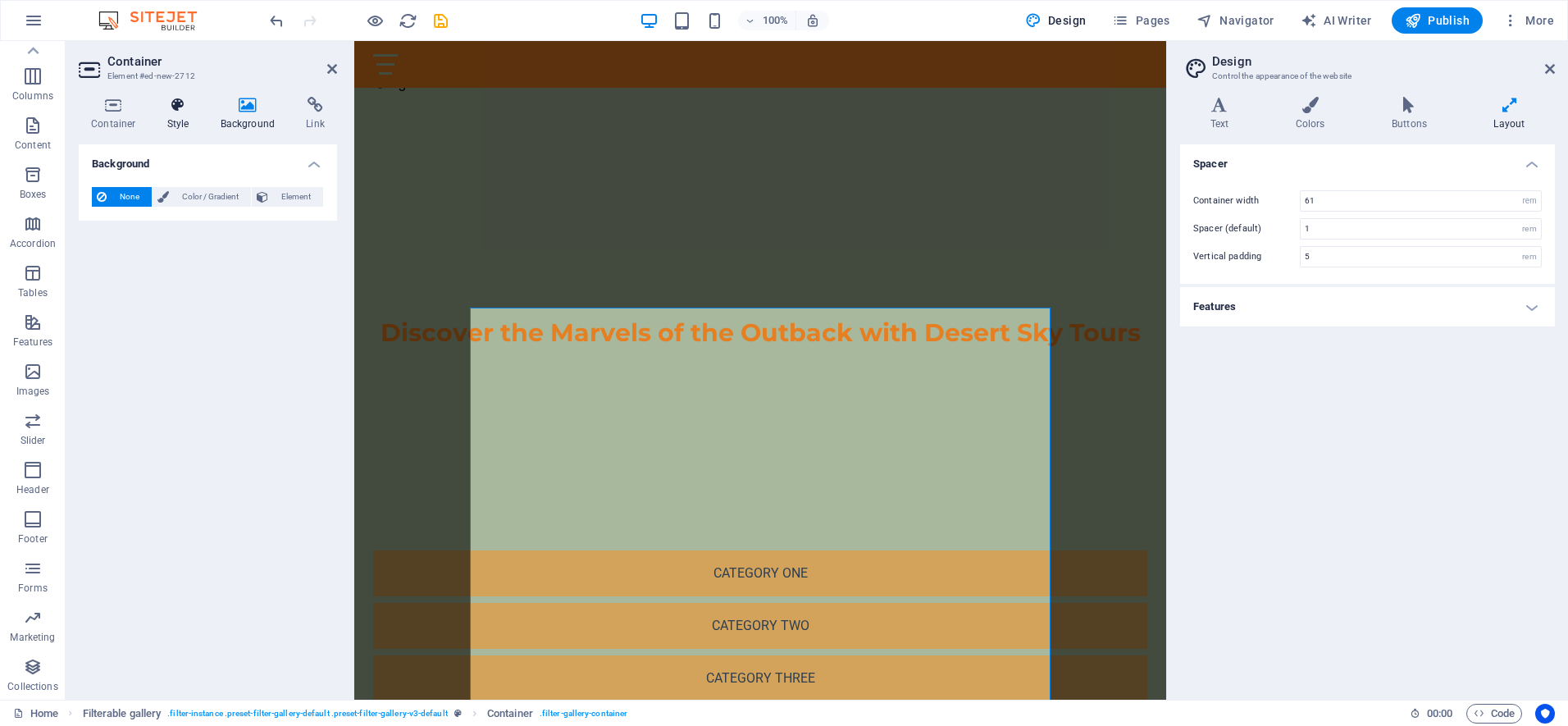
click at [173, 104] on icon at bounding box center [179, 105] width 47 height 16
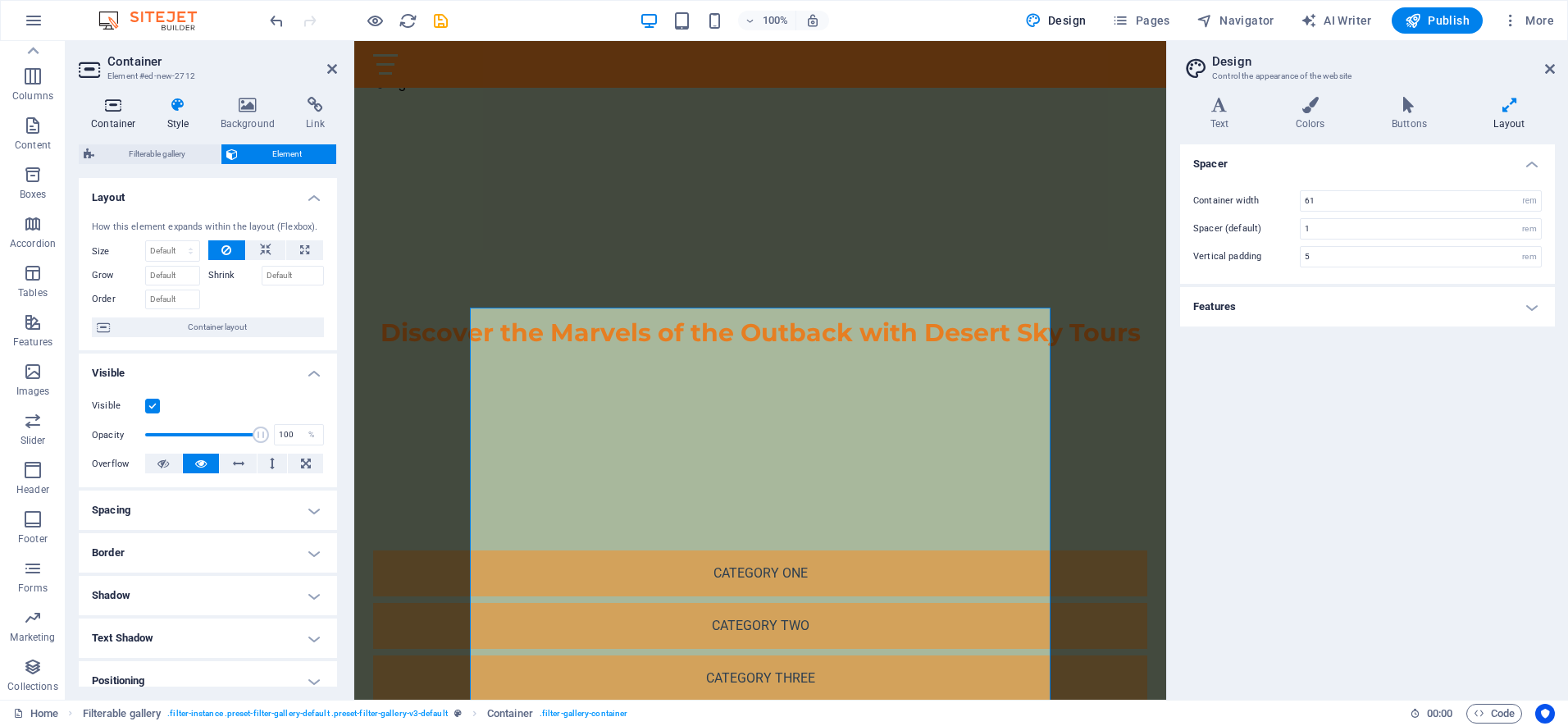
click at [107, 109] on icon at bounding box center [114, 105] width 69 height 16
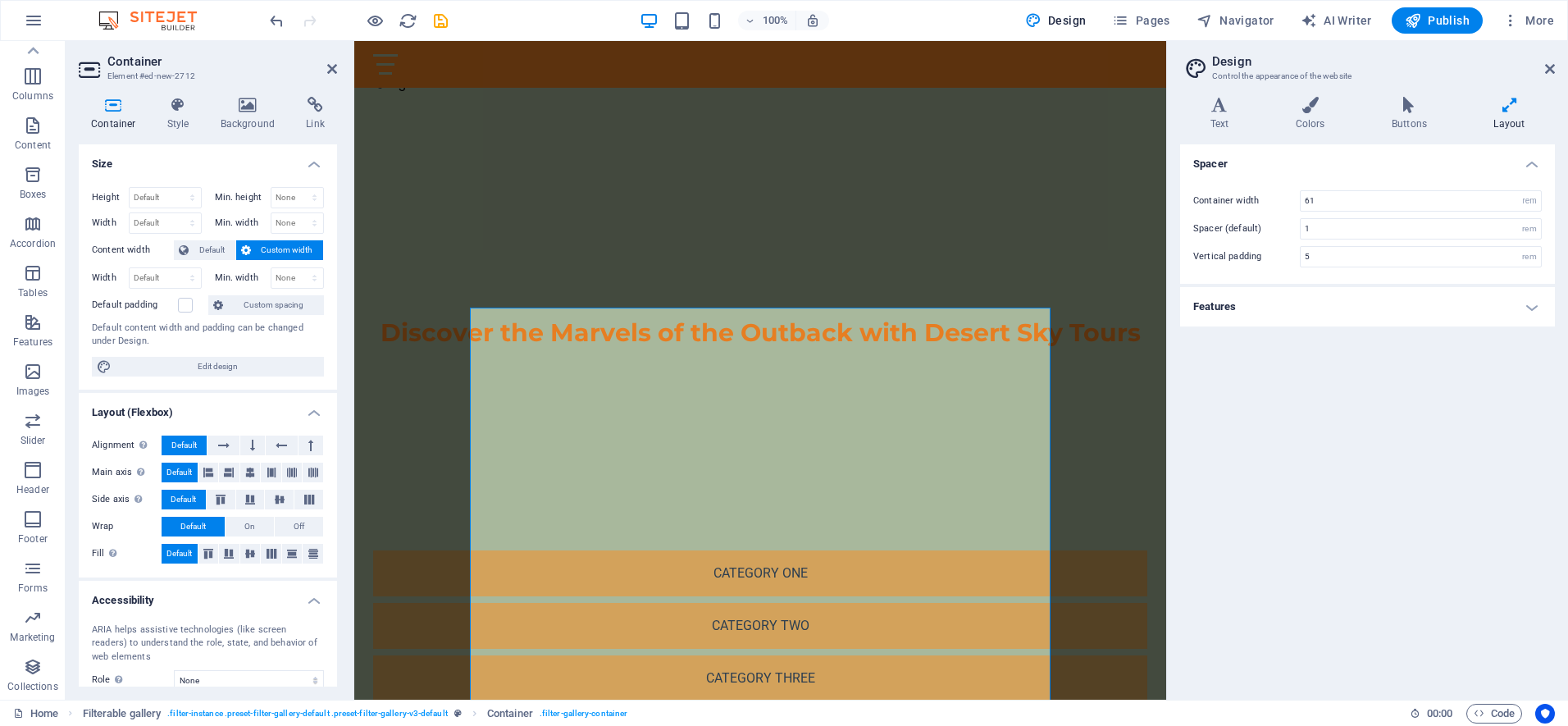
click at [120, 65] on h2 "Container" at bounding box center [222, 61] width 230 height 15
click at [89, 71] on icon at bounding box center [91, 69] width 24 height 26
click at [328, 68] on icon at bounding box center [331, 69] width 10 height 13
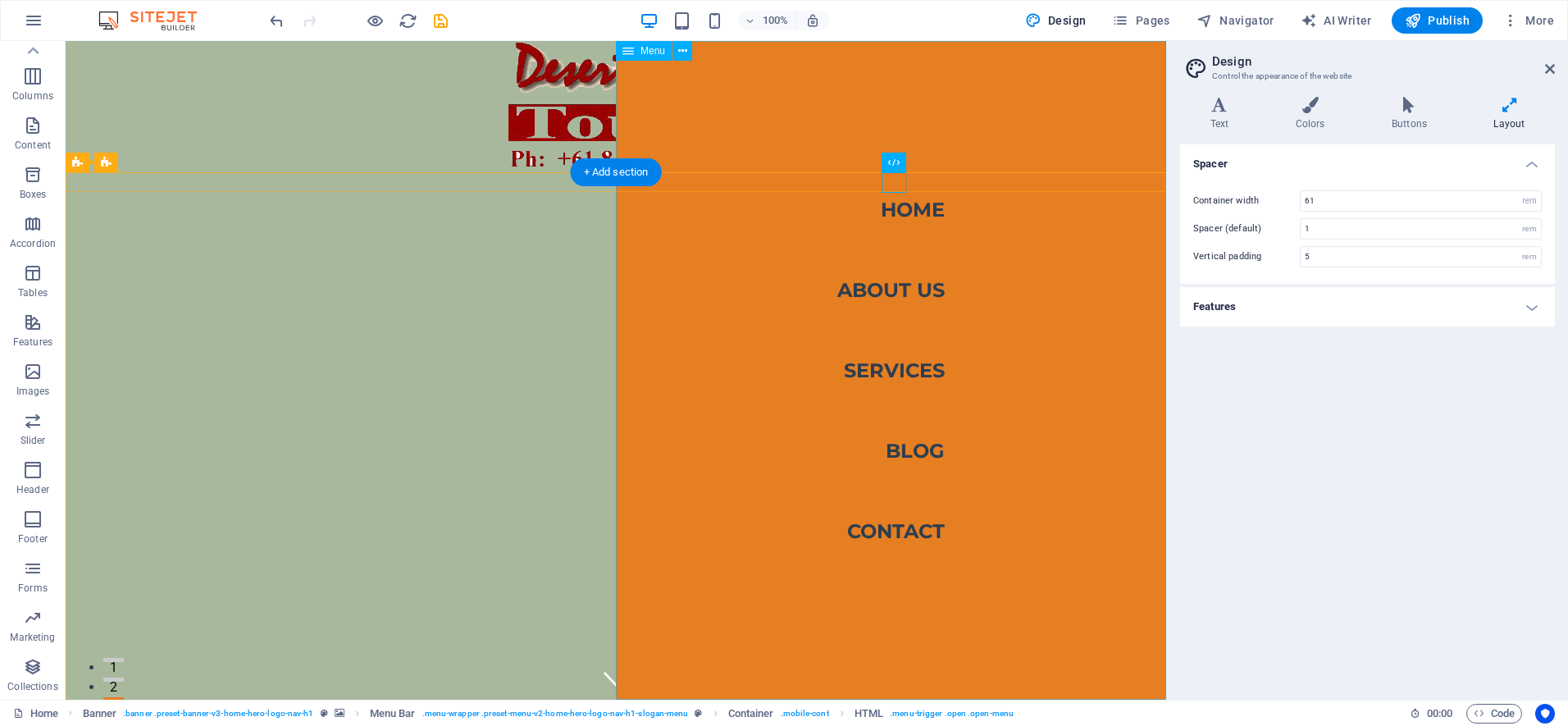
click at [913, 243] on nav "Home About Us Services Blog Contact" at bounding box center [891, 370] width 550 height 658
click at [908, 307] on nav "Home About Us Services Blog Contact" at bounding box center [891, 370] width 550 height 658
click at [909, 369] on nav "Home About Us Services Blog Contact" at bounding box center [891, 370] width 550 height 658
drag, startPoint x: 908, startPoint y: 429, endPoint x: 904, endPoint y: 460, distance: 31.3
click at [910, 432] on nav "Home About Us Services Blog Contact" at bounding box center [891, 370] width 550 height 658
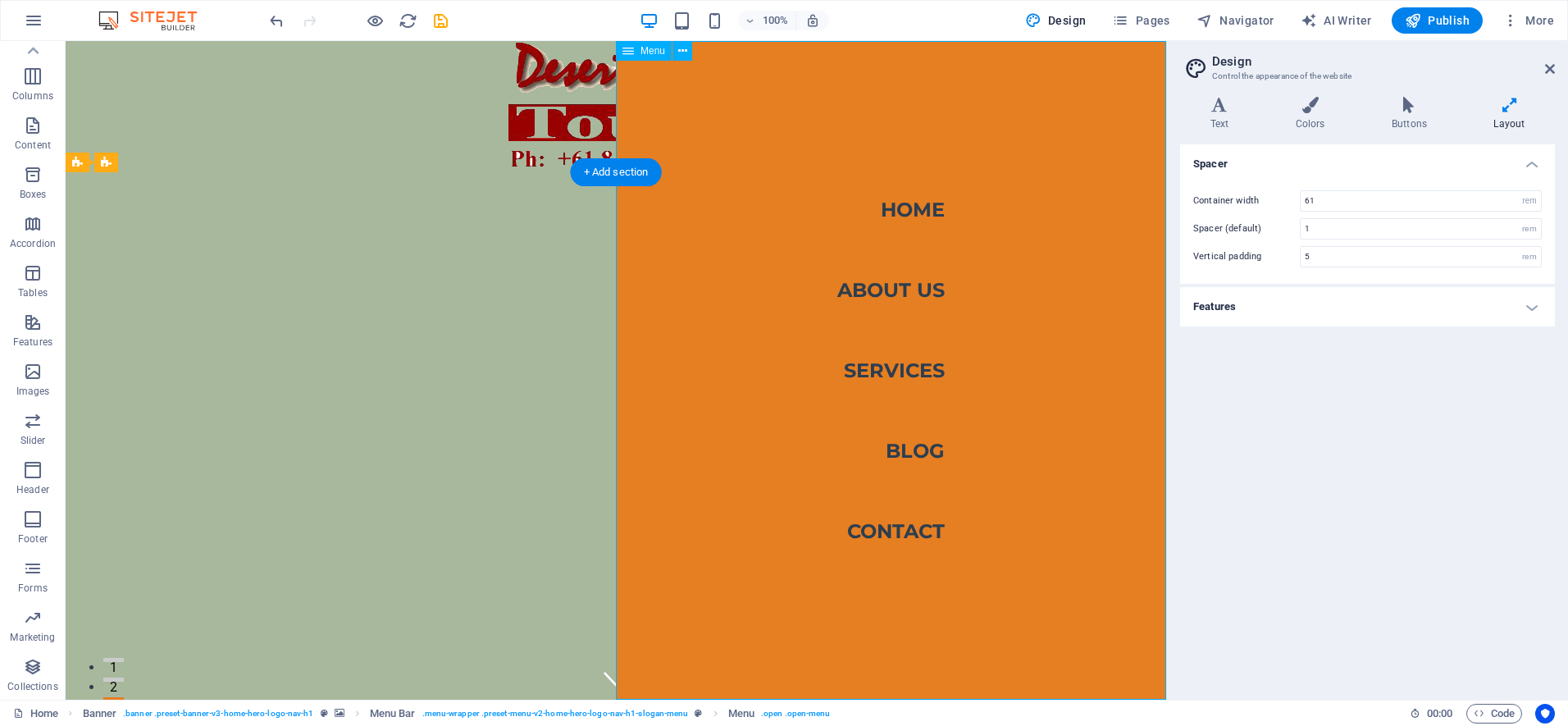
drag, startPoint x: 897, startPoint y: 482, endPoint x: 869, endPoint y: 448, distance: 44.0
click at [895, 474] on nav "Home About Us Services Blog Contact" at bounding box center [891, 370] width 550 height 658
click at [445, 133] on div at bounding box center [616, 106] width 1101 height 131
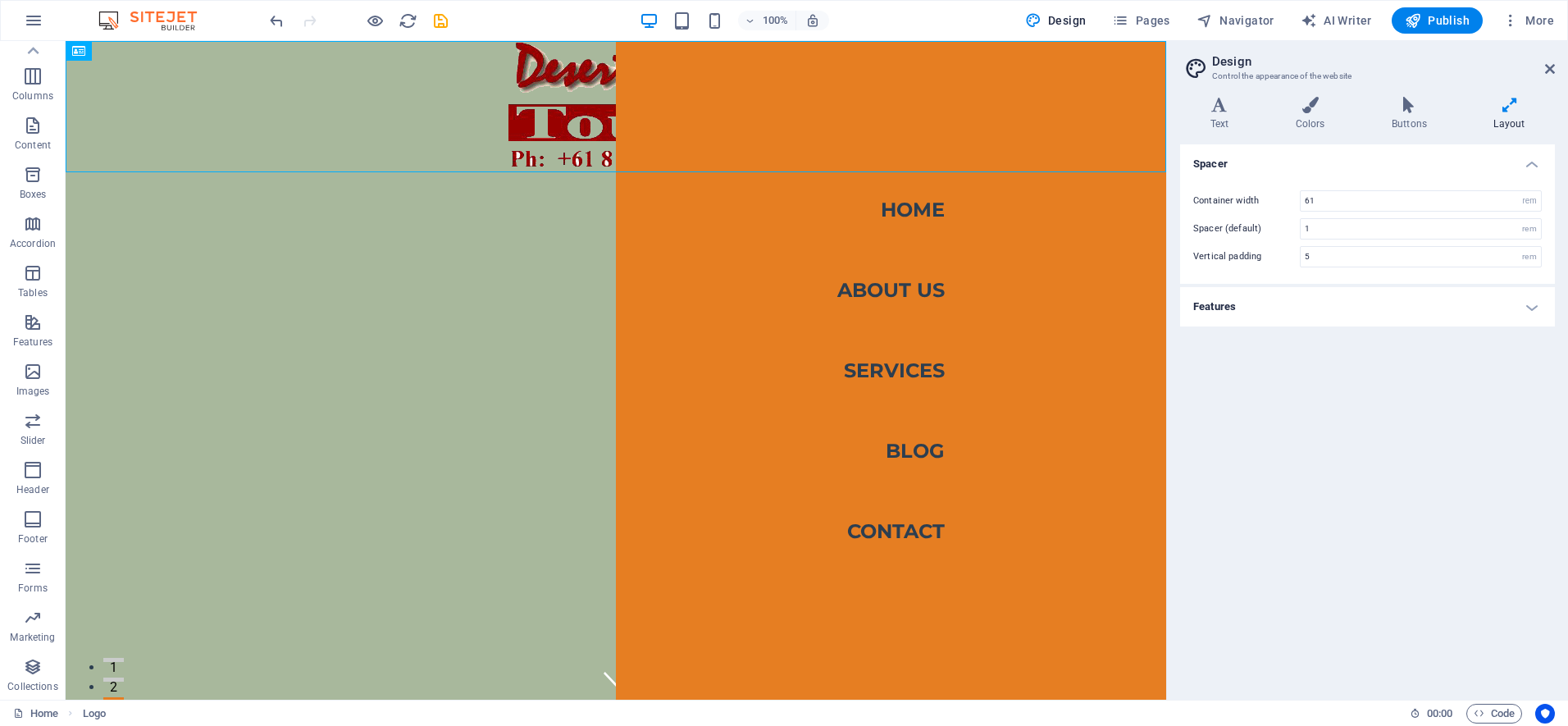
click at [1414, 389] on div "Spacer Container width 61 rem px Spacer (default) 1 rem Vertical padding 5 rem …" at bounding box center [1367, 415] width 375 height 542
click at [307, 109] on div at bounding box center [616, 106] width 1101 height 131
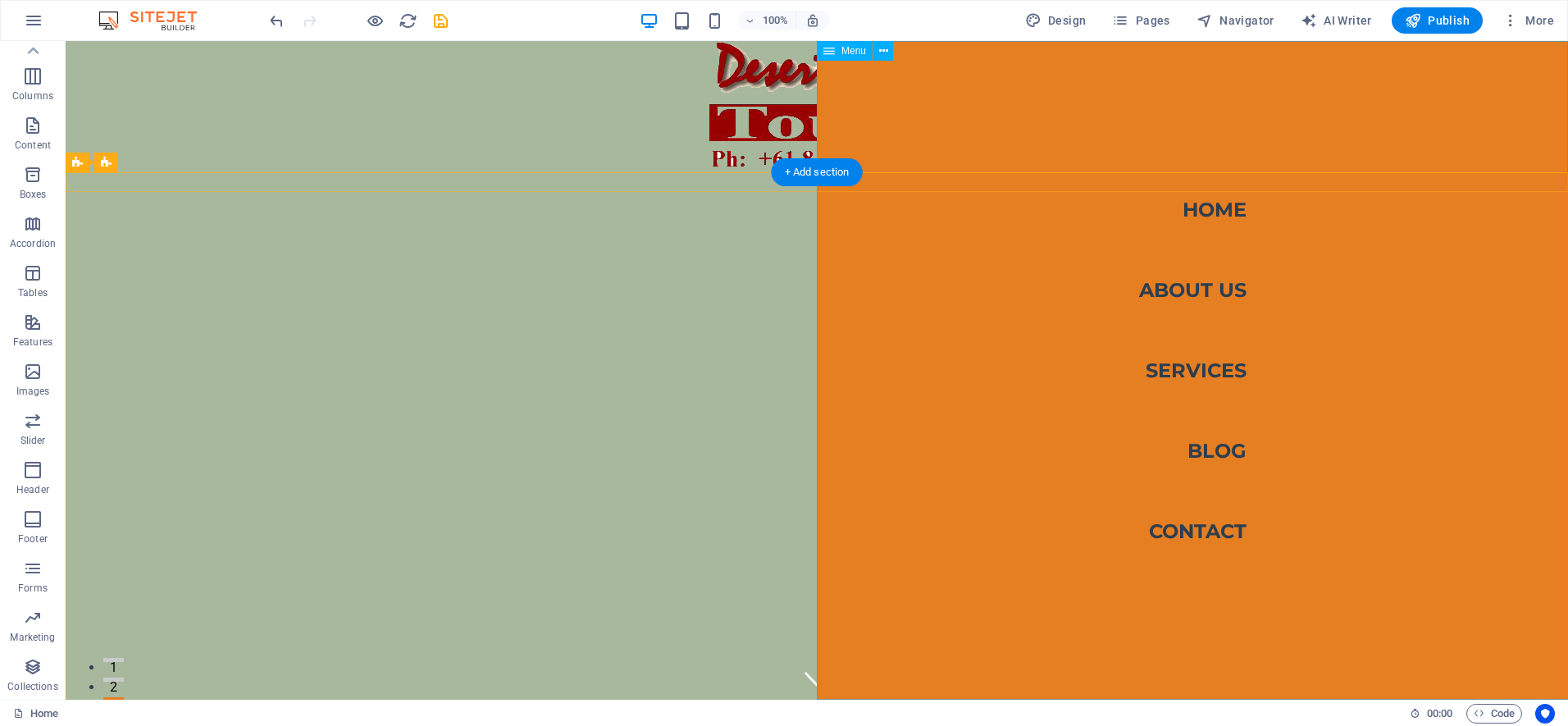
drag, startPoint x: 1256, startPoint y: 278, endPoint x: 1348, endPoint y: 232, distance: 102.9
click at [1285, 261] on nav "Home About Us Services Blog Contact" at bounding box center [1192, 370] width 751 height 658
click at [1519, 57] on nav "Home About Us Services Blog Contact" at bounding box center [1192, 370] width 751 height 658
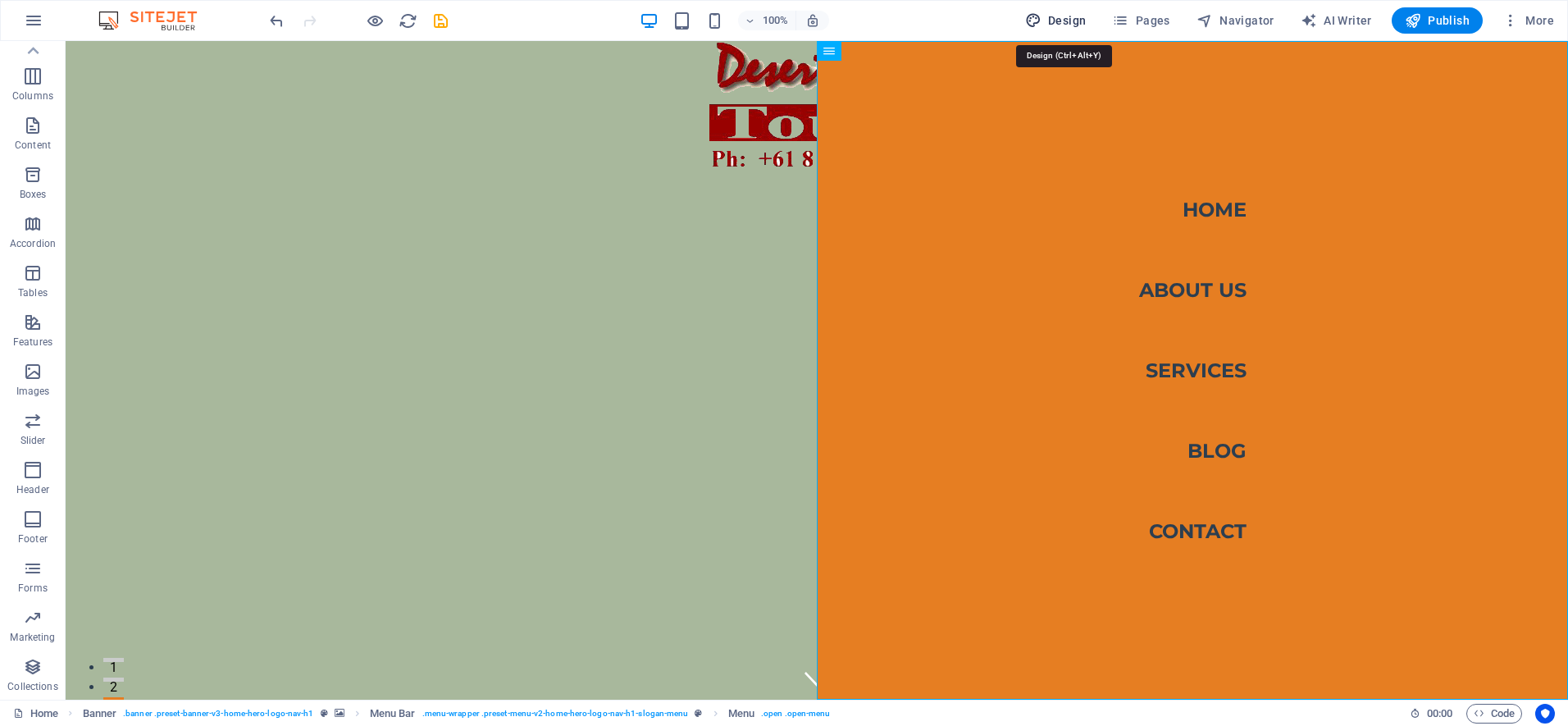
click at [1069, 21] on span "Design" at bounding box center [1055, 20] width 62 height 16
select select "rem"
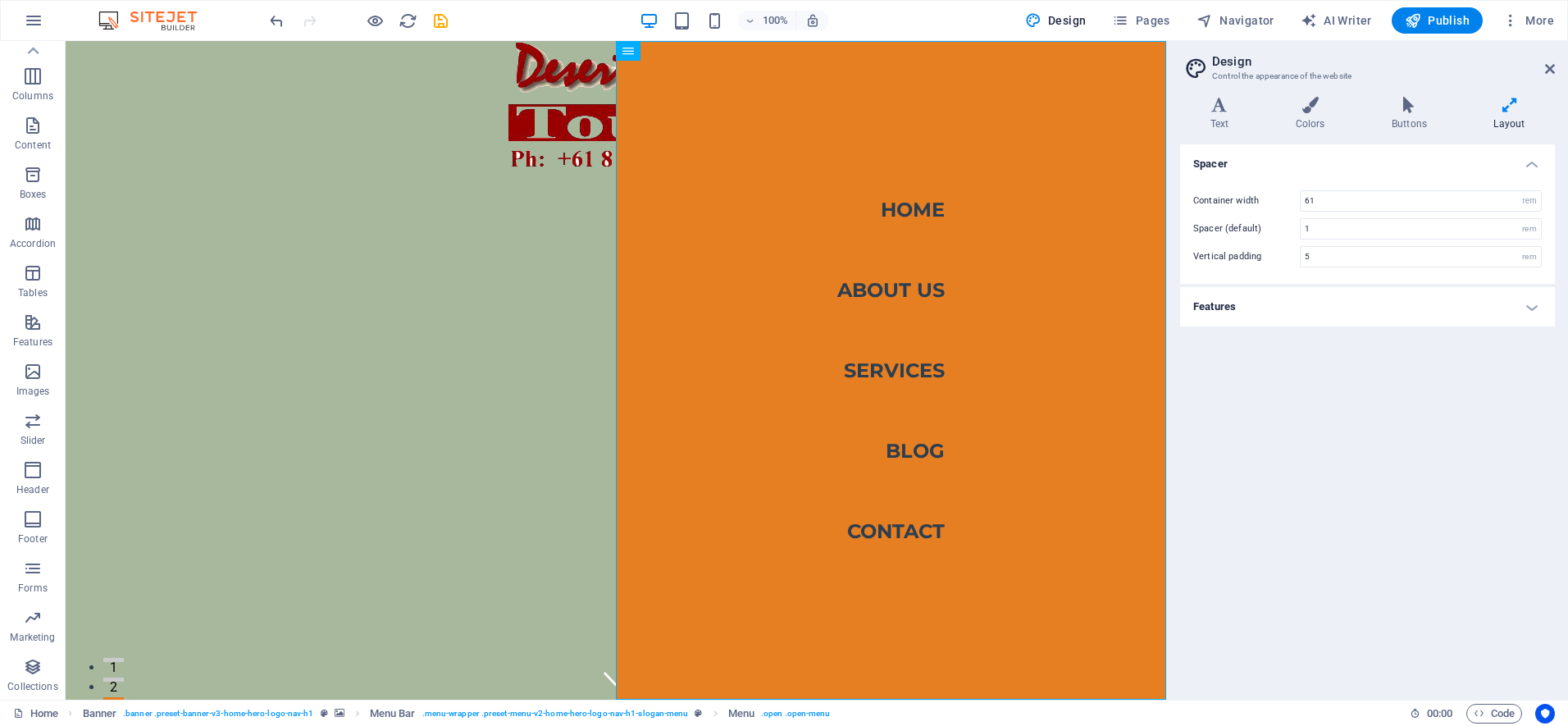
click at [1356, 338] on div "Spacer Container width 61 rem px Spacer (default) 1 rem Vertical padding 5 rem …" at bounding box center [1367, 415] width 375 height 542
click at [974, 177] on nav "Home About Us Services Blog Contact" at bounding box center [891, 370] width 550 height 658
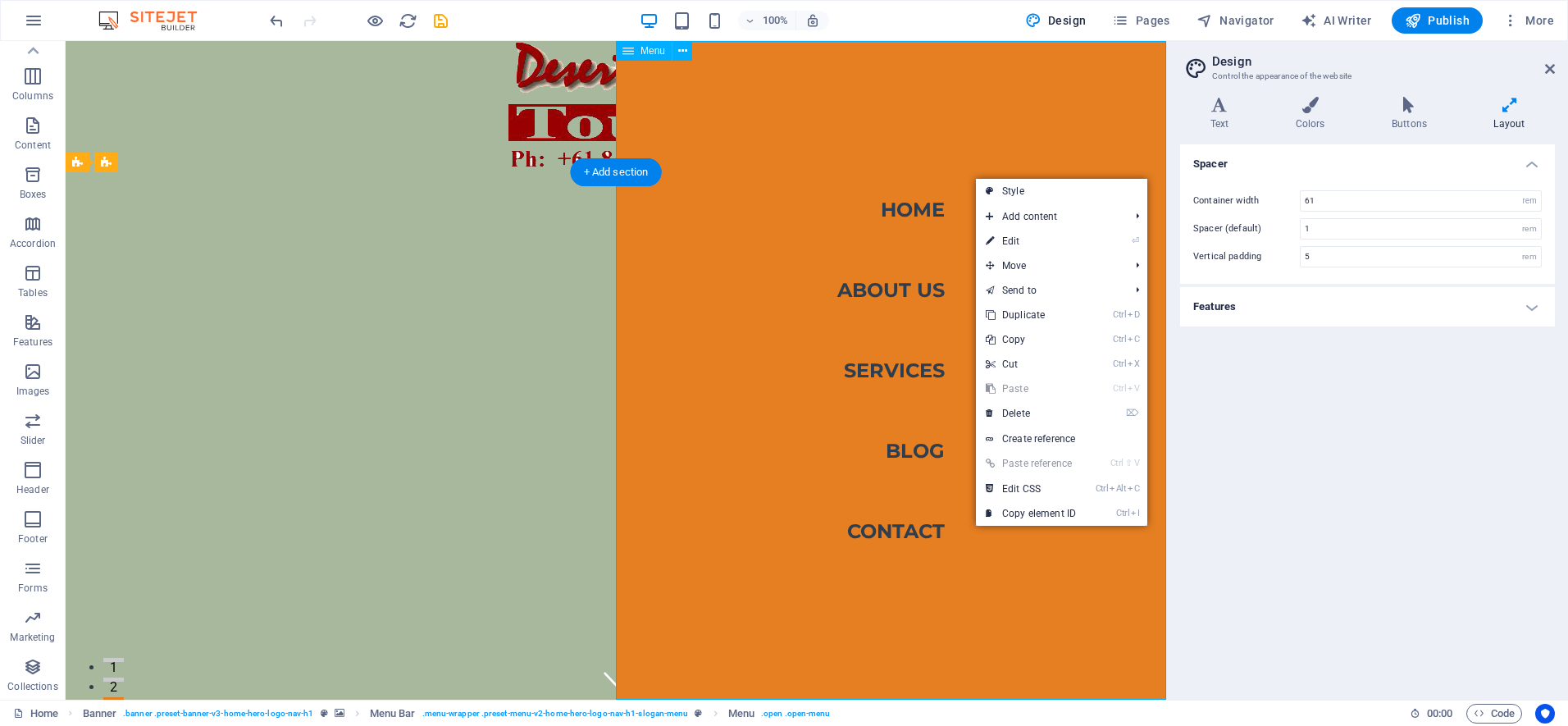
click at [881, 115] on nav "Home About Us Services Blog Contact" at bounding box center [891, 370] width 550 height 658
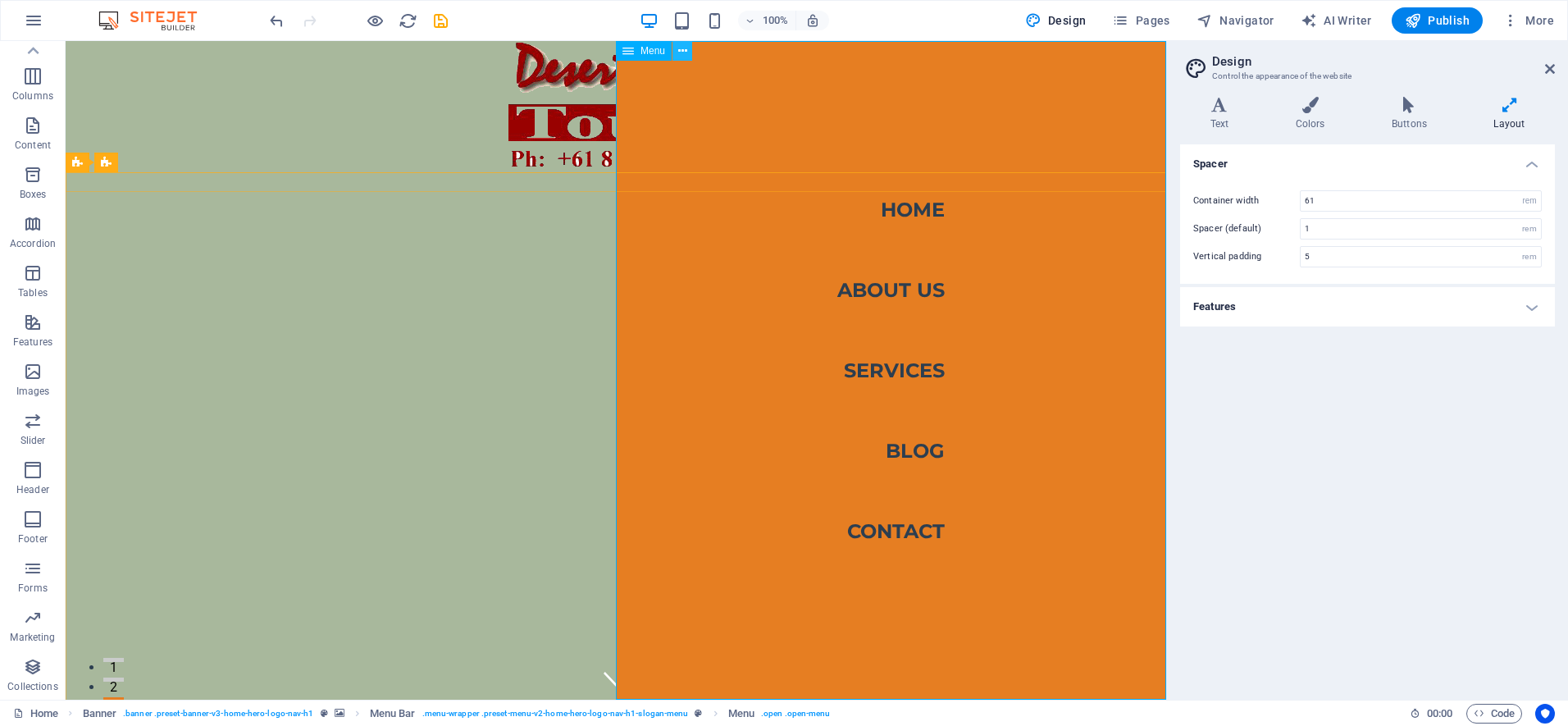
click at [678, 49] on icon at bounding box center [683, 51] width 9 height 17
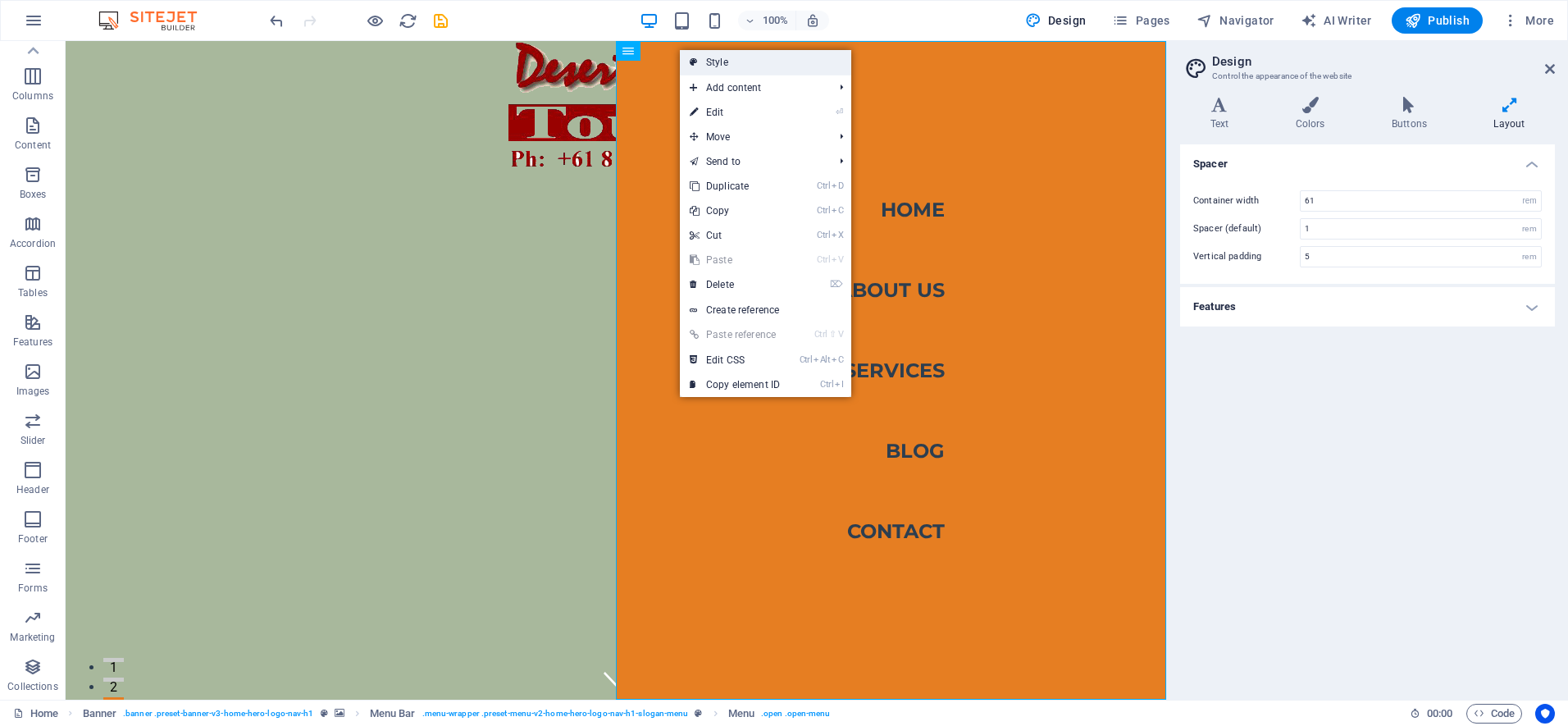
click at [732, 62] on link "Style" at bounding box center [766, 62] width 172 height 24
select select "rem"
select select "preset-menu-v2-home-hero-logo-nav-h1-slogan-menu"
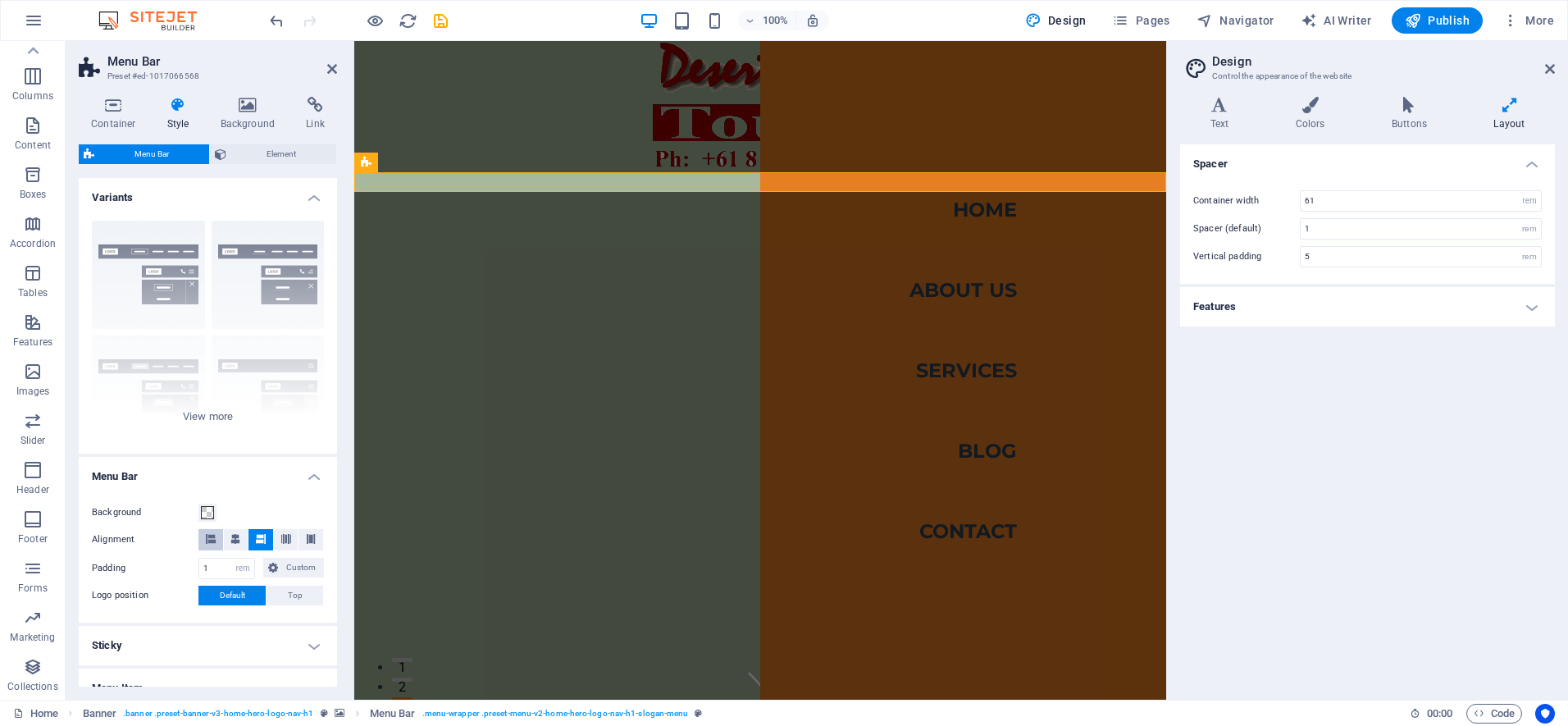
click at [212, 540] on icon at bounding box center [210, 538] width 10 height 10
click at [203, 417] on div "Border Centered Default Fixed Loki Trigger Wide XXL" at bounding box center [208, 330] width 258 height 246
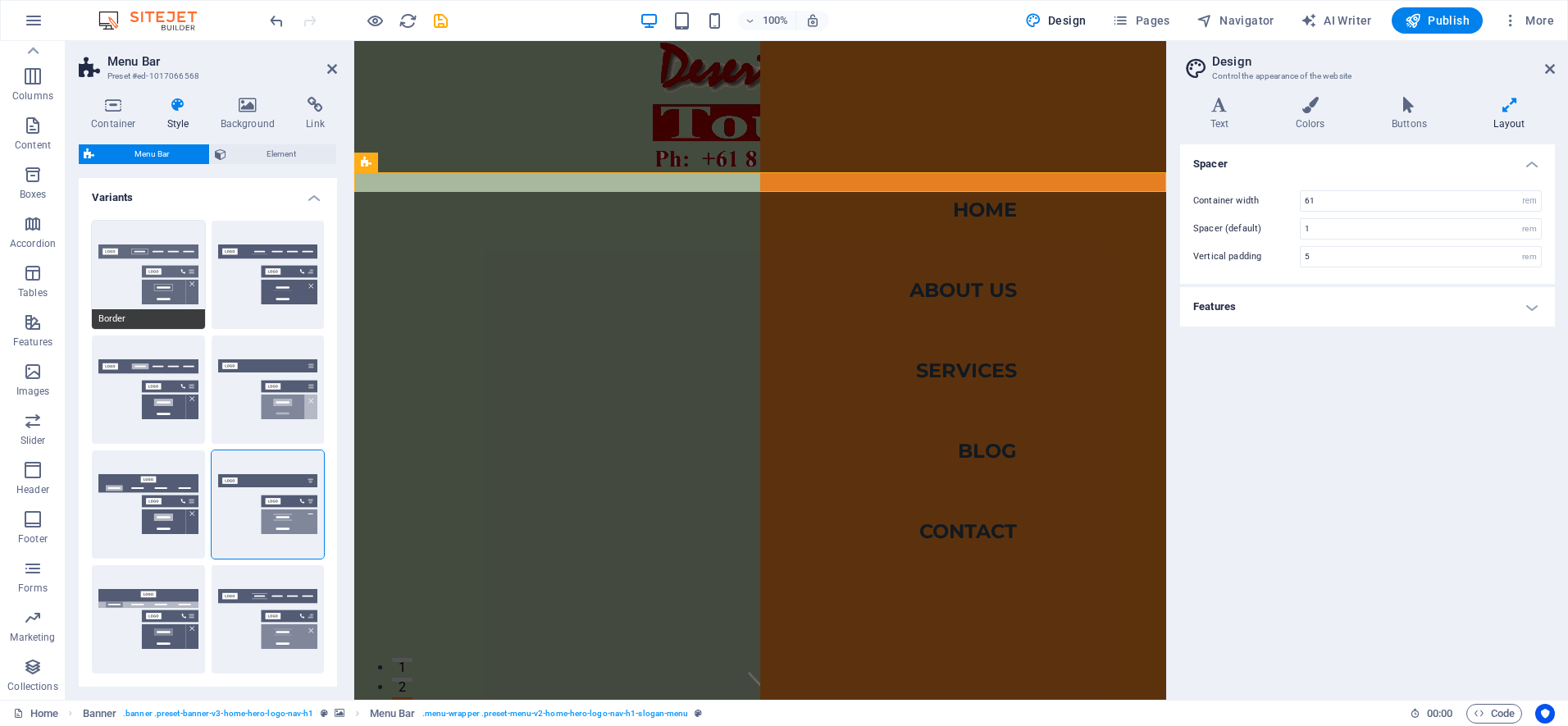
click at [161, 266] on button "Border" at bounding box center [148, 274] width 113 height 108
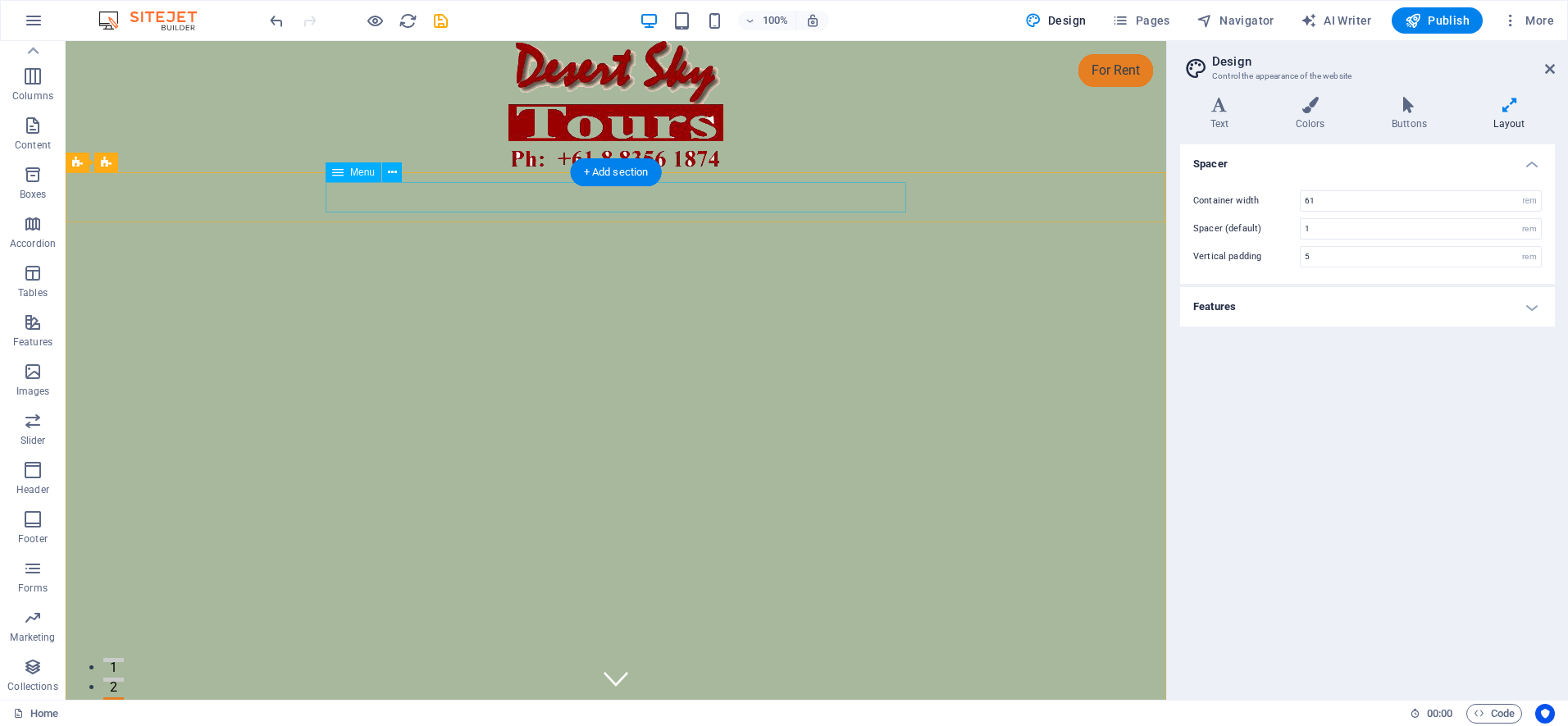
select select
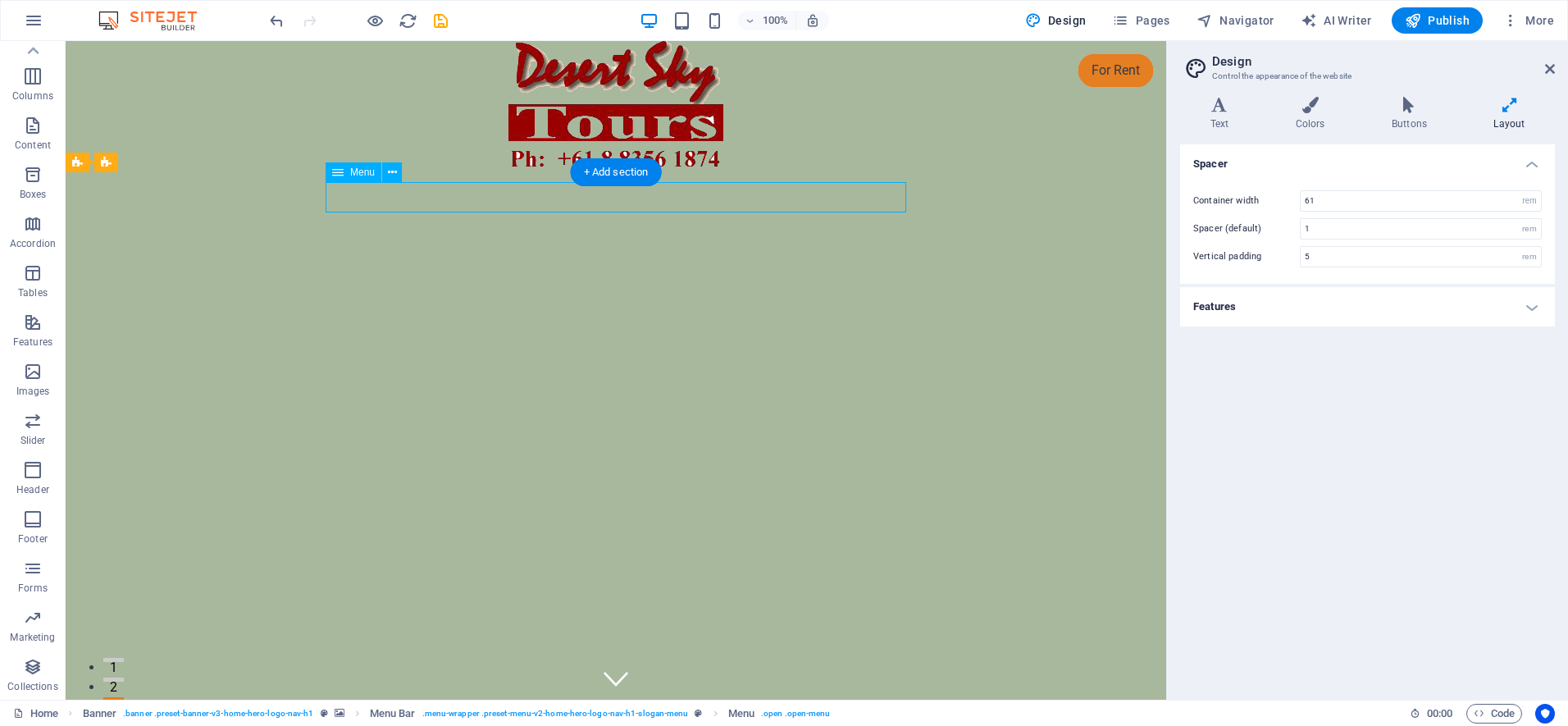
select select
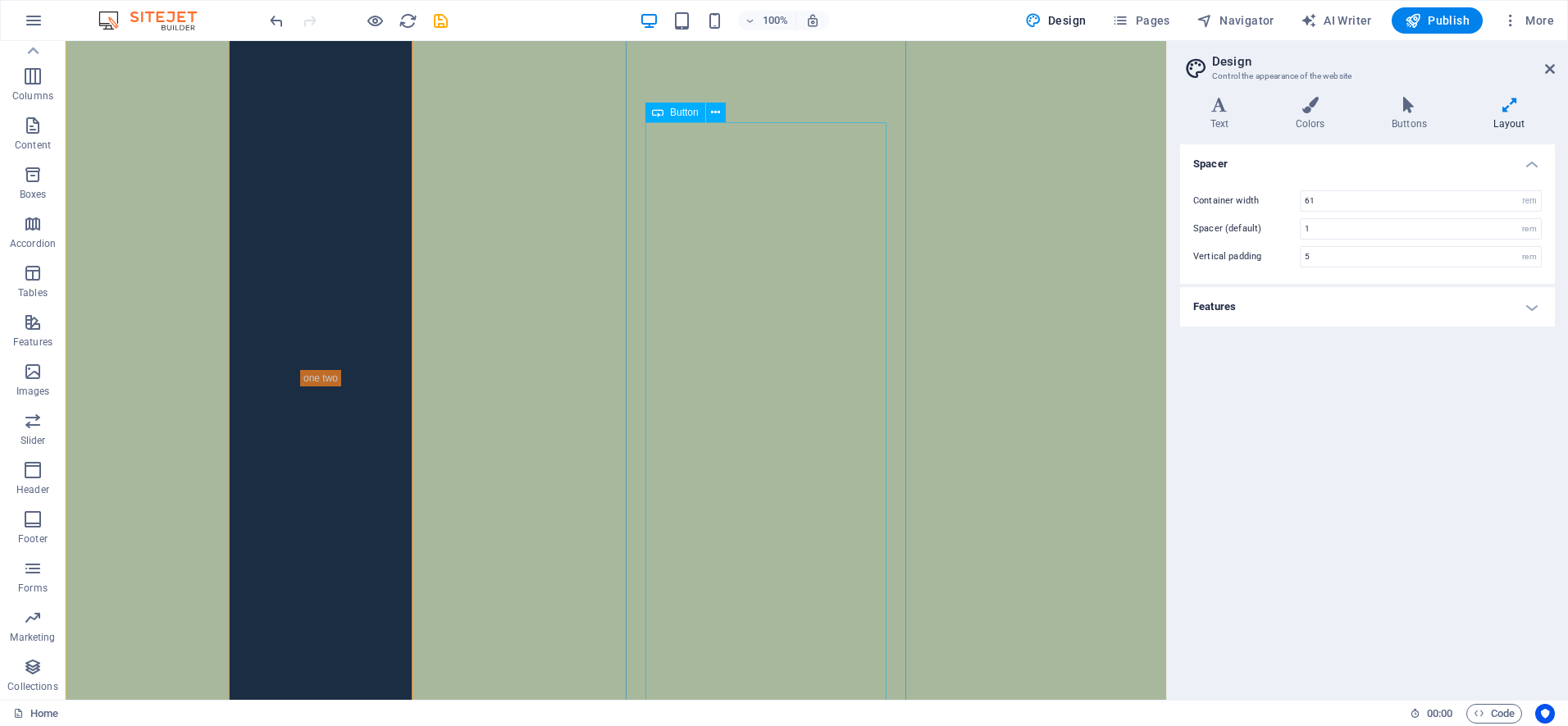
scroll to position [1447, 0]
click at [713, 111] on icon at bounding box center [715, 113] width 9 height 17
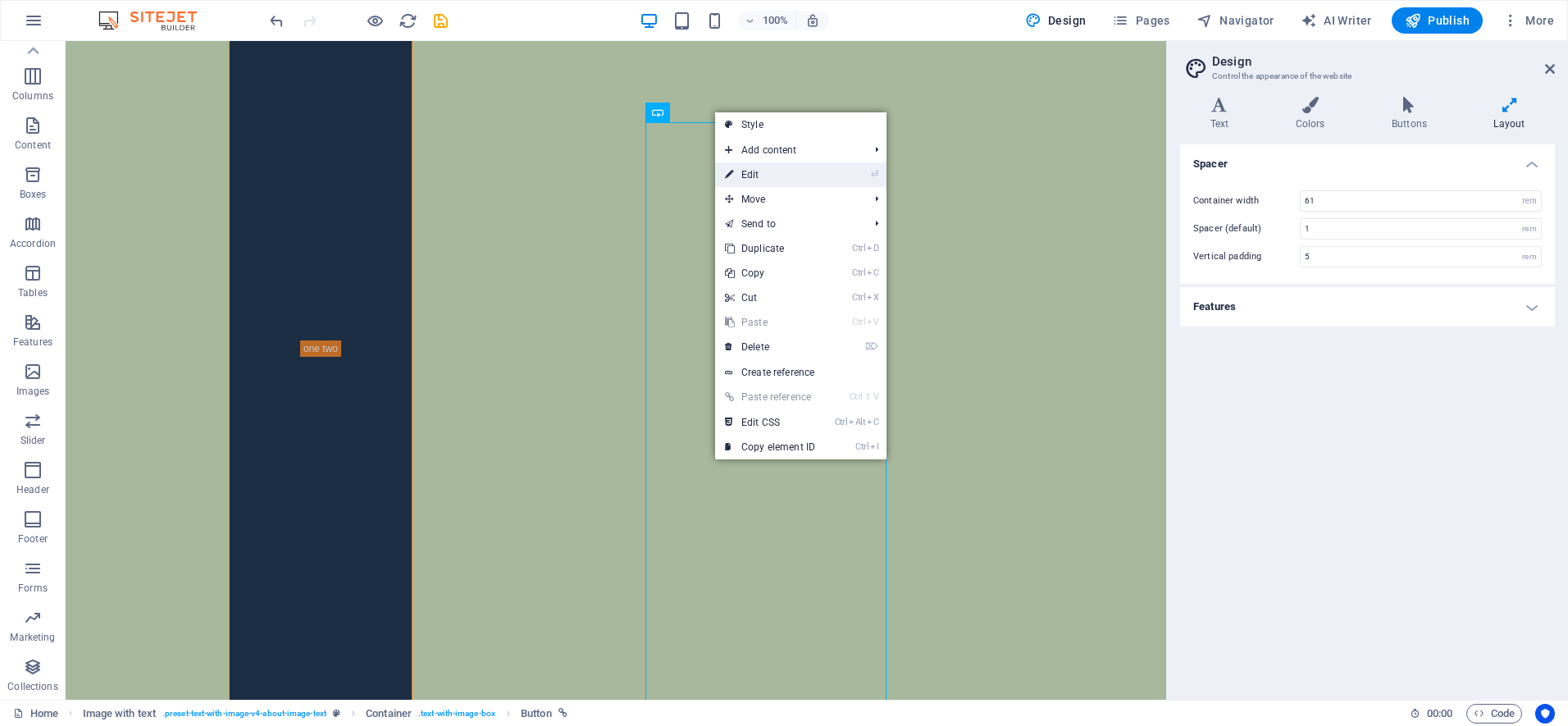
click at [739, 173] on link "⏎ Edit" at bounding box center [769, 174] width 110 height 24
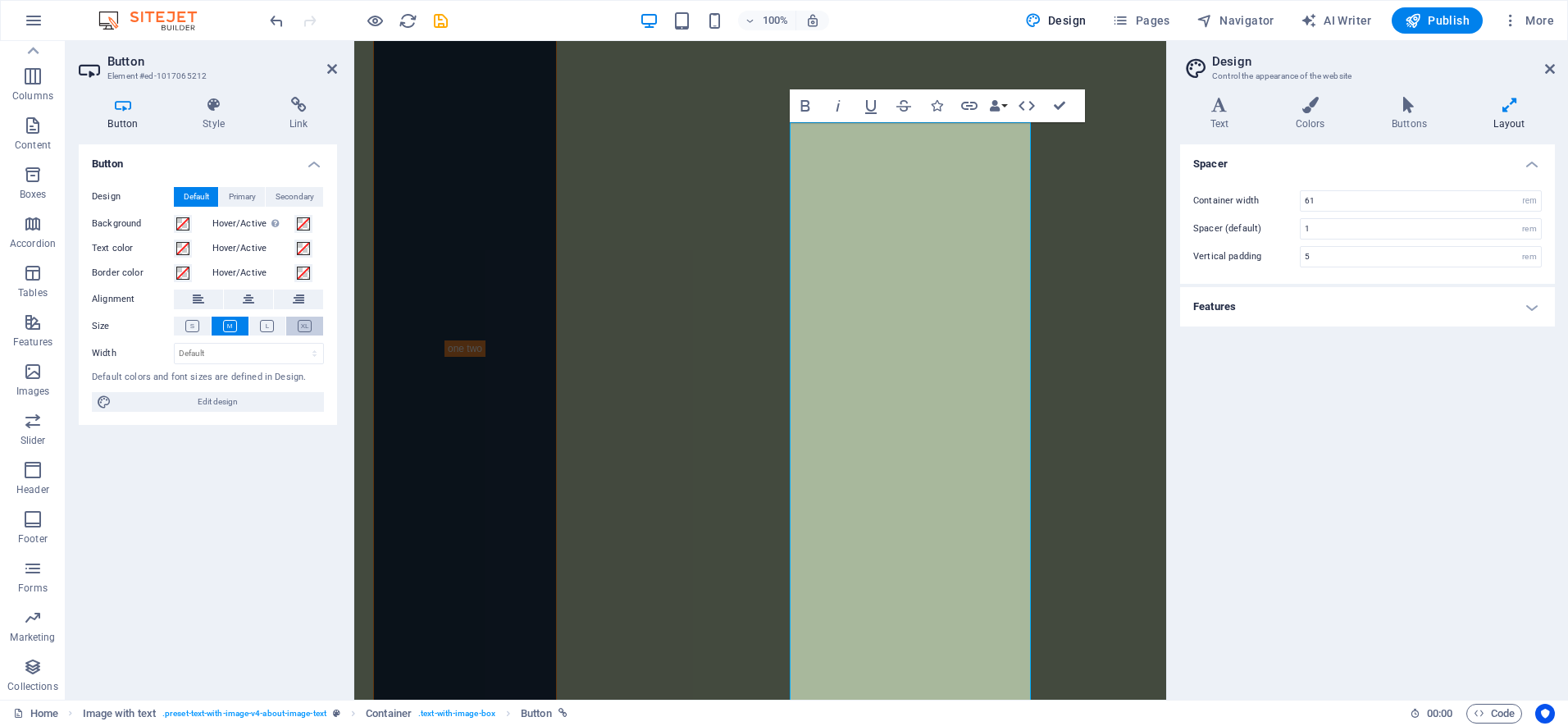
click at [309, 326] on icon at bounding box center [304, 326] width 14 height 12
click at [185, 324] on button at bounding box center [192, 326] width 37 height 19
click at [211, 107] on icon at bounding box center [213, 105] width 81 height 16
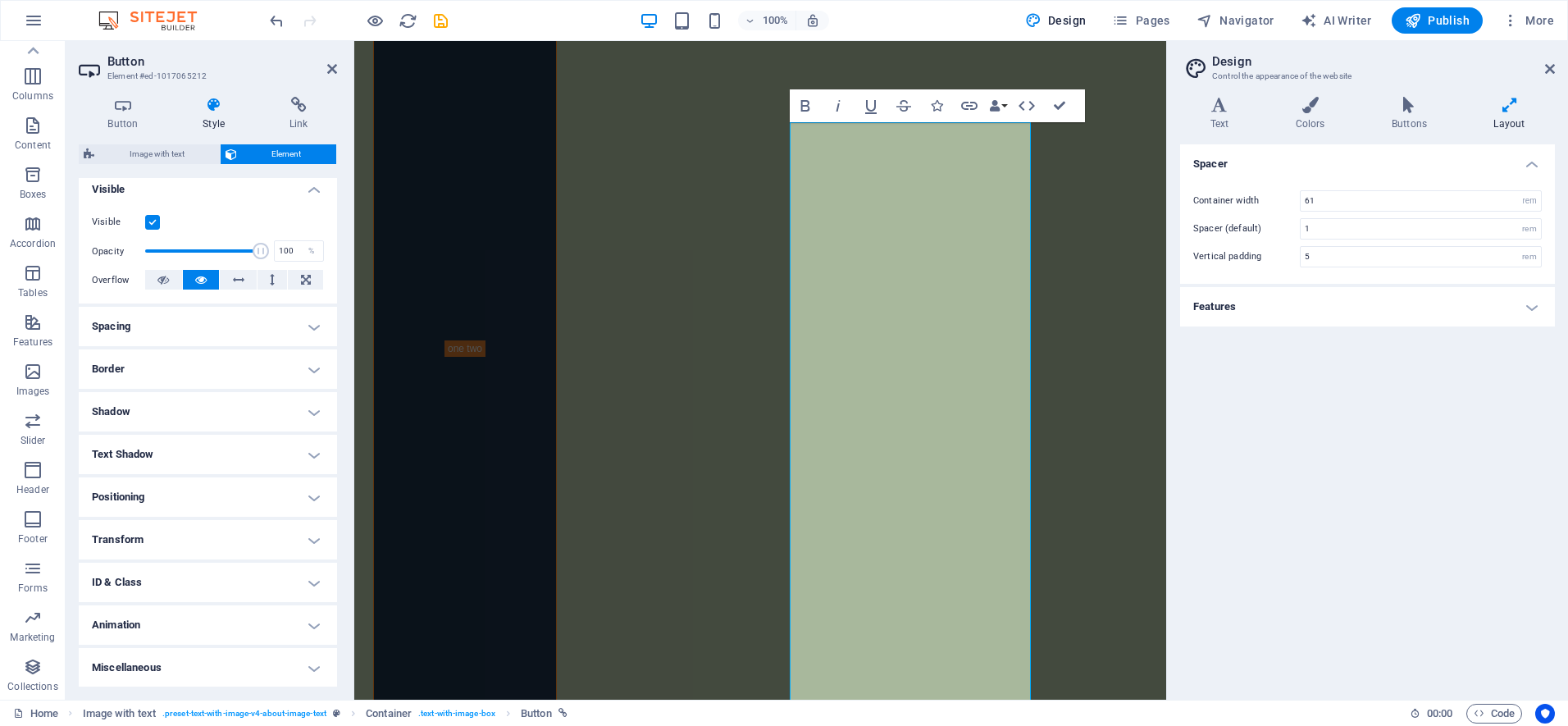
scroll to position [185, 0]
click at [213, 104] on icon at bounding box center [213, 105] width 81 height 16
click at [316, 325] on h4 "Spacing" at bounding box center [208, 325] width 258 height 39
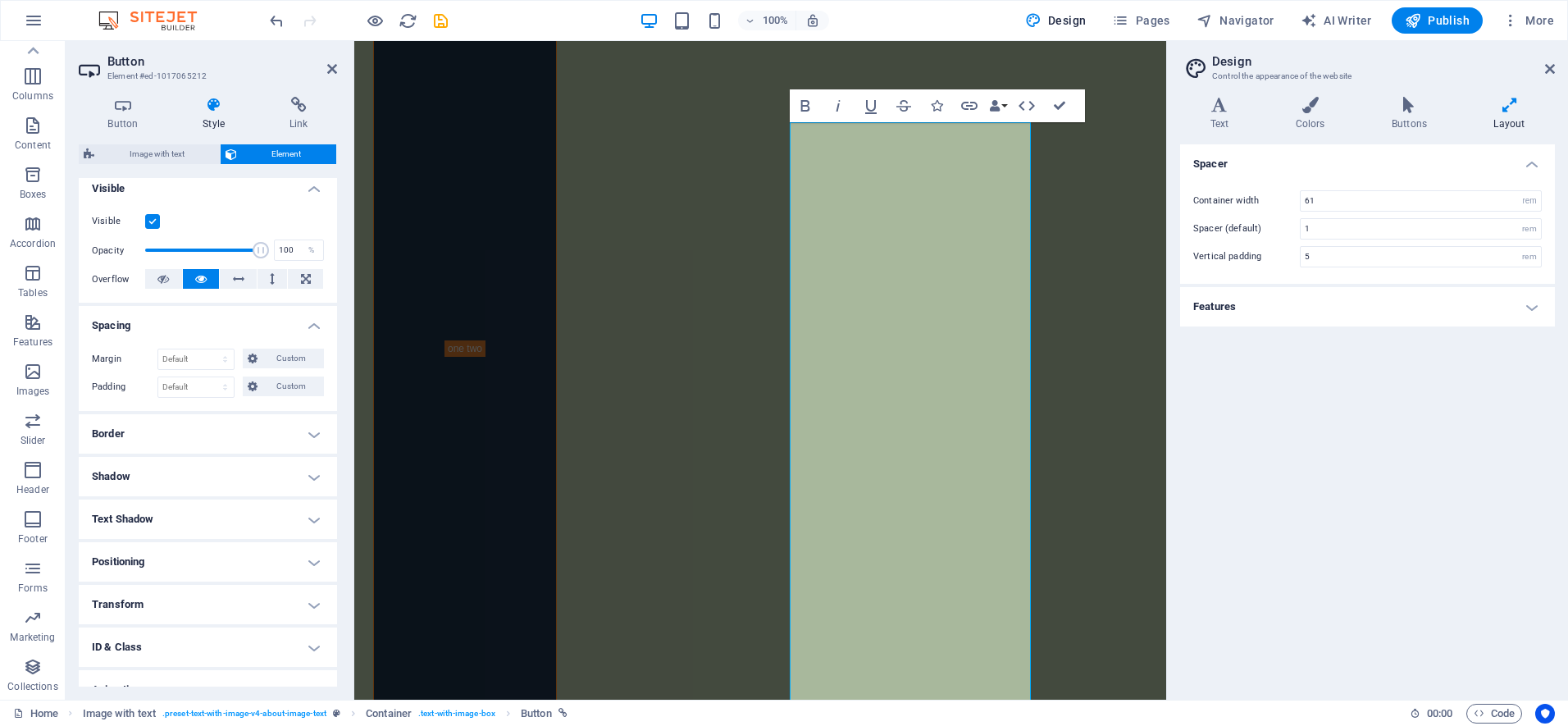
click at [316, 325] on h4 "Spacing" at bounding box center [208, 321] width 258 height 29
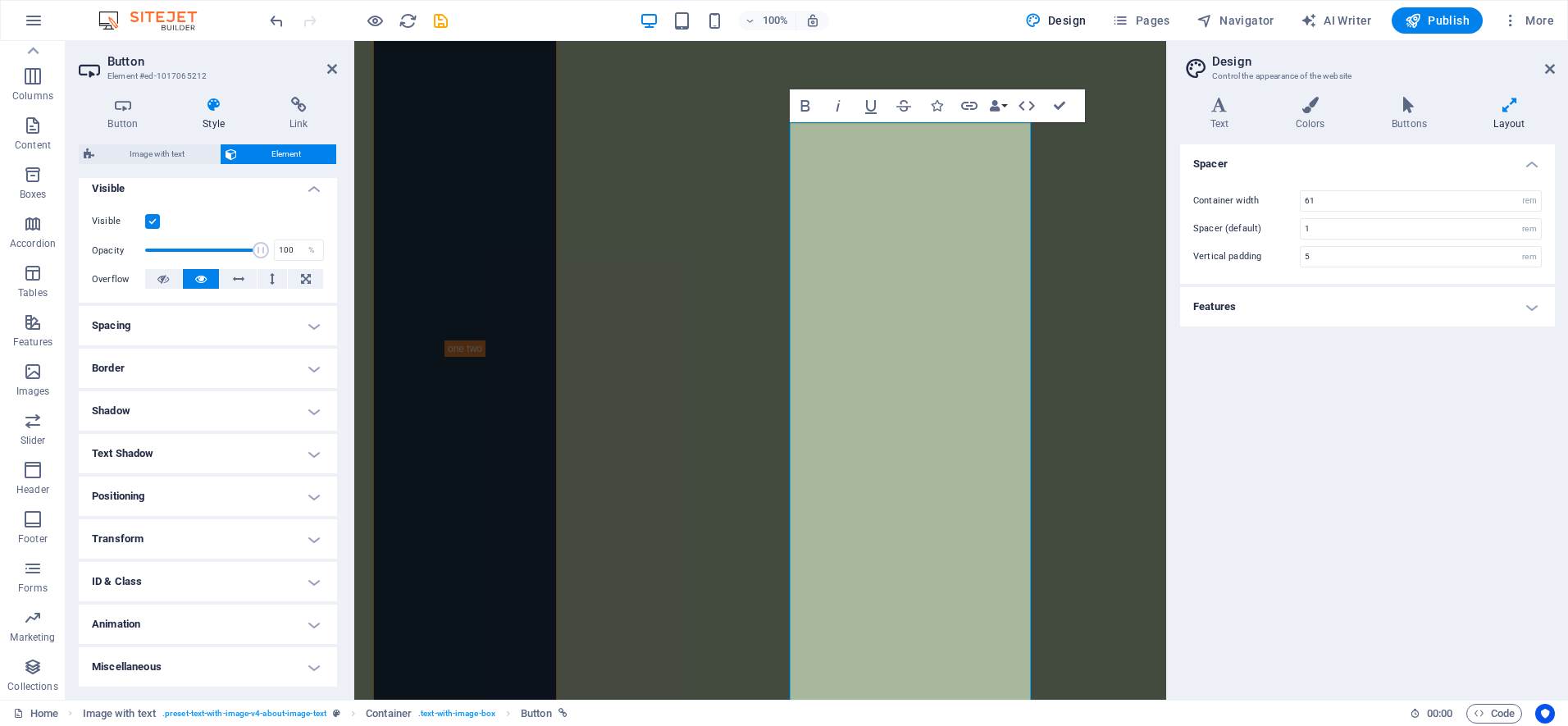
click at [317, 494] on h4 "Positioning" at bounding box center [208, 495] width 258 height 39
click at [317, 494] on h4 "Positioning" at bounding box center [208, 491] width 258 height 29
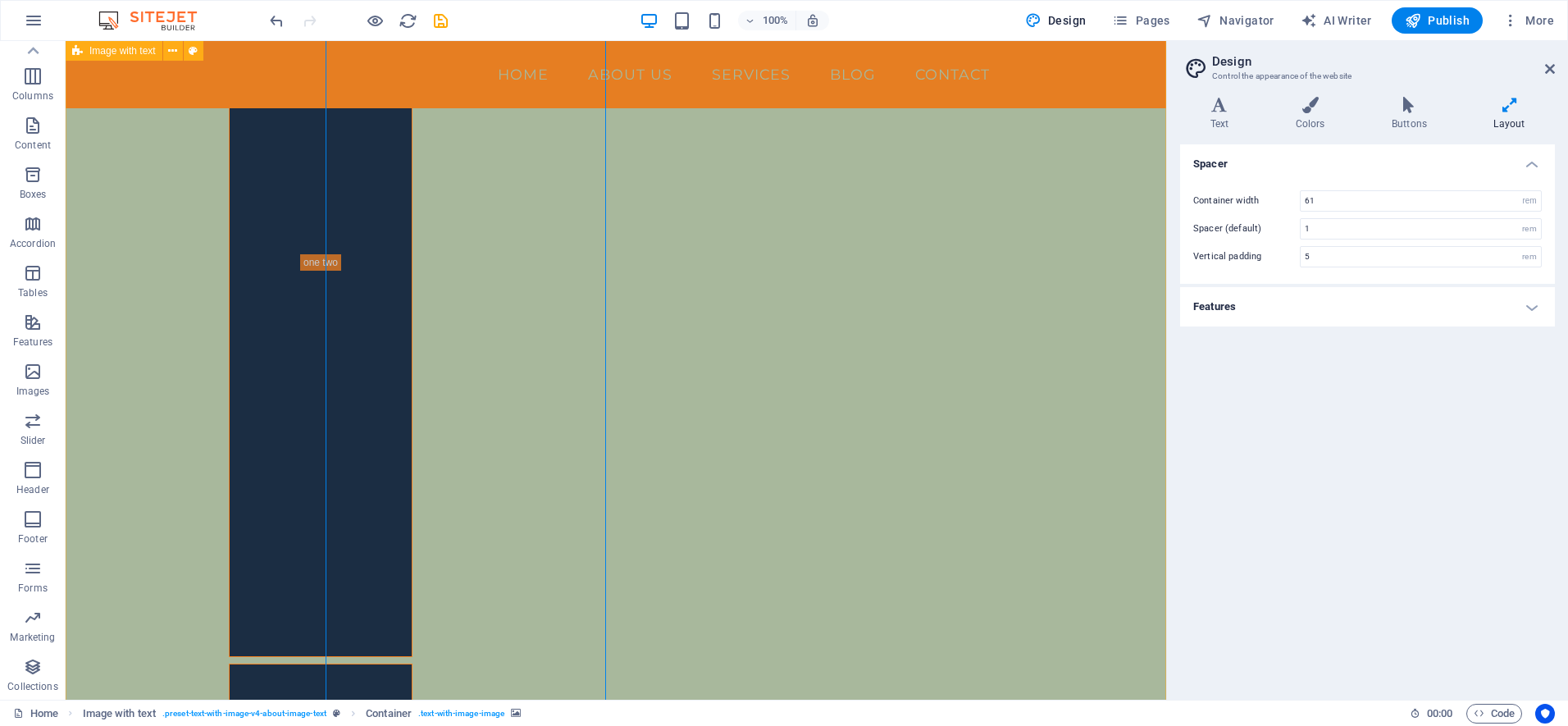
scroll to position [1239, 0]
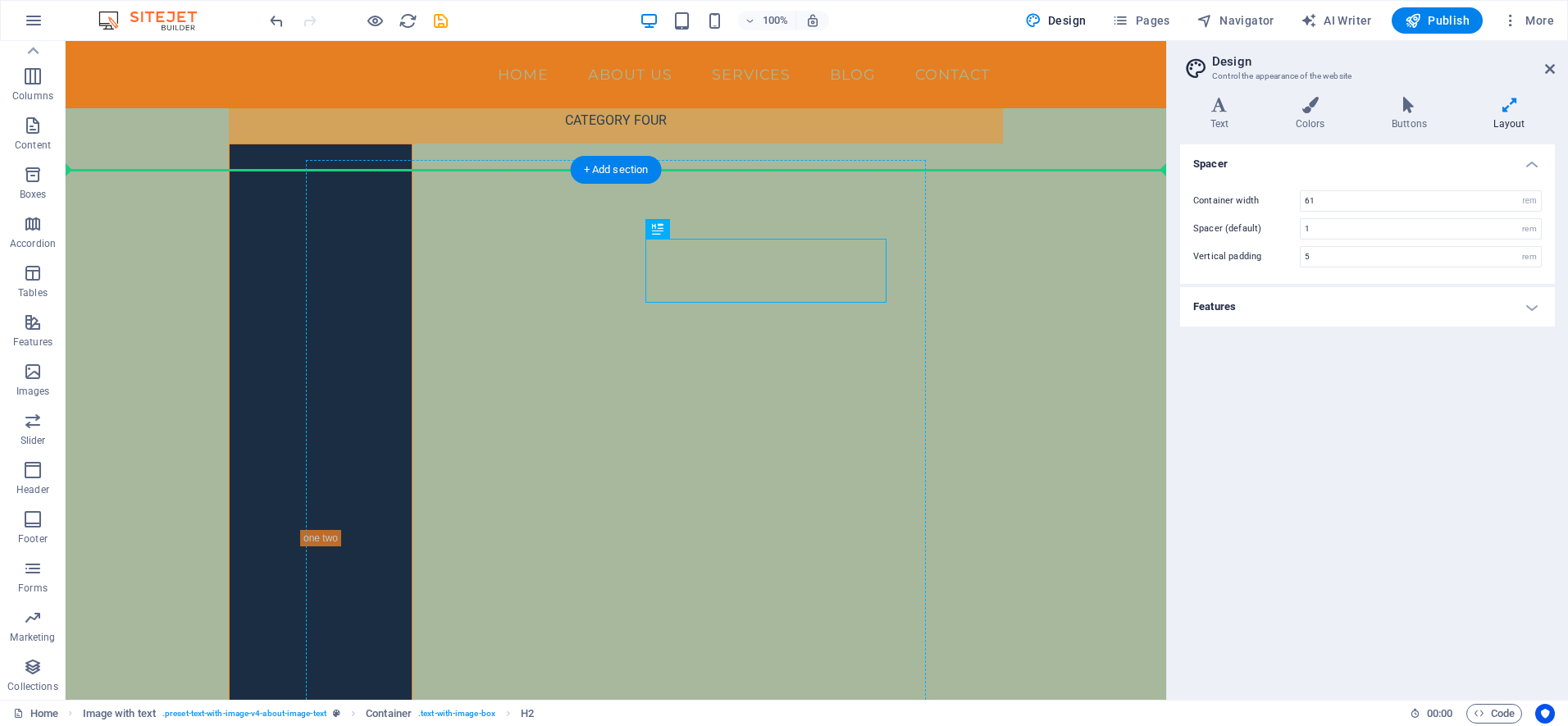
drag, startPoint x: 748, startPoint y: 268, endPoint x: 750, endPoint y: 230, distance: 38.1
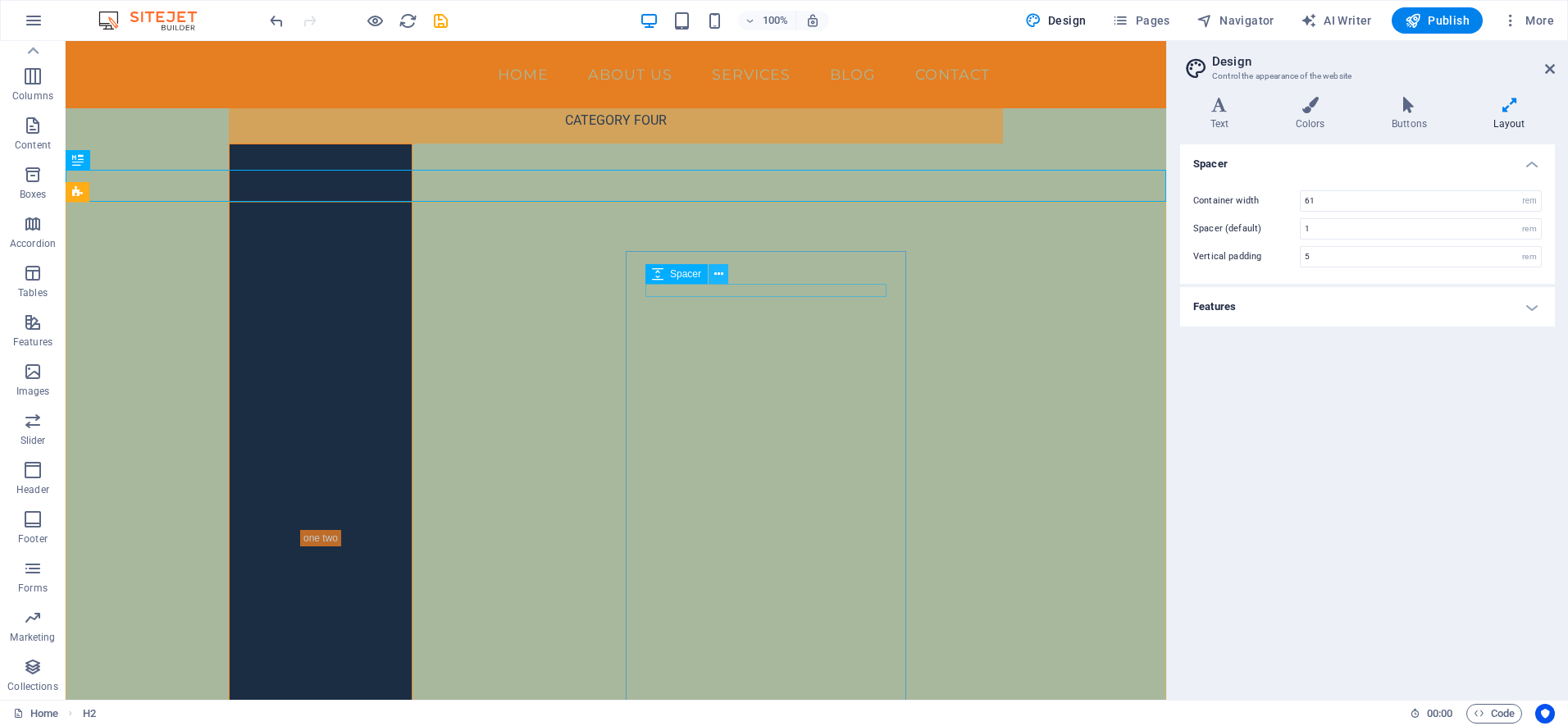
click at [719, 272] on icon at bounding box center [718, 274] width 9 height 17
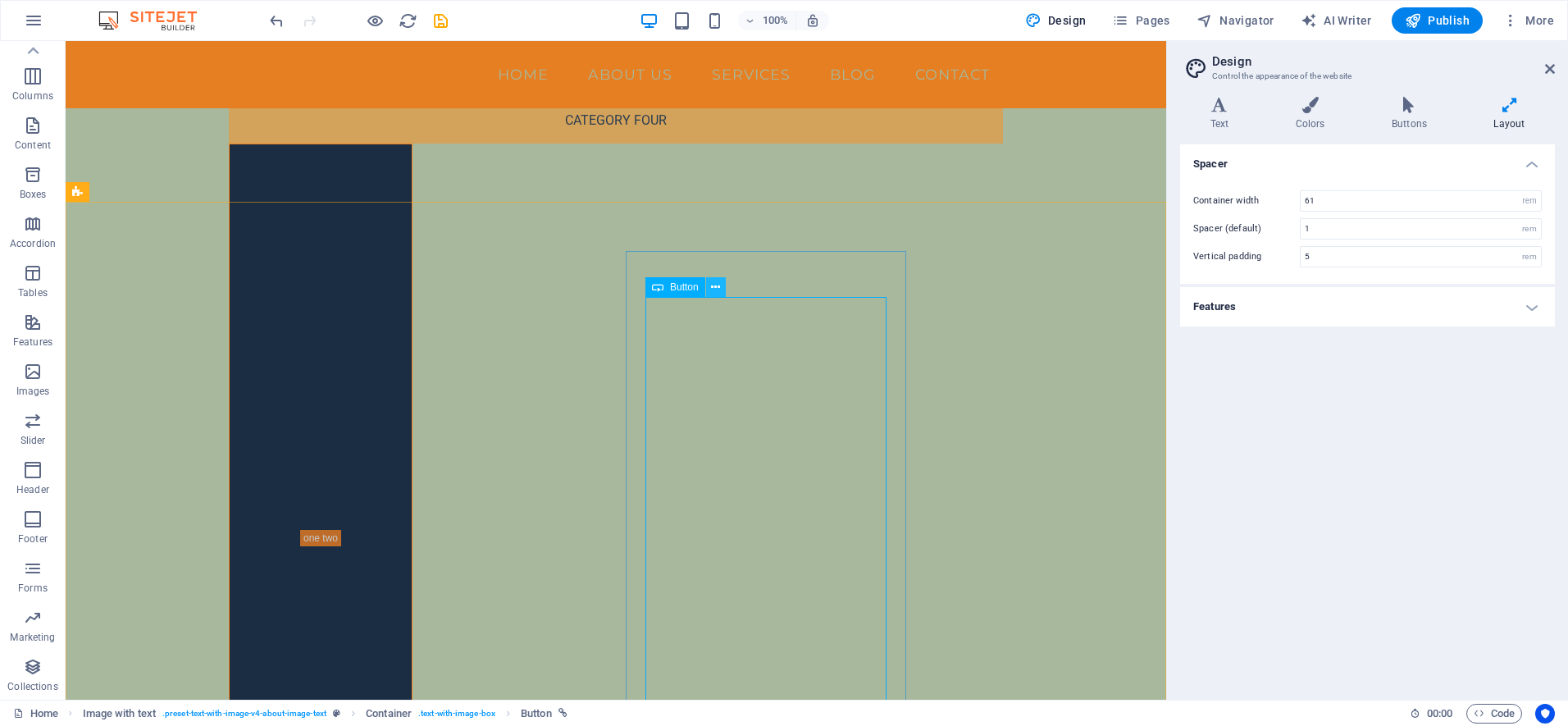
click at [715, 288] on icon at bounding box center [715, 287] width 9 height 17
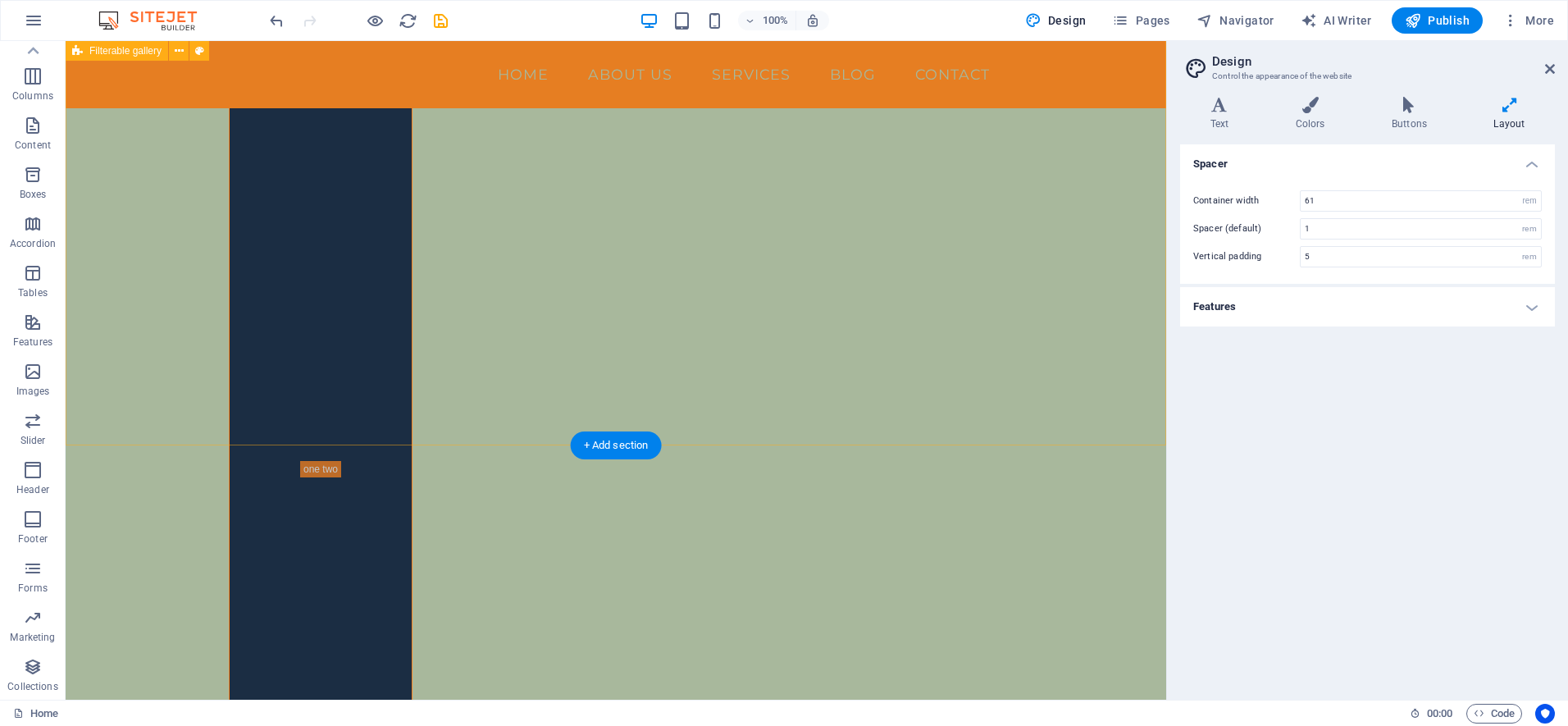
scroll to position [965, 0]
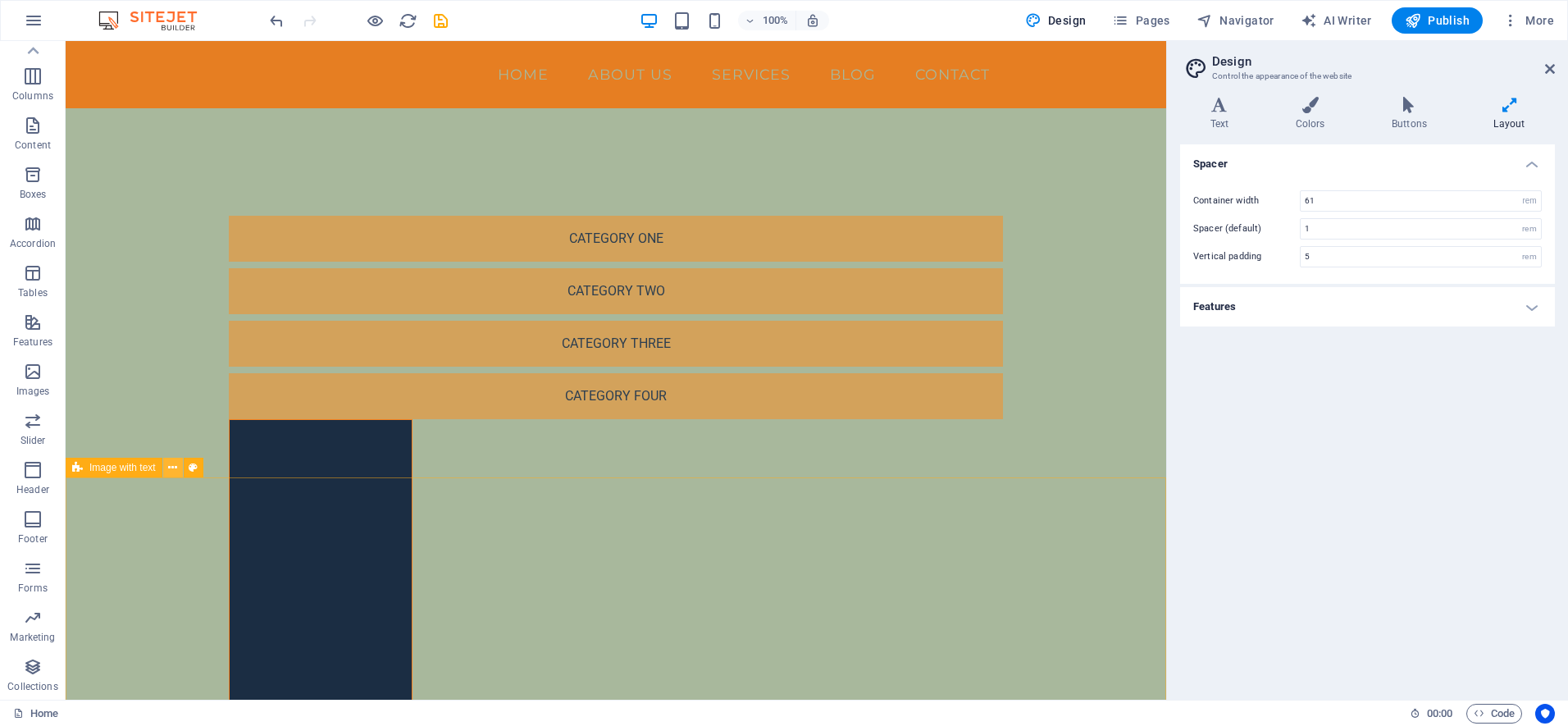
click at [175, 467] on icon at bounding box center [173, 468] width 9 height 17
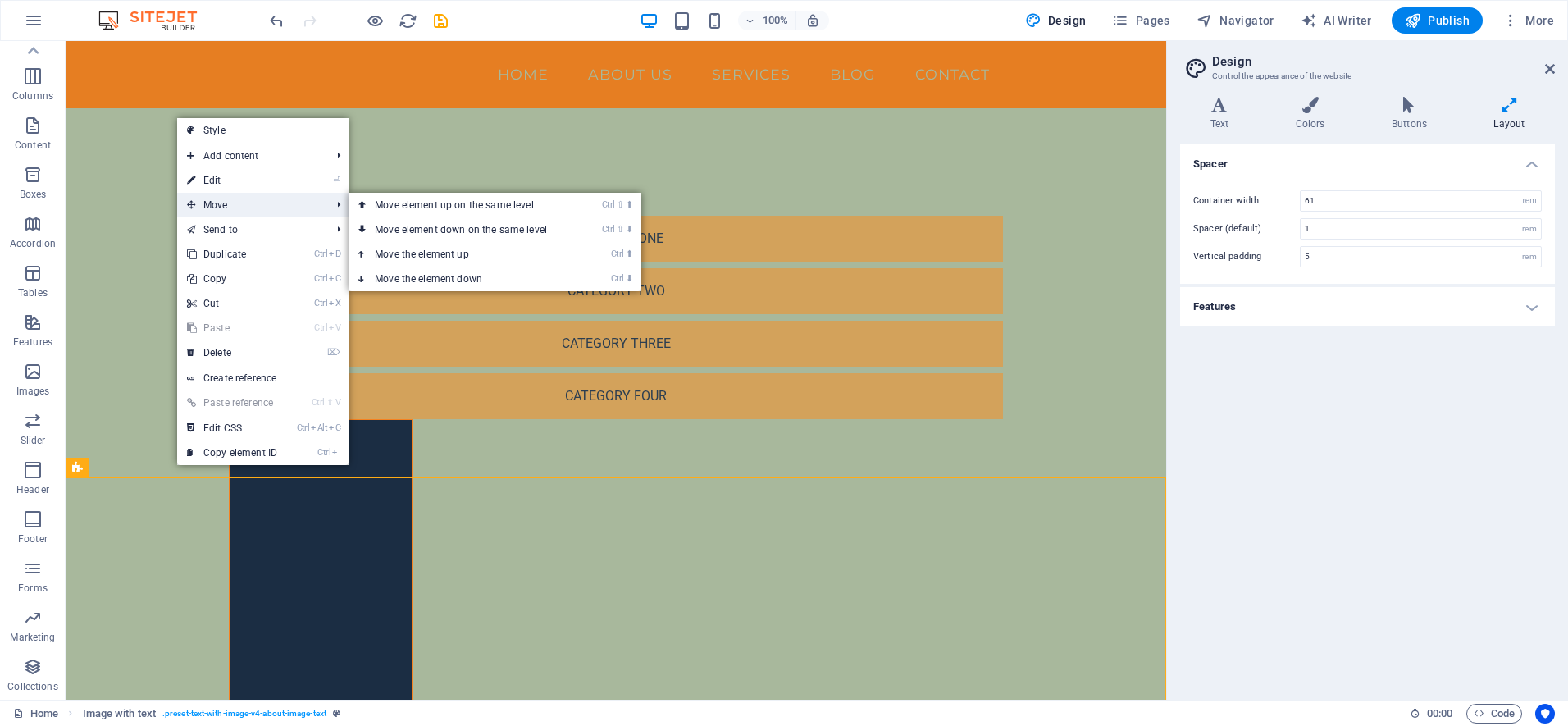
click at [217, 203] on span "Move" at bounding box center [250, 205] width 147 height 24
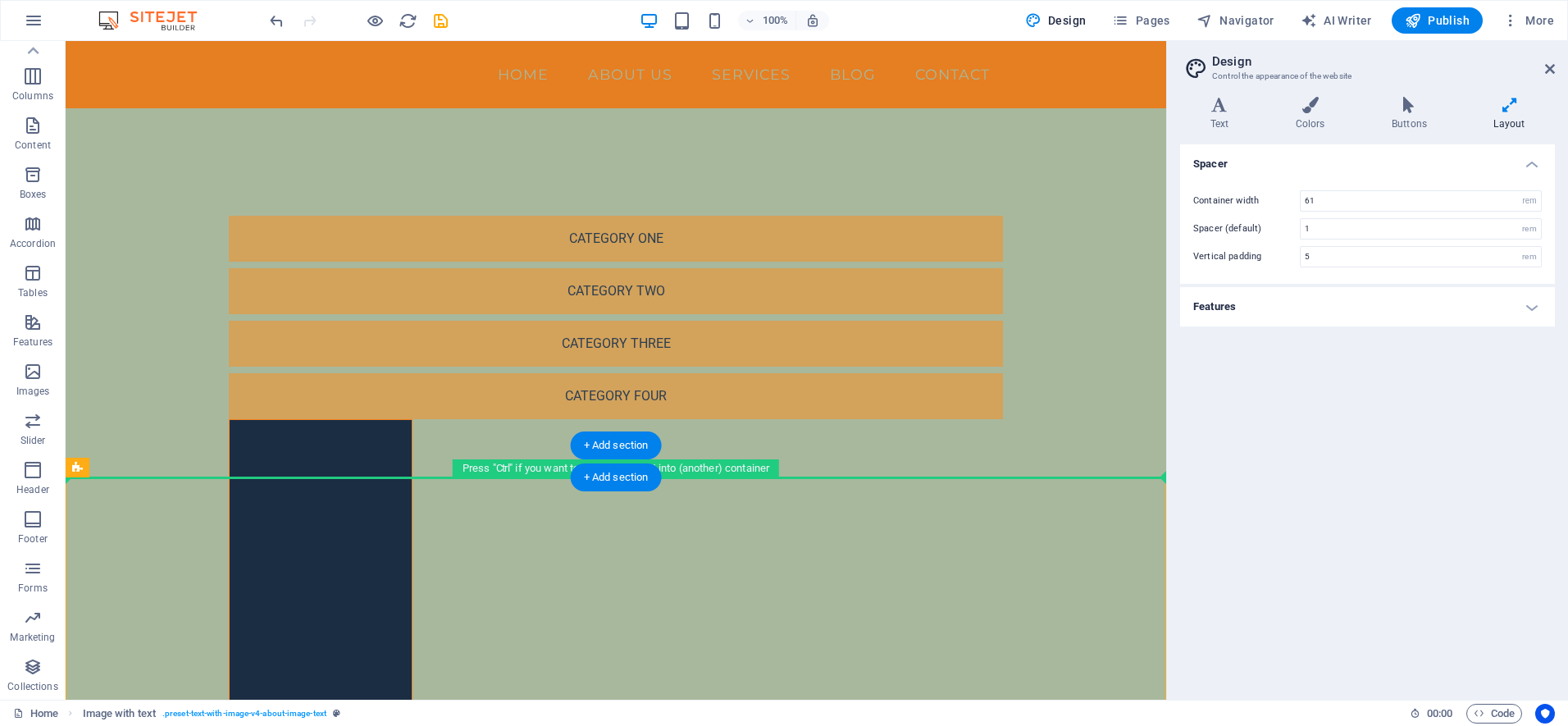
drag, startPoint x: 158, startPoint y: 502, endPoint x: 506, endPoint y: 461, distance: 350.4
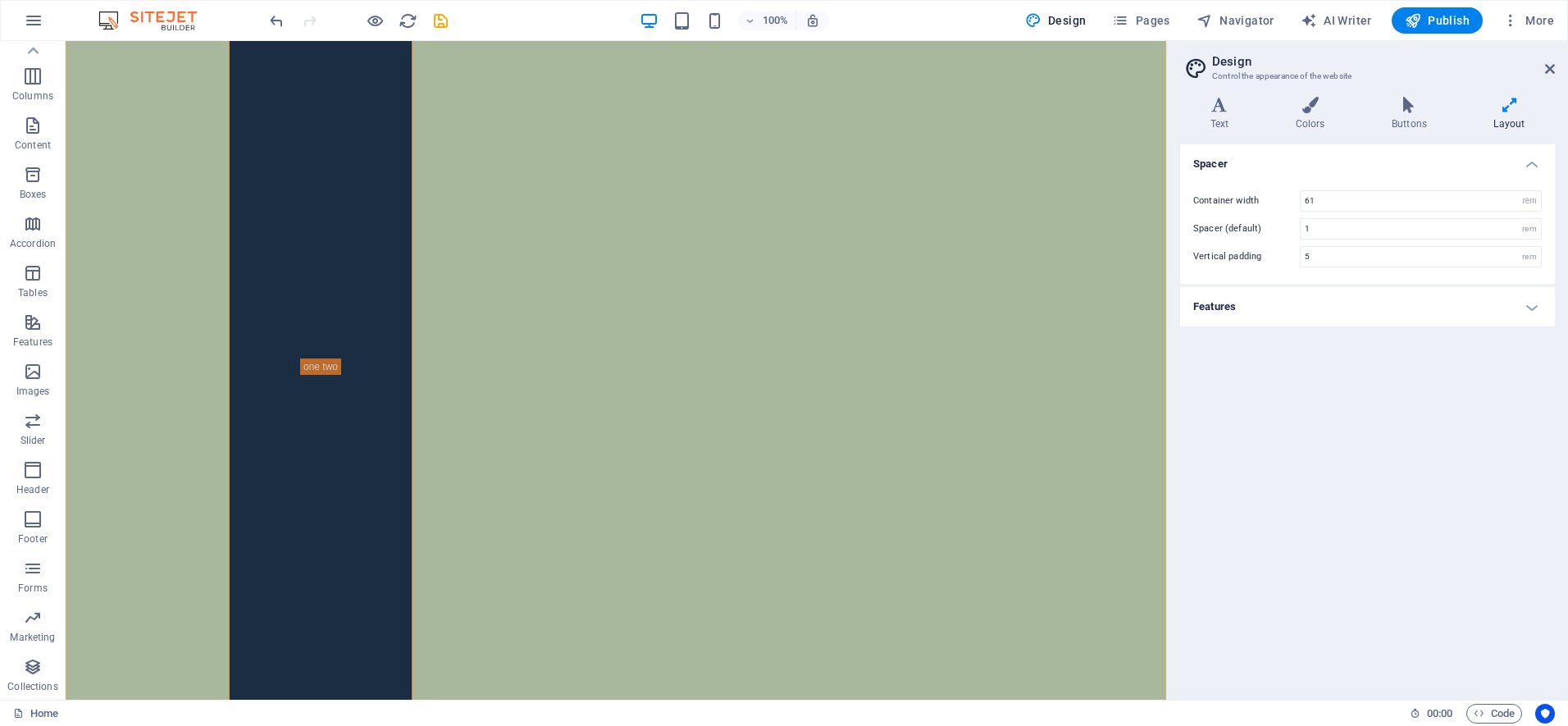
scroll to position [1447, 0]
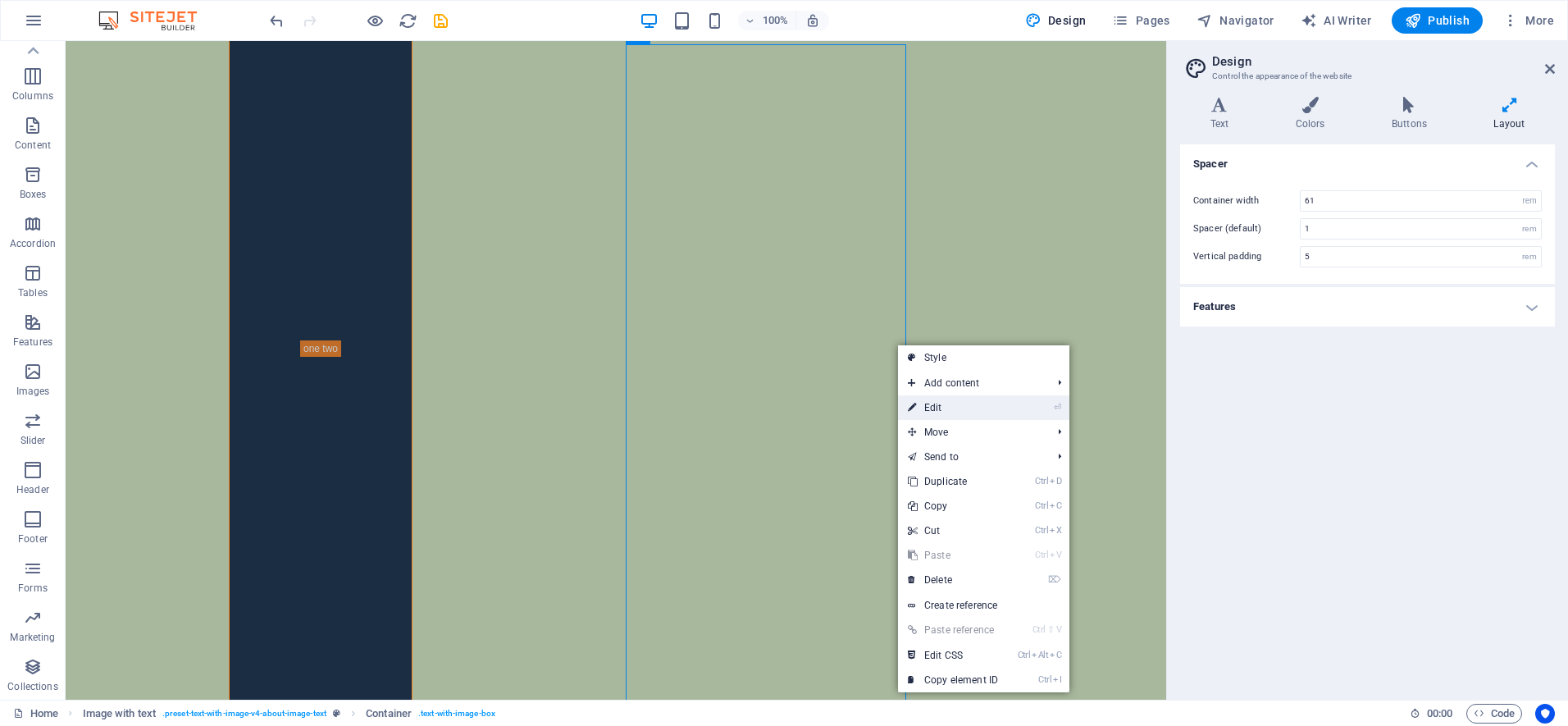
click at [928, 407] on link "⏎ Edit" at bounding box center [952, 408] width 110 height 24
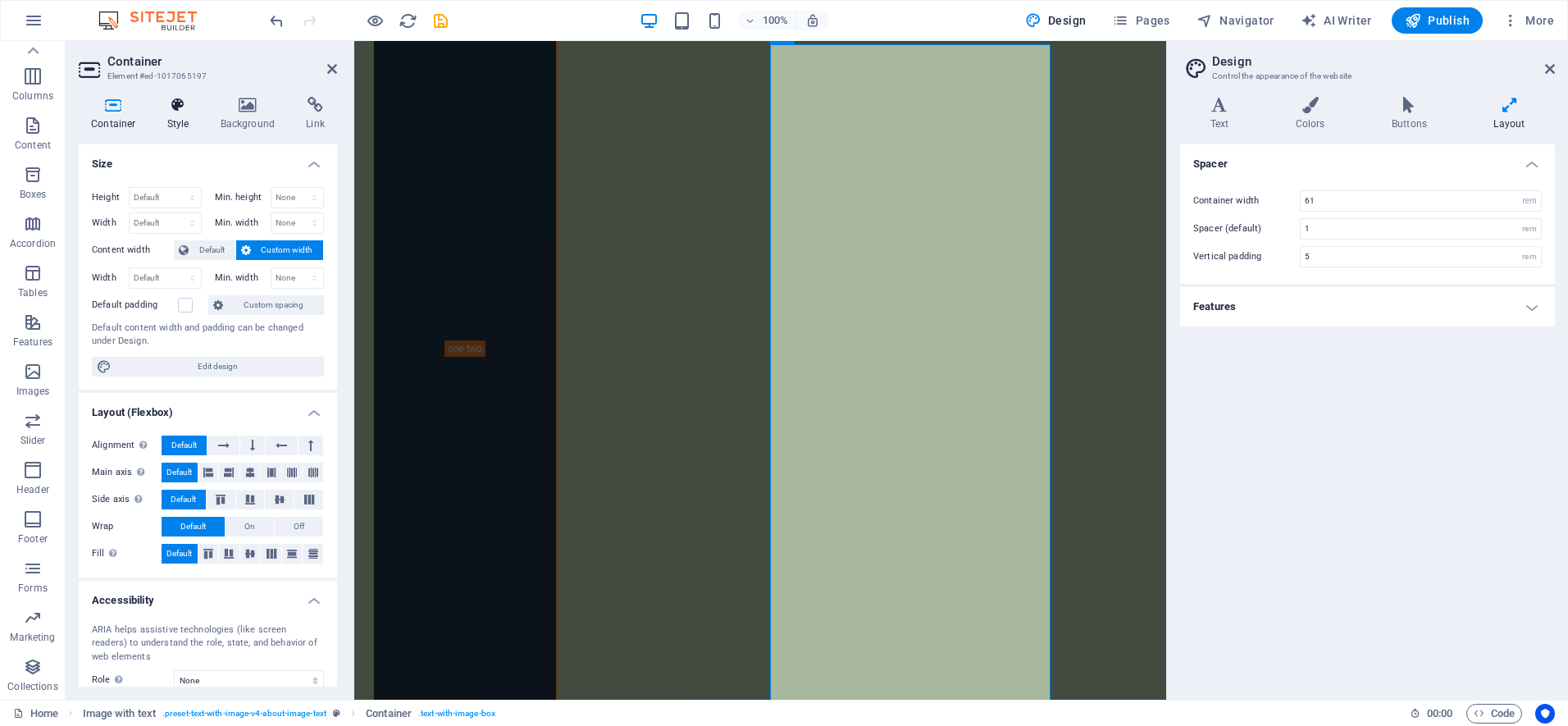
click at [178, 110] on icon at bounding box center [179, 105] width 47 height 16
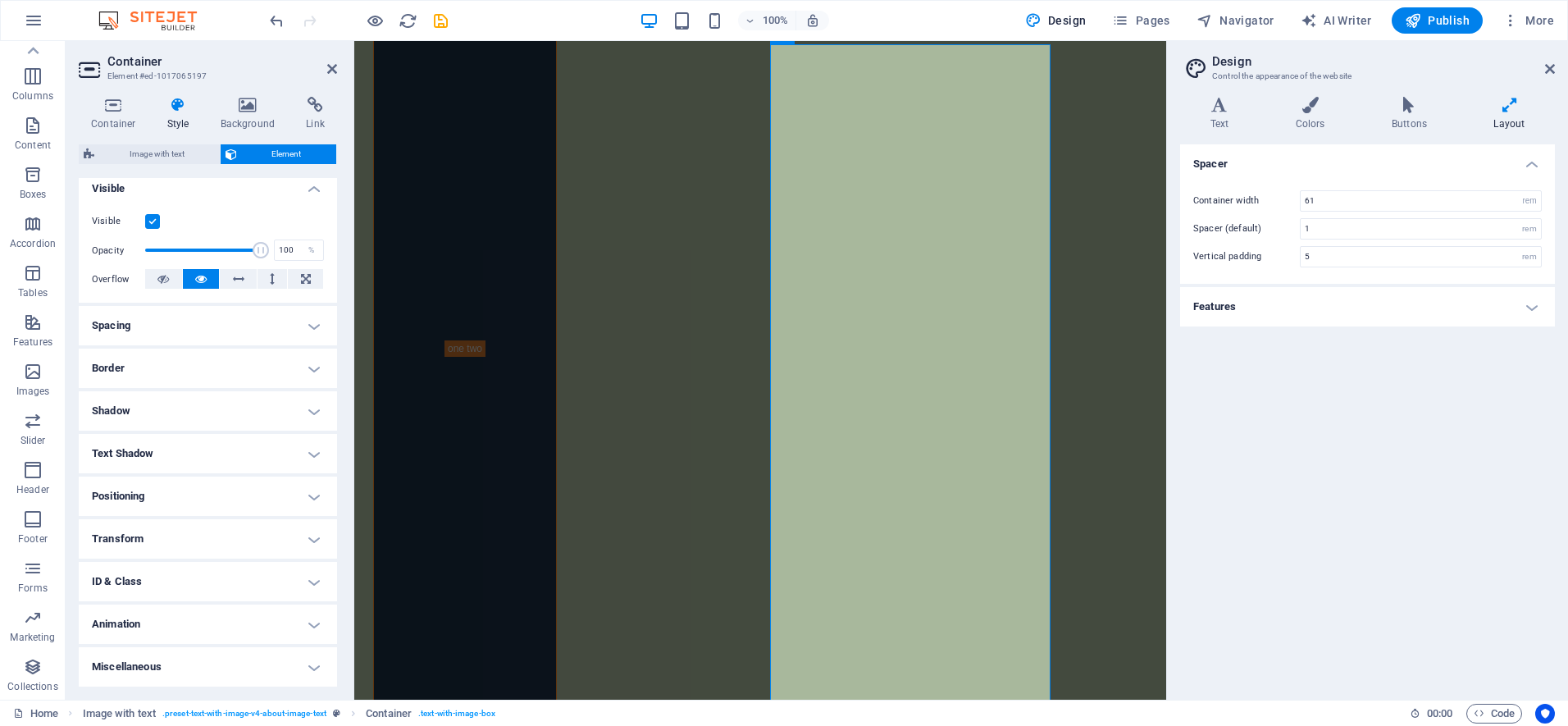
scroll to position [0, 0]
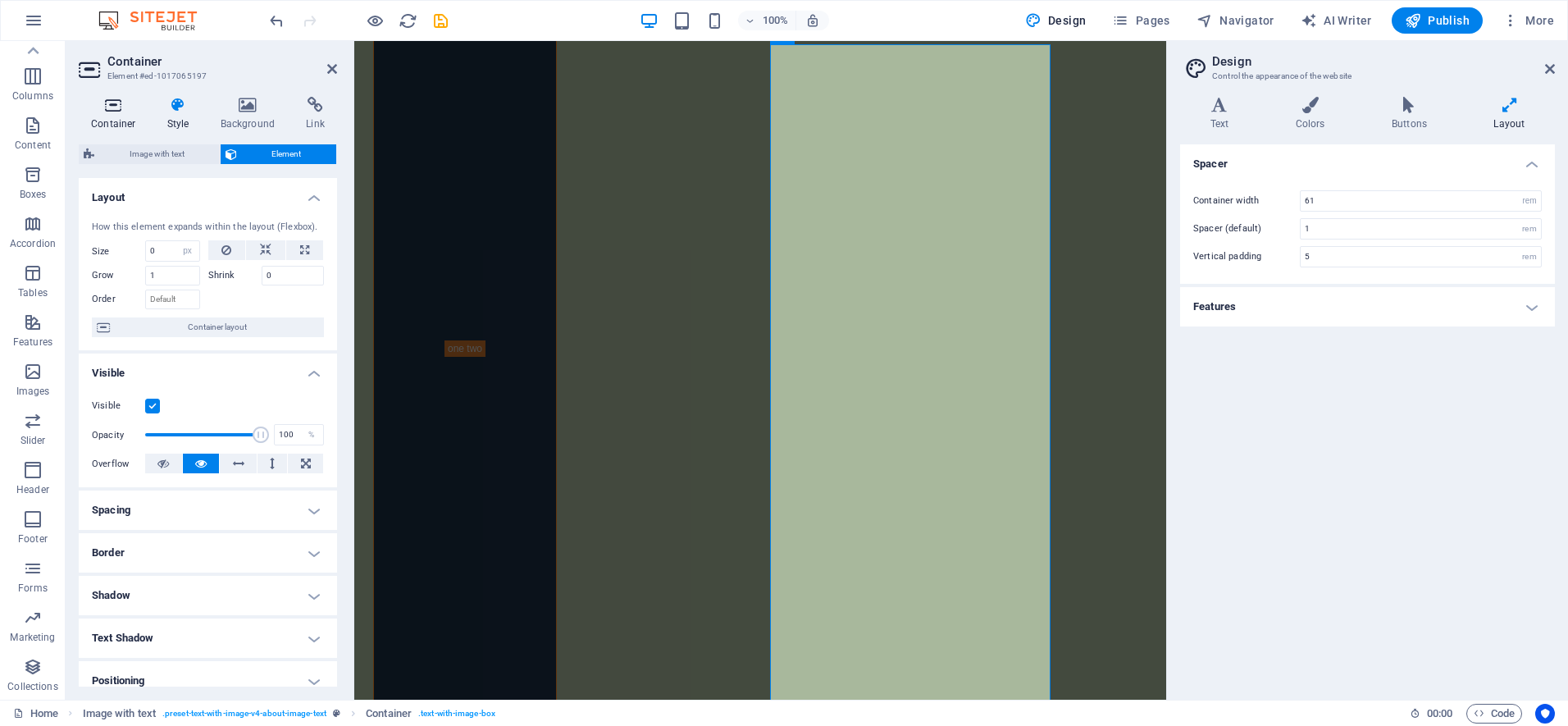
click at [110, 106] on icon at bounding box center [114, 105] width 69 height 16
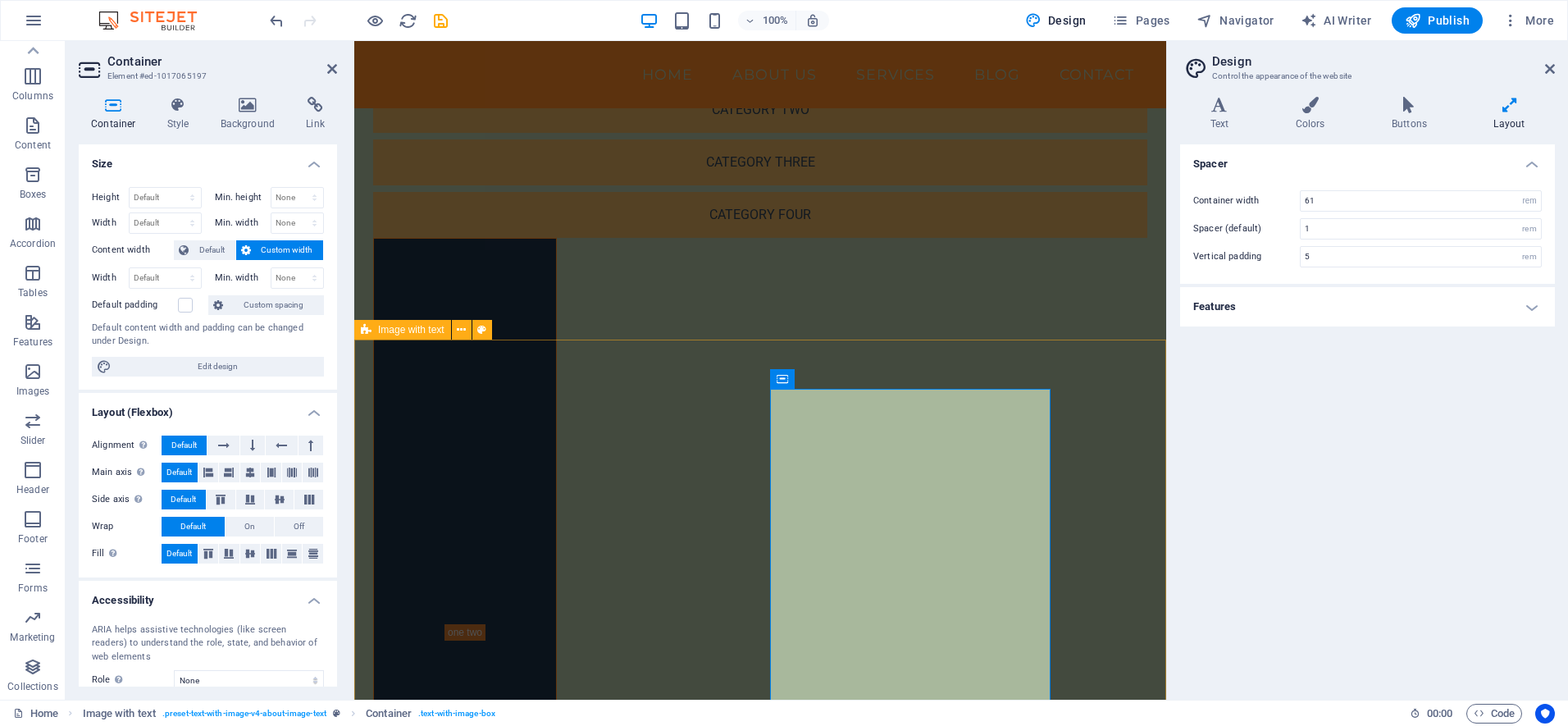
scroll to position [1102, 0]
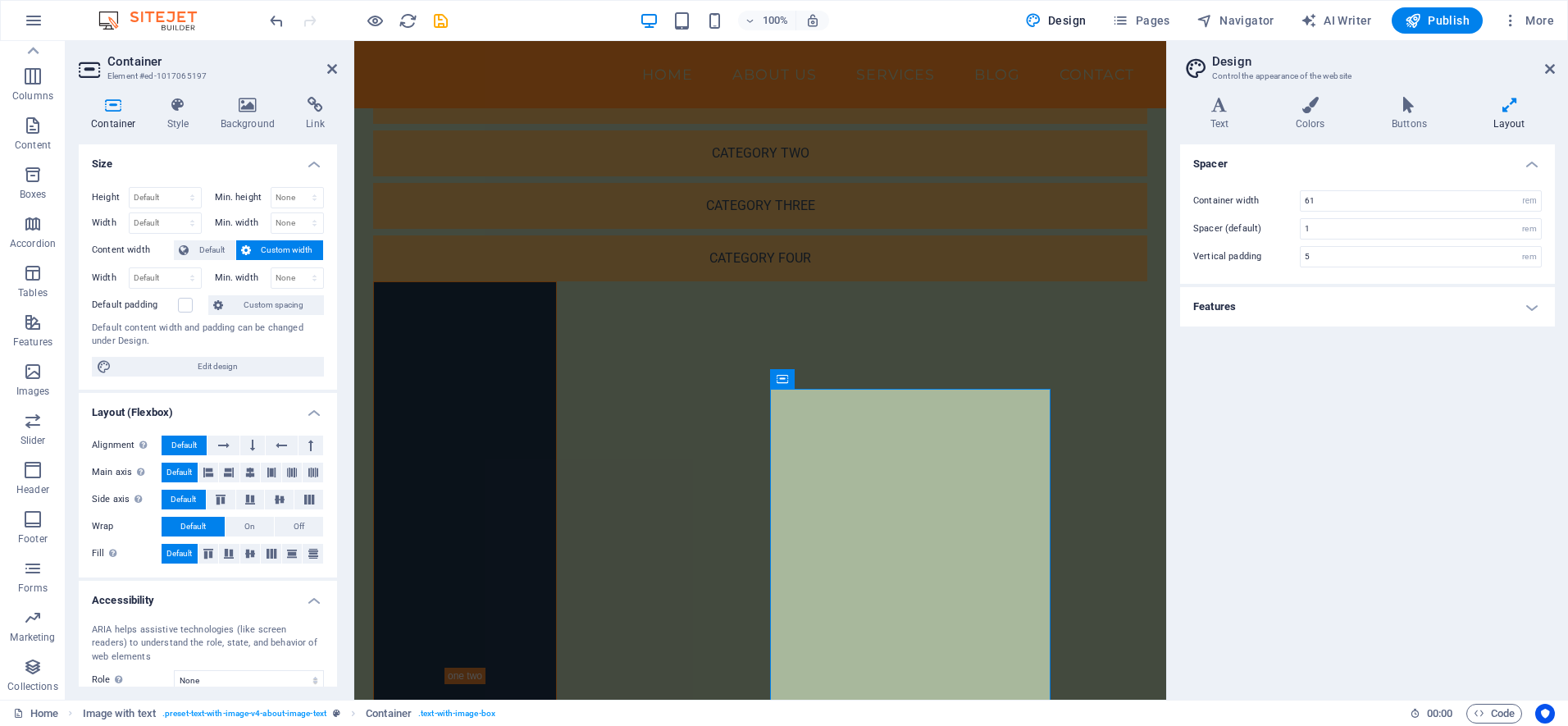
click at [108, 106] on icon at bounding box center [114, 105] width 69 height 16
click at [129, 268] on select "Default px rem % em vh vw" at bounding box center [165, 278] width 71 height 20
select select "%"
click option "%" at bounding box center [0, 0] width 0 height 0
type input "100"
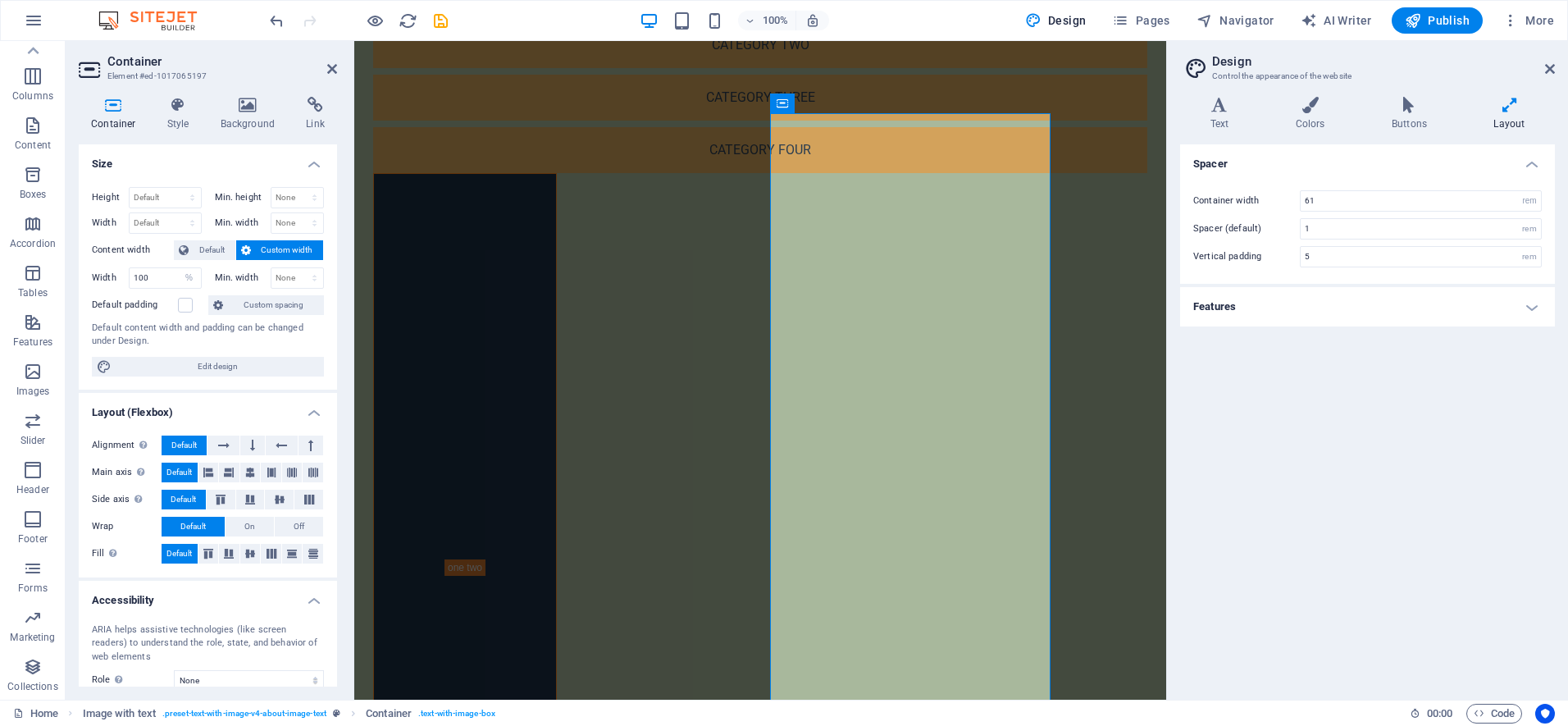
scroll to position [1377, 0]
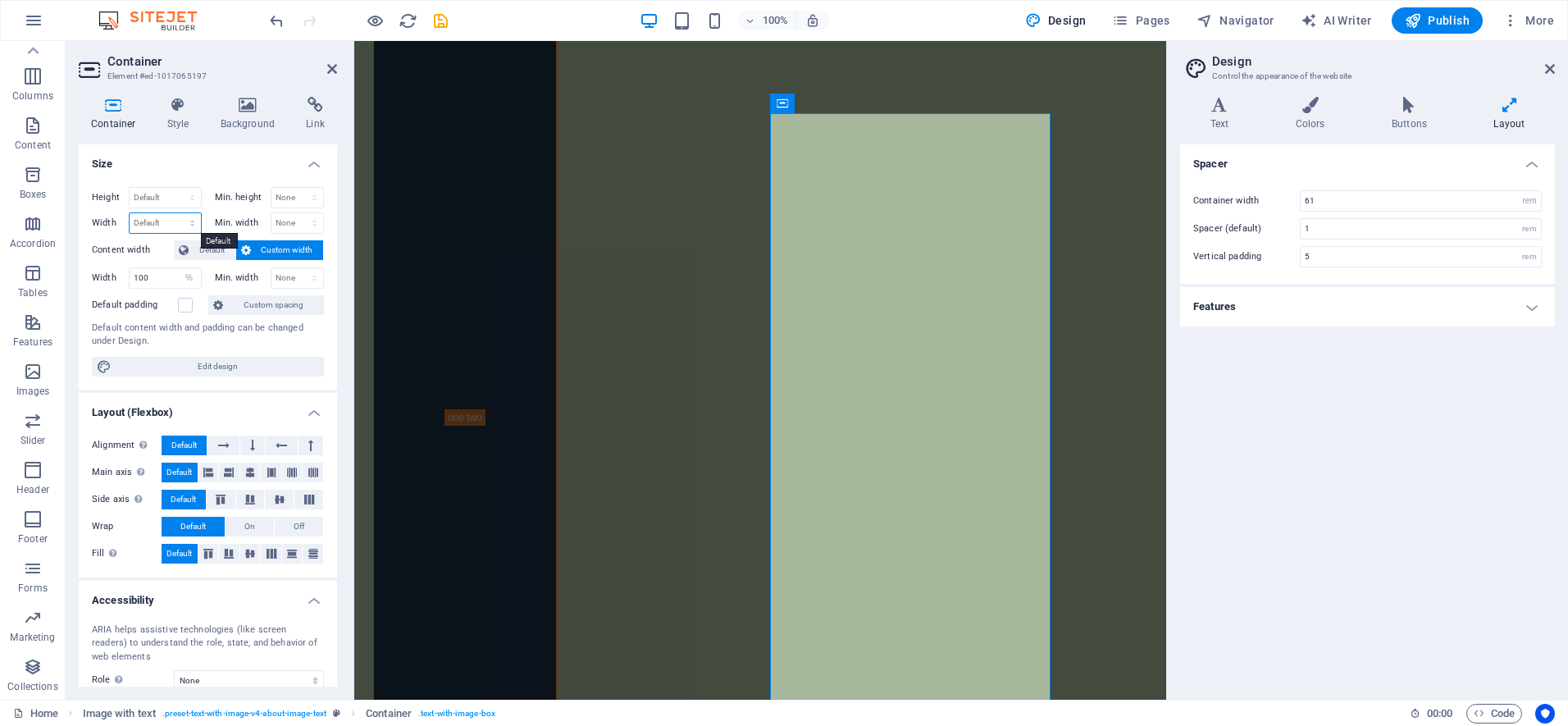
click at [129, 213] on select "Default px rem % em vh vw" at bounding box center [165, 223] width 71 height 20
select select "%"
click option "%" at bounding box center [0, 0] width 0 height 0
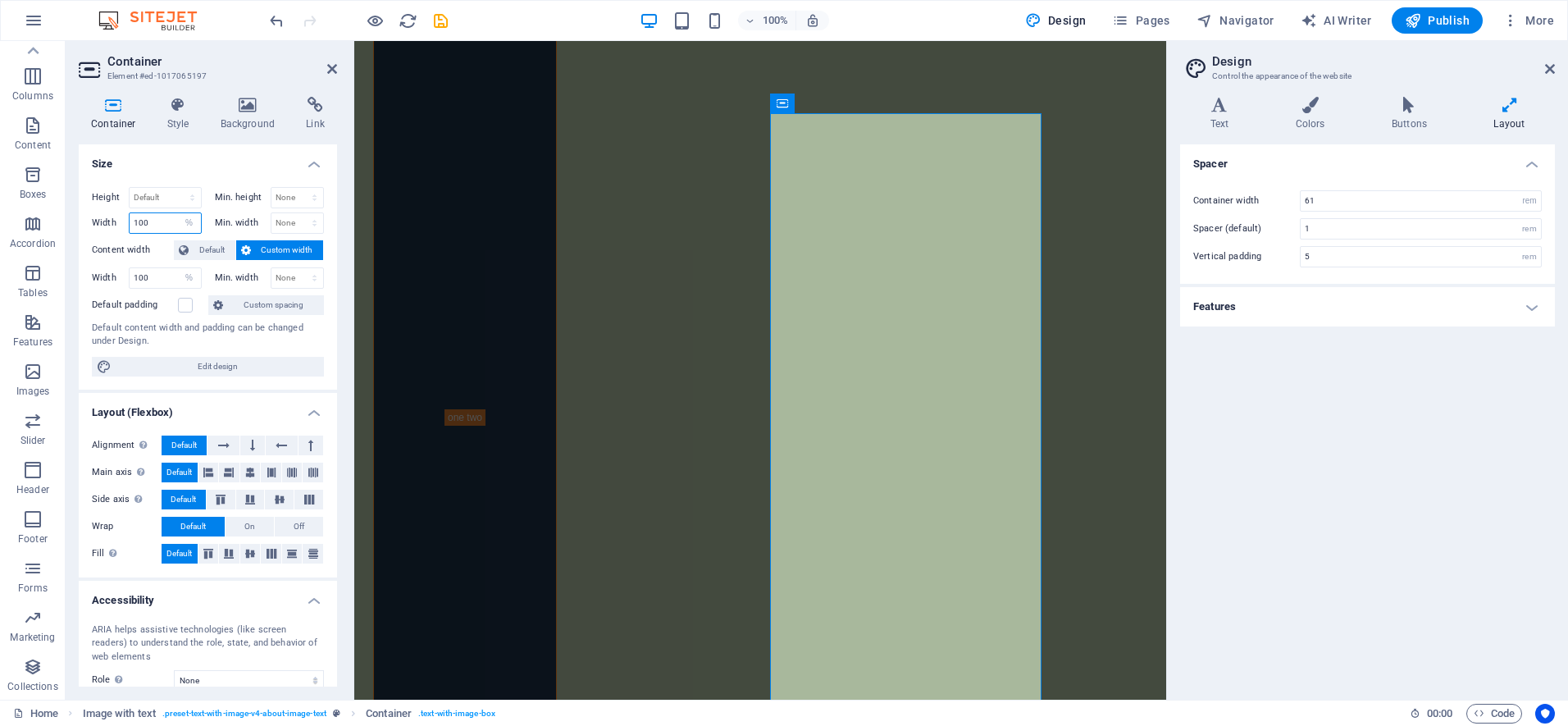
type input "100"
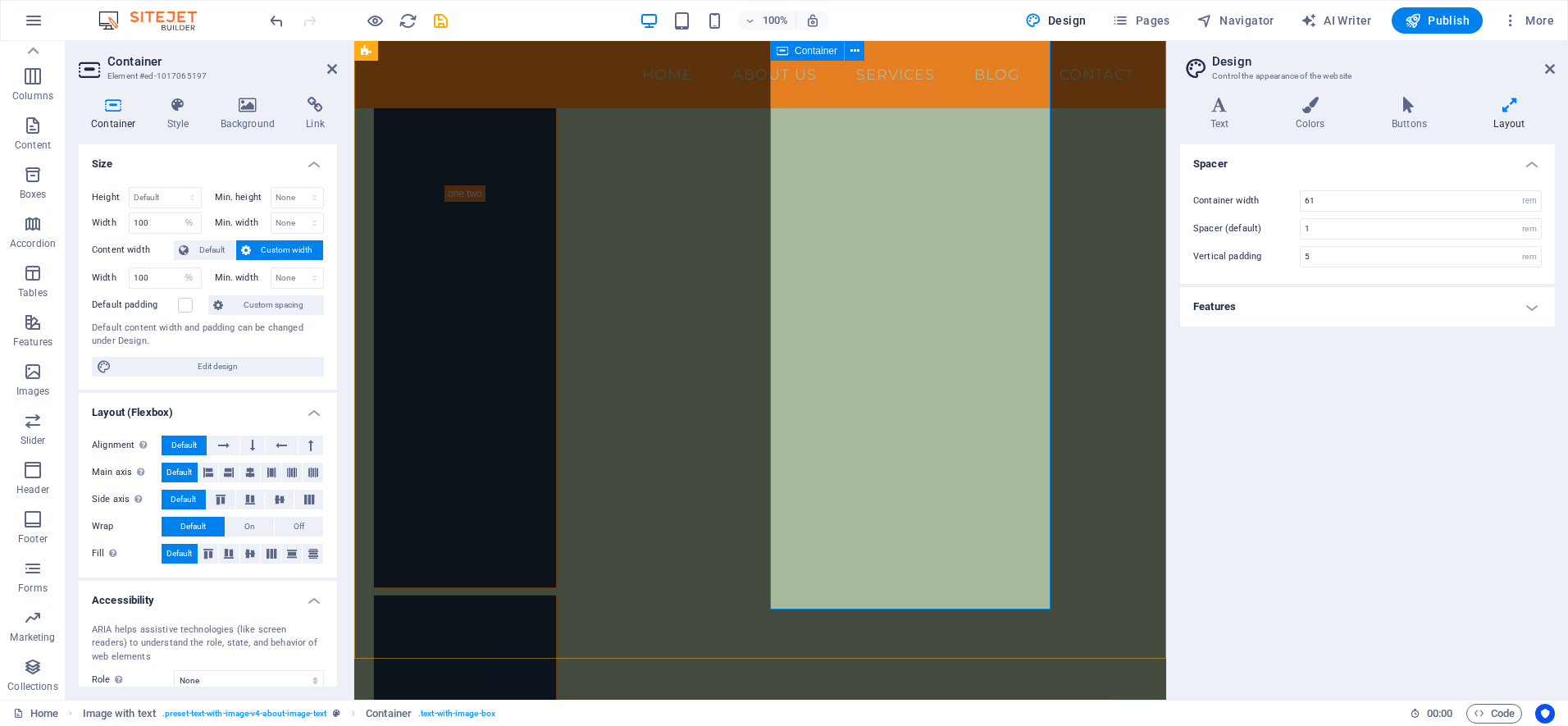
scroll to position [1447, 0]
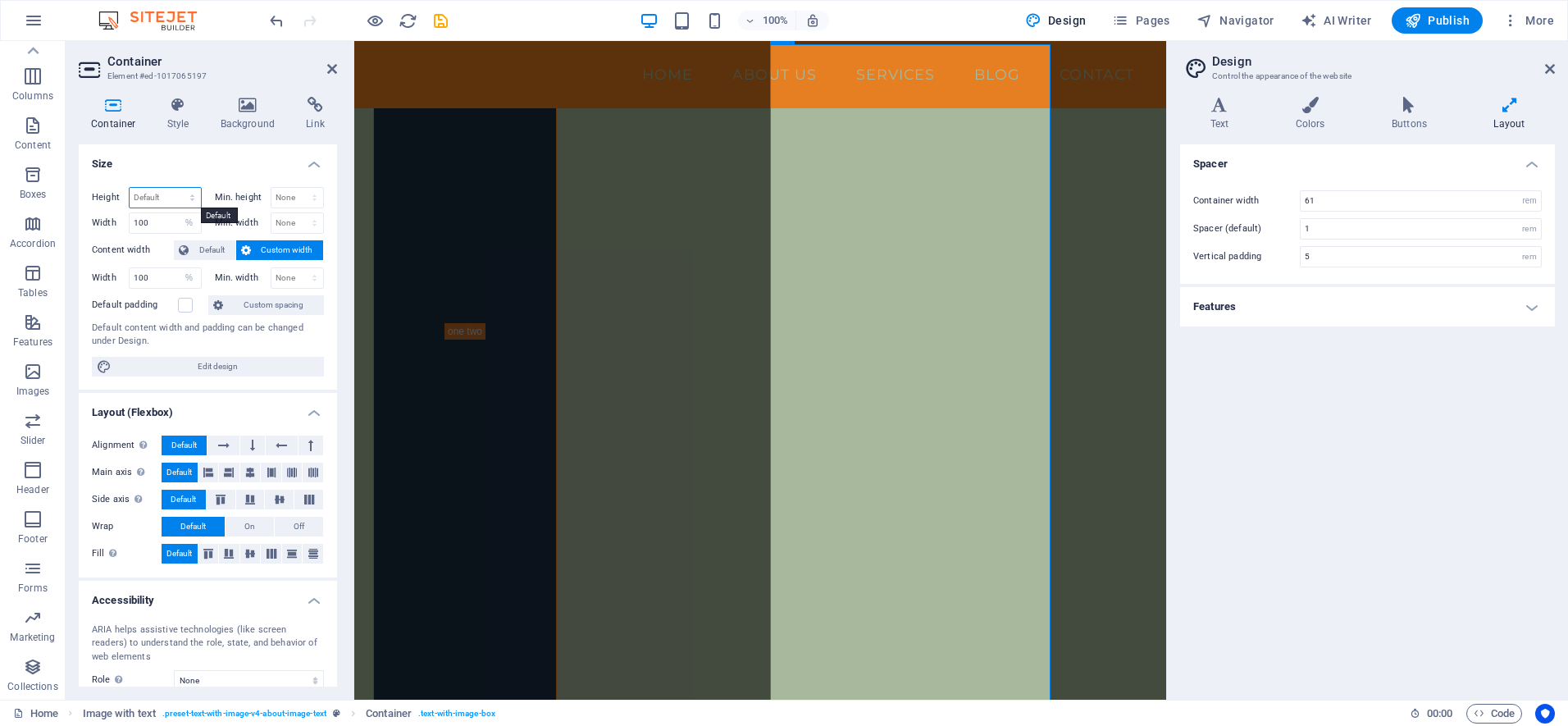
click at [129, 187] on select "Default px rem % vh vw" at bounding box center [165, 197] width 71 height 20
click at [206, 173] on h4 "Size" at bounding box center [208, 159] width 258 height 29
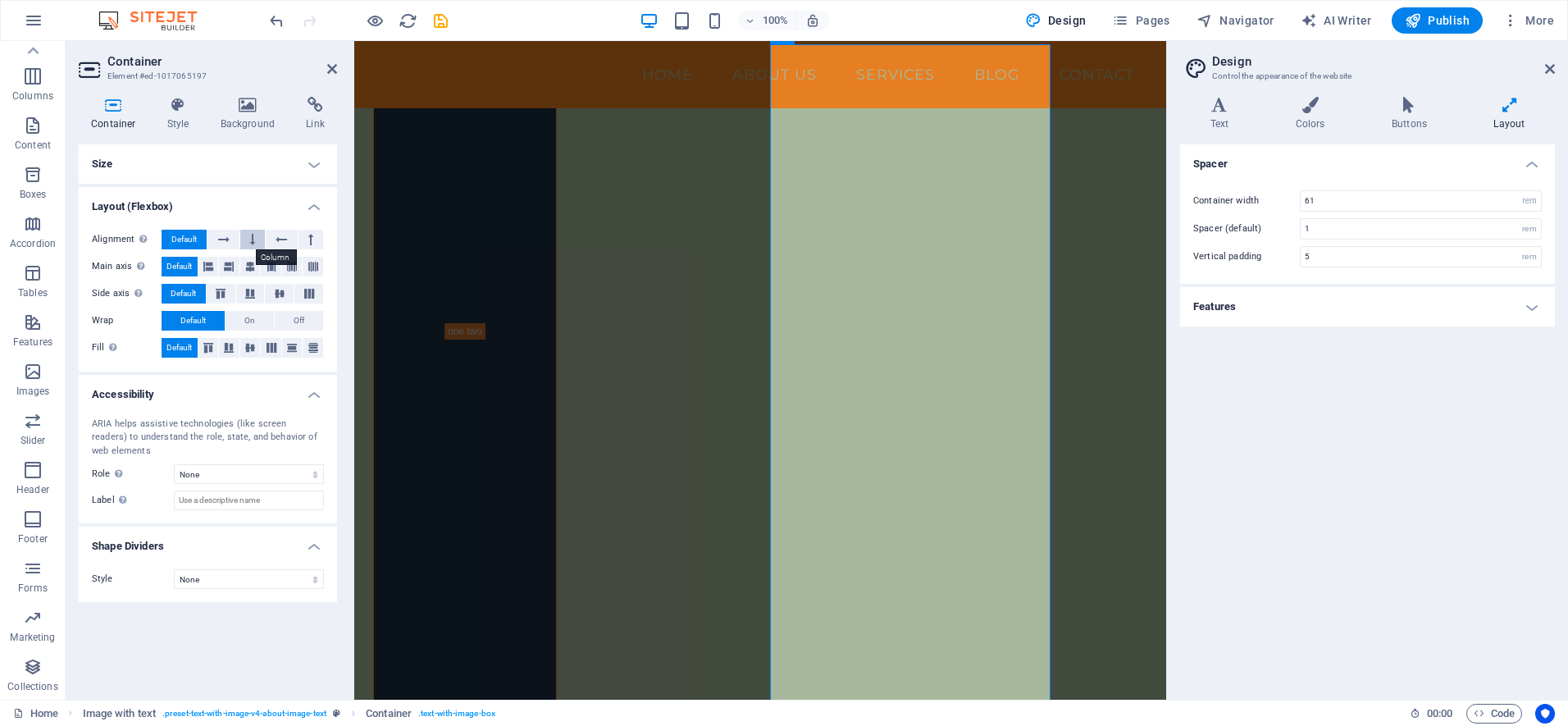
click at [253, 232] on icon at bounding box center [252, 239] width 5 height 20
click at [278, 236] on icon at bounding box center [281, 239] width 11 height 20
click at [254, 239] on icon at bounding box center [252, 239] width 5 height 20
click at [312, 240] on icon at bounding box center [310, 239] width 5 height 20
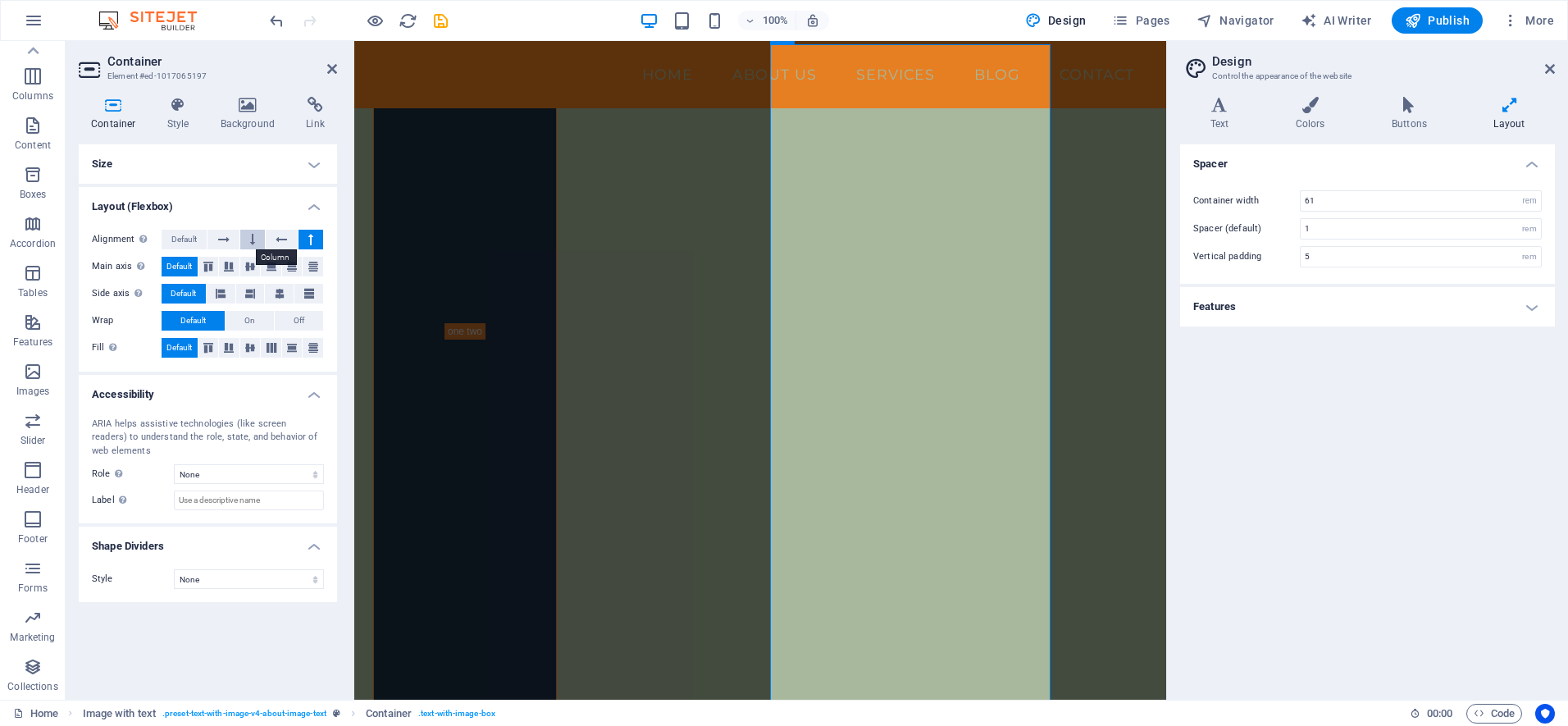
click at [254, 239] on icon at bounding box center [252, 239] width 5 height 20
click at [186, 265] on span "Default" at bounding box center [179, 266] width 25 height 20
click at [294, 266] on icon at bounding box center [291, 266] width 20 height 10
click at [311, 266] on icon at bounding box center [313, 266] width 20 height 10
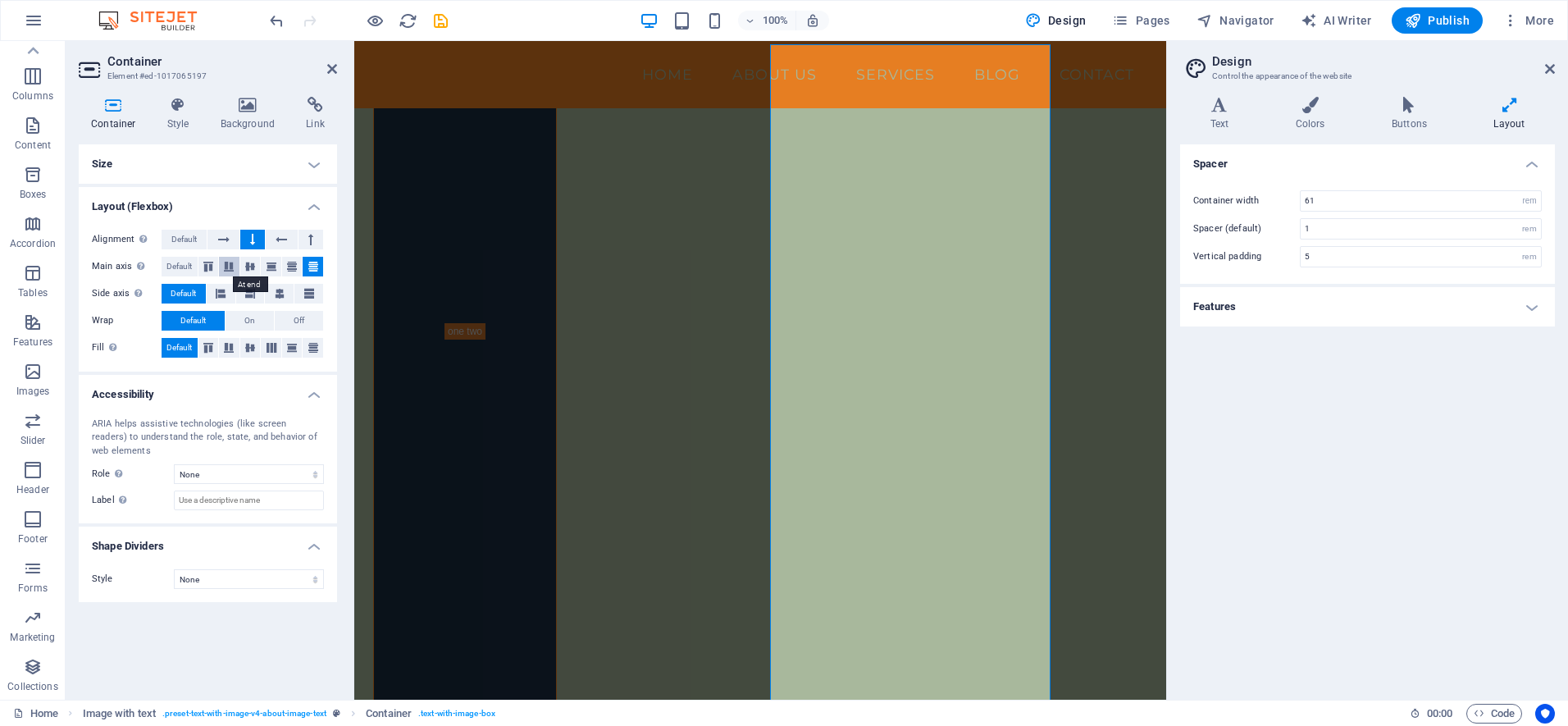
click at [226, 268] on icon at bounding box center [228, 266] width 20 height 10
click at [185, 264] on span "Default" at bounding box center [179, 266] width 25 height 20
click at [204, 265] on icon at bounding box center [208, 266] width 20 height 10
click at [199, 296] on button "Default" at bounding box center [183, 293] width 44 height 20
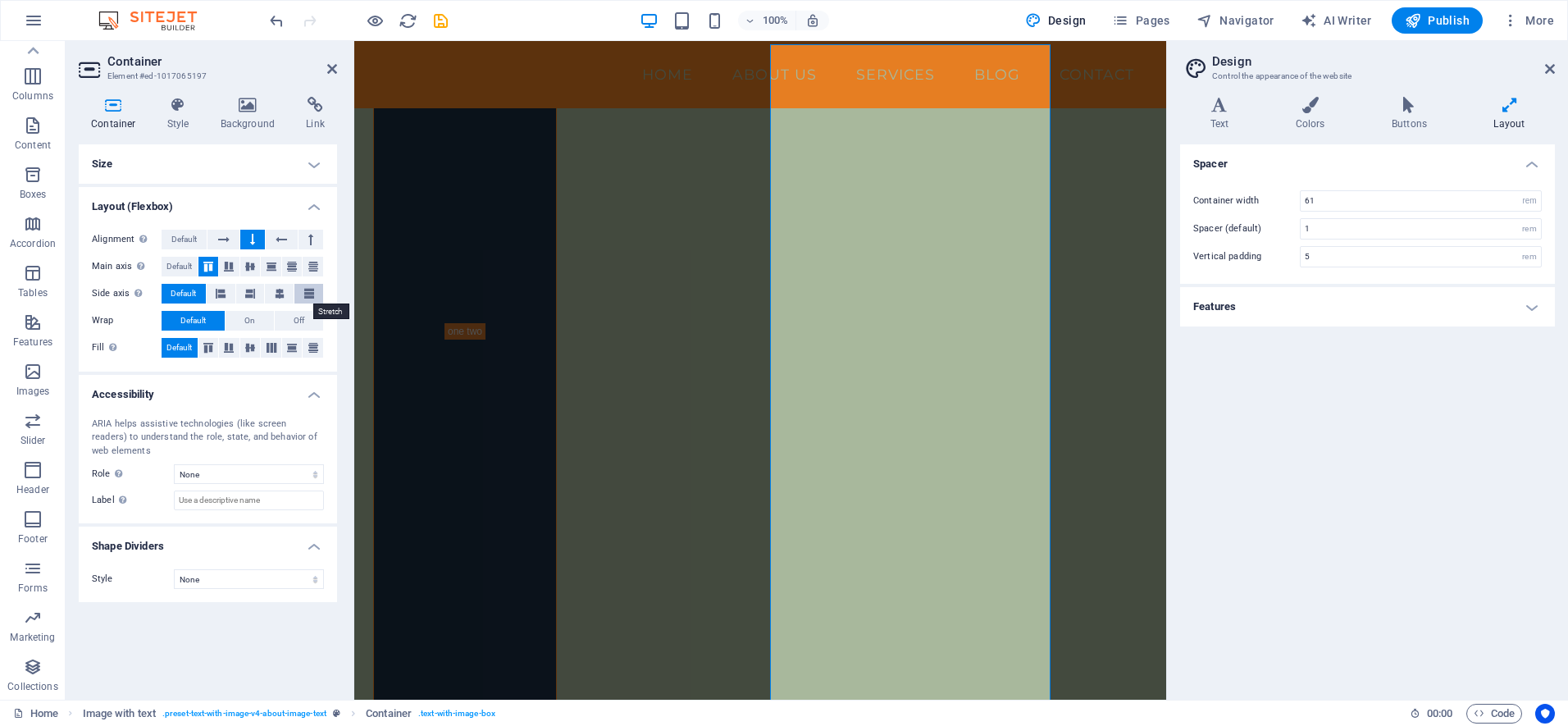
click at [304, 292] on button at bounding box center [308, 293] width 29 height 20
click at [250, 319] on span "On" at bounding box center [250, 320] width 10 height 20
click at [307, 347] on icon at bounding box center [313, 347] width 20 height 10
click at [268, 351] on icon at bounding box center [271, 347] width 20 height 10
click at [206, 350] on icon at bounding box center [208, 347] width 20 height 10
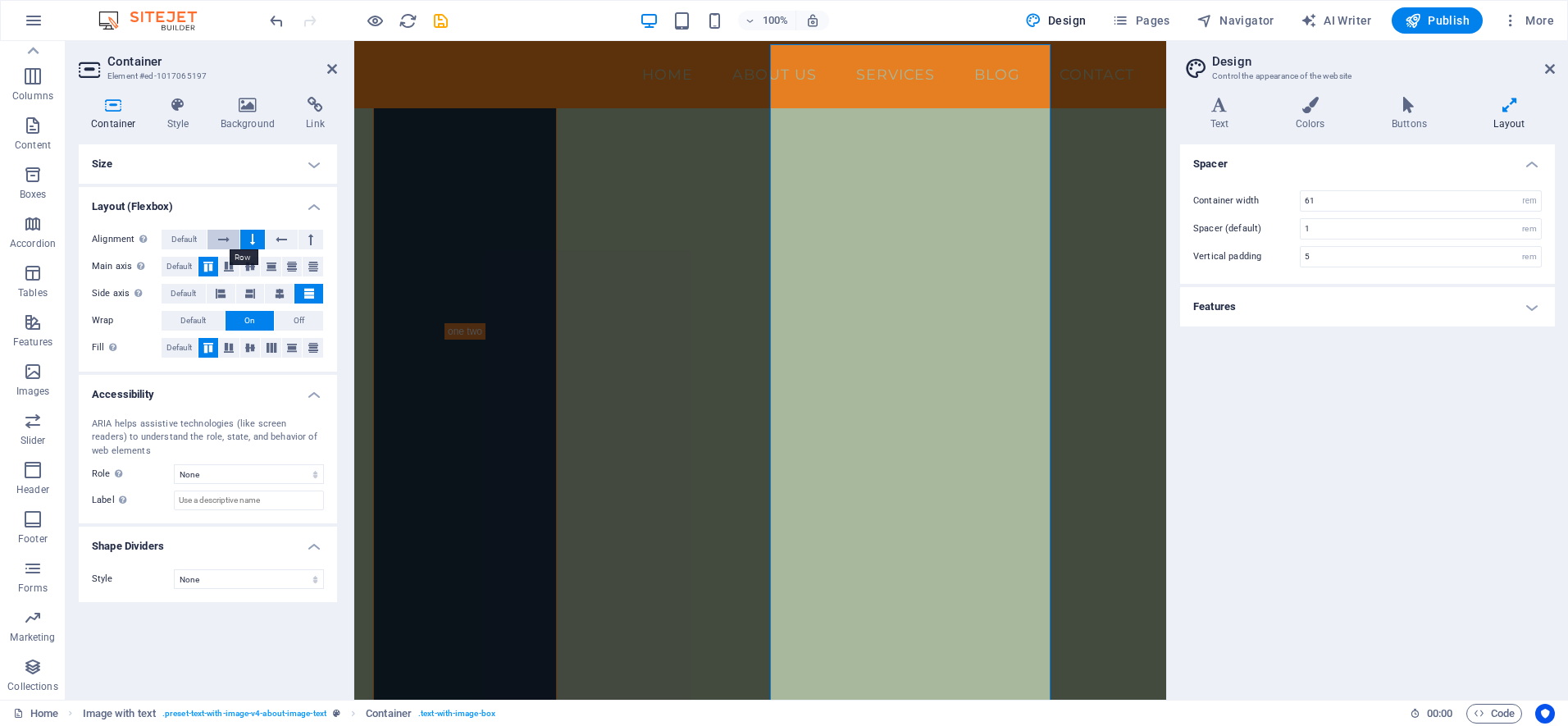
click at [221, 236] on icon at bounding box center [223, 239] width 11 height 20
click at [252, 240] on icon at bounding box center [252, 239] width 5 height 20
click at [111, 104] on icon at bounding box center [114, 105] width 69 height 16
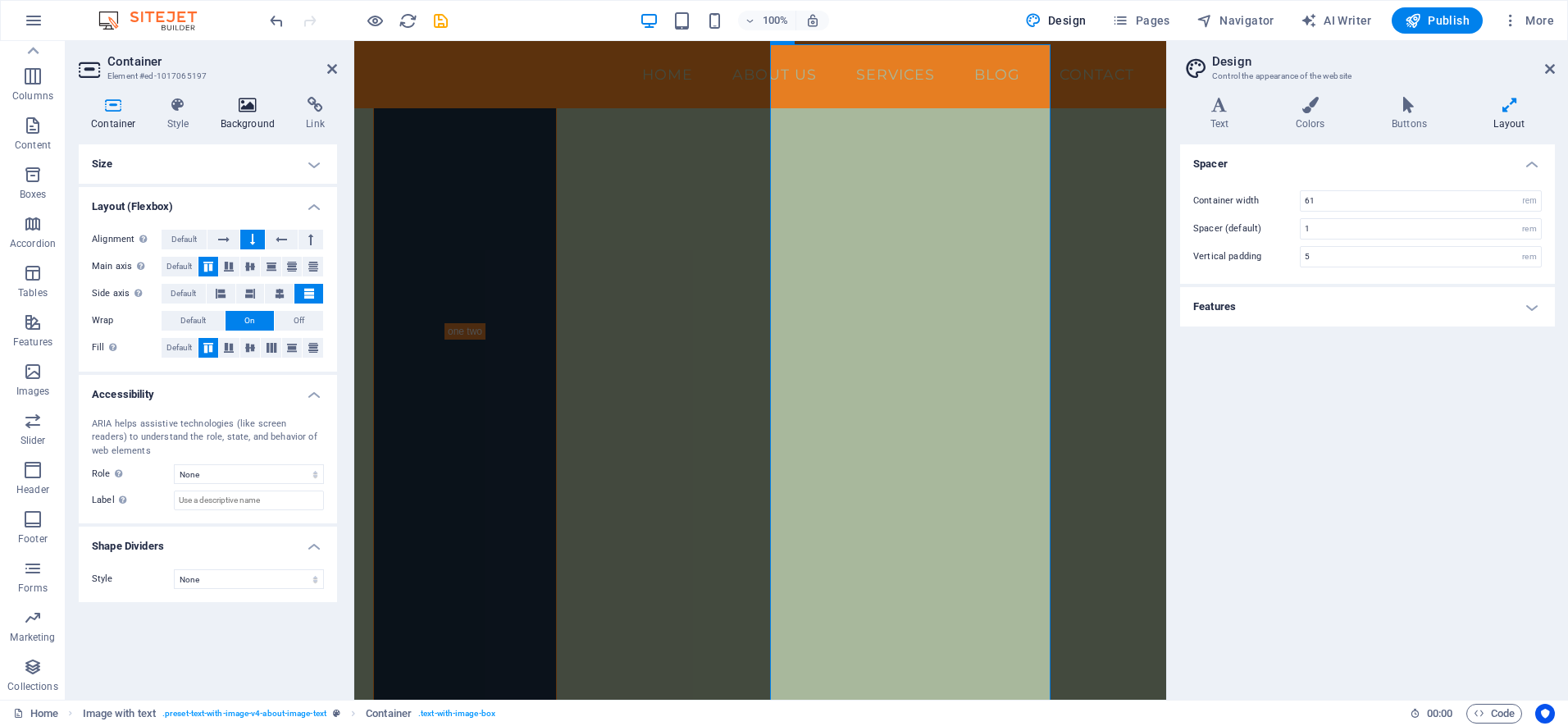
click at [245, 114] on h4 "Background" at bounding box center [251, 114] width 86 height 35
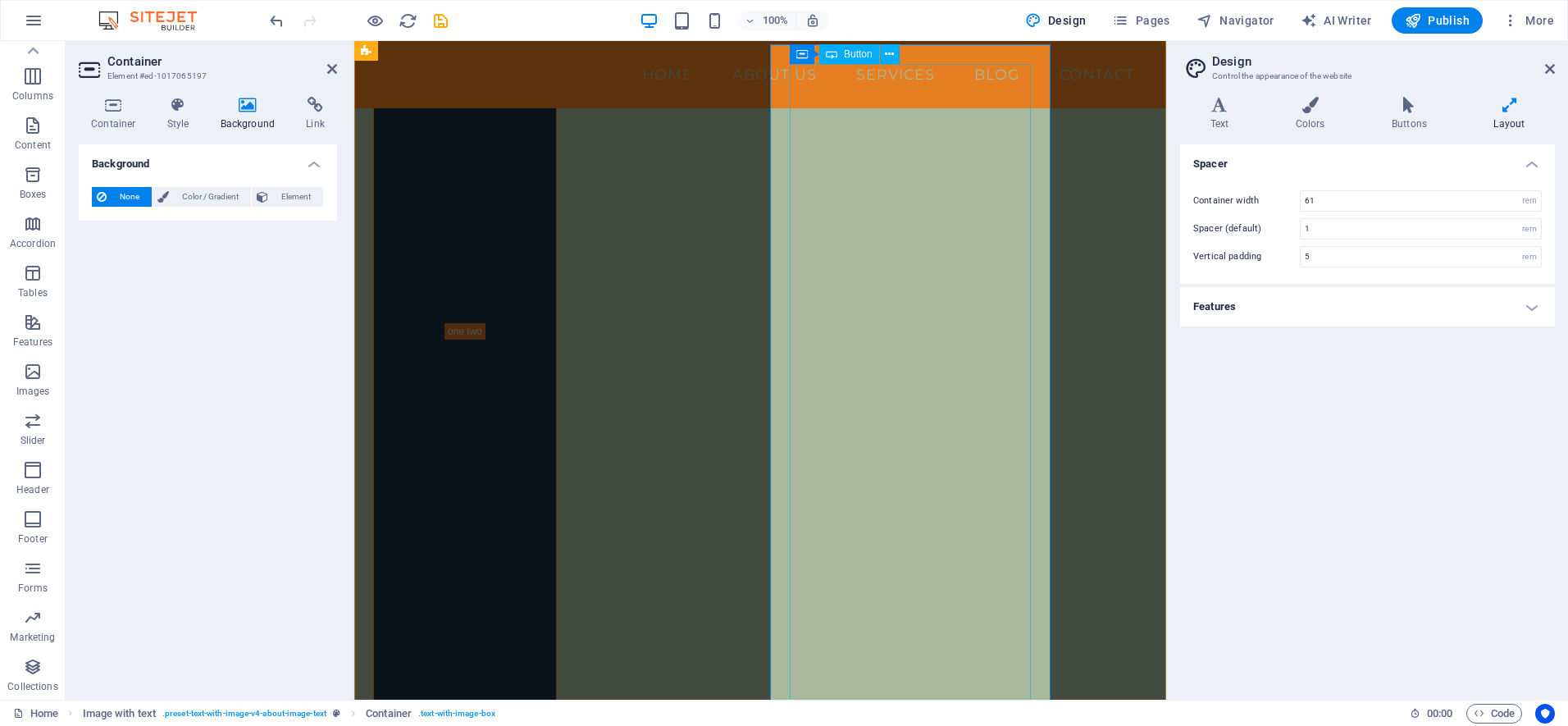
click at [298, 193] on span "Element" at bounding box center [296, 197] width 45 height 20
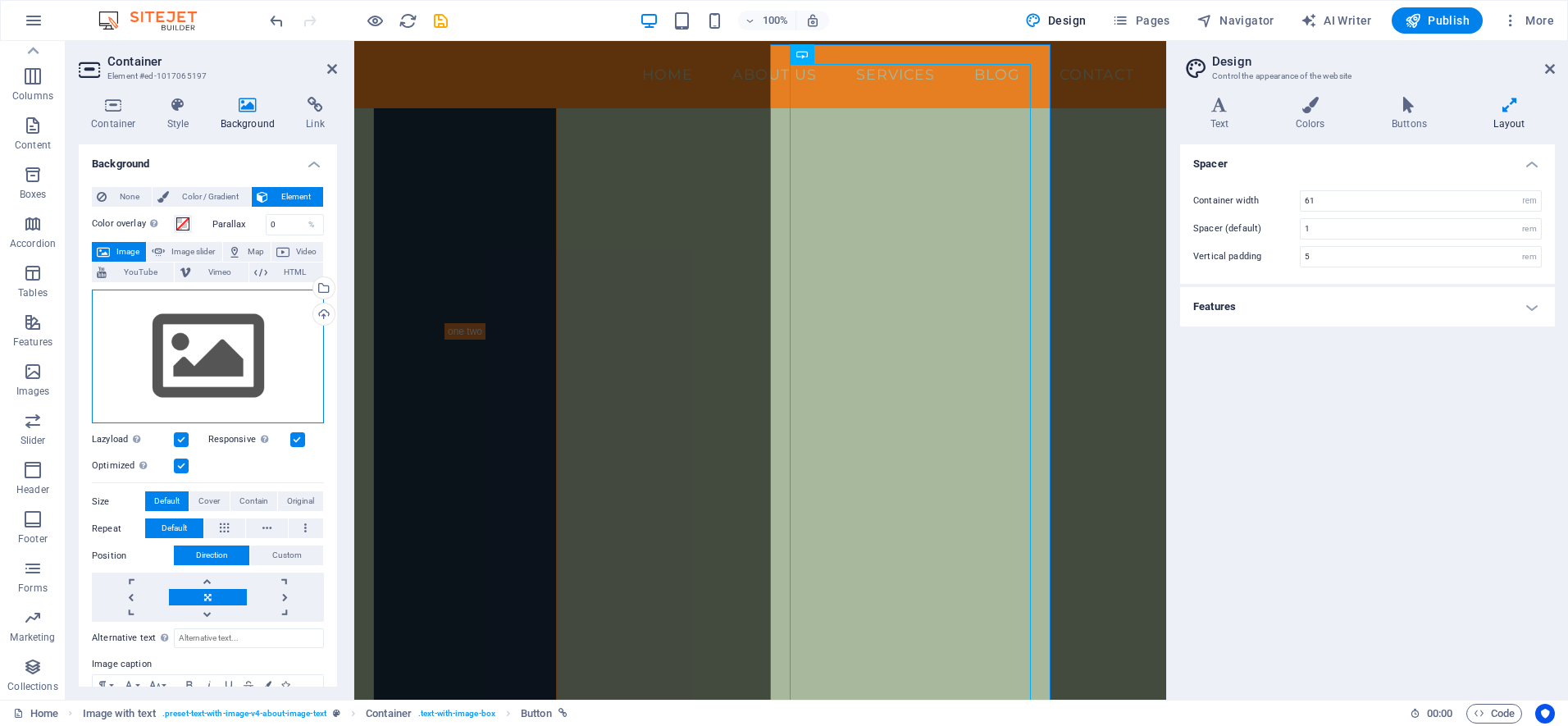
click at [226, 364] on div "Drag files here, click to choose files or select files from Files or our free s…" at bounding box center [208, 356] width 232 height 134
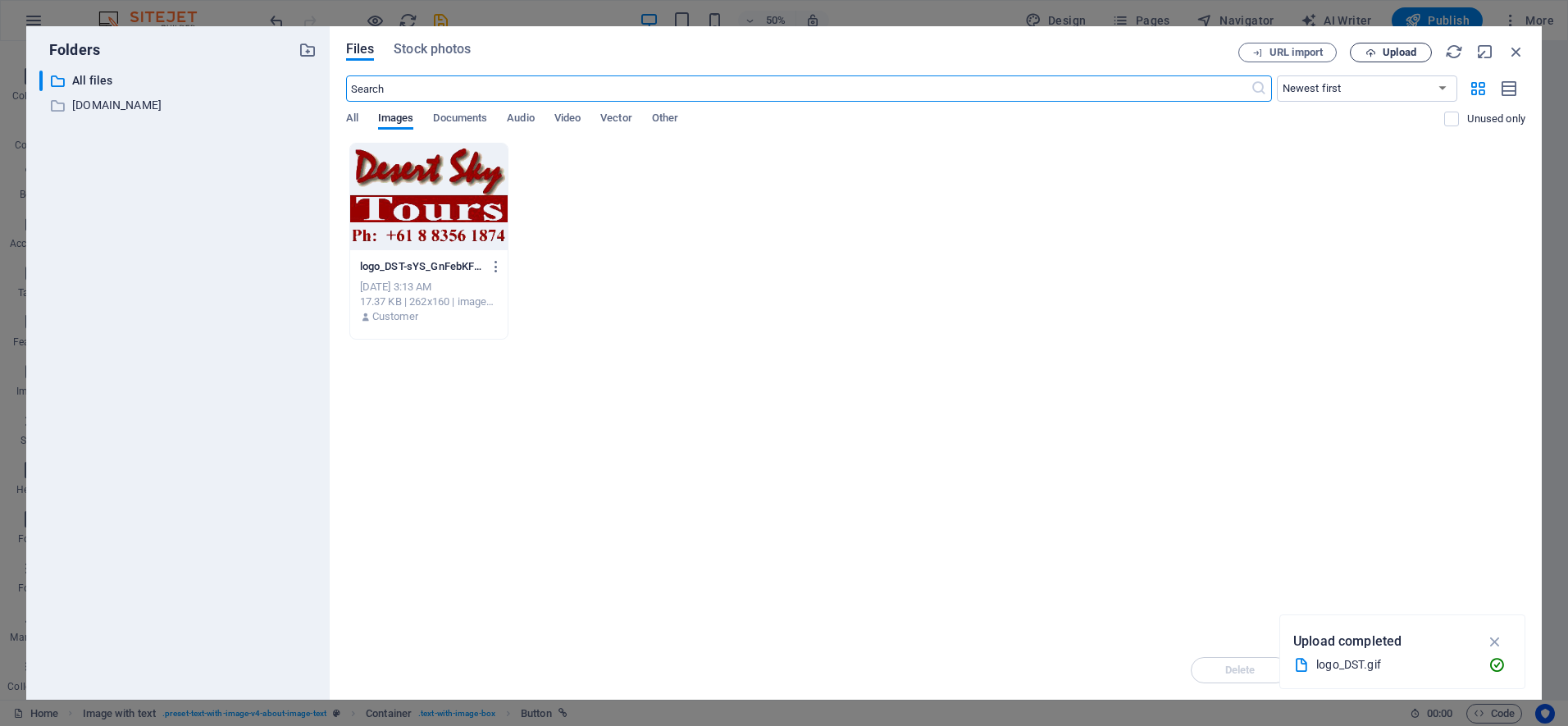
click at [1377, 53] on span "Upload" at bounding box center [1391, 53] width 68 height 10
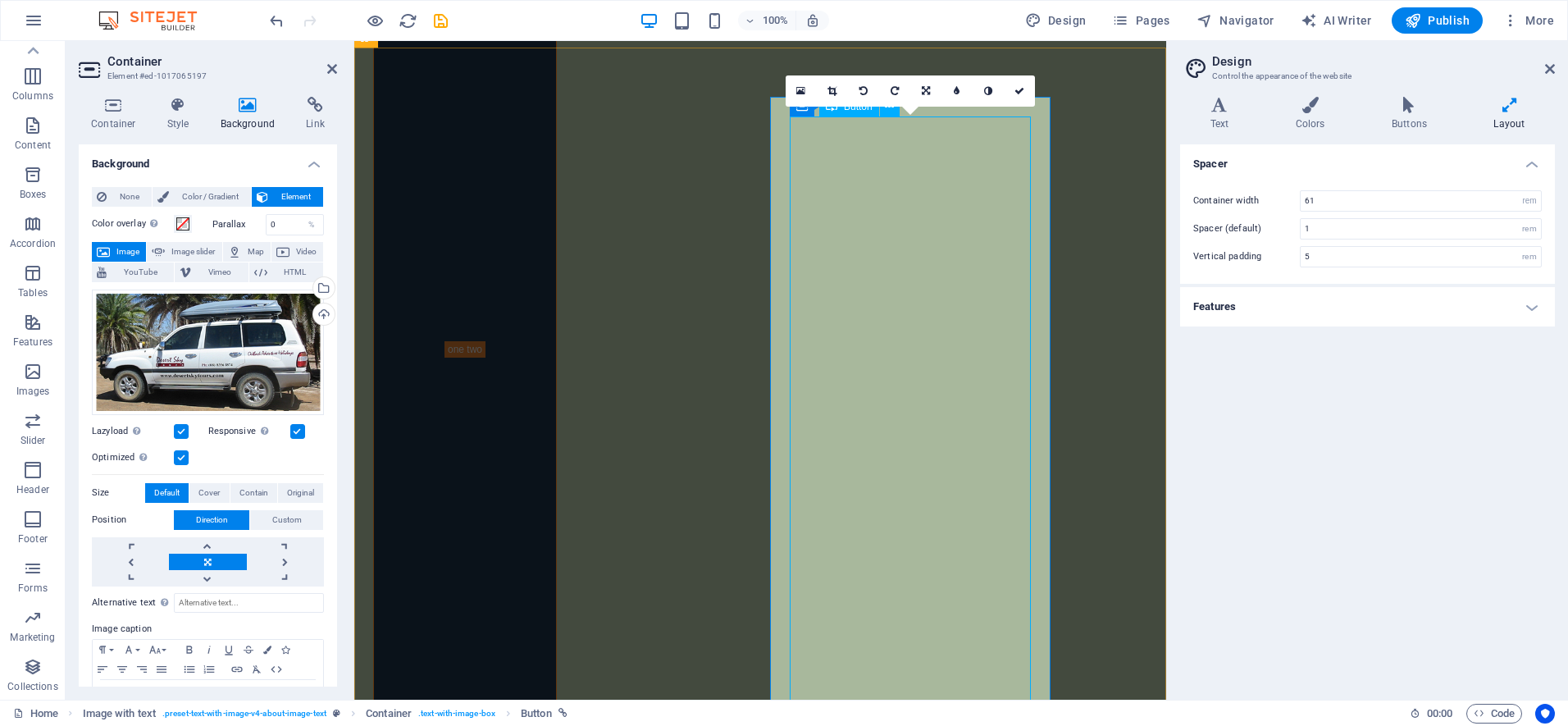
scroll to position [1447, 0]
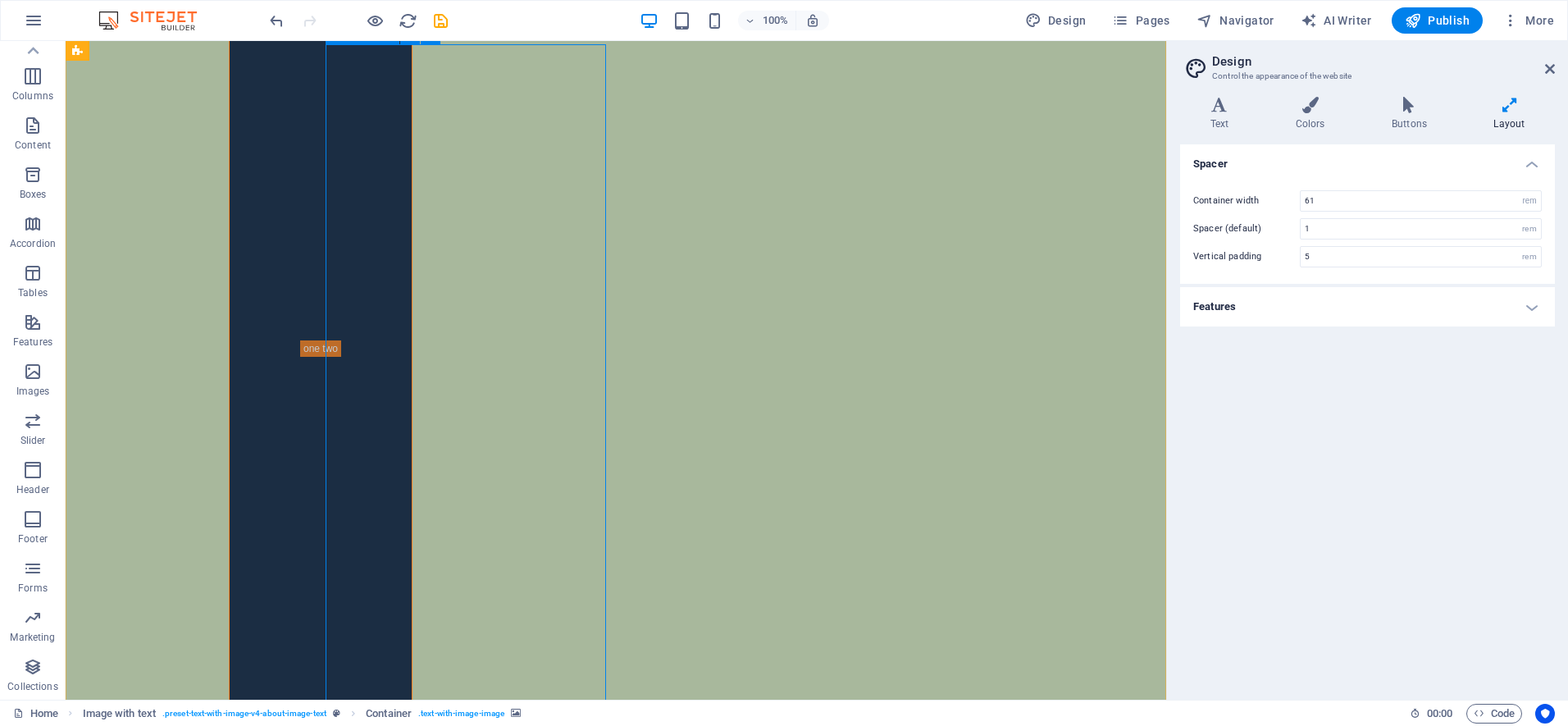
click at [96, 50] on span "Image with text" at bounding box center [122, 50] width 67 height 10
click at [151, 53] on span "Image with text" at bounding box center [122, 50] width 67 height 10
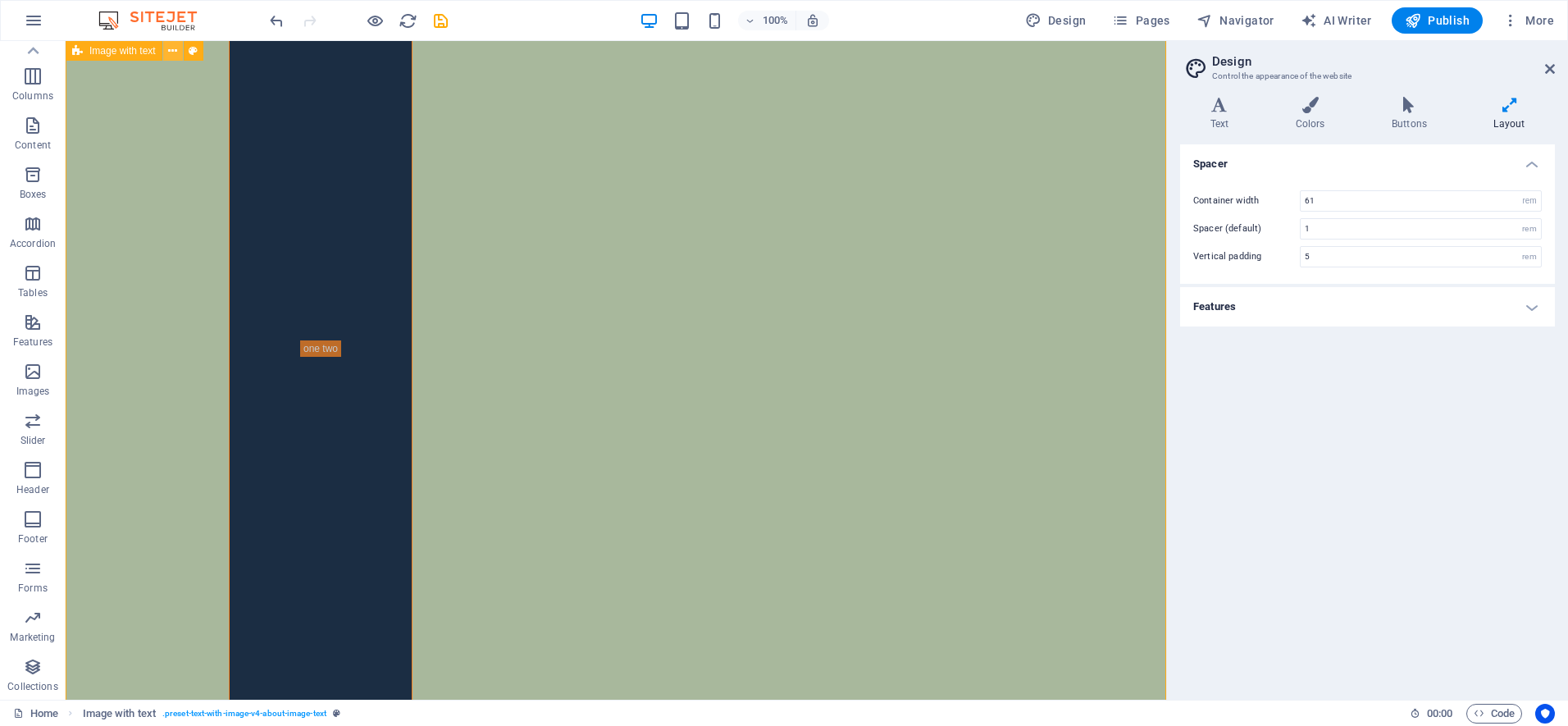
click at [173, 53] on icon at bounding box center [173, 51] width 9 height 17
click at [195, 50] on icon at bounding box center [193, 51] width 9 height 17
select select "rem"
select select "px"
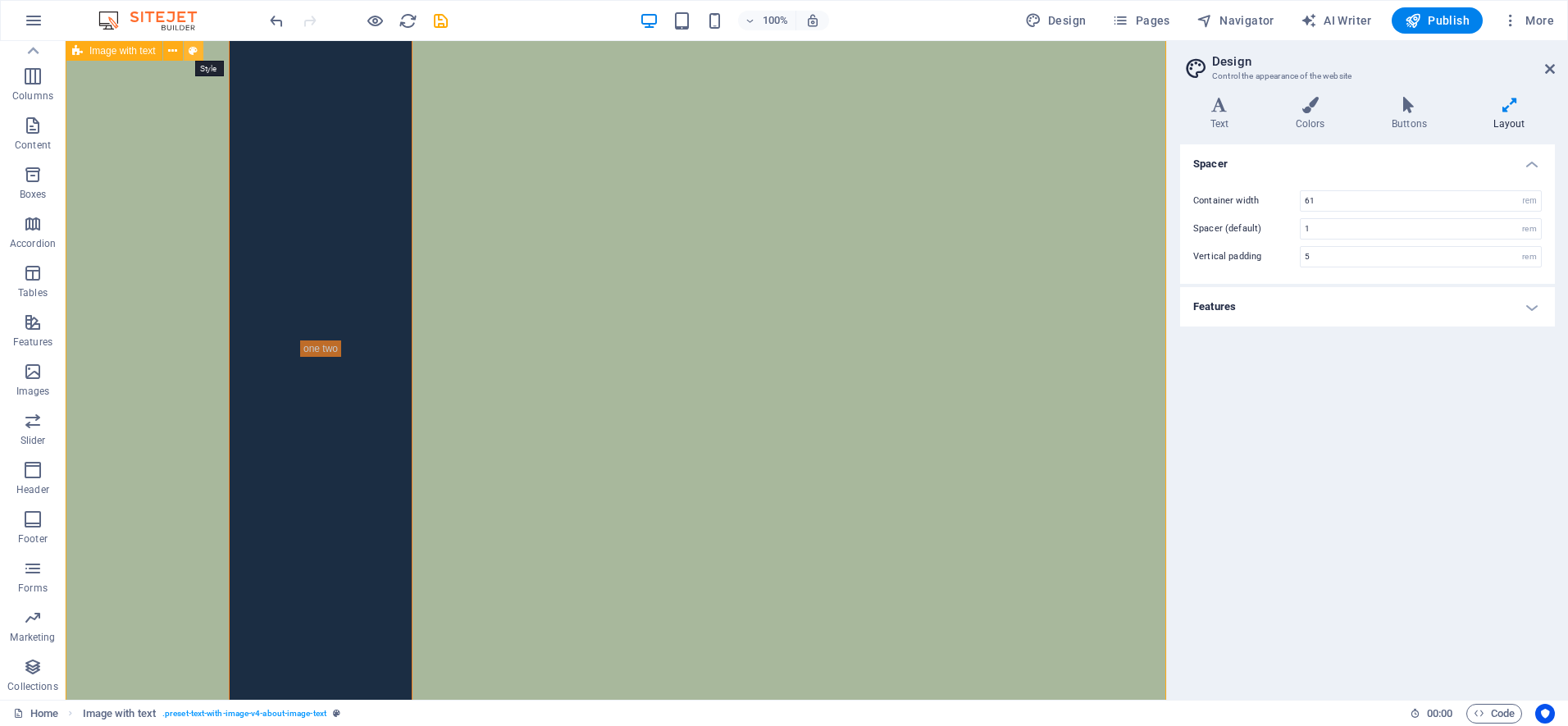
select select "preset-text-with-image-v4-about-image-text"
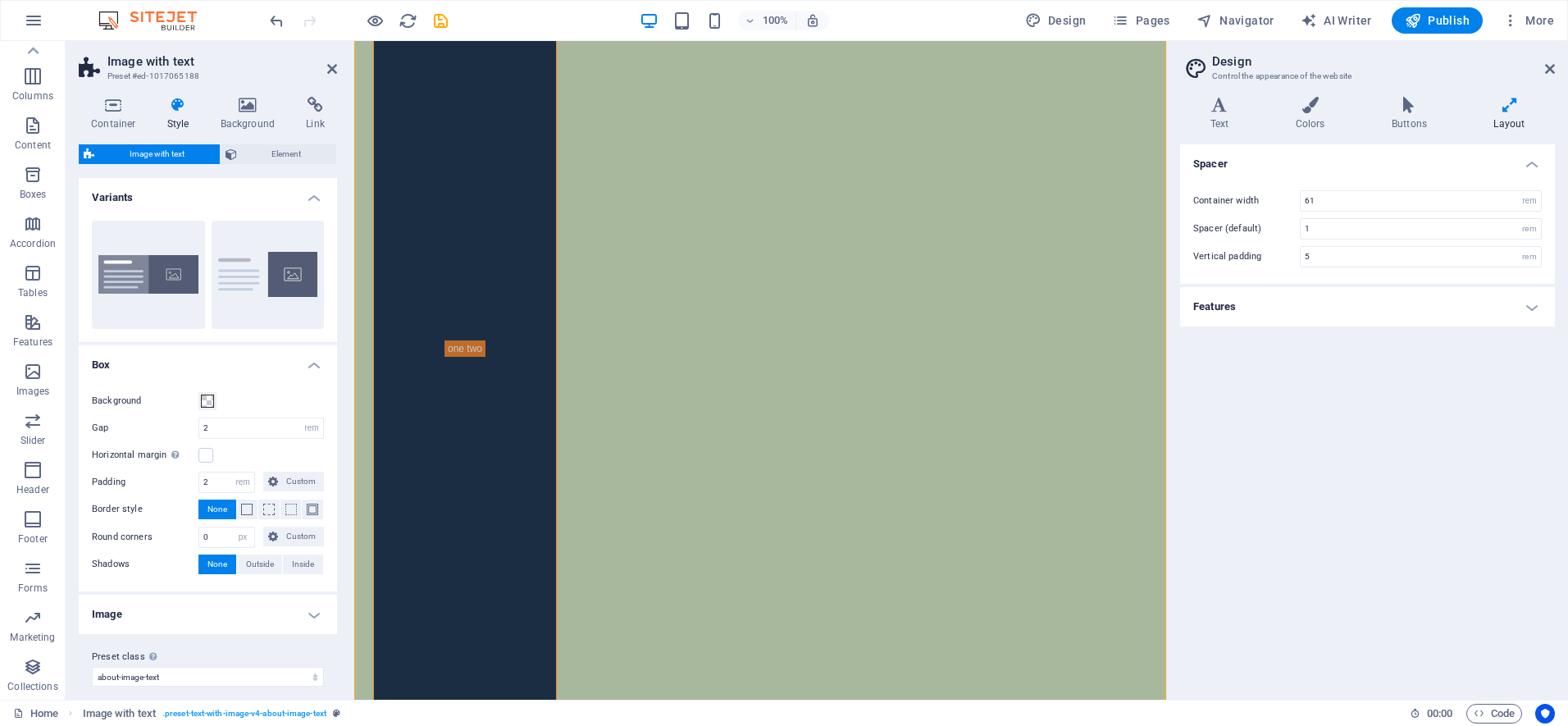
click at [233, 204] on h4 "Variants" at bounding box center [208, 193] width 258 height 29
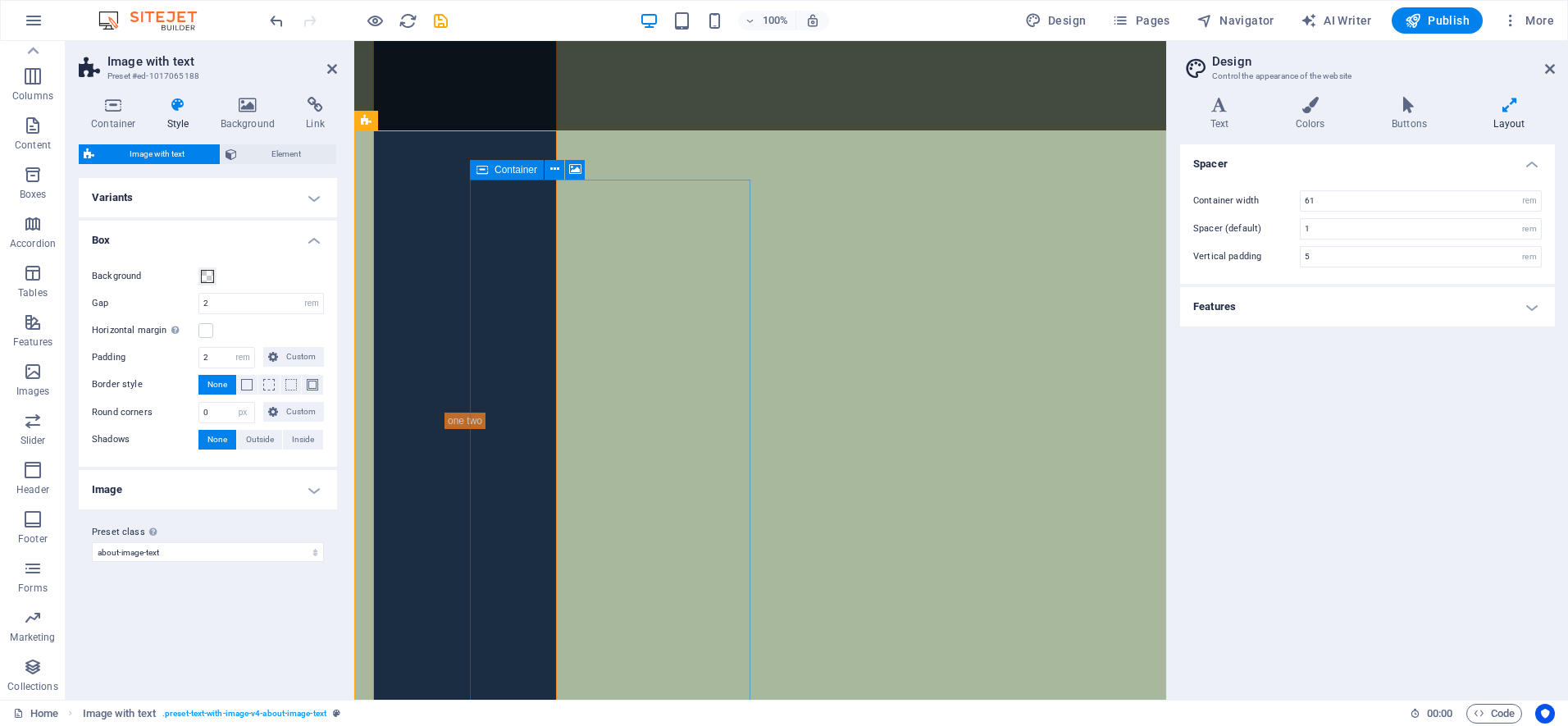
scroll to position [1377, 0]
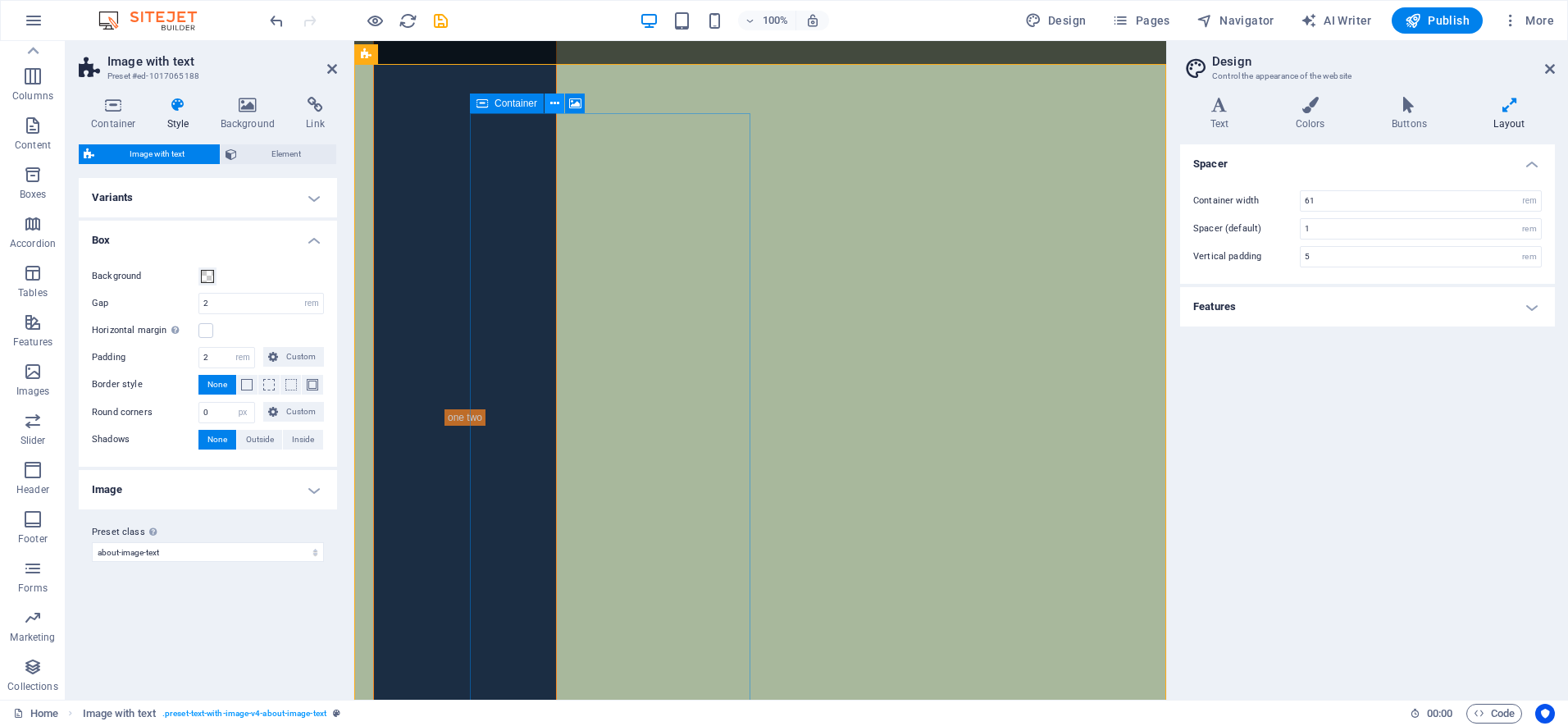
click at [558, 104] on icon at bounding box center [554, 104] width 9 height 17
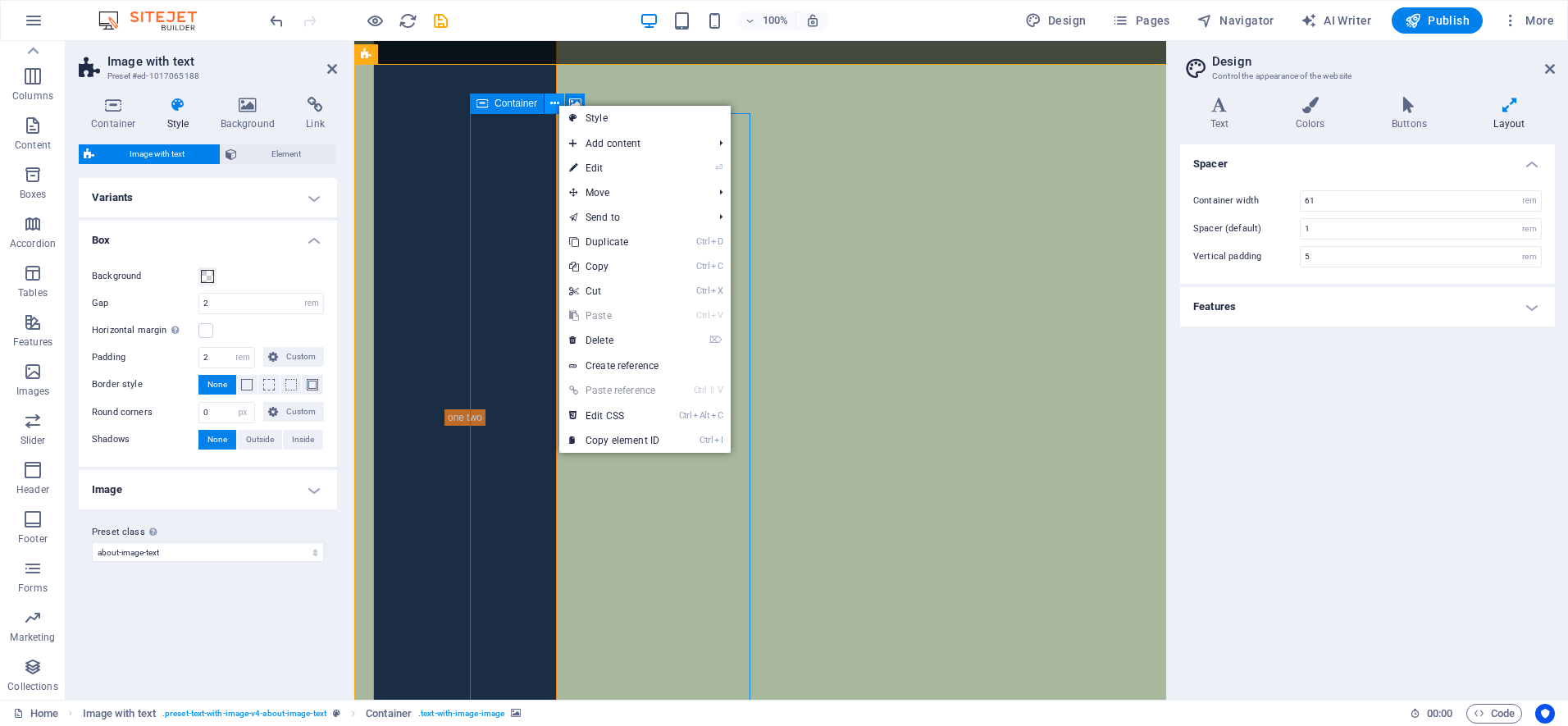
click at [558, 104] on icon at bounding box center [554, 104] width 9 height 17
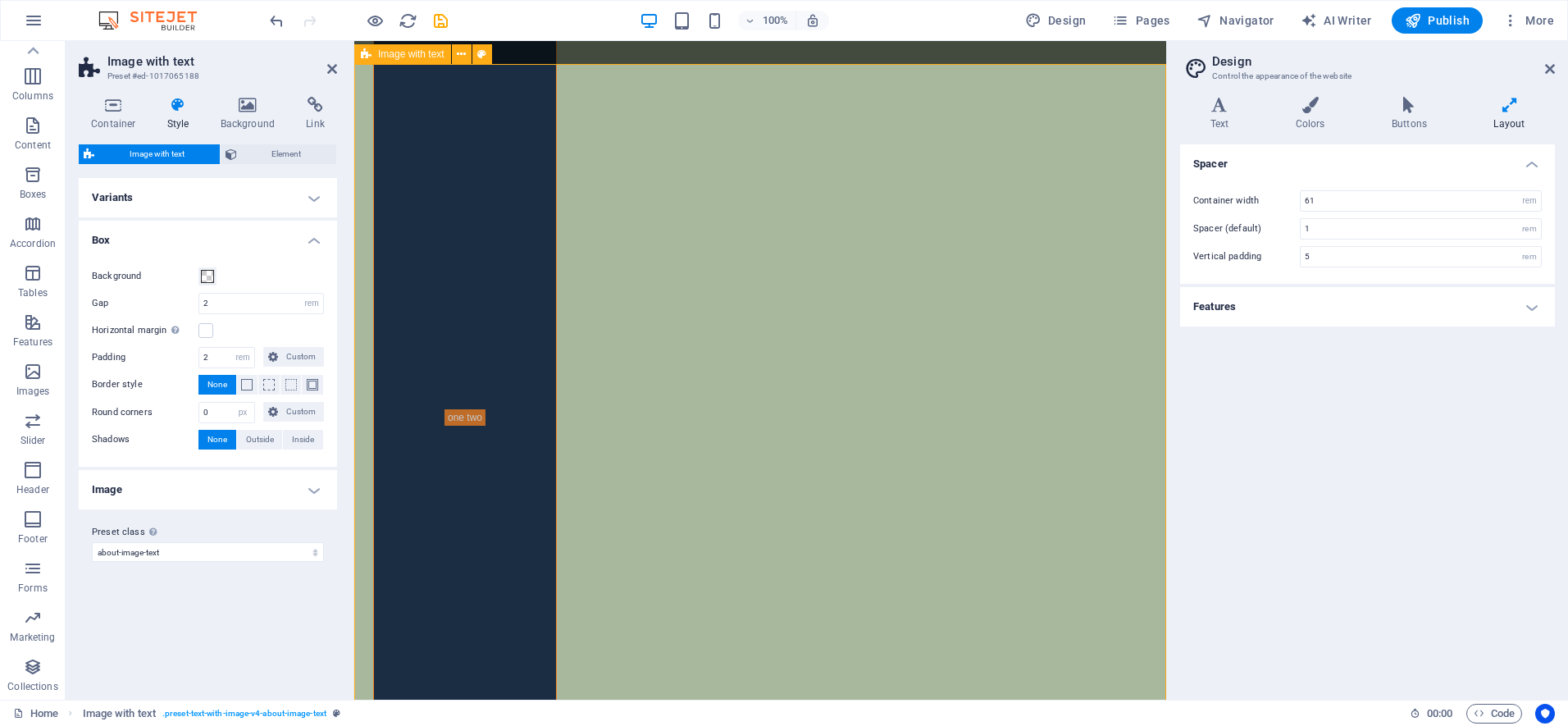
click at [109, 125] on h4 "Container" at bounding box center [117, 114] width 76 height 35
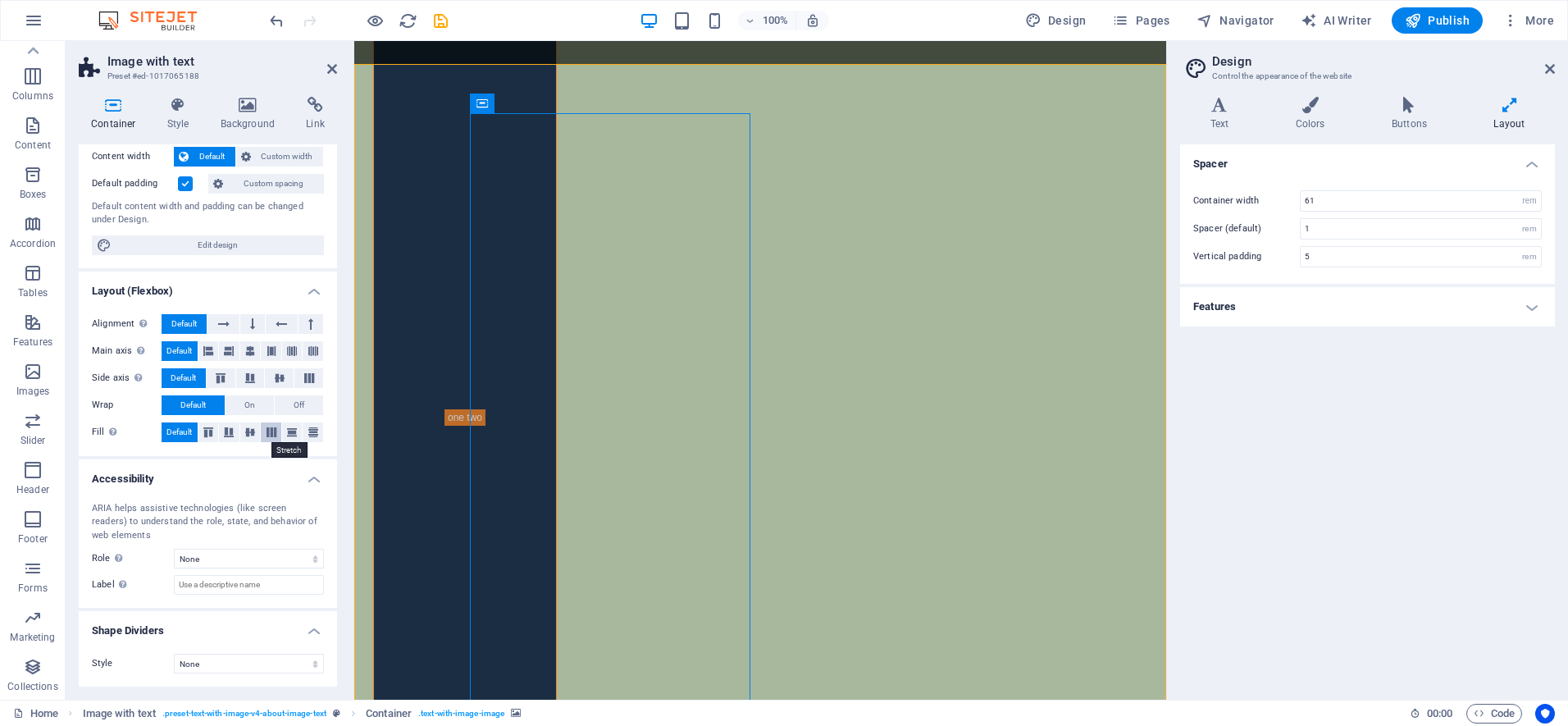
scroll to position [0, 0]
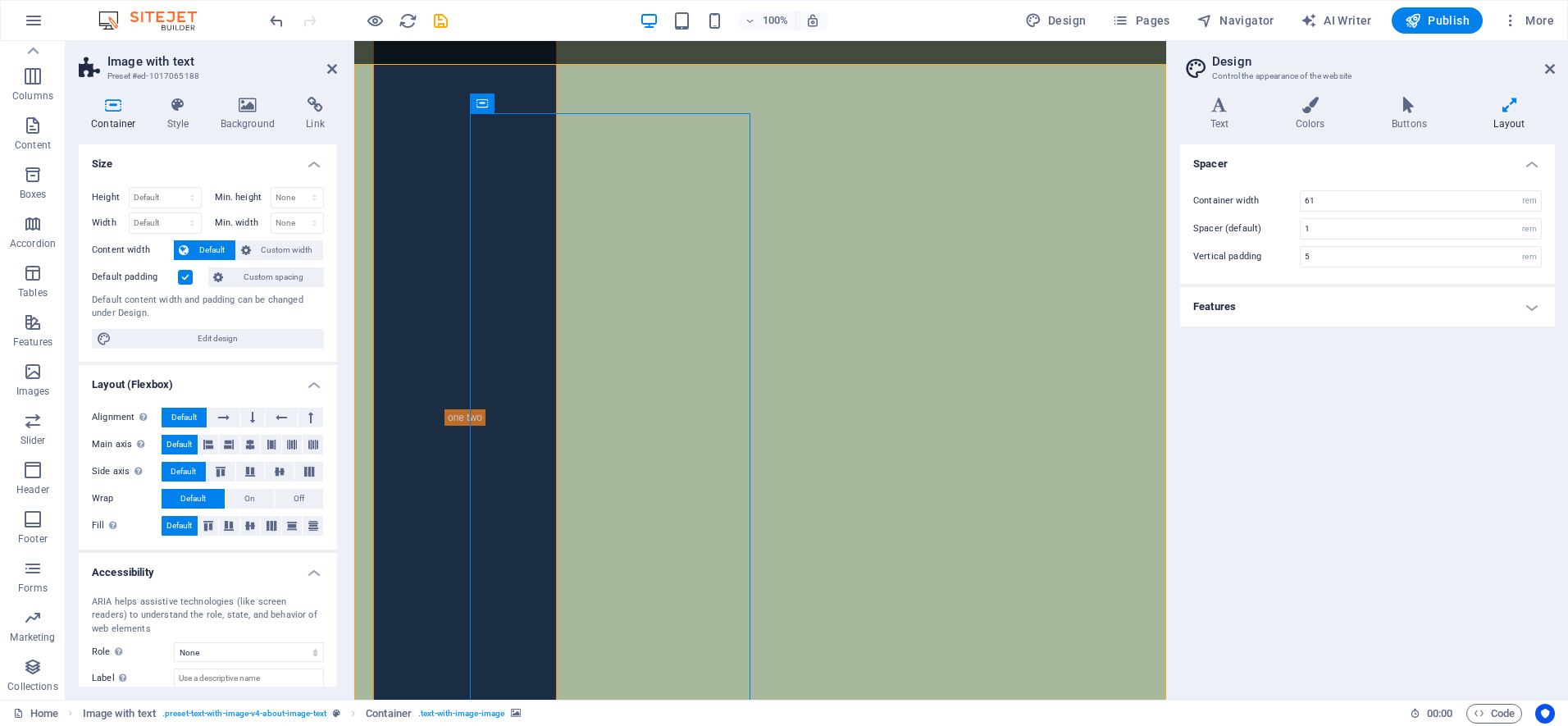
click at [578, 99] on icon at bounding box center [575, 104] width 12 height 17
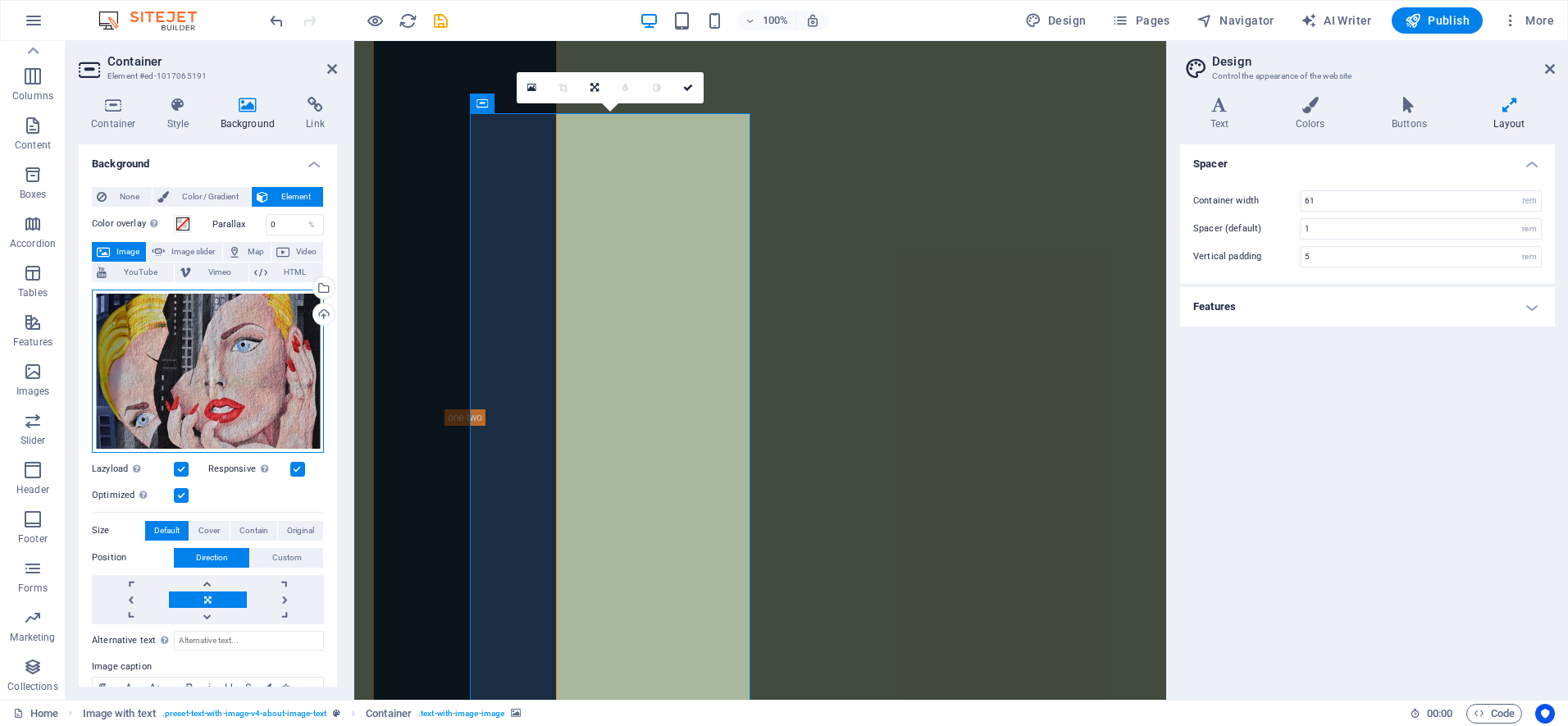
click at [259, 355] on div "Drag files here, click to choose files or select files from Files or our free s…" at bounding box center [208, 371] width 232 height 163
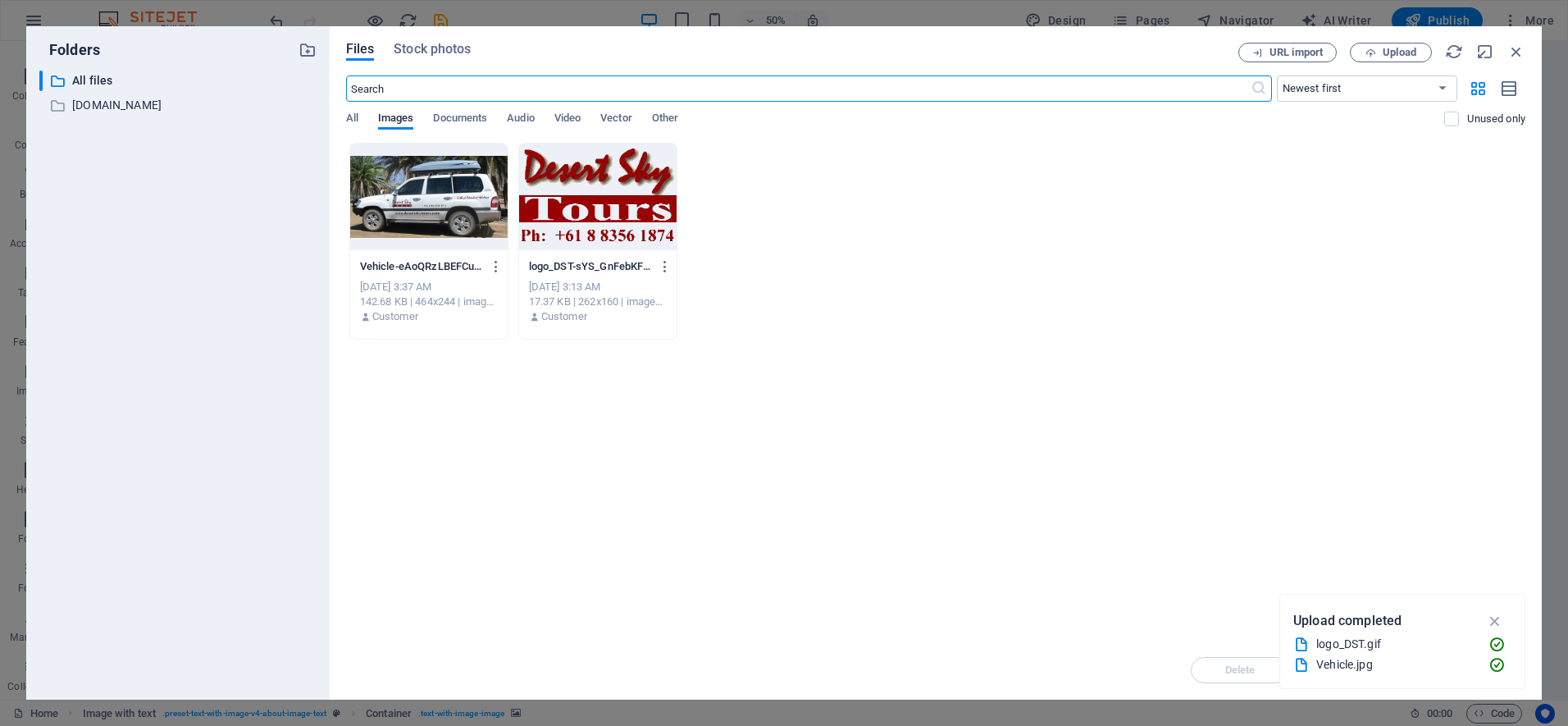
scroll to position [2036, 0]
click at [449, 197] on div at bounding box center [429, 196] width 158 height 107
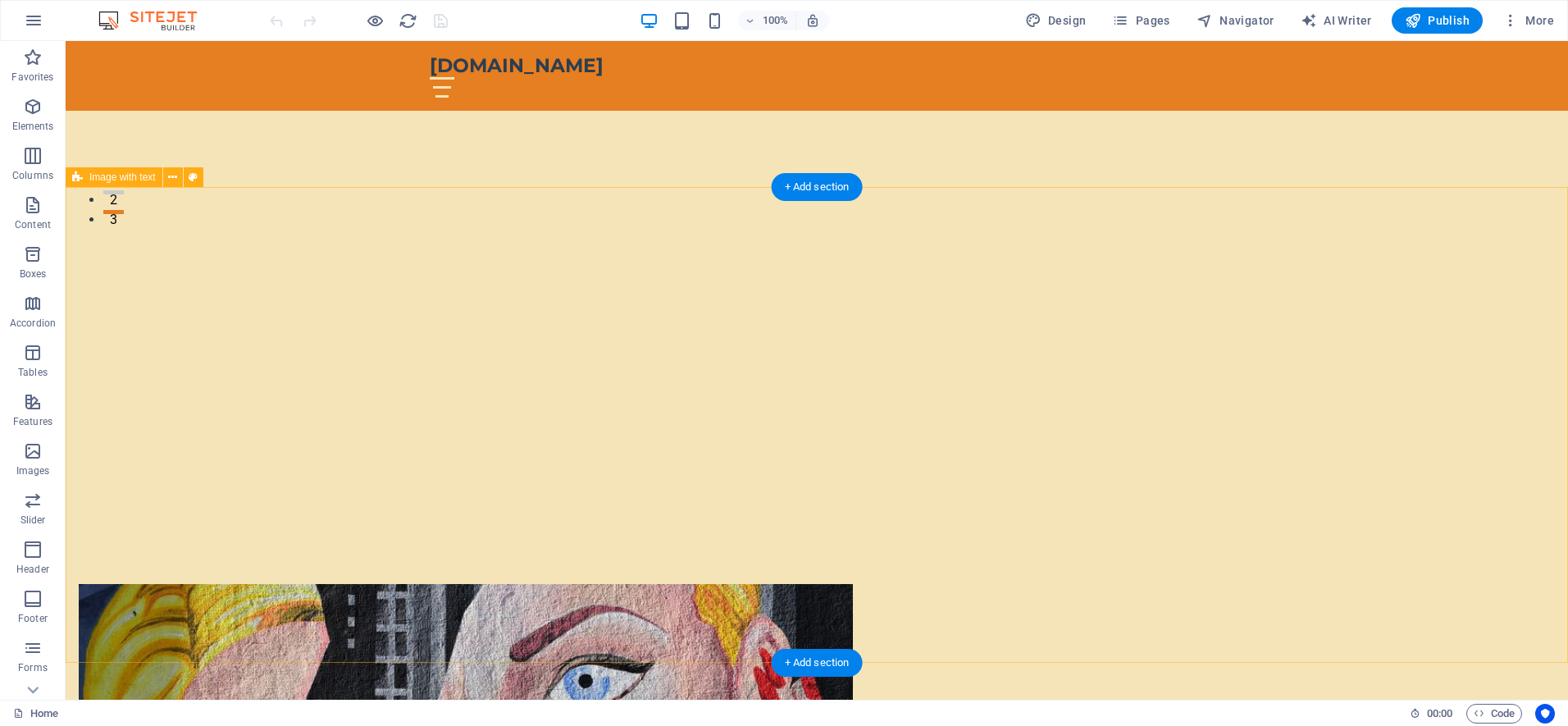
scroll to position [482, 0]
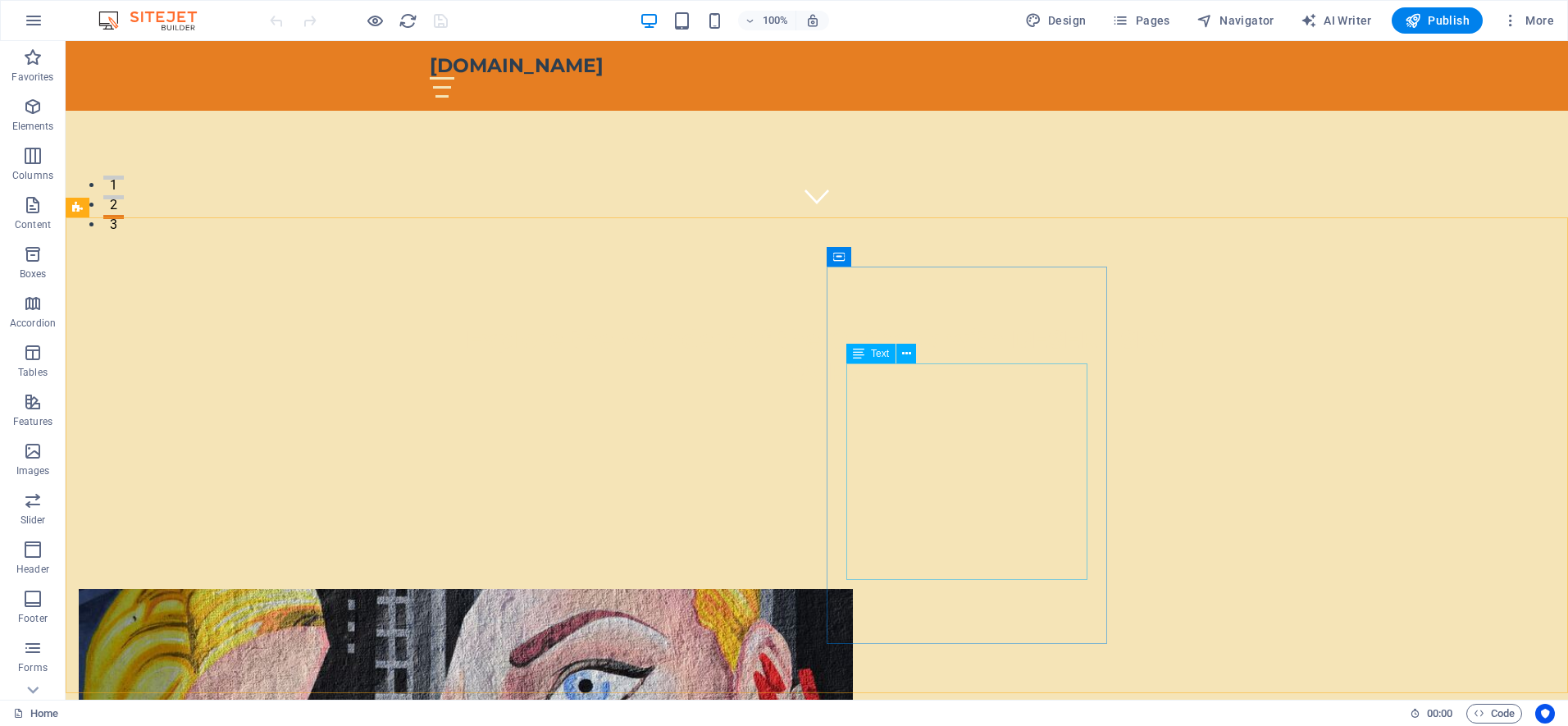
click at [888, 353] on span "Text" at bounding box center [879, 353] width 18 height 10
click at [863, 356] on icon at bounding box center [858, 353] width 11 height 20
click at [904, 352] on icon at bounding box center [906, 354] width 9 height 17
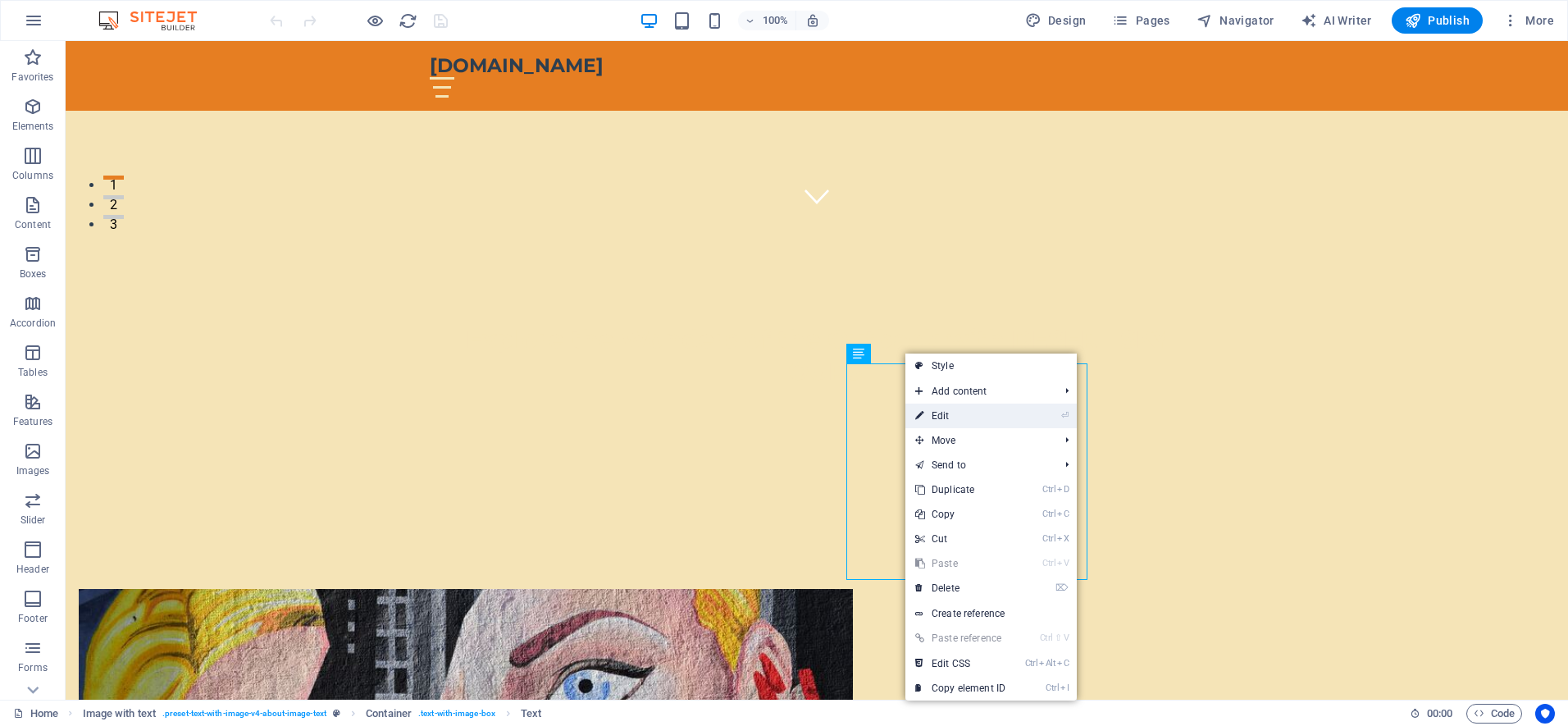
click at [938, 415] on link "⏎ Edit" at bounding box center [960, 415] width 110 height 24
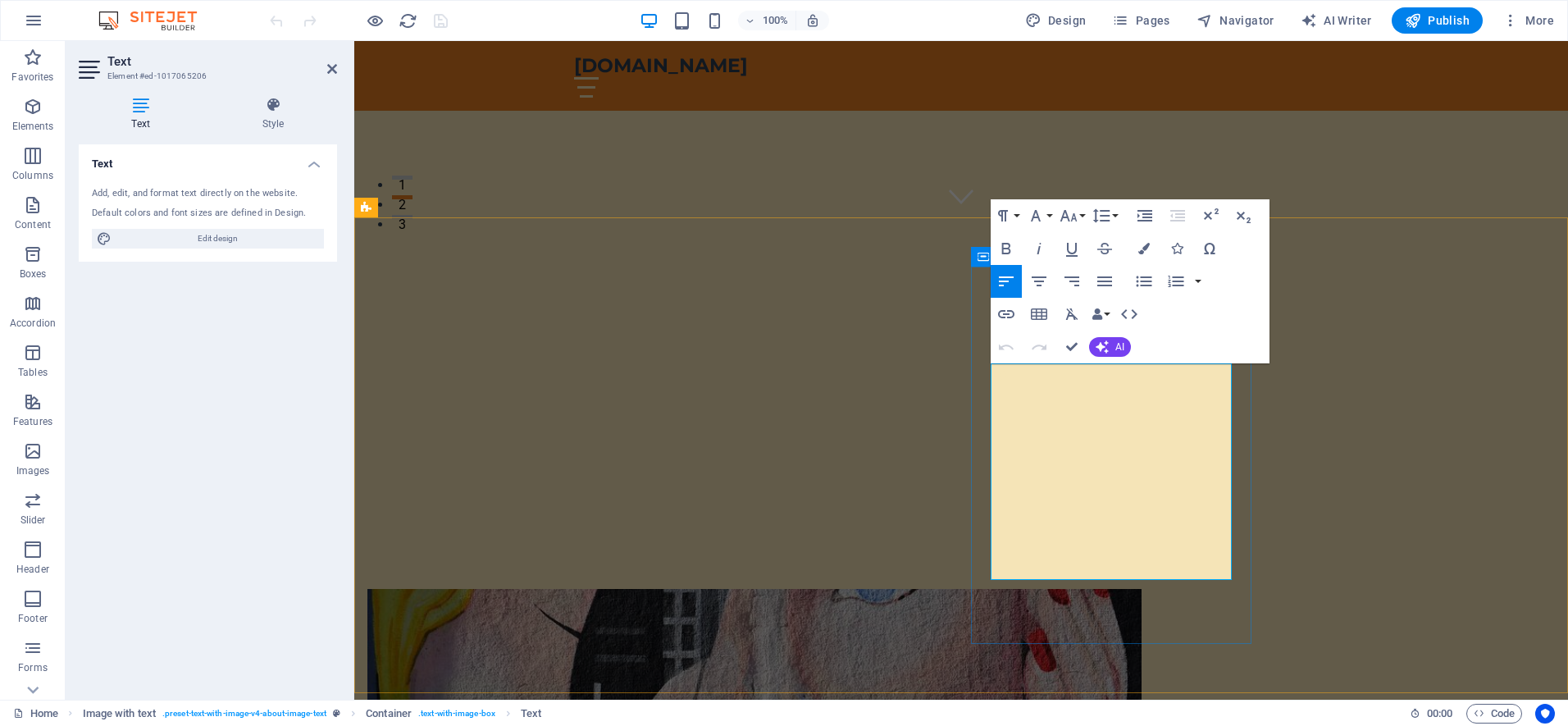
drag, startPoint x: 995, startPoint y: 369, endPoint x: 1200, endPoint y: 568, distance: 285.7
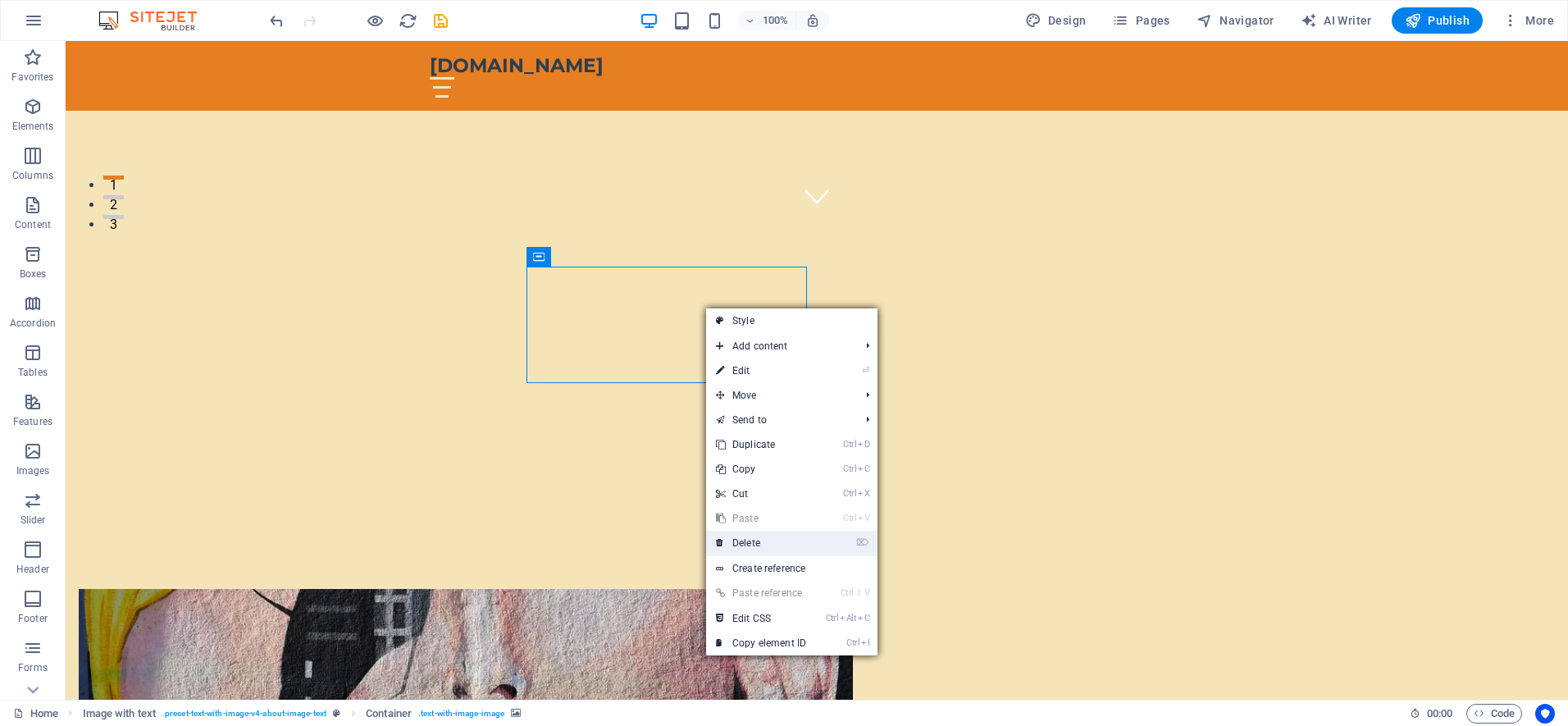
click at [738, 544] on link "⌦ Delete" at bounding box center [761, 543] width 110 height 24
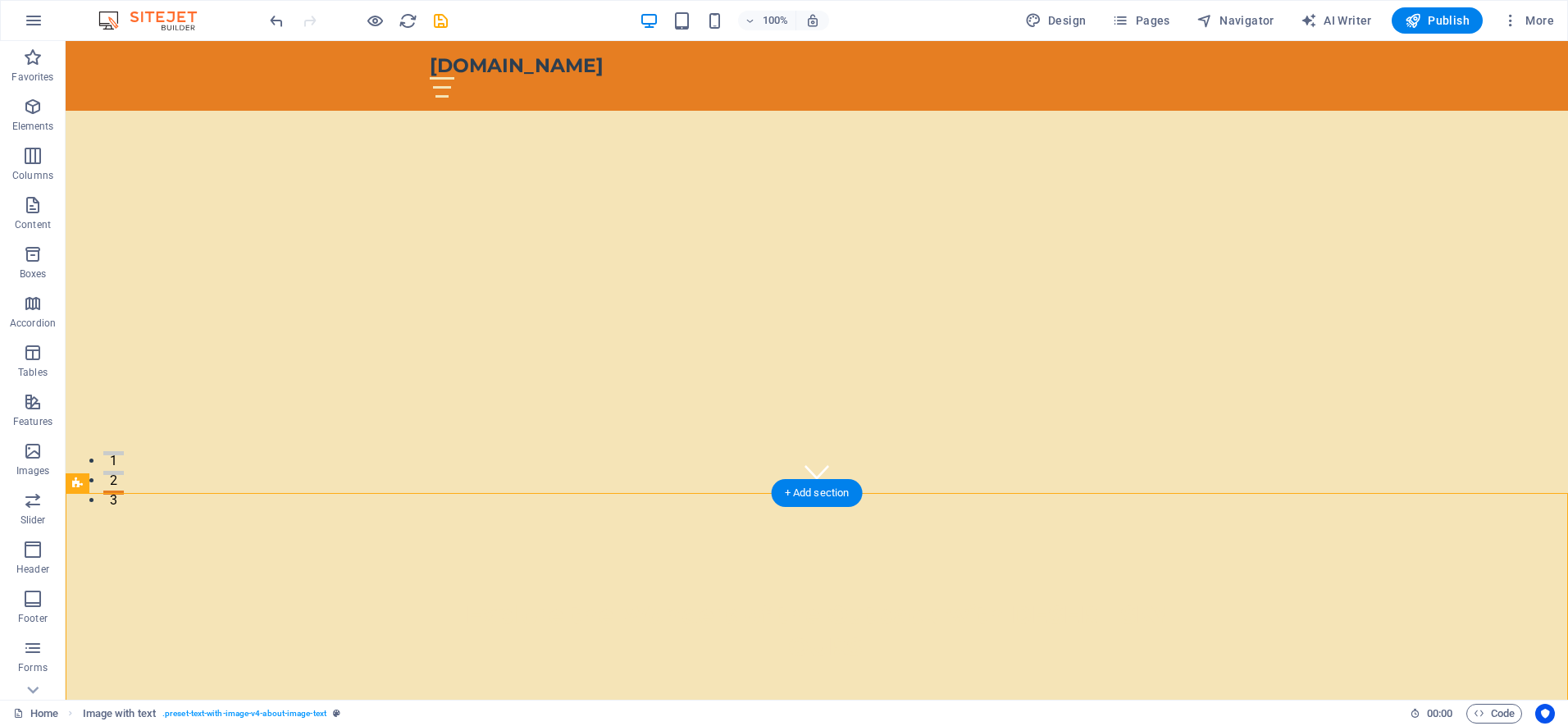
scroll to position [0, 0]
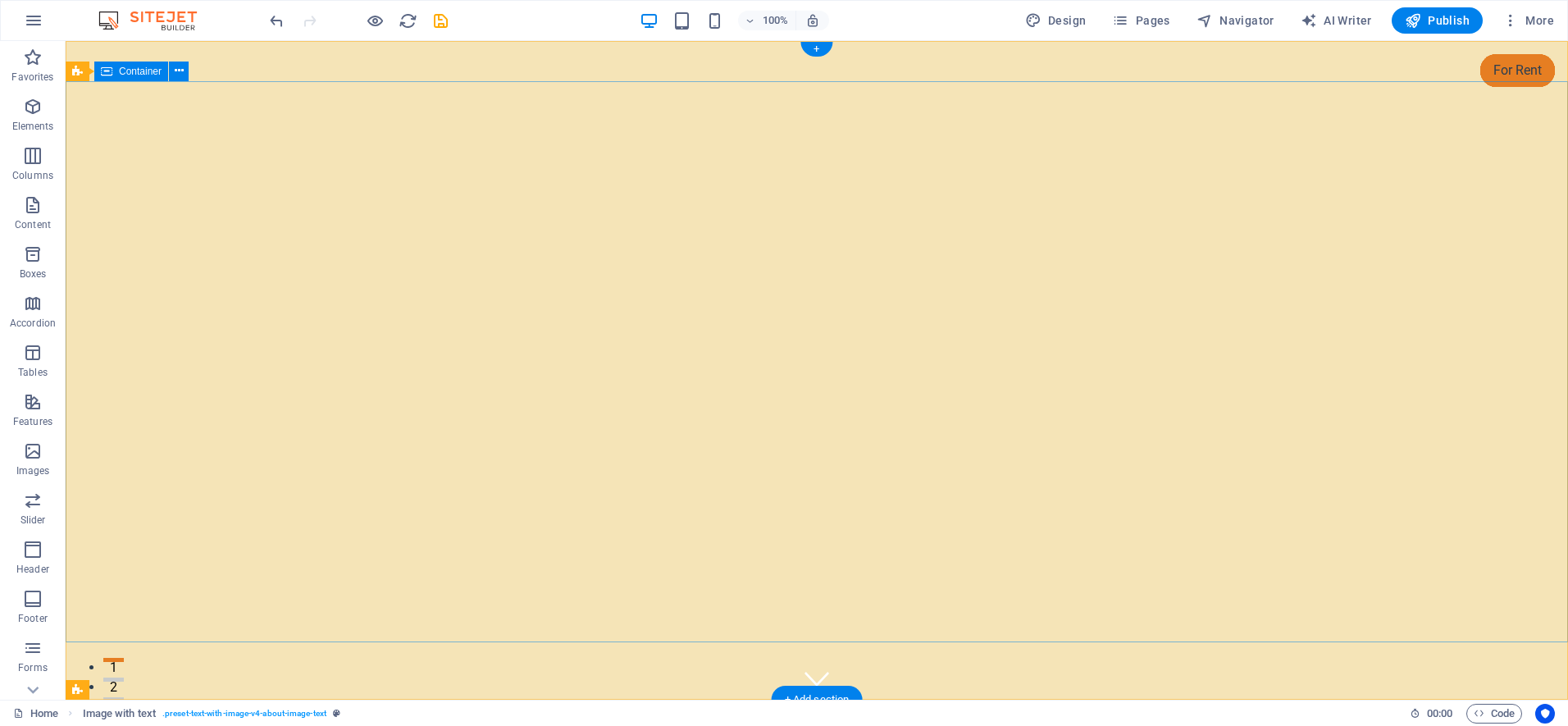
click at [175, 70] on icon at bounding box center [179, 72] width 9 height 17
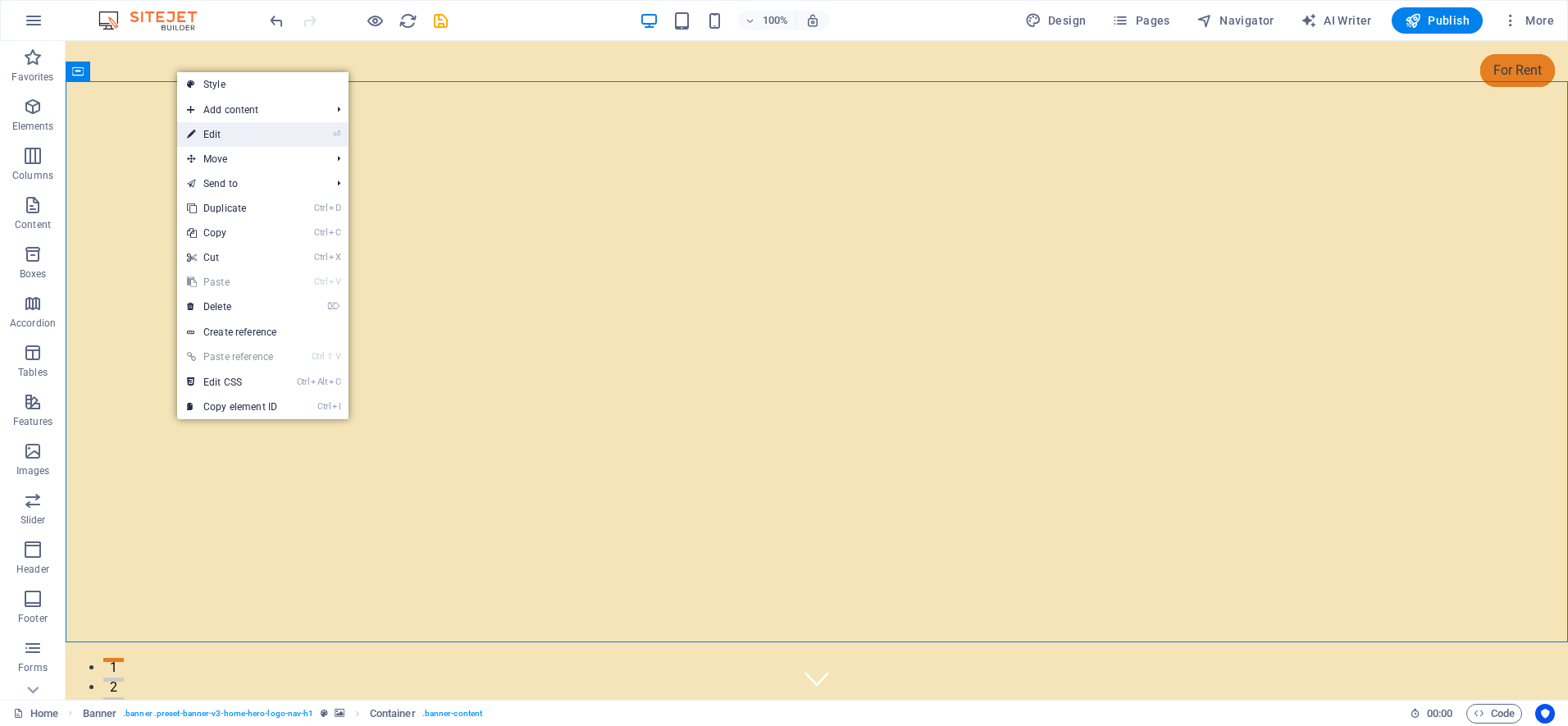
click at [200, 129] on link "⏎ Edit" at bounding box center [232, 134] width 110 height 24
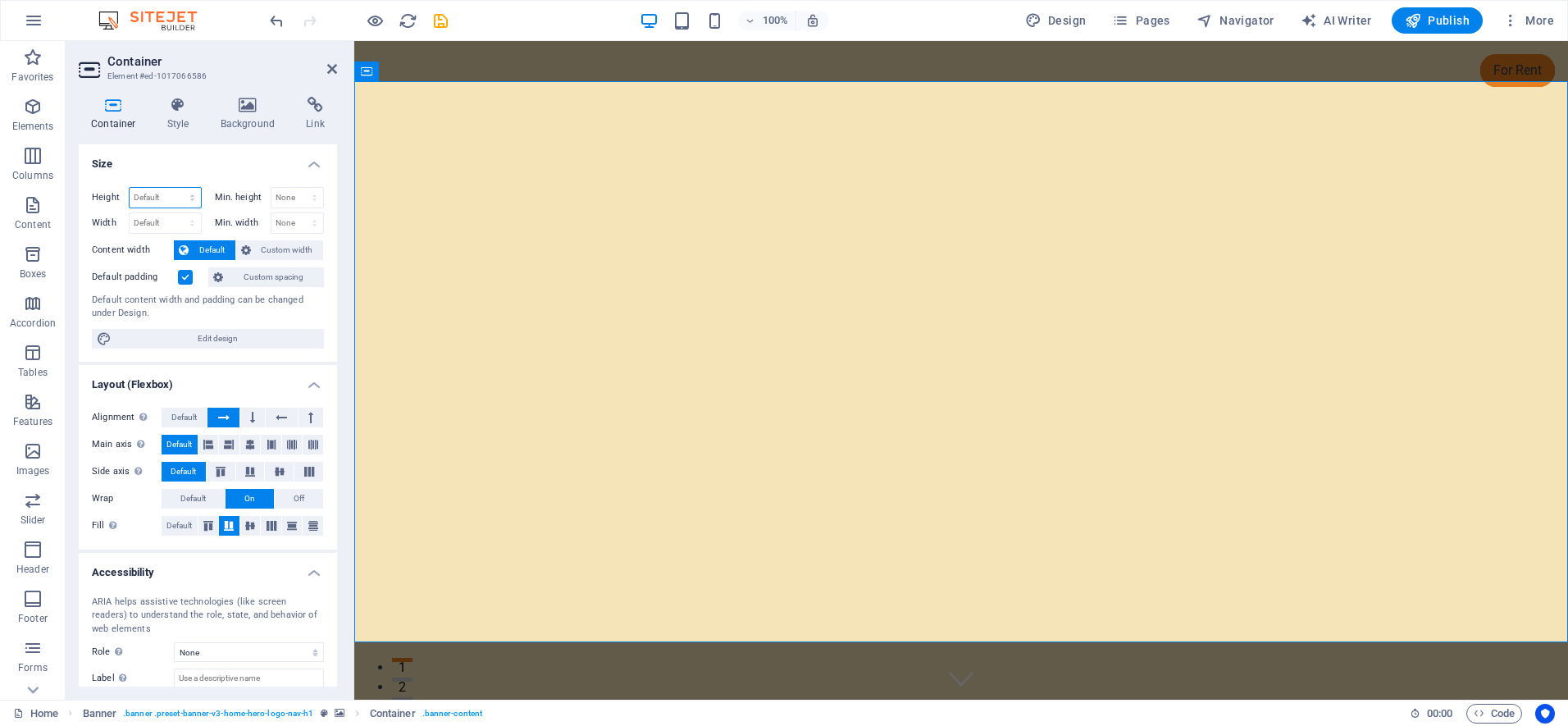
click at [129, 187] on select "Default px rem % vh vw" at bounding box center [165, 197] width 71 height 20
click at [227, 163] on h4 "Size" at bounding box center [208, 159] width 258 height 29
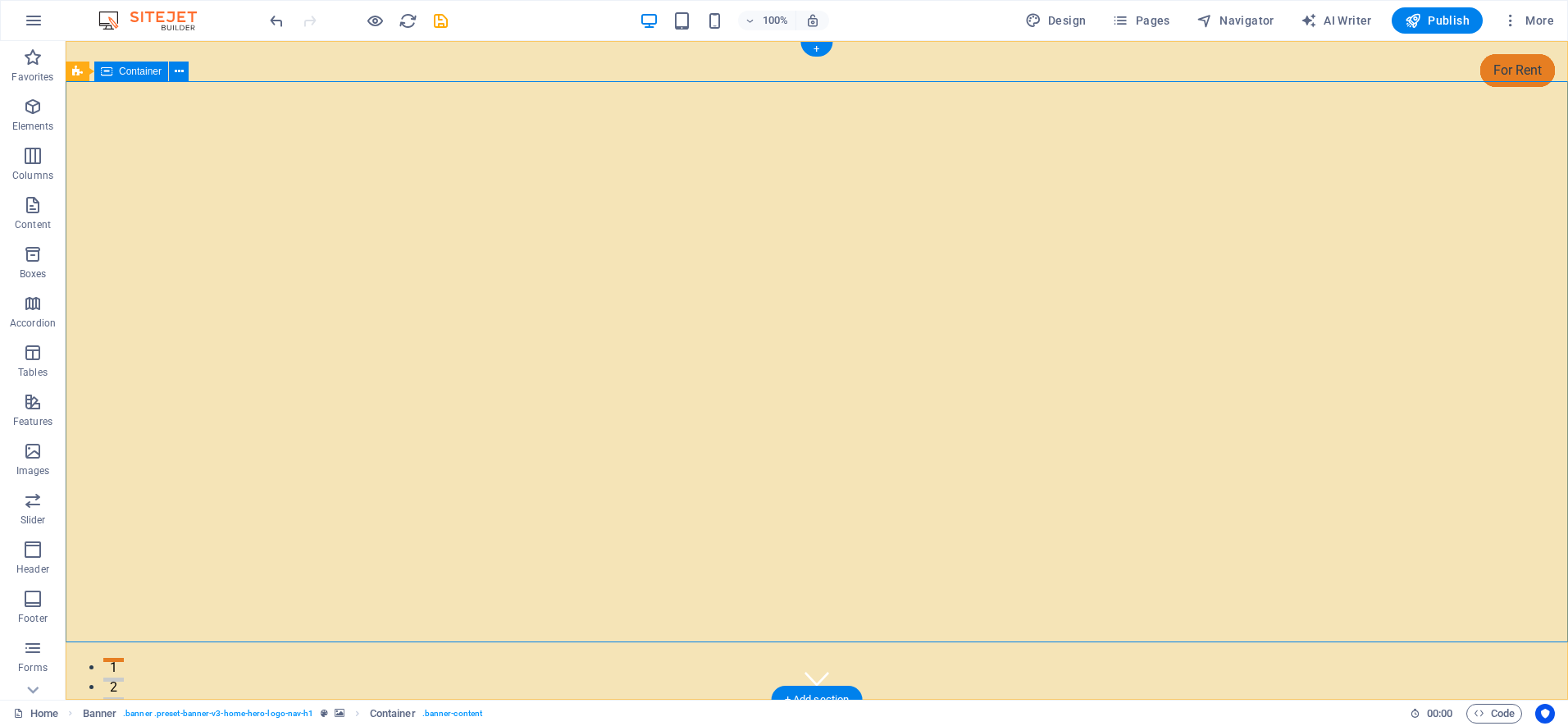
click at [31, 109] on icon "button" at bounding box center [32, 107] width 20 height 20
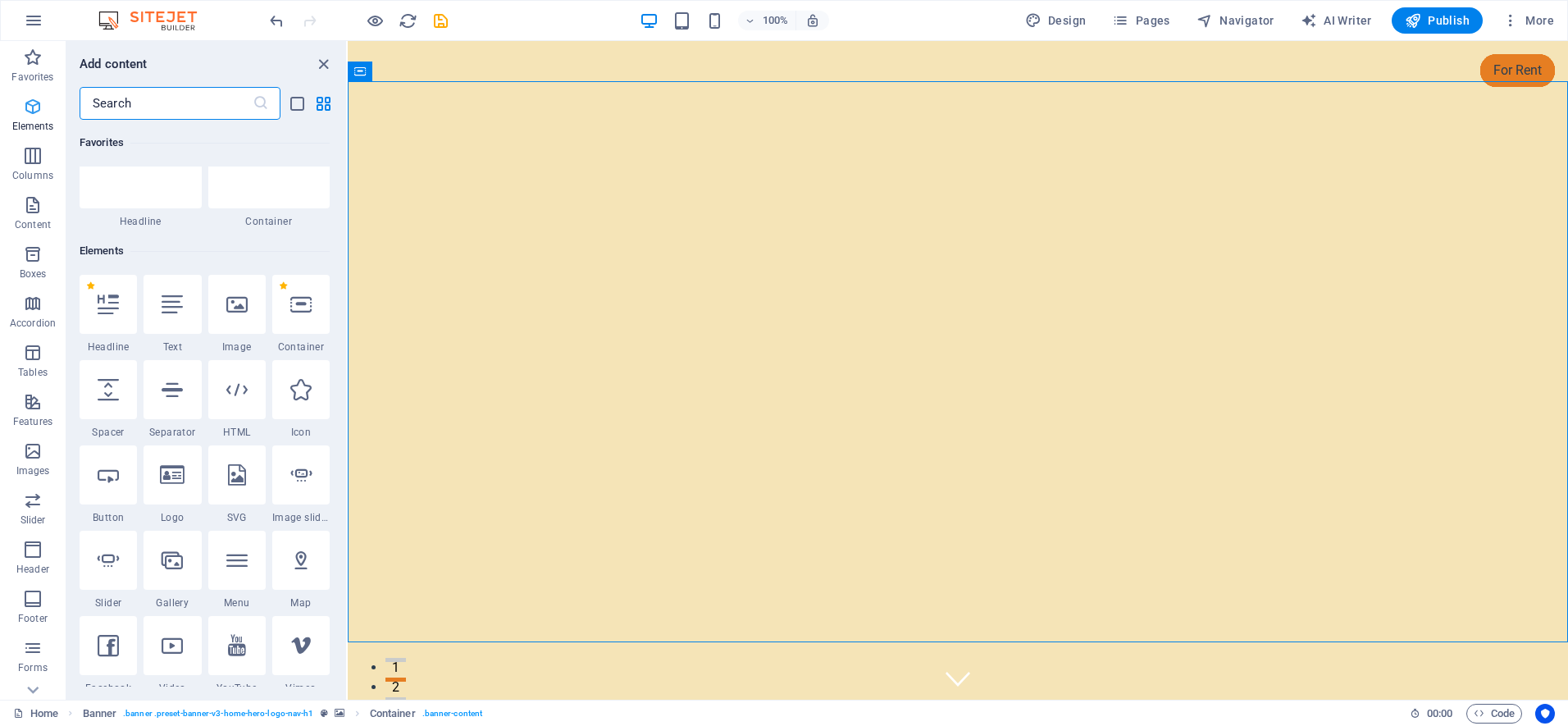
scroll to position [174, 0]
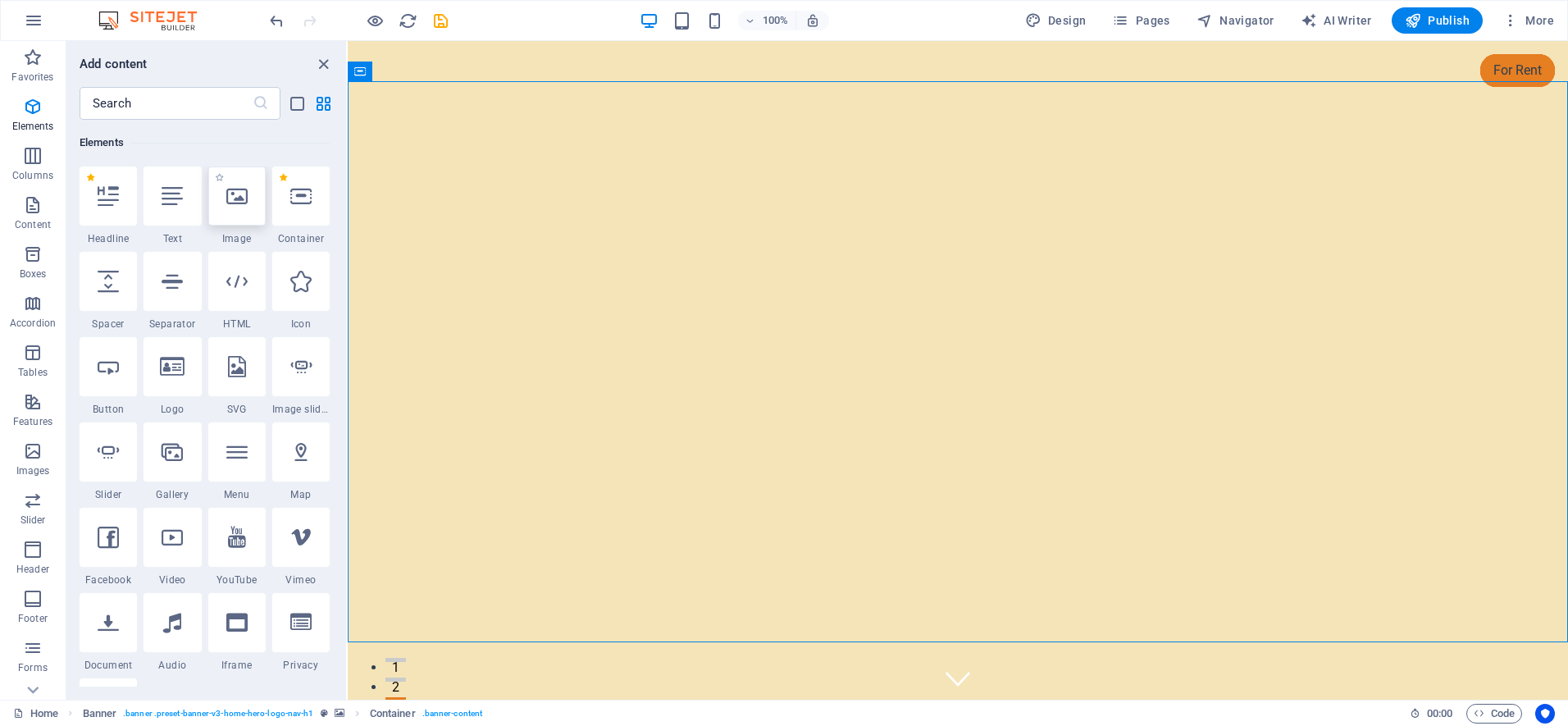
click at [233, 211] on div at bounding box center [237, 196] width 57 height 59
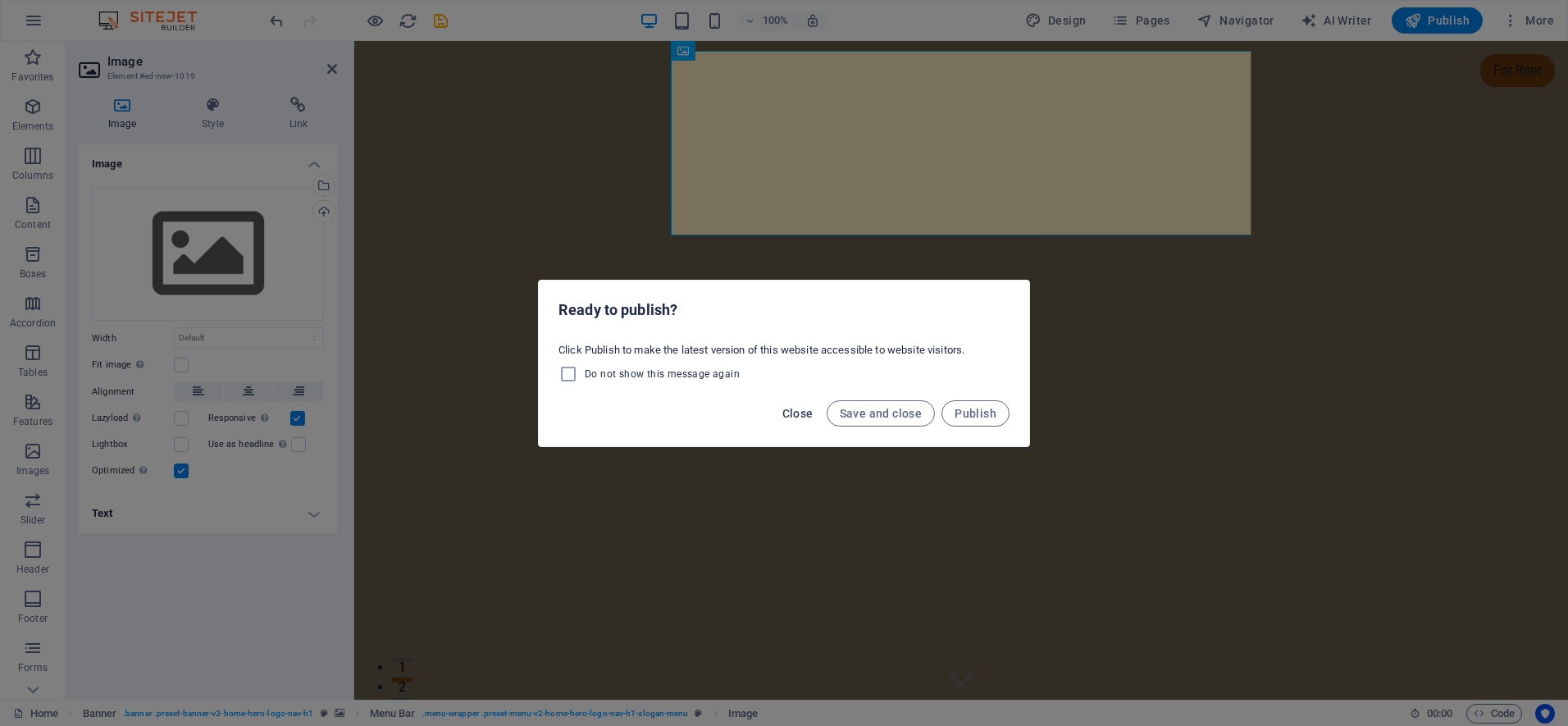
click at [791, 414] on span "Close" at bounding box center [798, 413] width 31 height 13
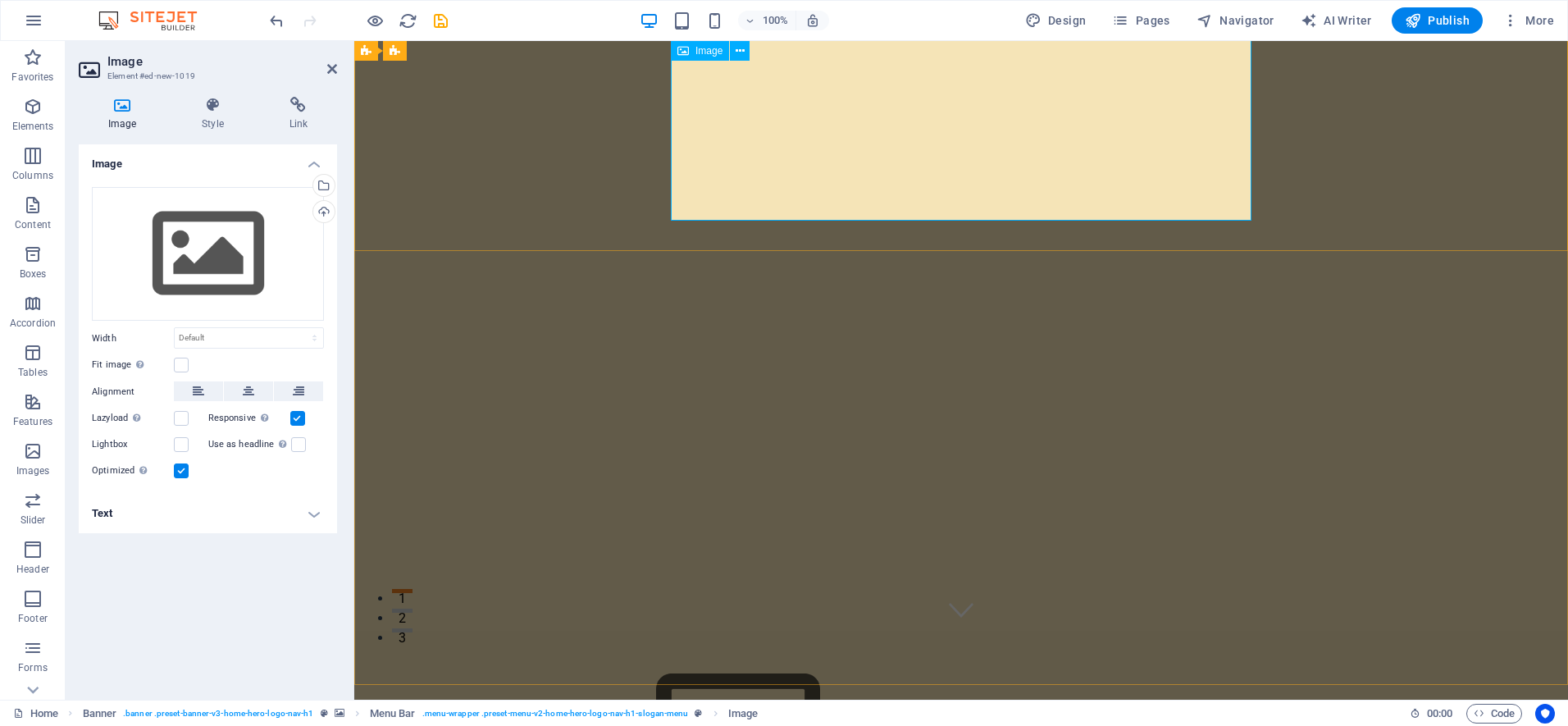
scroll to position [0, 0]
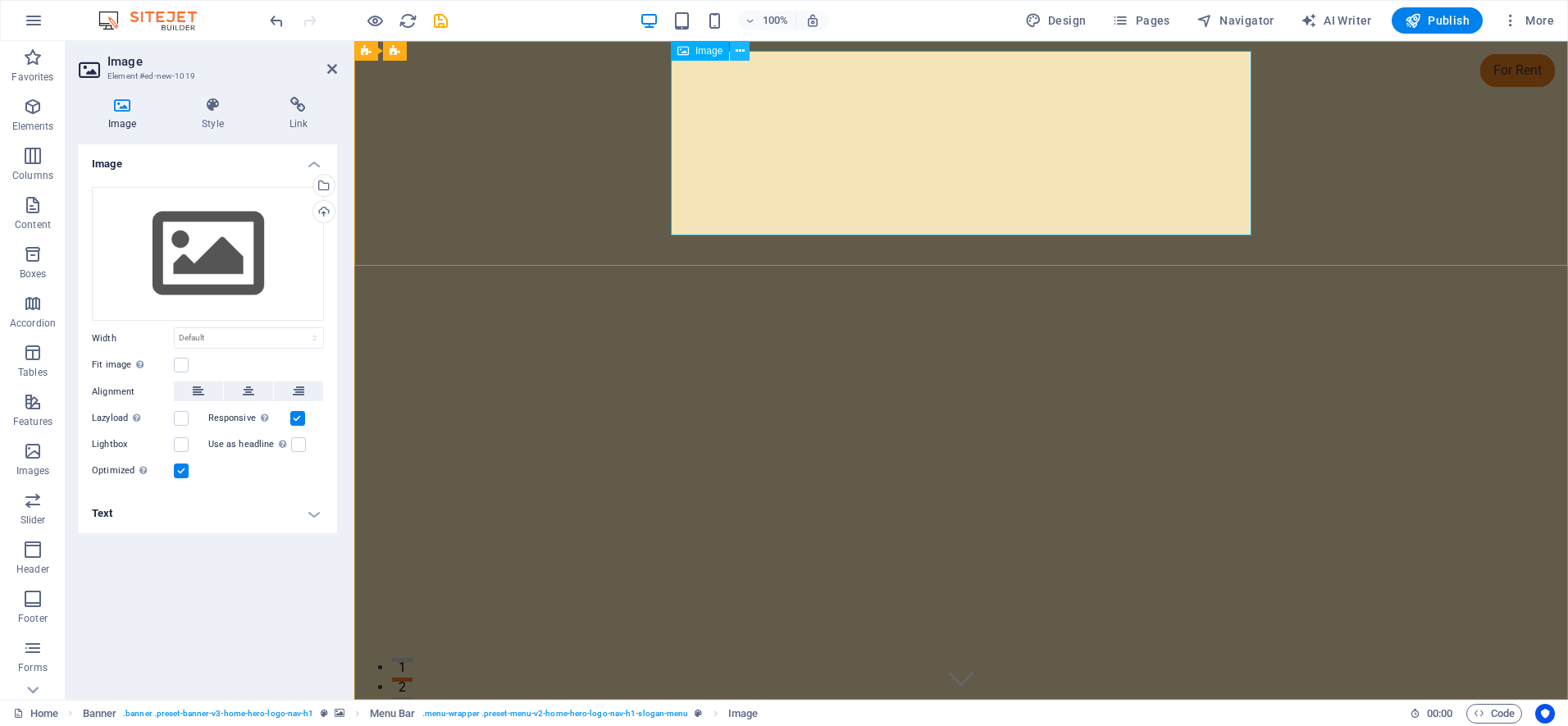
click at [742, 49] on icon at bounding box center [740, 51] width 9 height 17
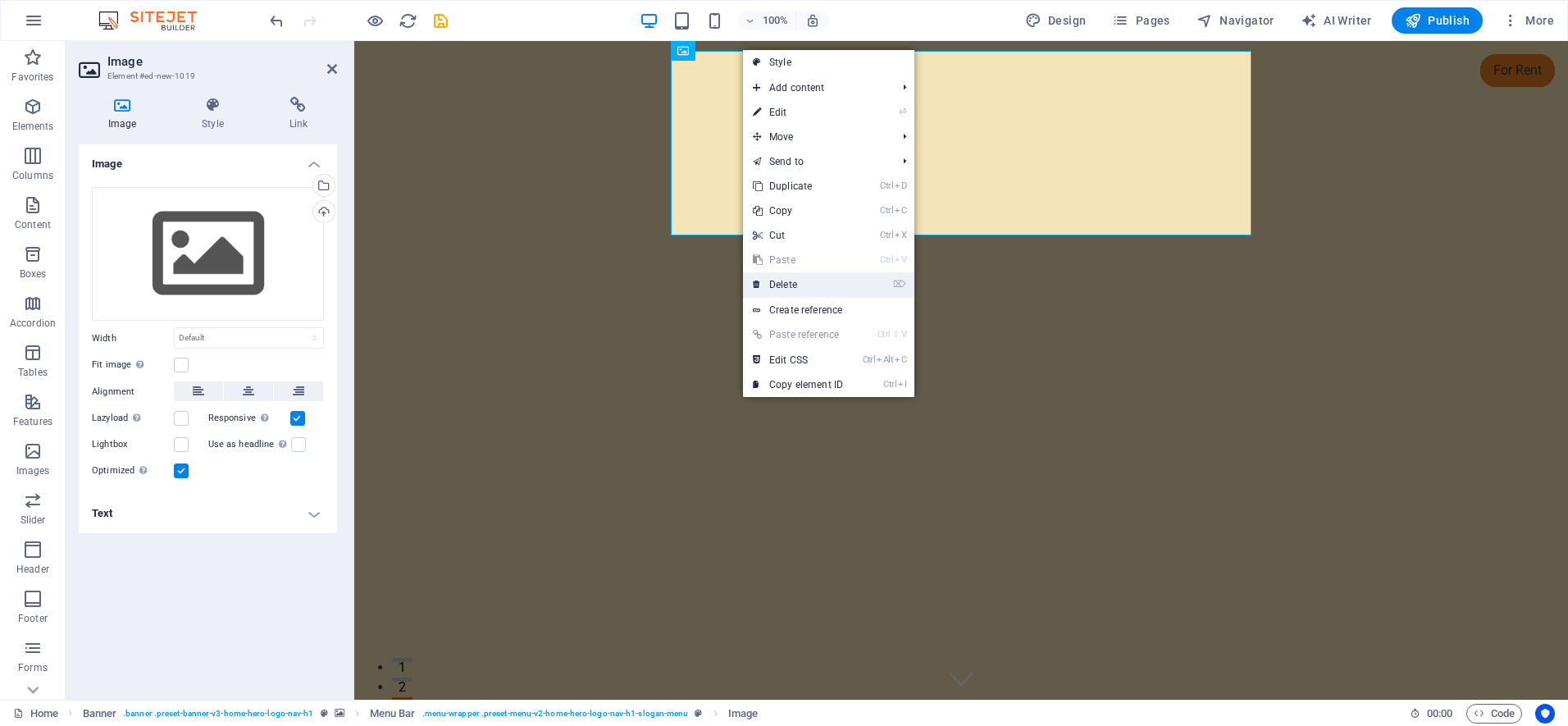
click at [781, 285] on link "⌦ Delete" at bounding box center [797, 285] width 110 height 24
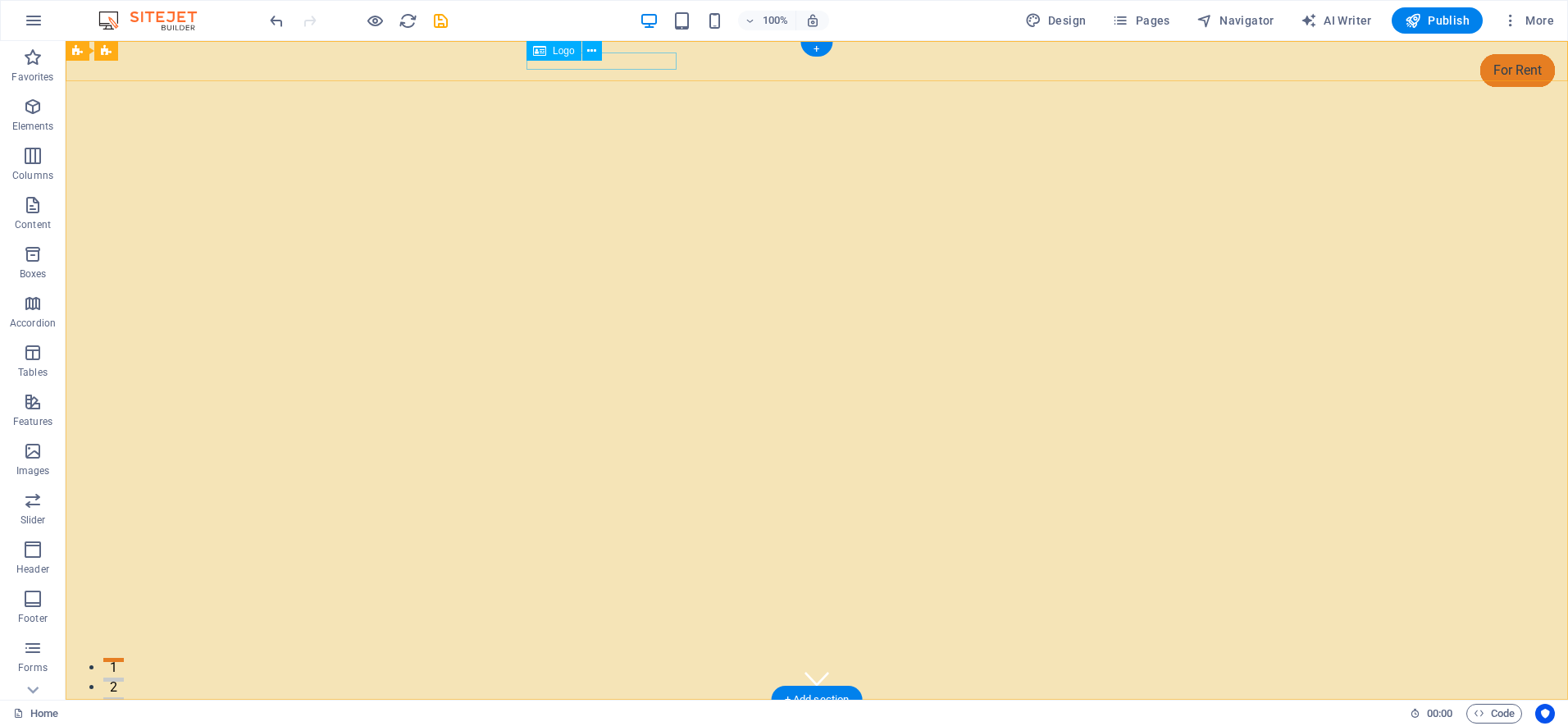
click at [568, 713] on div "[DOMAIN_NAME]" at bounding box center [816, 724] width 774 height 23
click at [593, 50] on icon at bounding box center [591, 51] width 9 height 17
click at [818, 49] on div "+" at bounding box center [816, 49] width 32 height 15
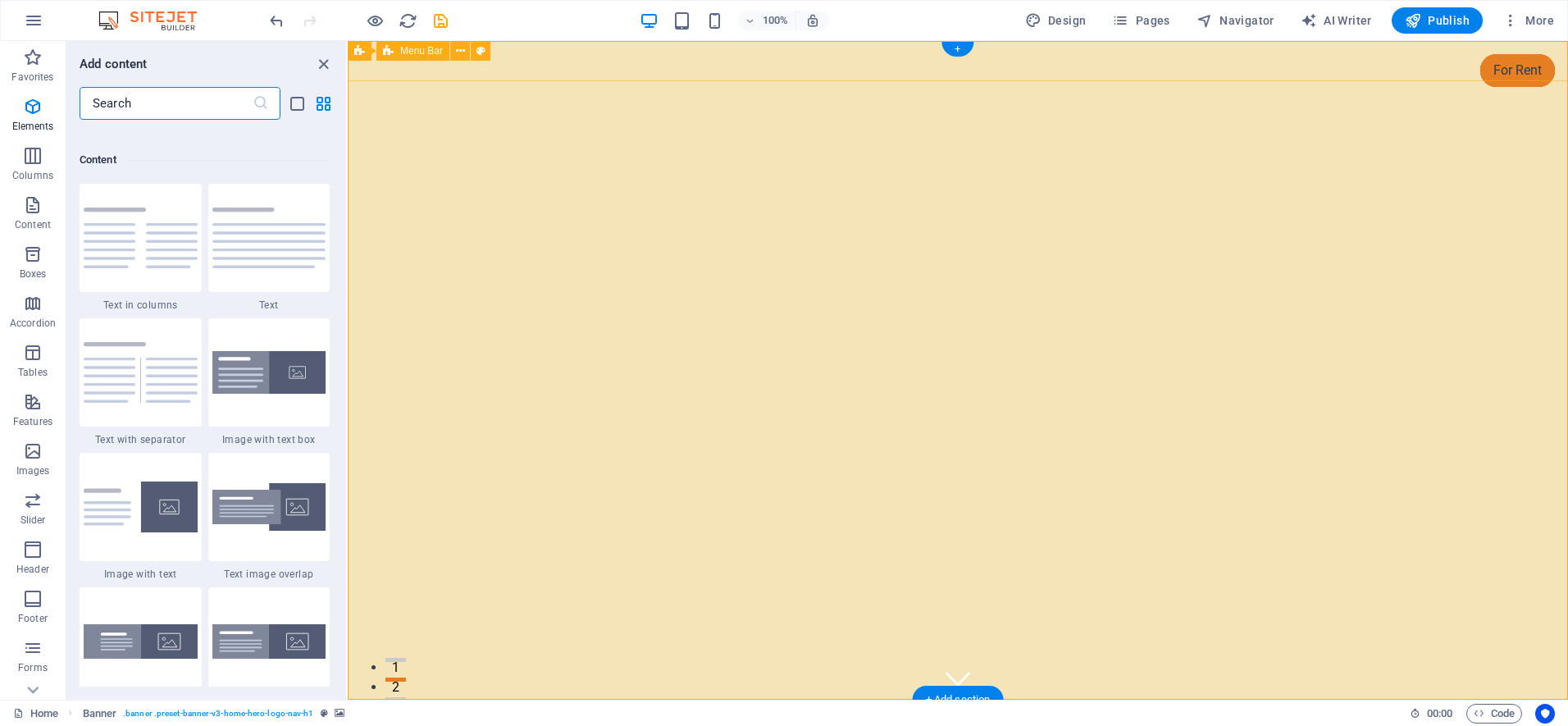
scroll to position [2868, 0]
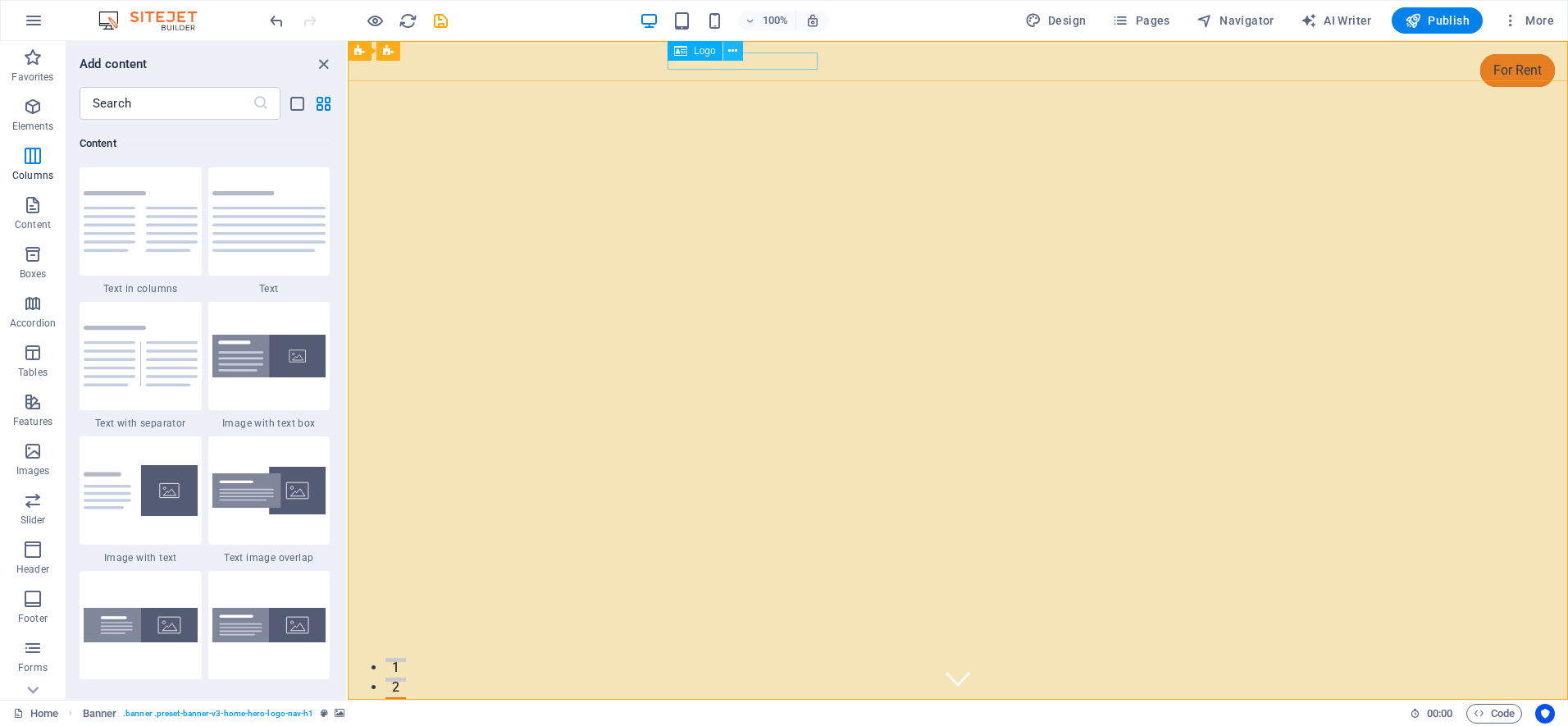
click at [732, 51] on icon at bounding box center [732, 51] width 9 height 17
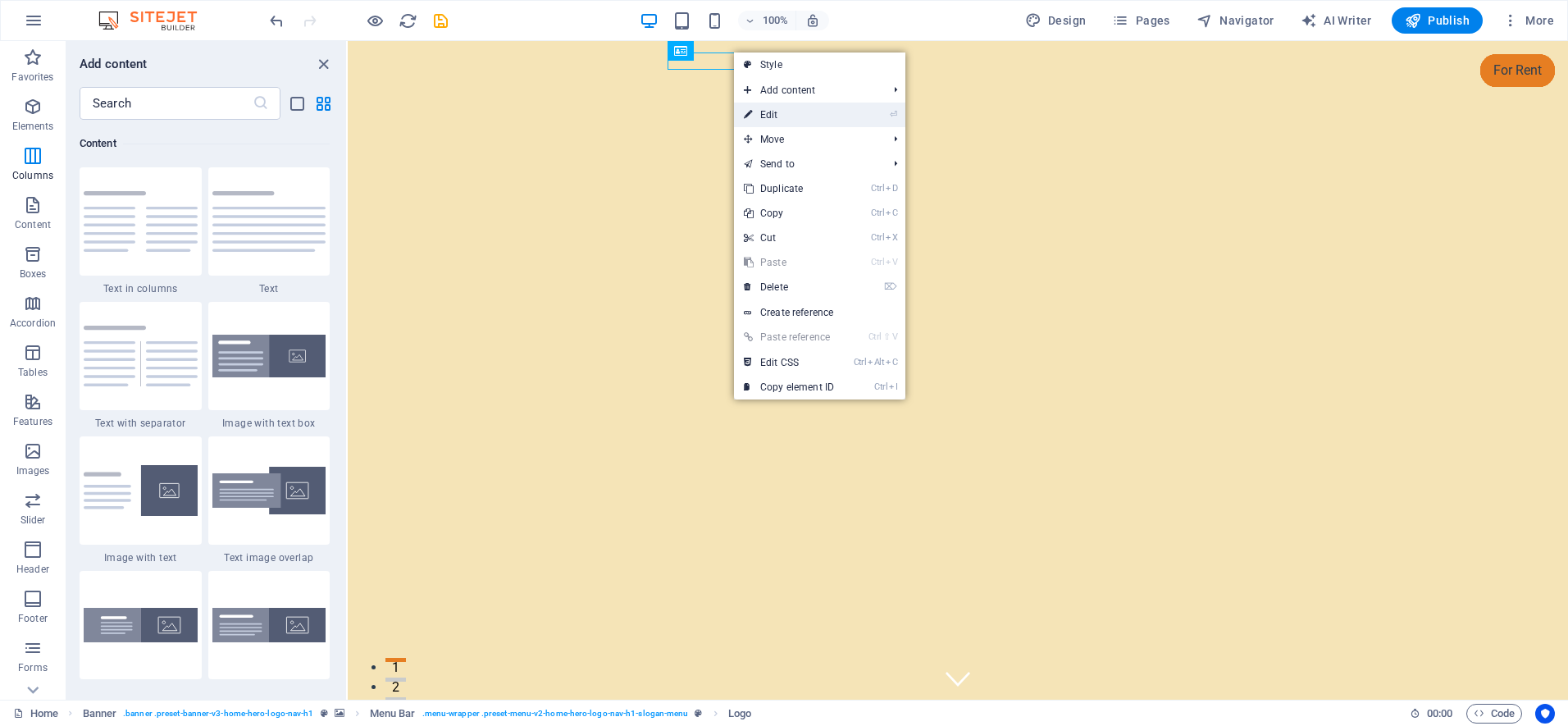
click at [774, 108] on link "⏎ Edit" at bounding box center [788, 114] width 110 height 24
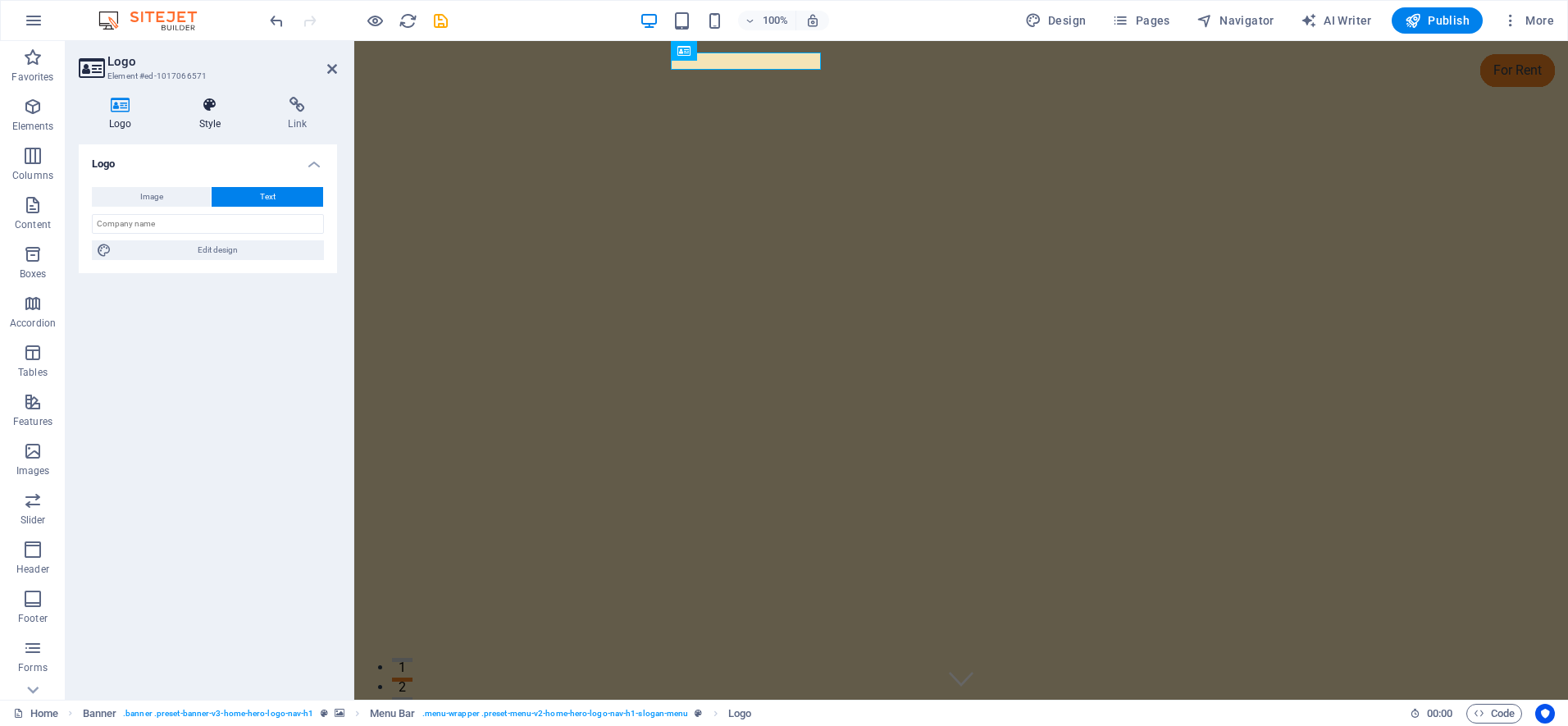
click at [206, 108] on icon at bounding box center [210, 105] width 82 height 16
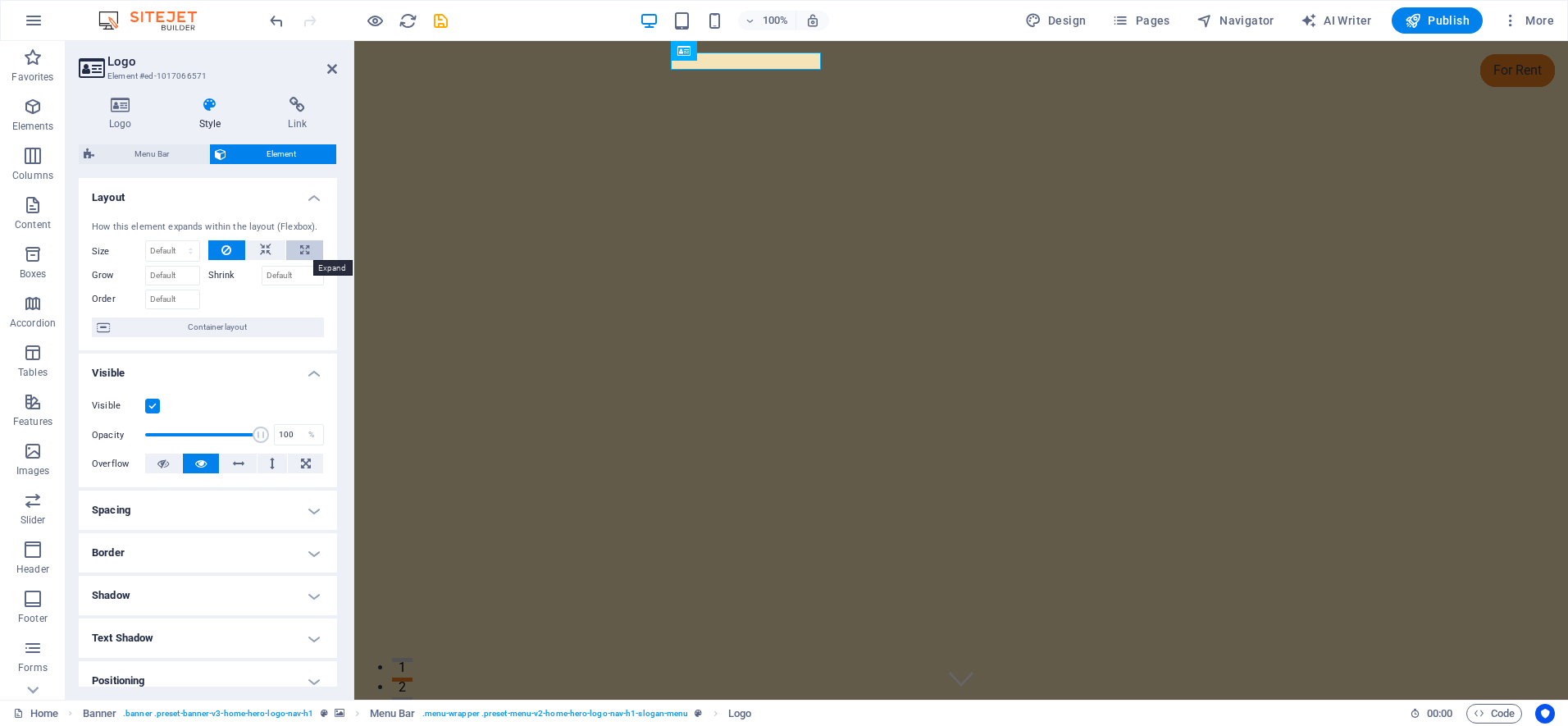
click at [297, 250] on button at bounding box center [304, 250] width 37 height 20
type input "100"
select select "%"
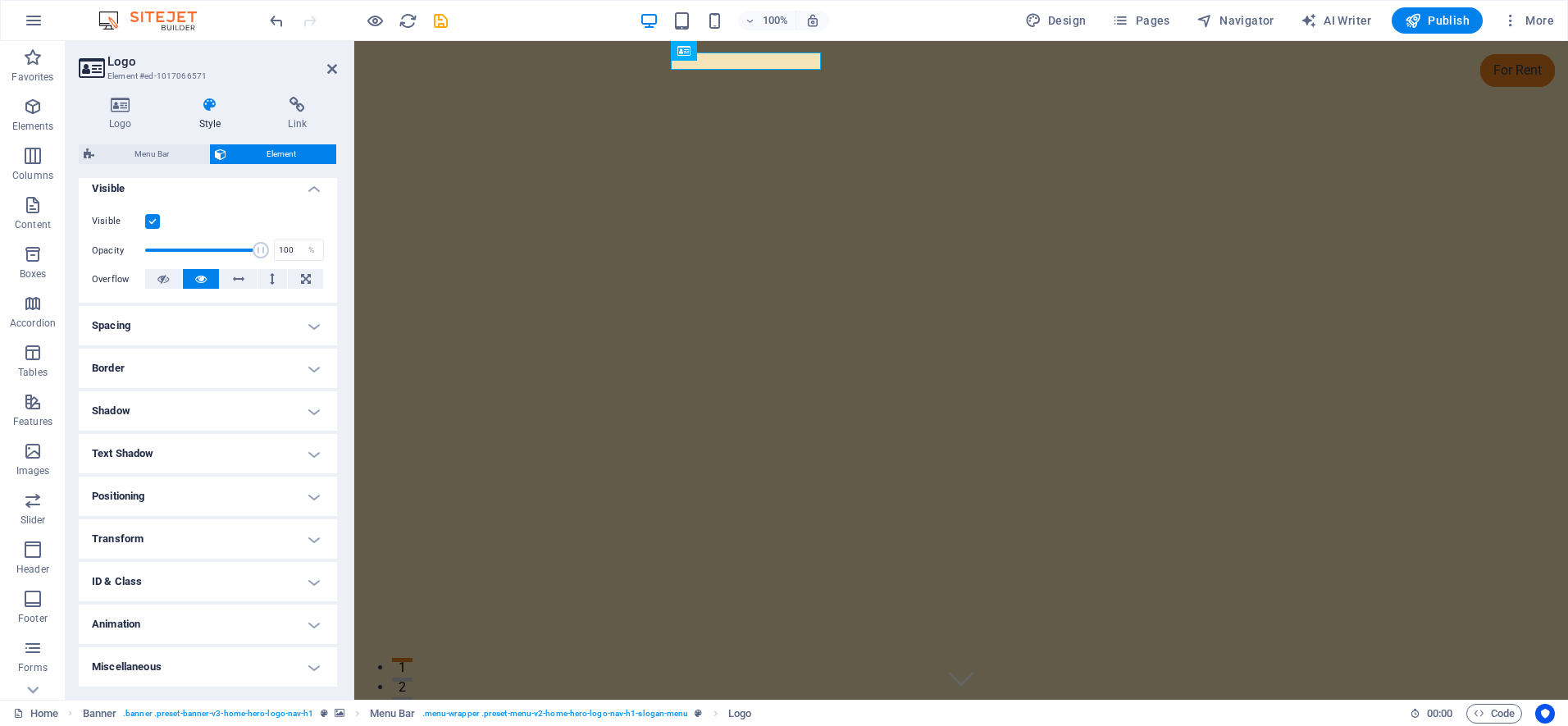
scroll to position [0, 0]
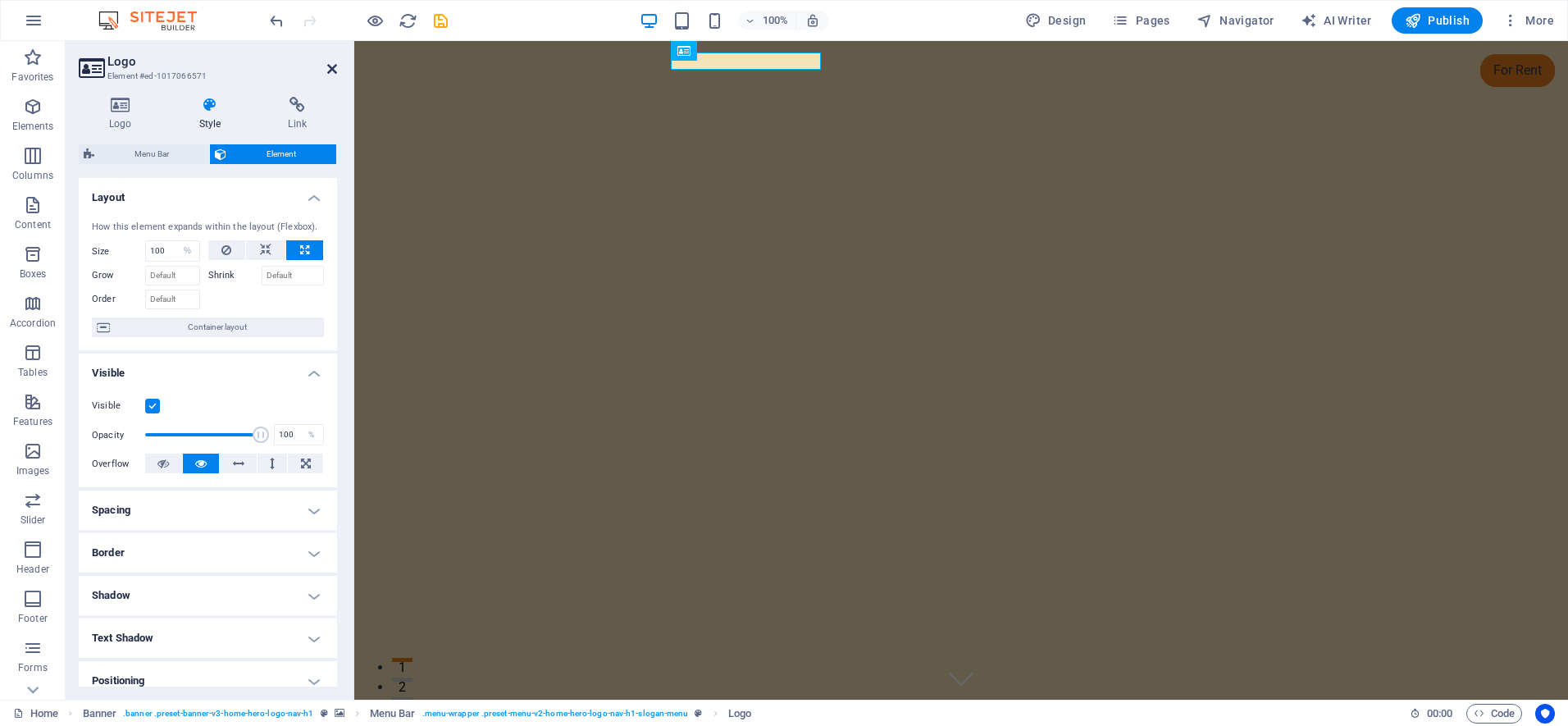
click at [333, 72] on icon at bounding box center [331, 69] width 10 height 13
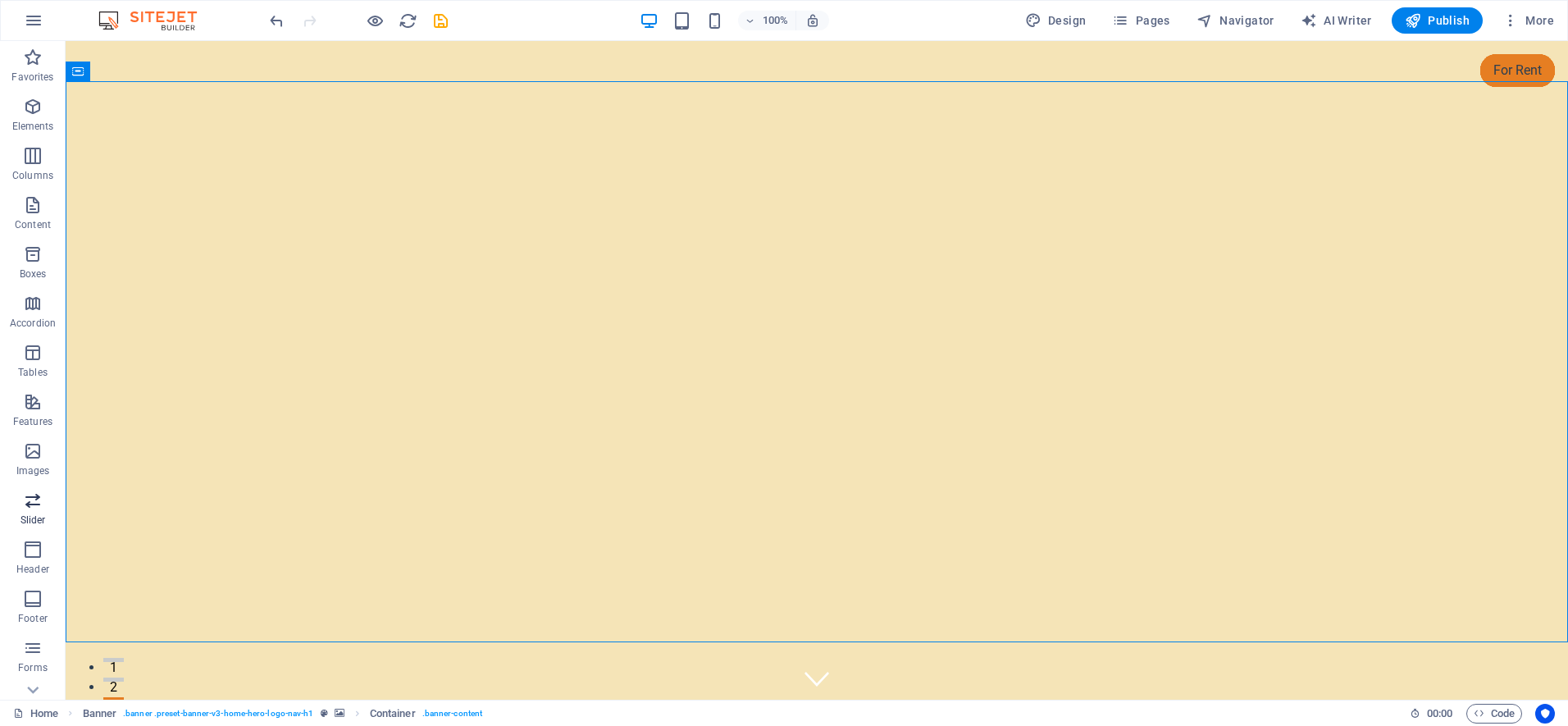
click at [30, 505] on icon "button" at bounding box center [32, 500] width 20 height 20
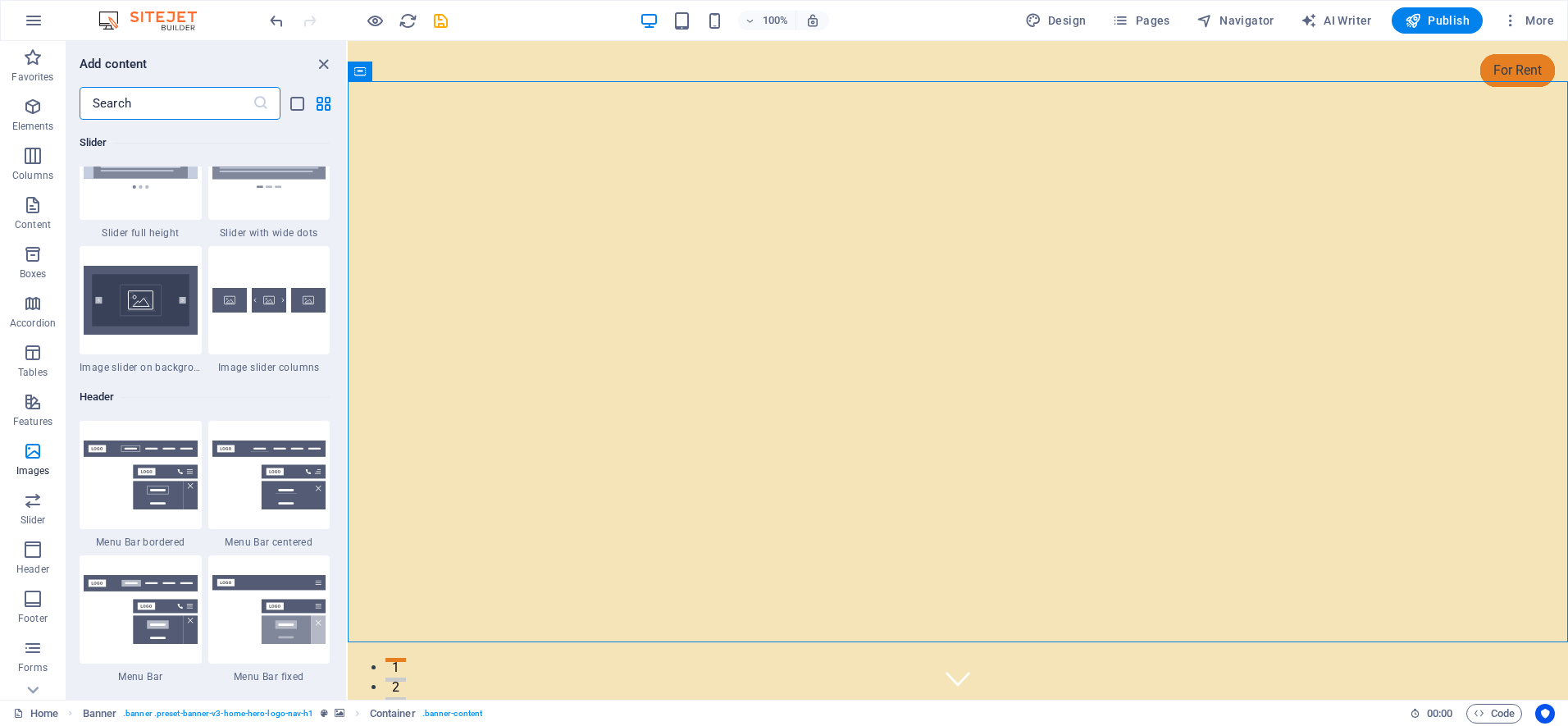
scroll to position [9597, 0]
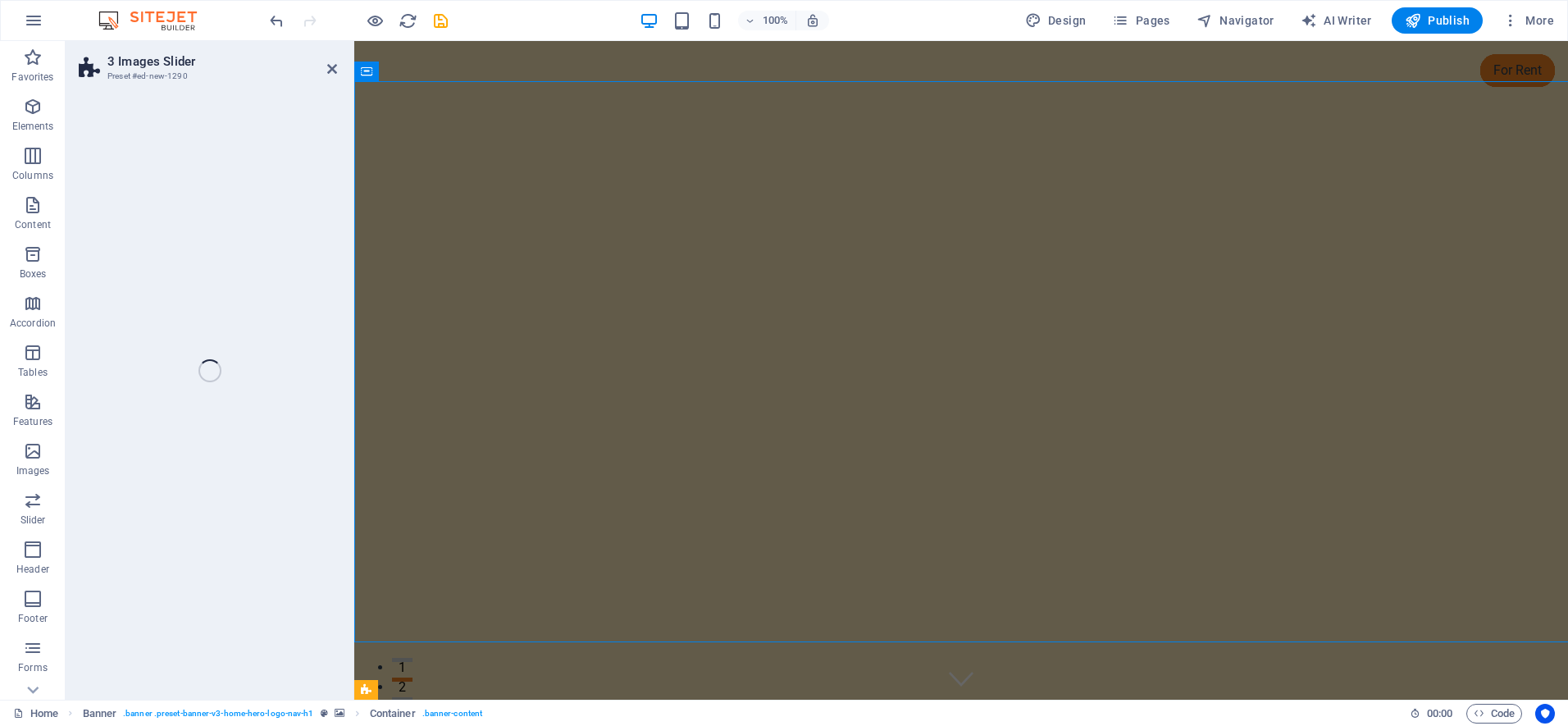
select select "rem"
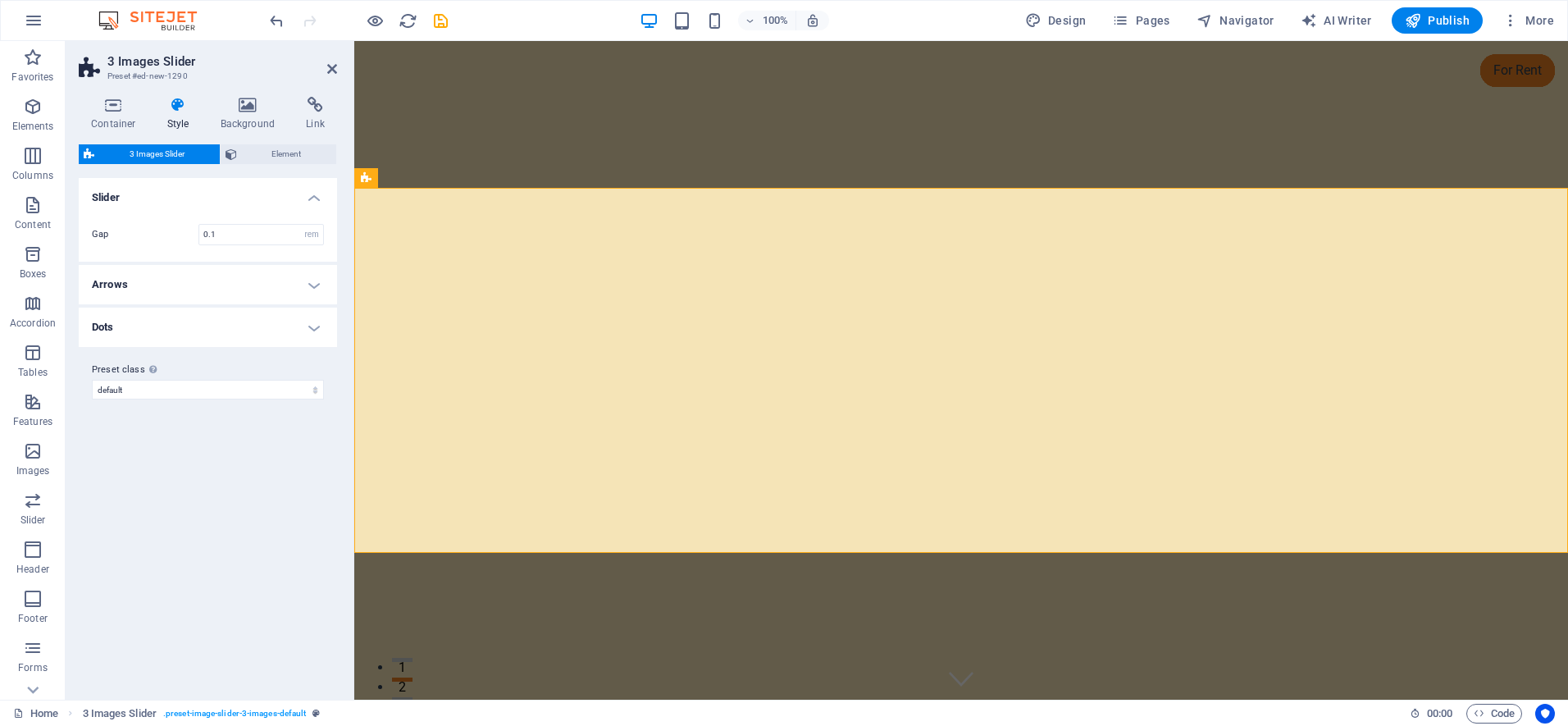
scroll to position [512, 0]
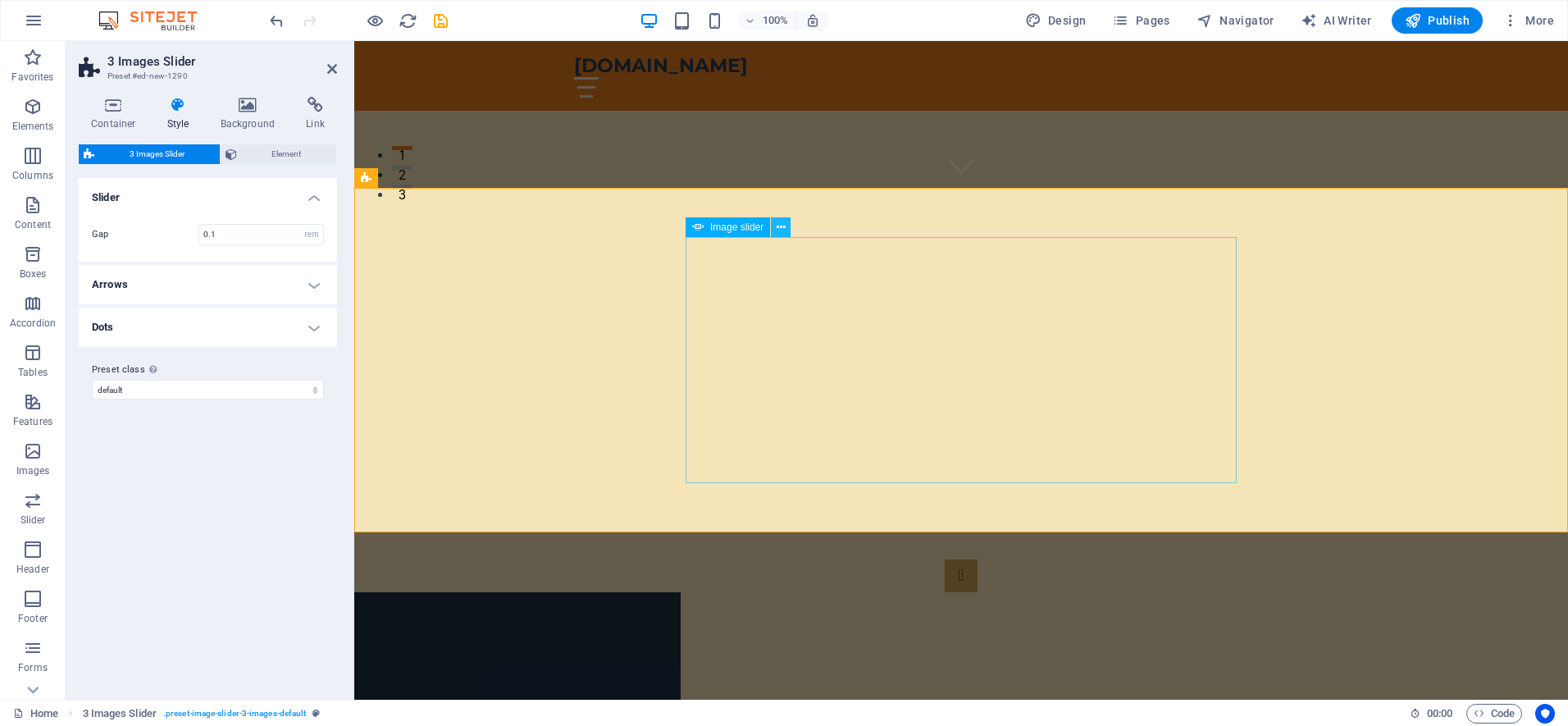
click at [781, 222] on icon at bounding box center [781, 227] width 9 height 17
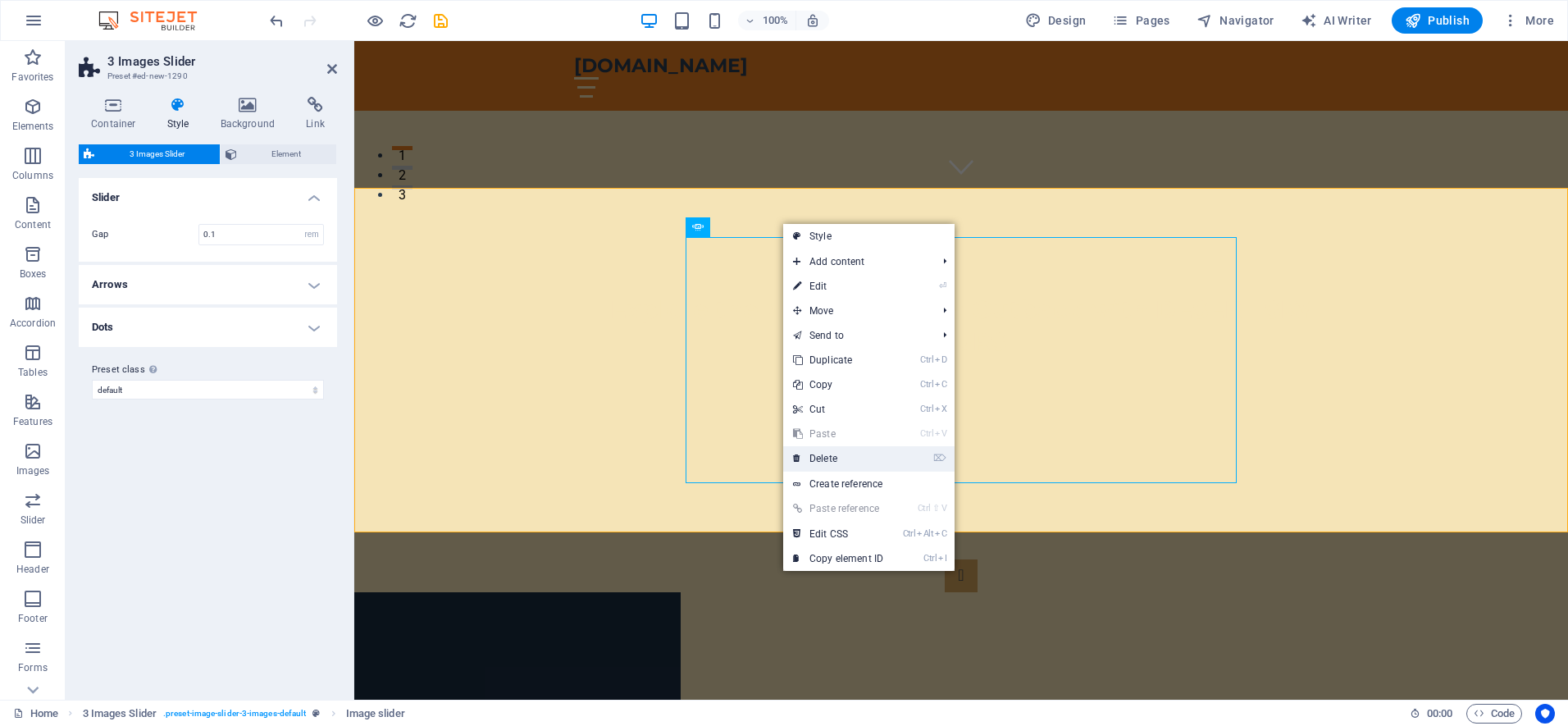
drag, startPoint x: 833, startPoint y: 462, endPoint x: 479, endPoint y: 422, distance: 356.3
click at [833, 462] on link "⌦ Delete" at bounding box center [838, 458] width 110 height 24
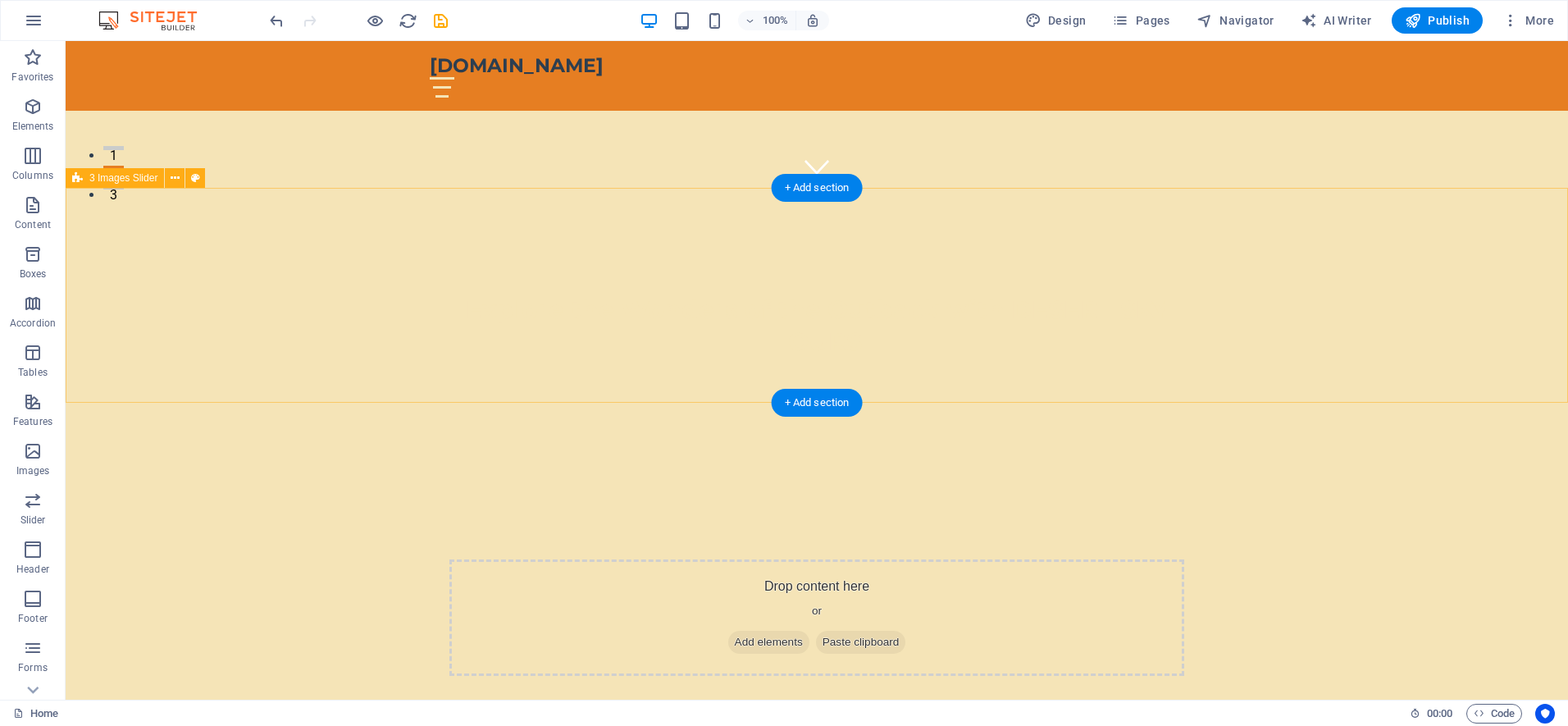
click at [1054, 559] on div "Drop content here or Add elements Paste clipboard" at bounding box center [816, 618] width 735 height 116
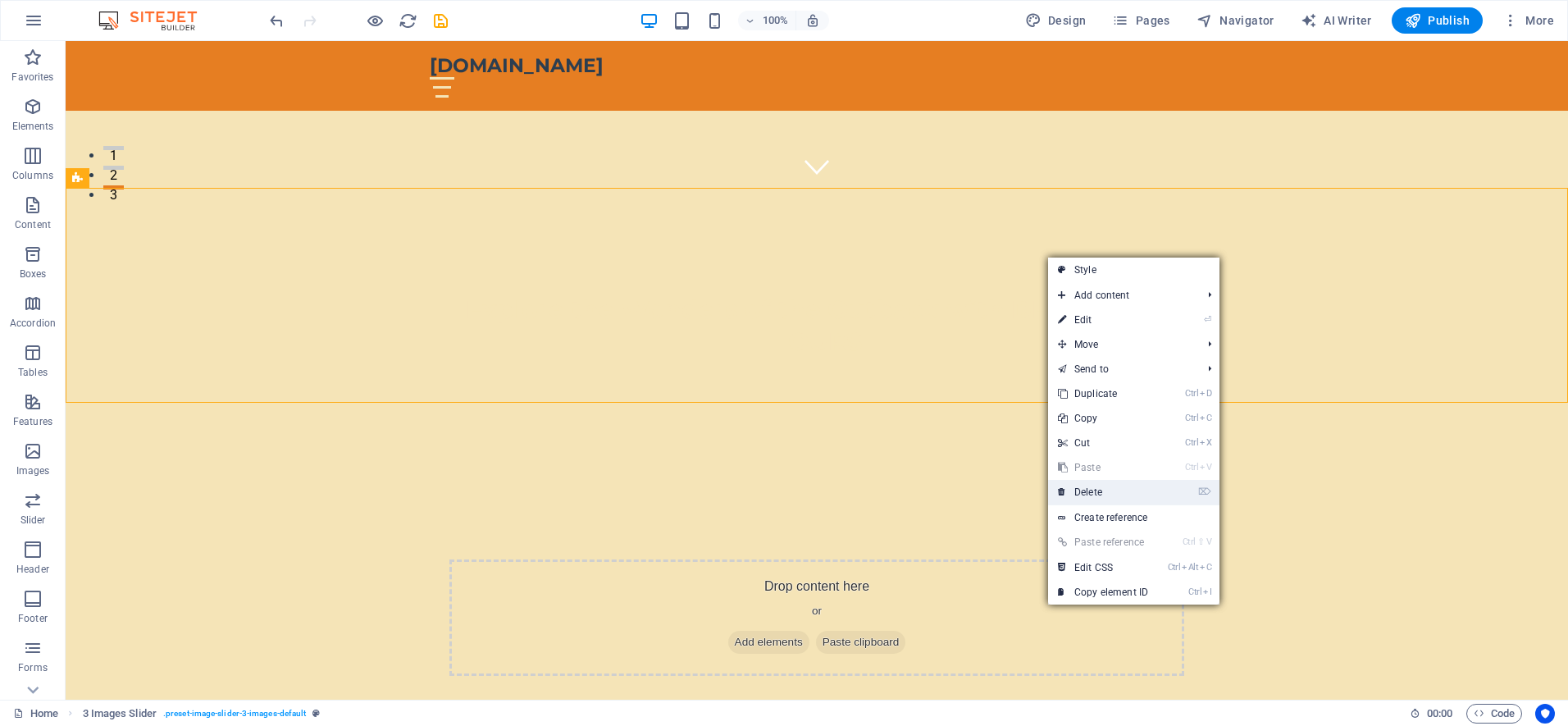
click at [1094, 485] on link "⌦ Delete" at bounding box center [1102, 492] width 110 height 24
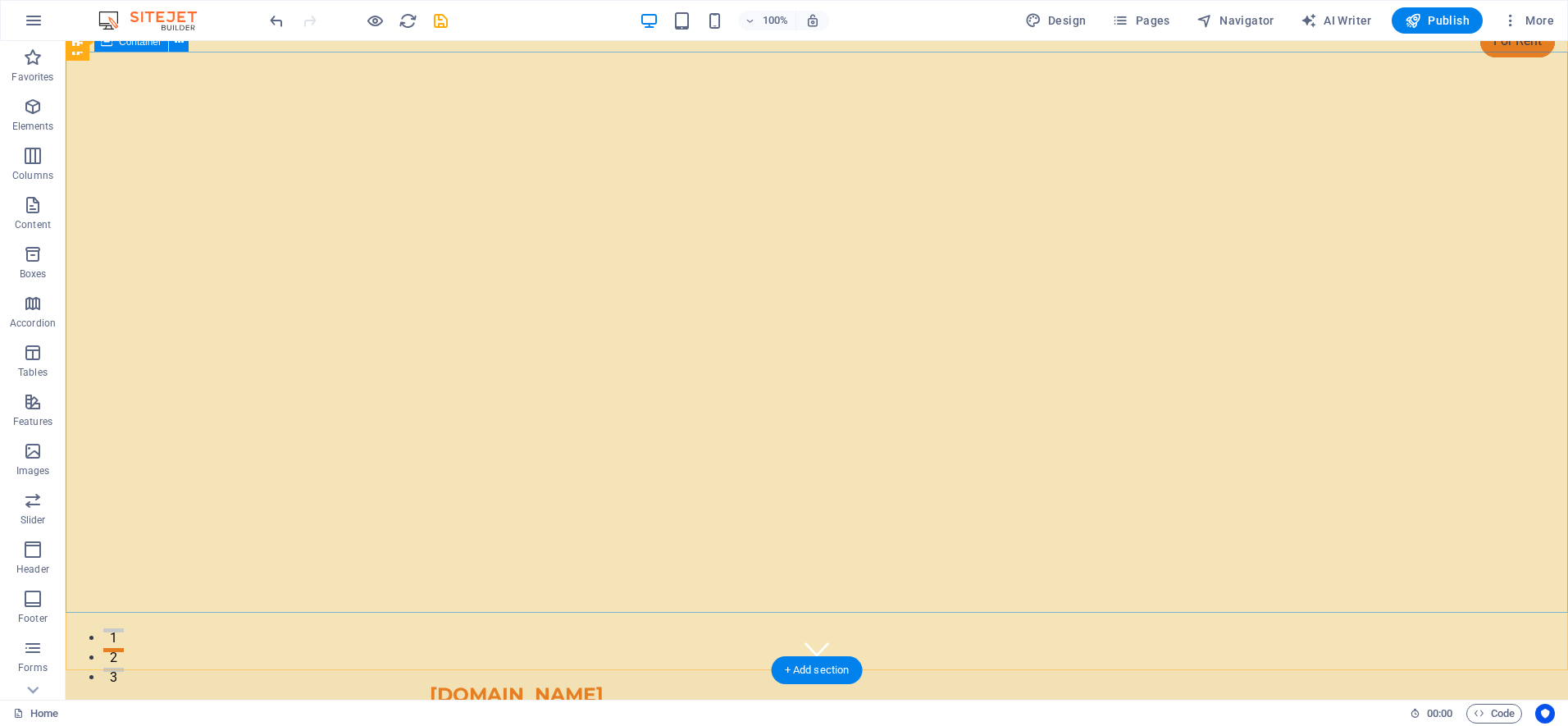
scroll to position [0, 0]
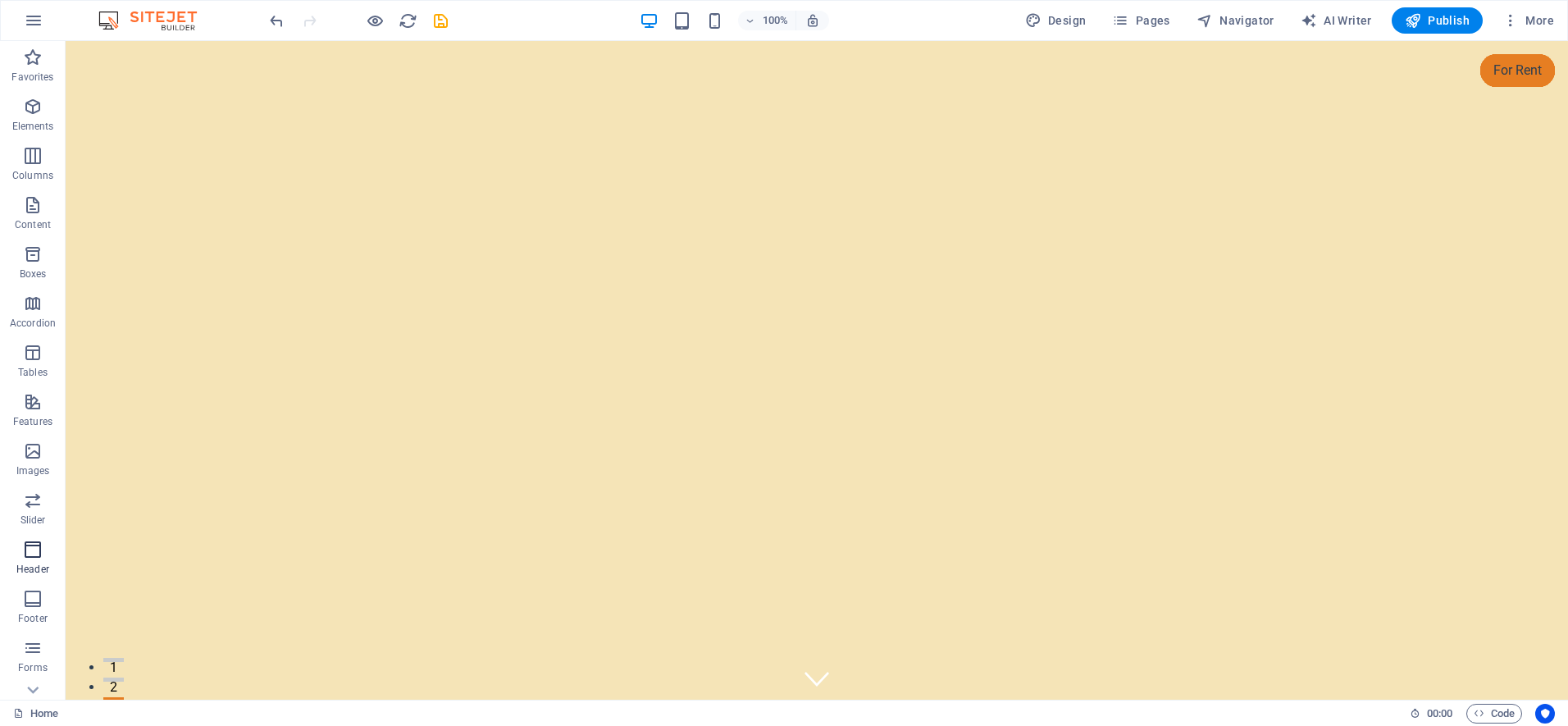
click at [38, 558] on icon "button" at bounding box center [32, 549] width 20 height 20
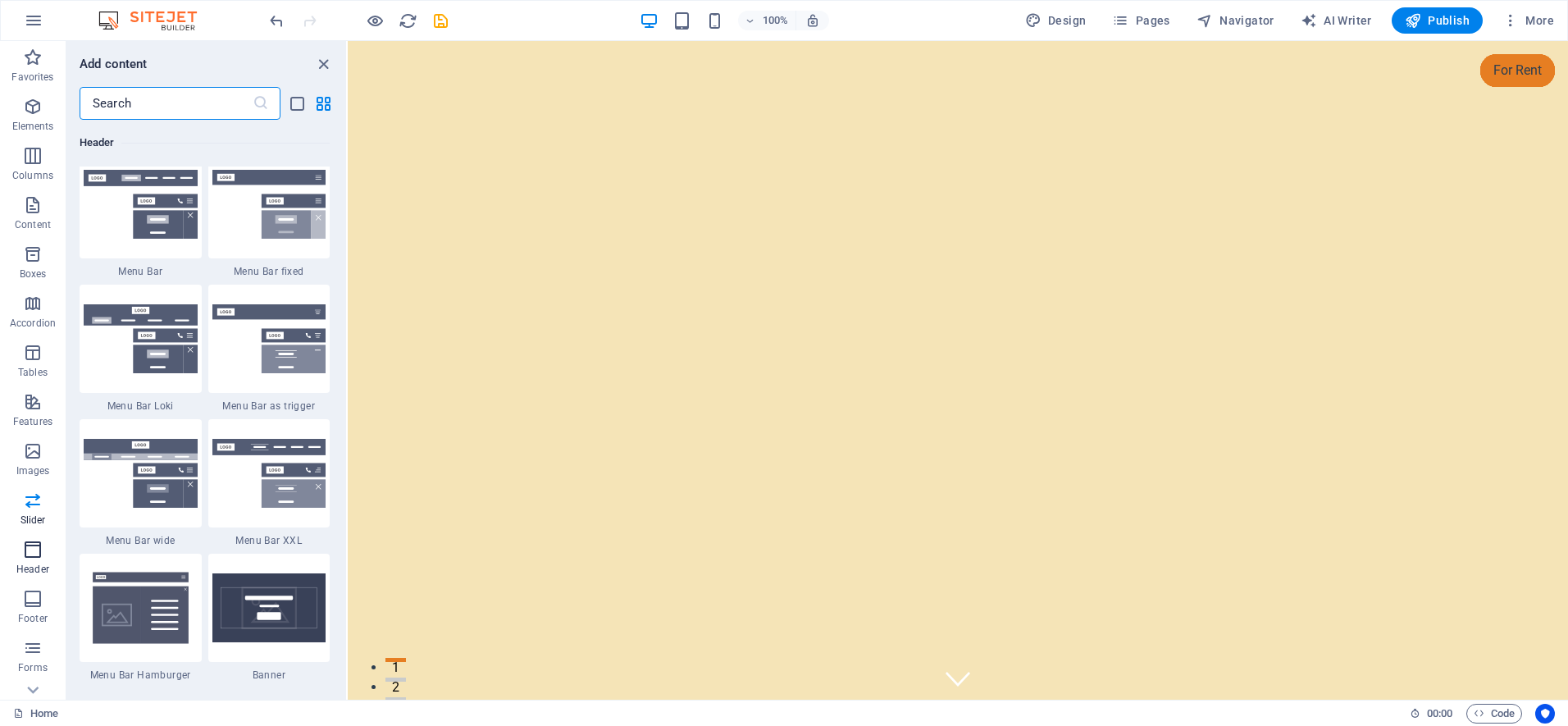
scroll to position [10086, 0]
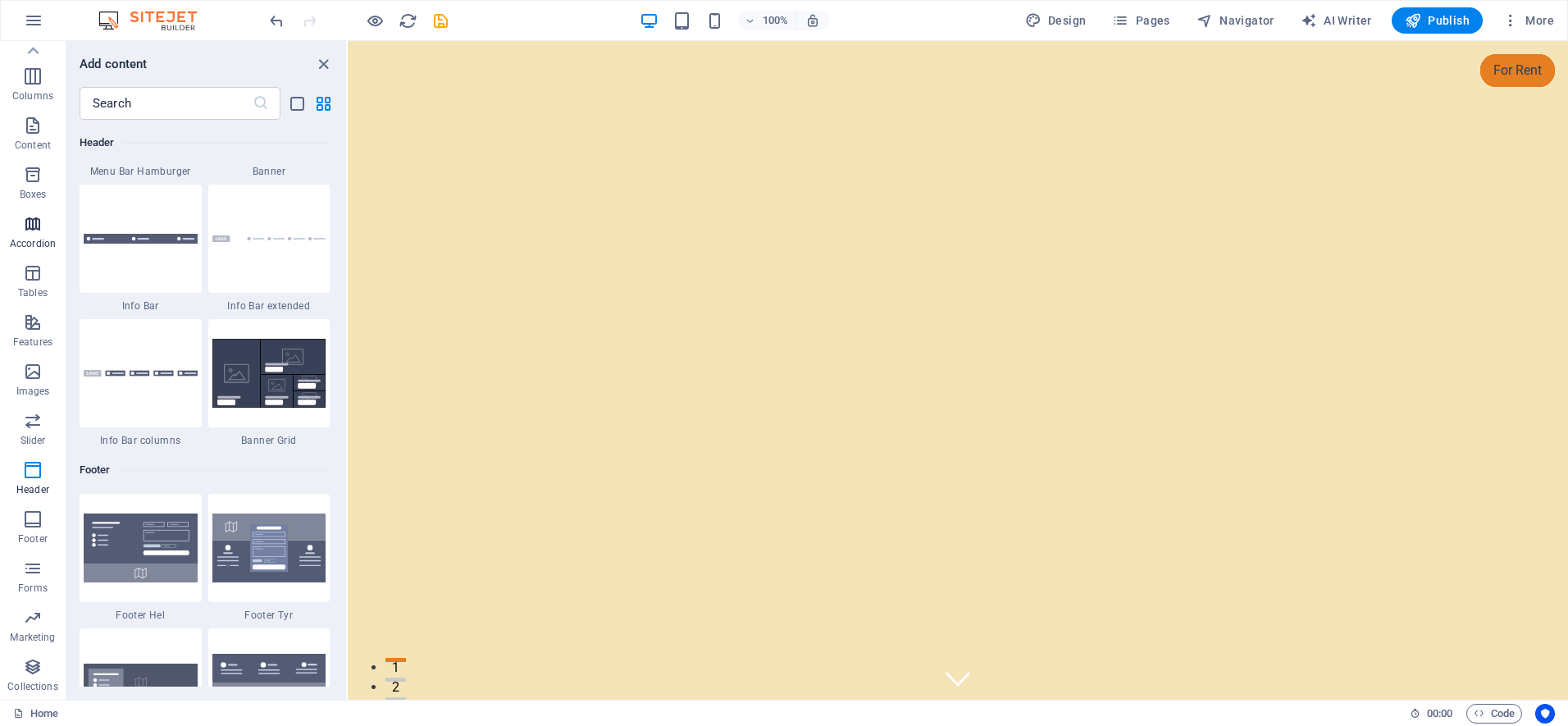
scroll to position [0, 0]
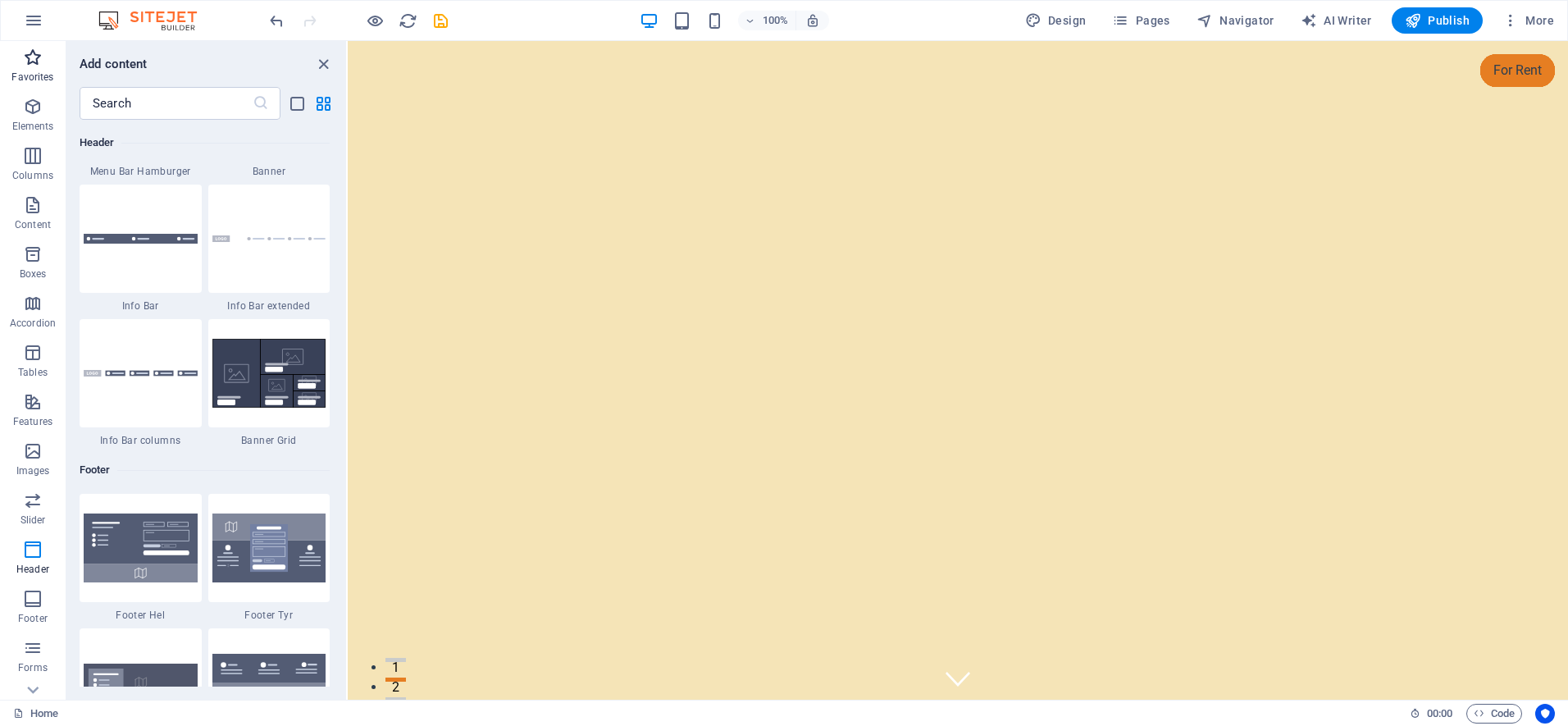
click at [34, 60] on icon "button" at bounding box center [32, 57] width 20 height 20
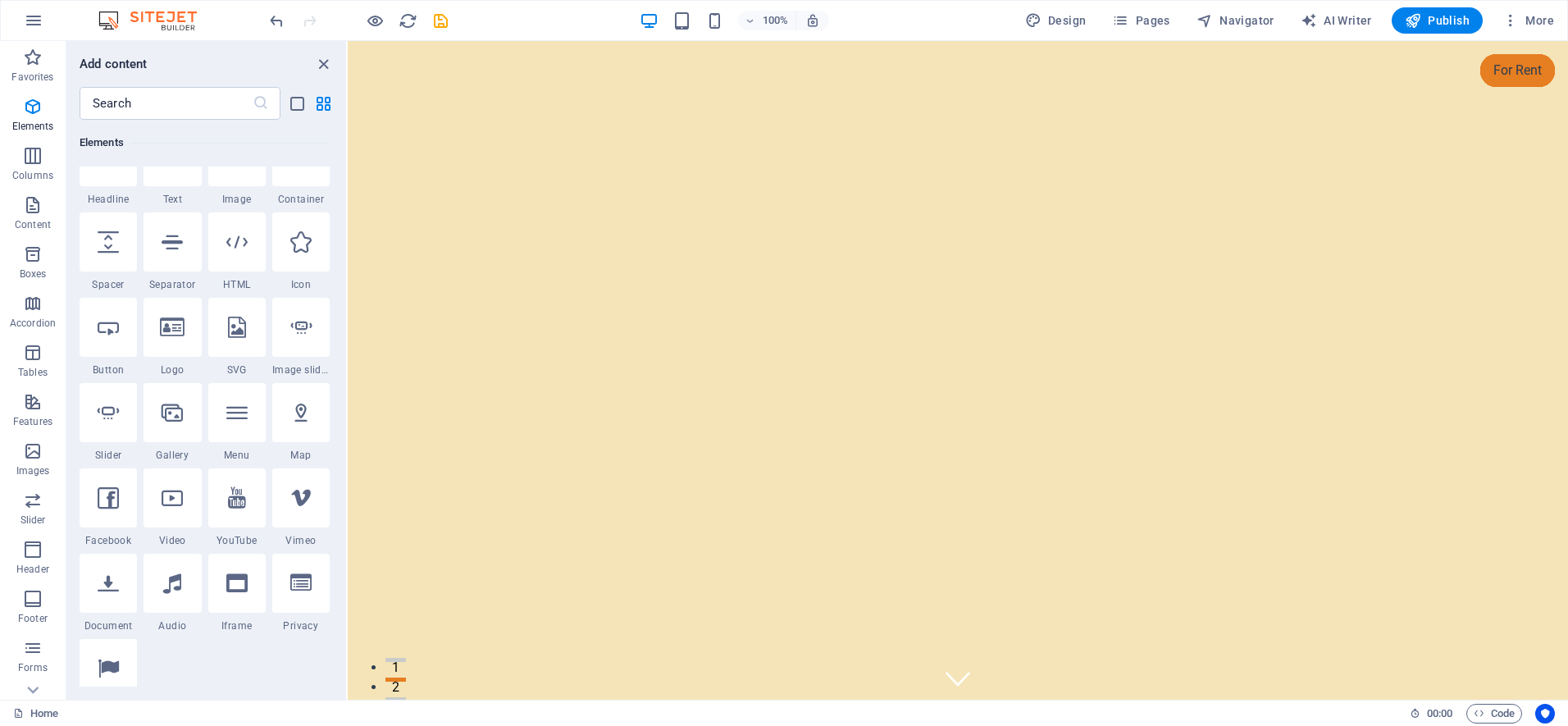
scroll to position [221, 0]
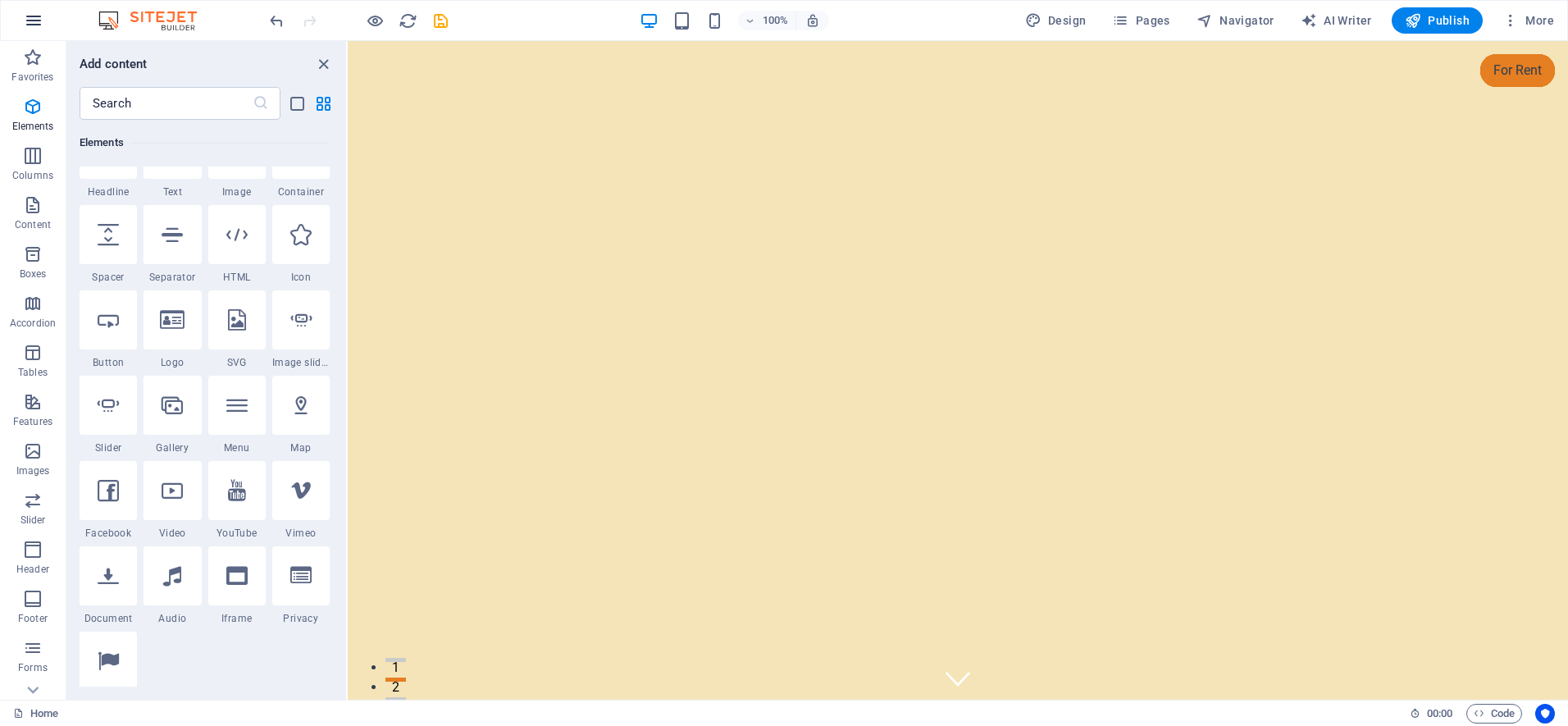
click at [28, 23] on icon "button" at bounding box center [33, 20] width 20 height 20
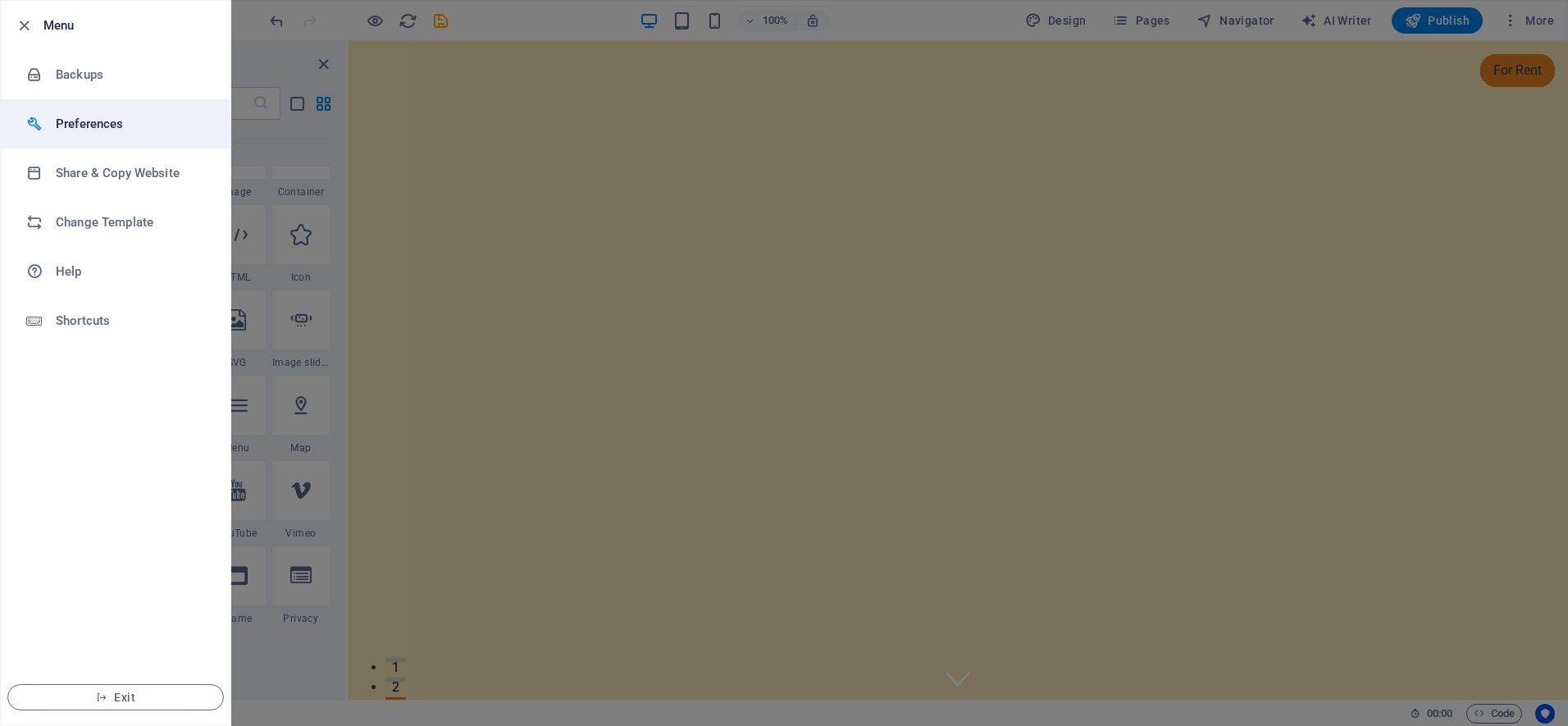
click at [54, 121] on div at bounding box center [41, 123] width 29 height 16
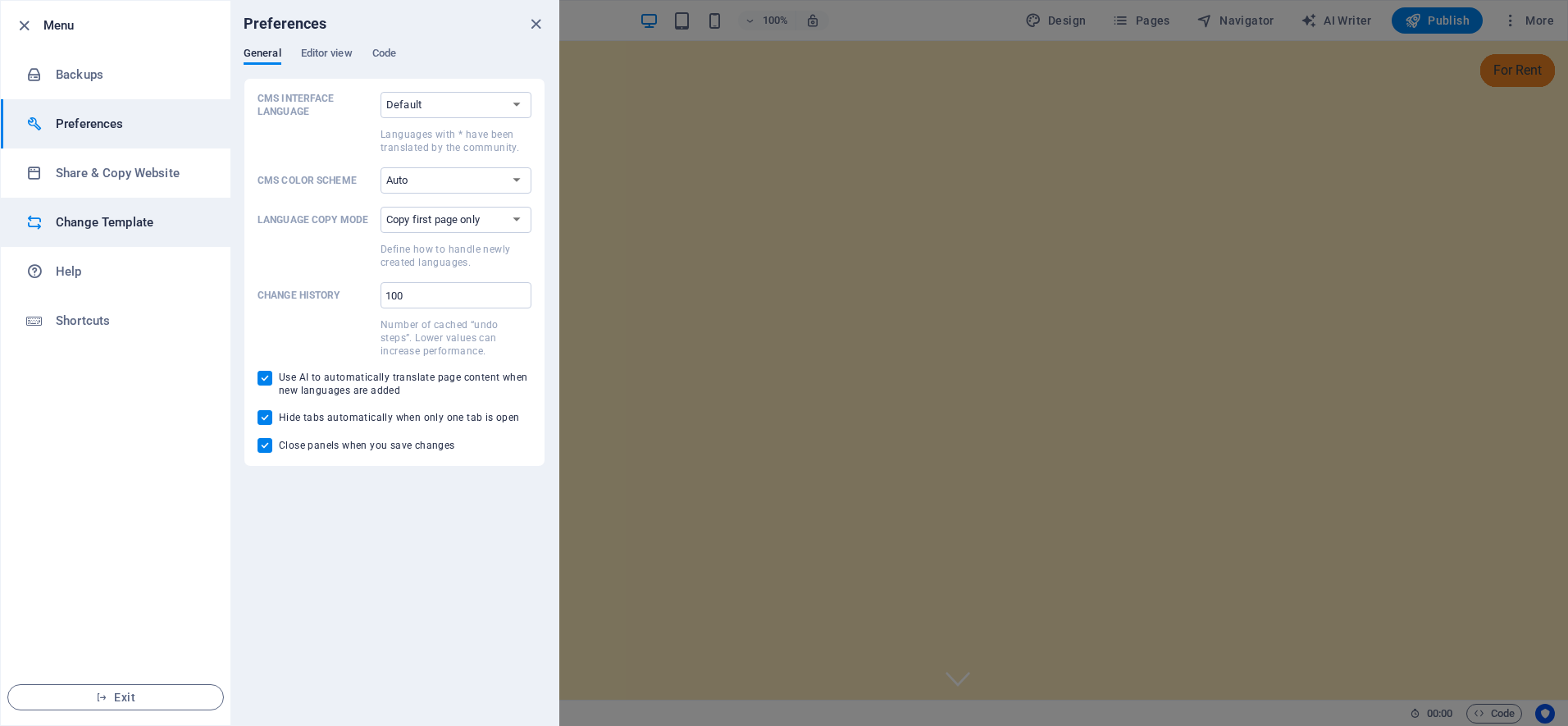
click at [89, 215] on h6 "Change Template" at bounding box center [131, 222] width 152 height 20
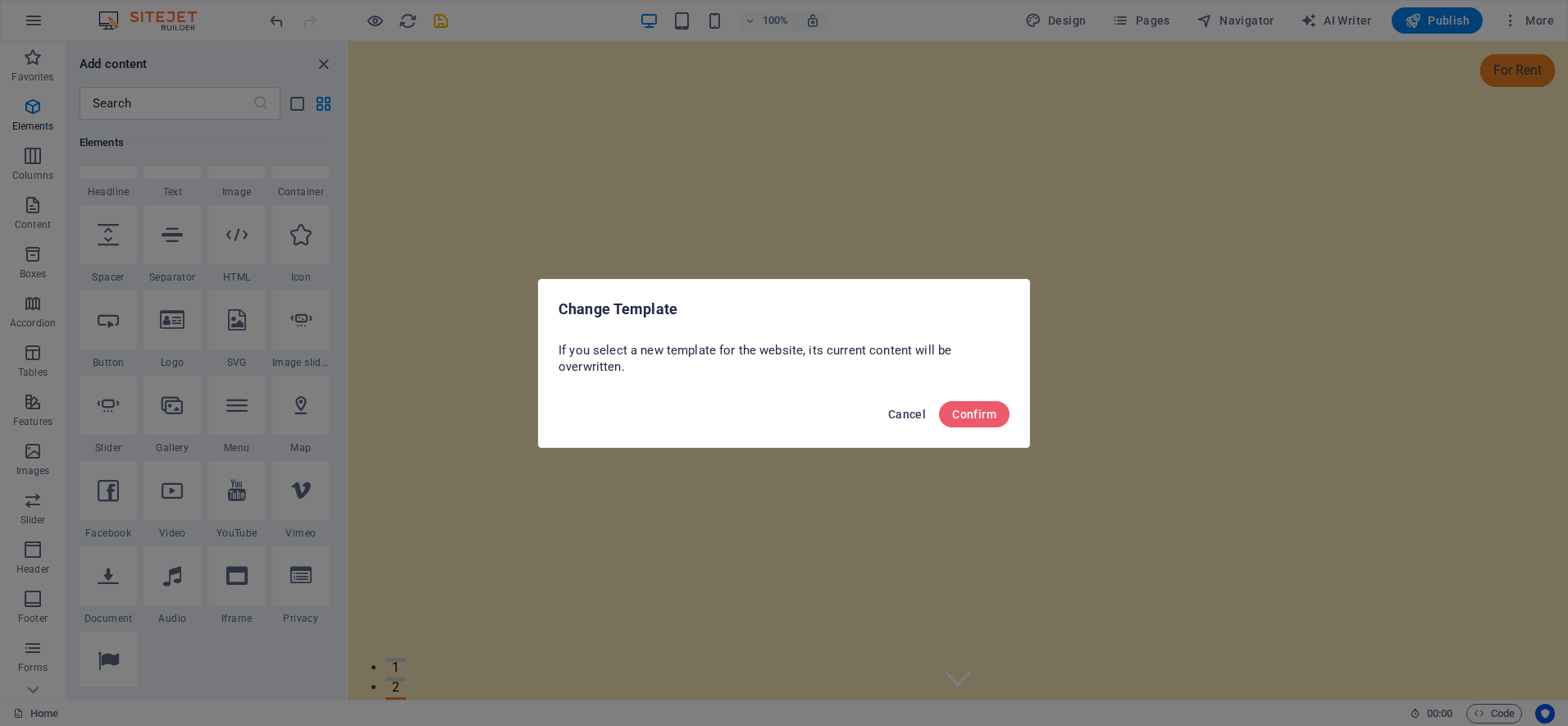
click at [908, 415] on span "Cancel" at bounding box center [906, 414] width 37 height 13
